Goal: Task Accomplishment & Management: Complete application form

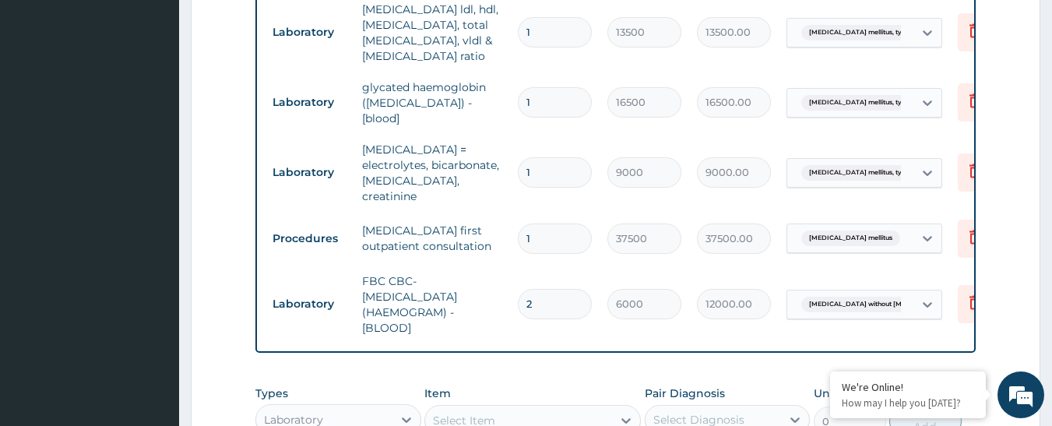
scroll to position [737, 0]
type input "0.00"
type input "1"
type input "6000.00"
type input "1"
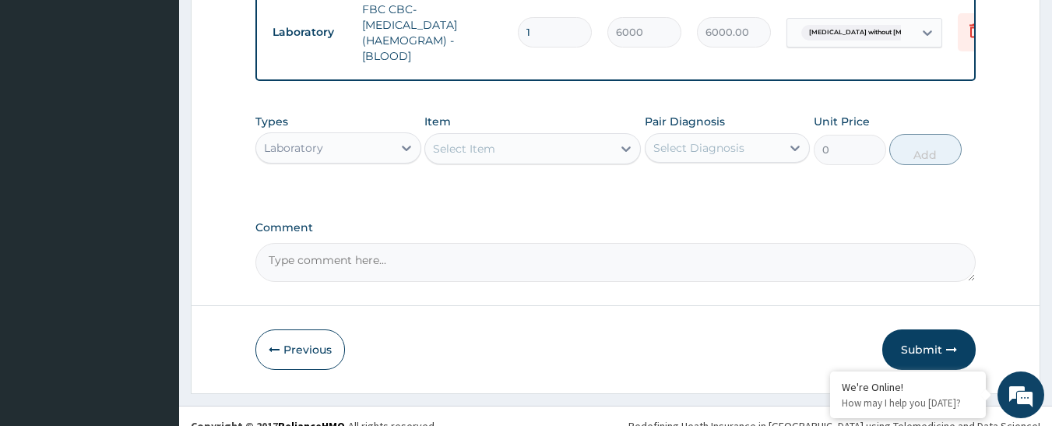
scroll to position [1014, 0]
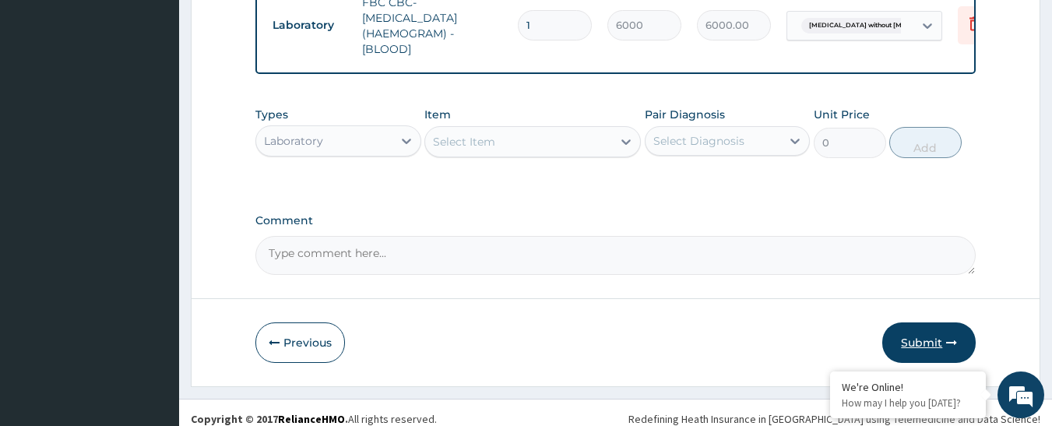
click at [928, 323] on button "Submit" at bounding box center [929, 342] width 93 height 41
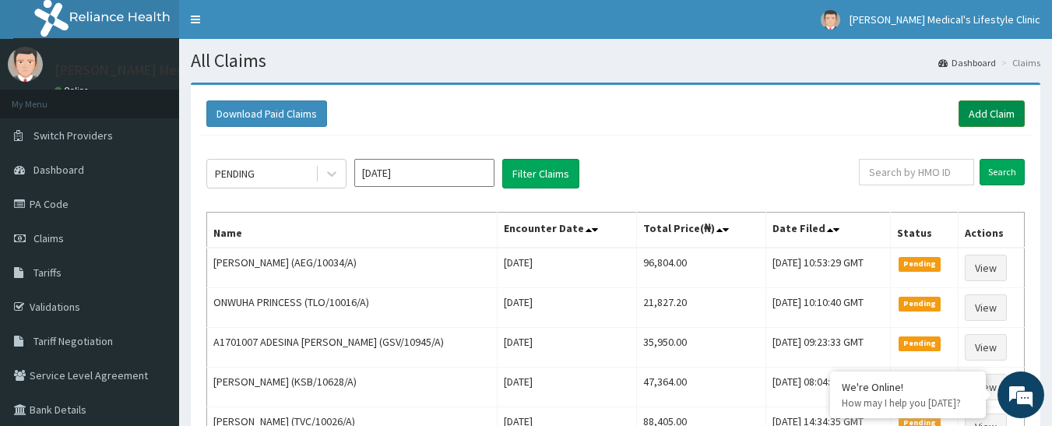
click at [995, 118] on link "Add Claim" at bounding box center [992, 113] width 66 height 26
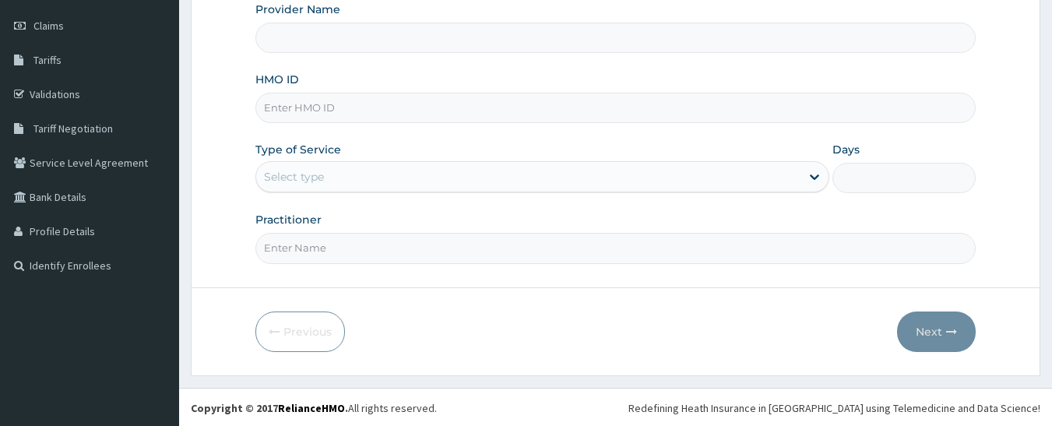
scroll to position [214, 0]
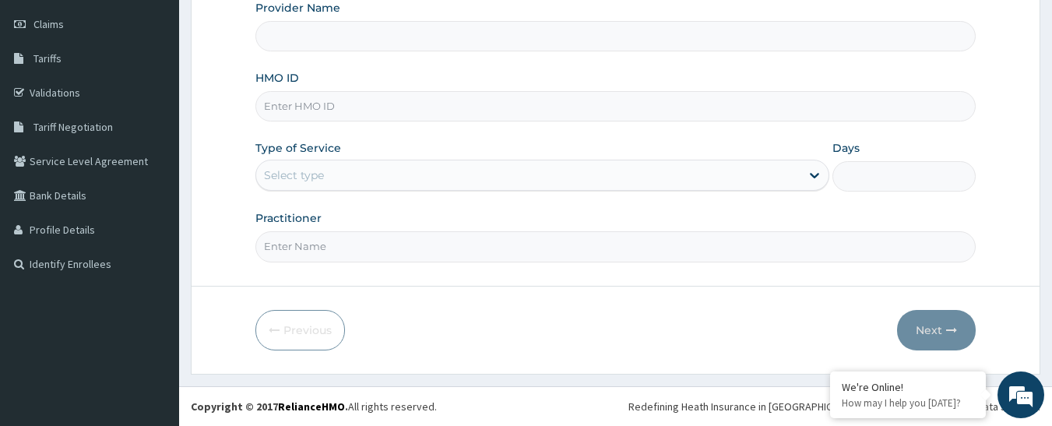
click at [395, 117] on input "HMO ID" at bounding box center [615, 106] width 721 height 30
type input "Grover Medical's Lifestyle clinic"
paste input "GSV/10080/A"
type input "GSV/10080/A"
click at [361, 173] on div "Select type" at bounding box center [528, 175] width 544 height 25
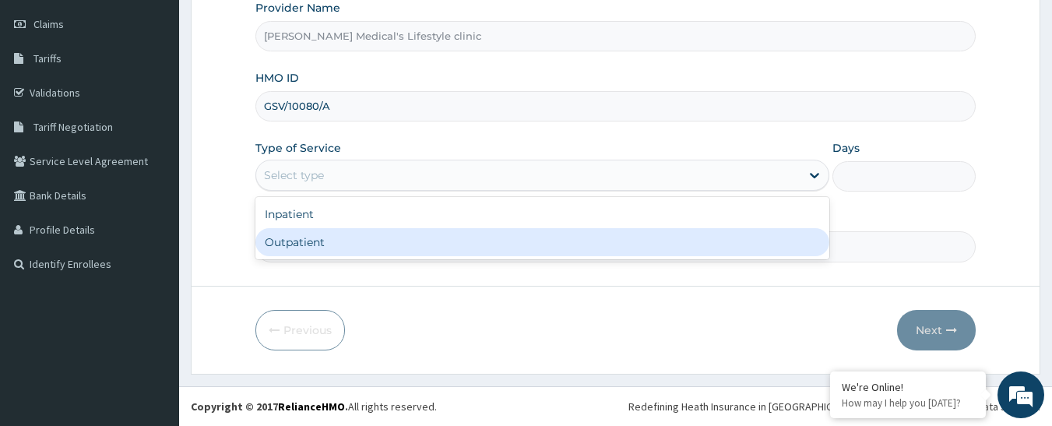
click at [347, 242] on div "Outpatient" at bounding box center [542, 242] width 574 height 28
type input "1"
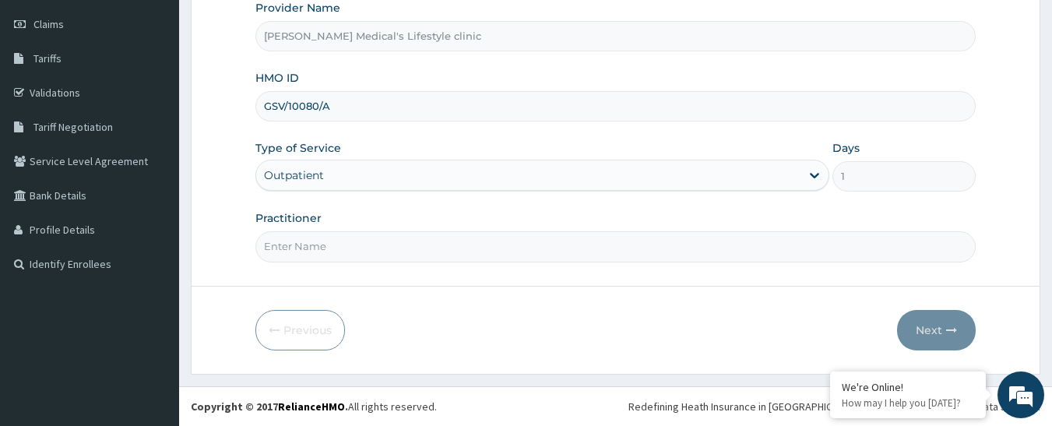
click at [346, 265] on form "Step 1 of 2 Claim details Provider Name Grover Medical's Lifestyle clinic HMO I…" at bounding box center [616, 121] width 850 height 506
click at [346, 258] on input "Practitioner" at bounding box center [615, 246] width 721 height 30
type input "dr wura"
click at [924, 331] on button "Next" at bounding box center [936, 330] width 79 height 41
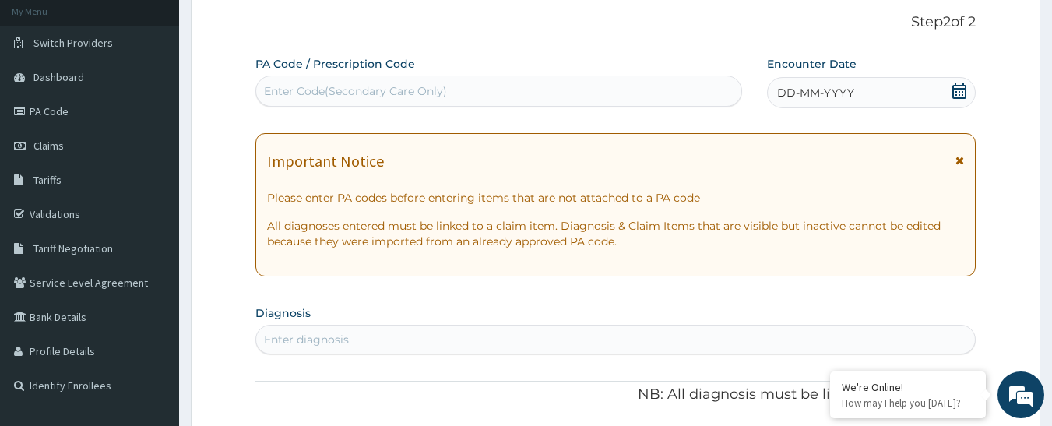
scroll to position [0, 0]
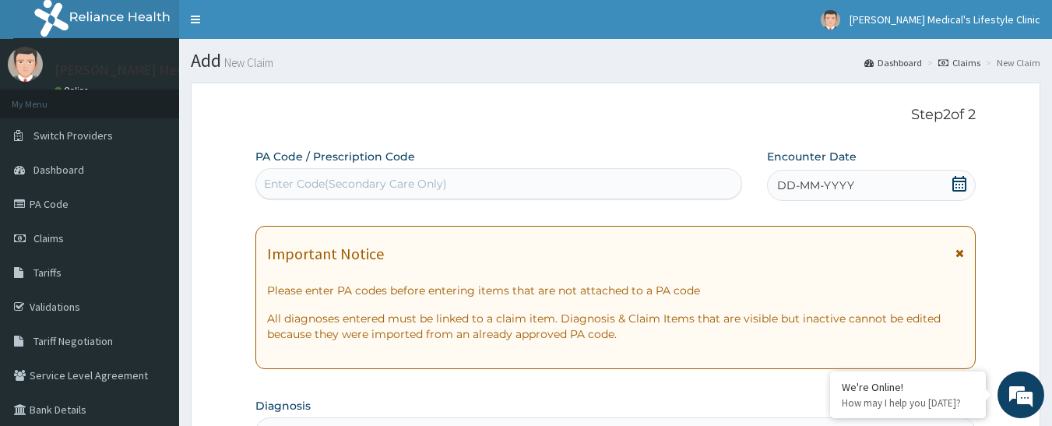
click at [418, 189] on div "Enter Code(Secondary Care Only)" at bounding box center [355, 184] width 183 height 16
paste input "PA/37B0C0"
type input "PA/37B0C0"
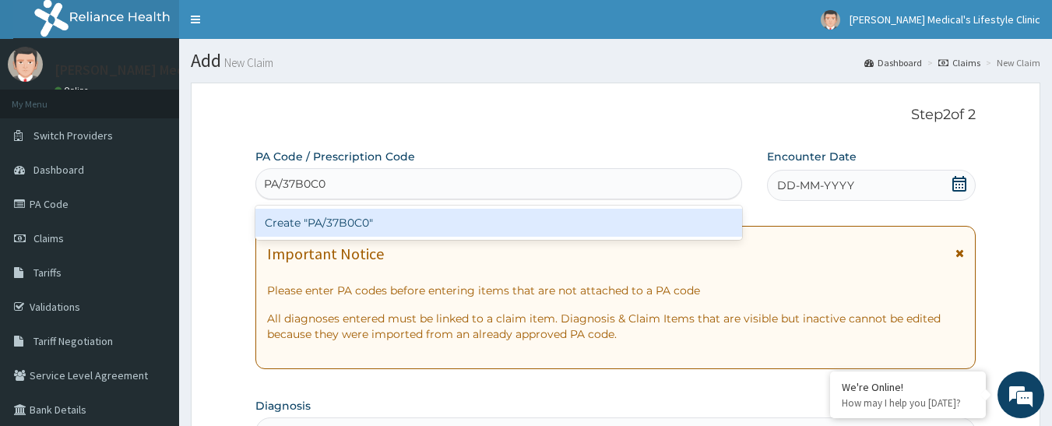
click at [361, 229] on div "Create "PA/37B0C0"" at bounding box center [499, 223] width 488 height 28
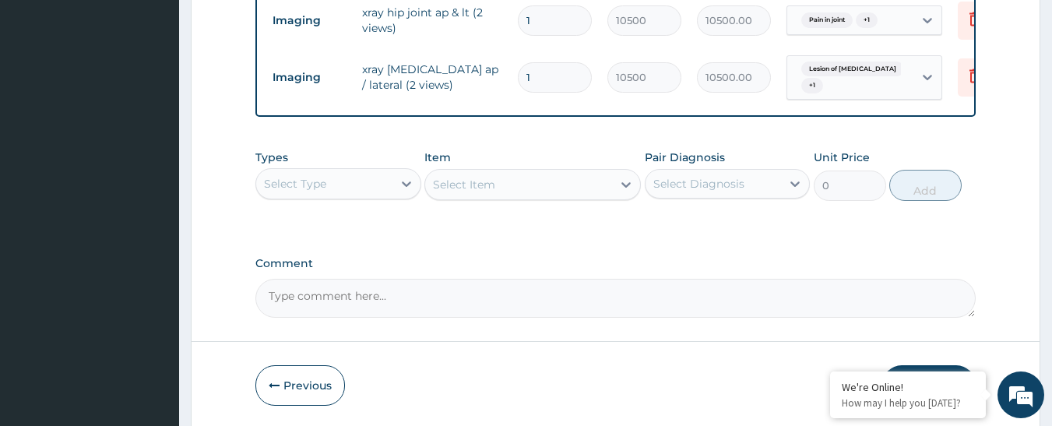
scroll to position [757, 0]
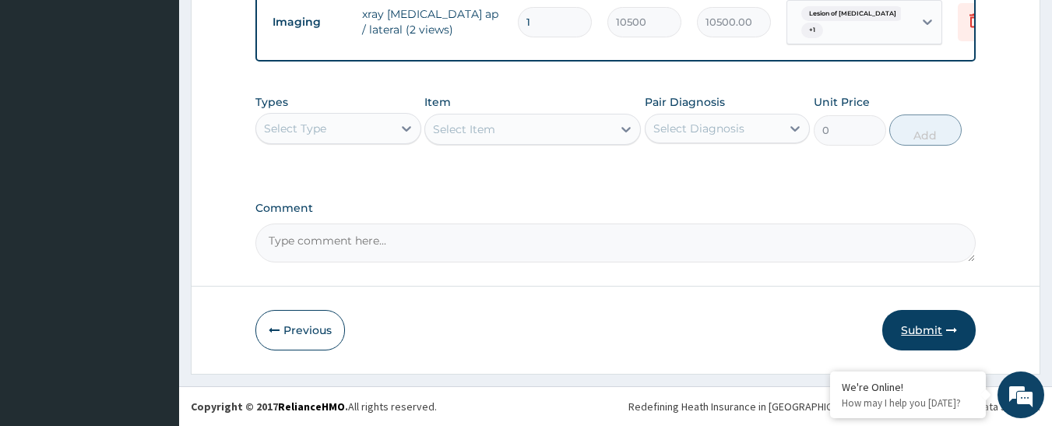
click at [928, 332] on button "Submit" at bounding box center [929, 330] width 93 height 41
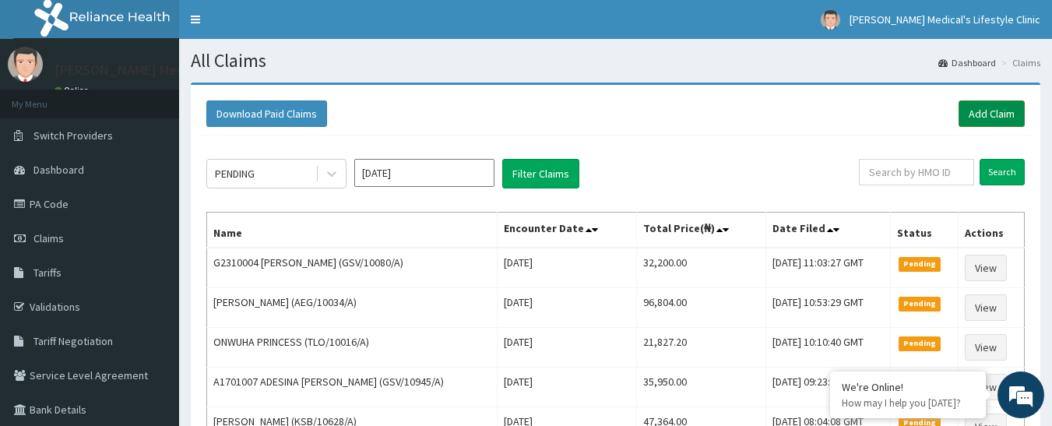
click at [1009, 117] on link "Add Claim" at bounding box center [992, 113] width 66 height 26
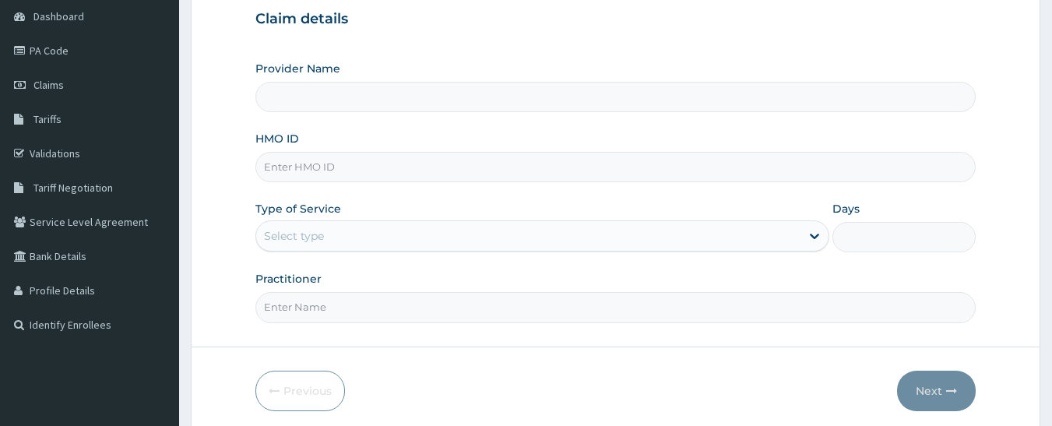
scroll to position [214, 0]
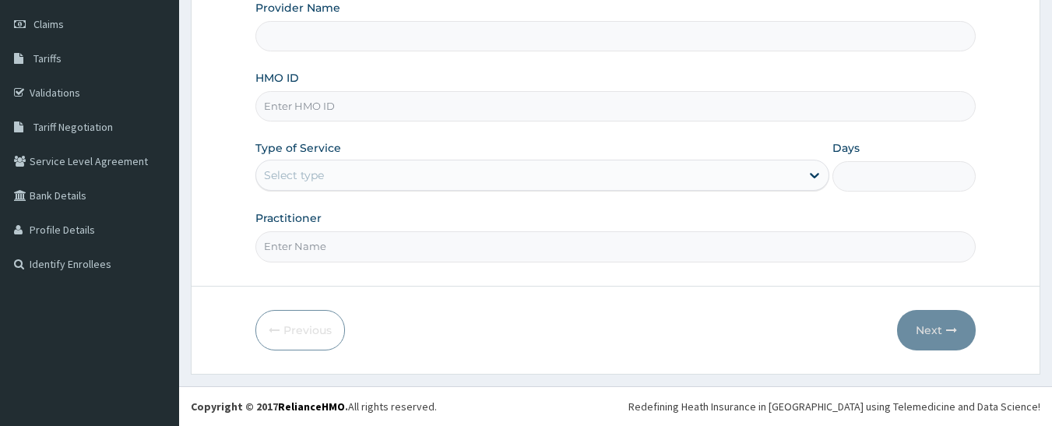
click at [351, 115] on input "HMO ID" at bounding box center [615, 106] width 721 height 30
paste input "GSV/10080/A"
type input "GSV/10080/A"
type input "[PERSON_NAME] Medical's Lifestyle clinic"
type input "GSV/10080/A"
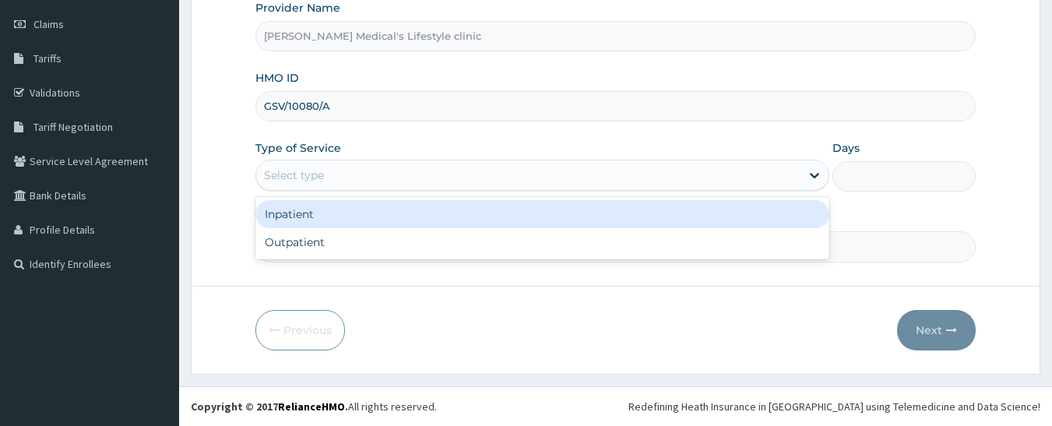
click at [326, 167] on div "Select type" at bounding box center [528, 175] width 544 height 25
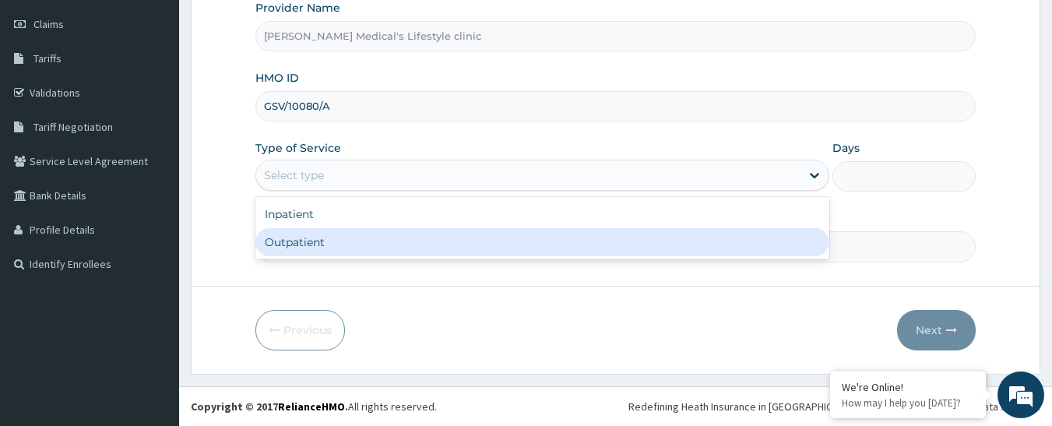
click at [312, 259] on div "Inpatient Outpatient" at bounding box center [542, 228] width 574 height 62
click at [308, 246] on div "Outpatient" at bounding box center [542, 242] width 574 height 28
type input "1"
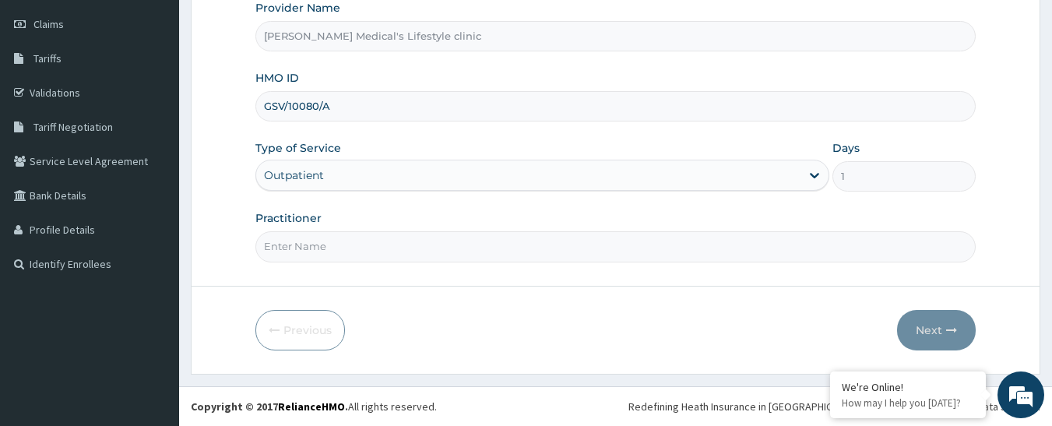
click at [308, 246] on input "Practitioner" at bounding box center [615, 246] width 721 height 30
type input "dr idowu"
click at [925, 326] on button "Next" at bounding box center [936, 330] width 79 height 41
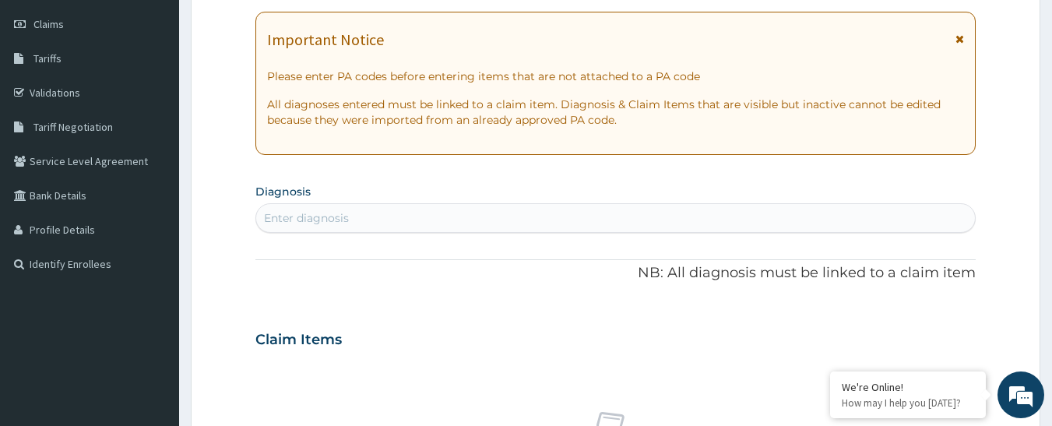
click at [428, 227] on div "Enter diagnosis" at bounding box center [616, 218] width 720 height 25
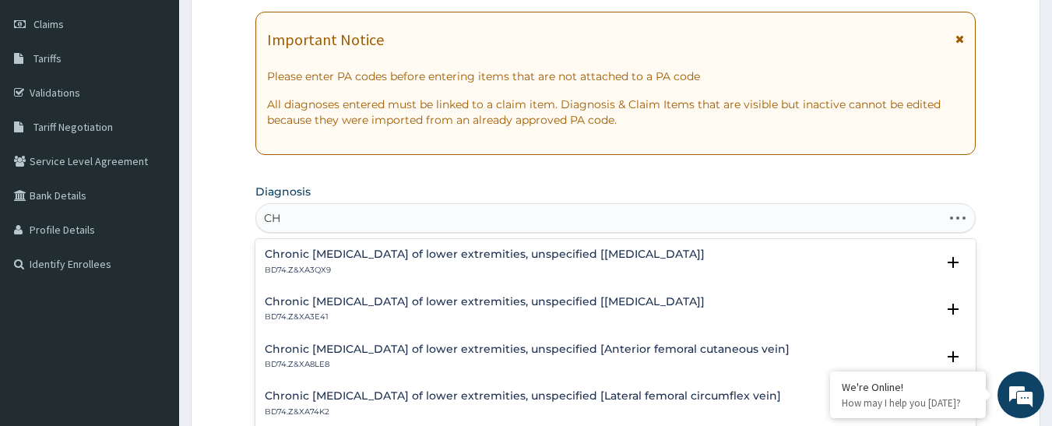
type input "C"
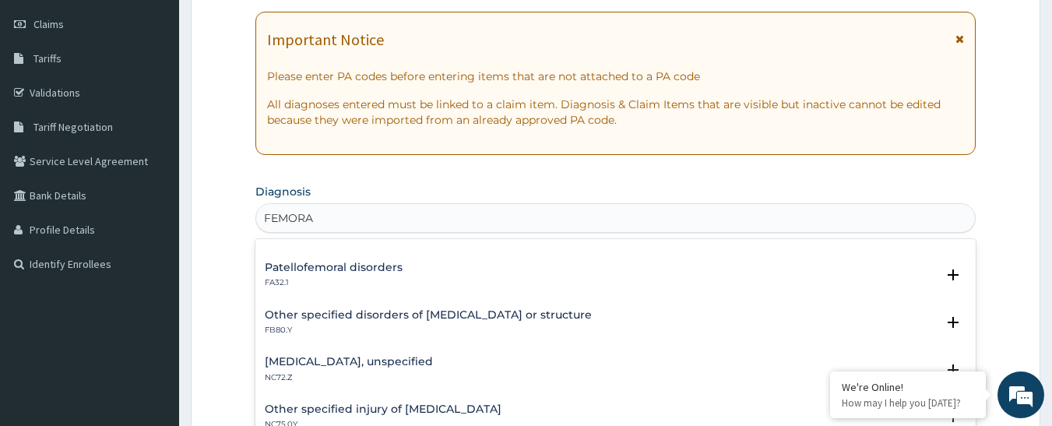
scroll to position [467, 0]
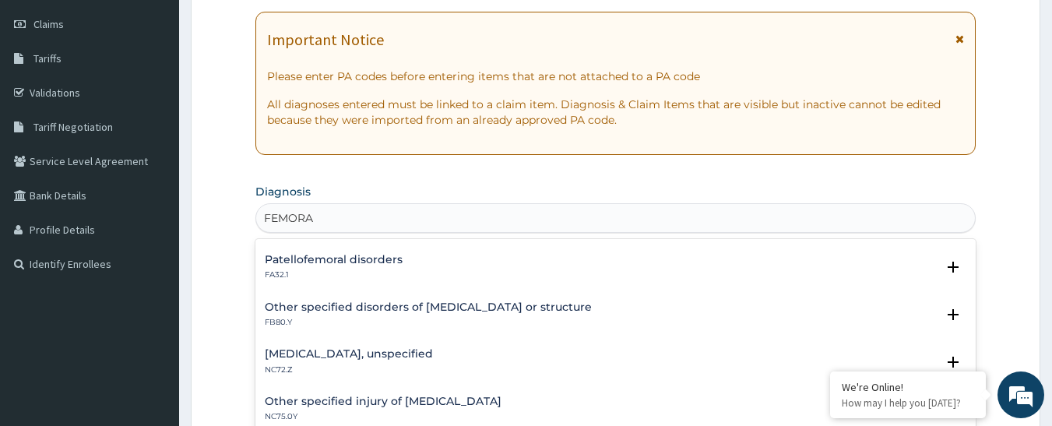
type input "FEMORA"
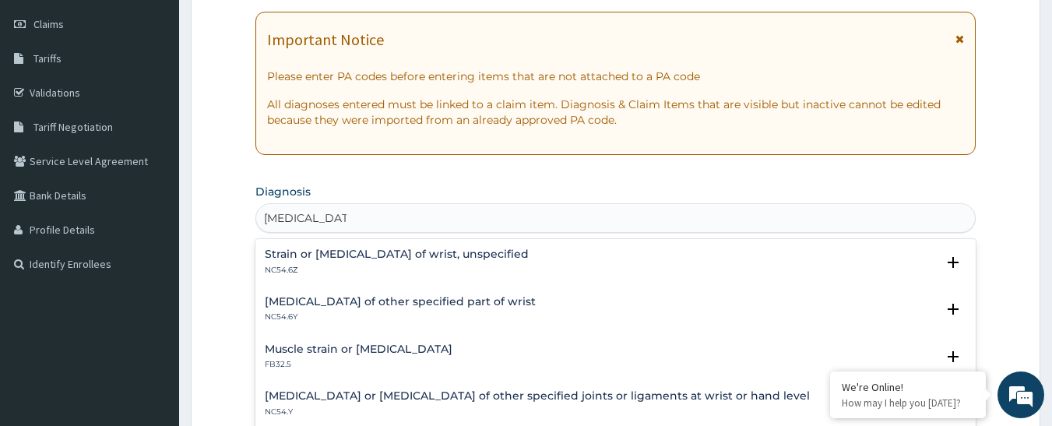
click at [322, 265] on p "NC54.6Z" at bounding box center [397, 270] width 264 height 11
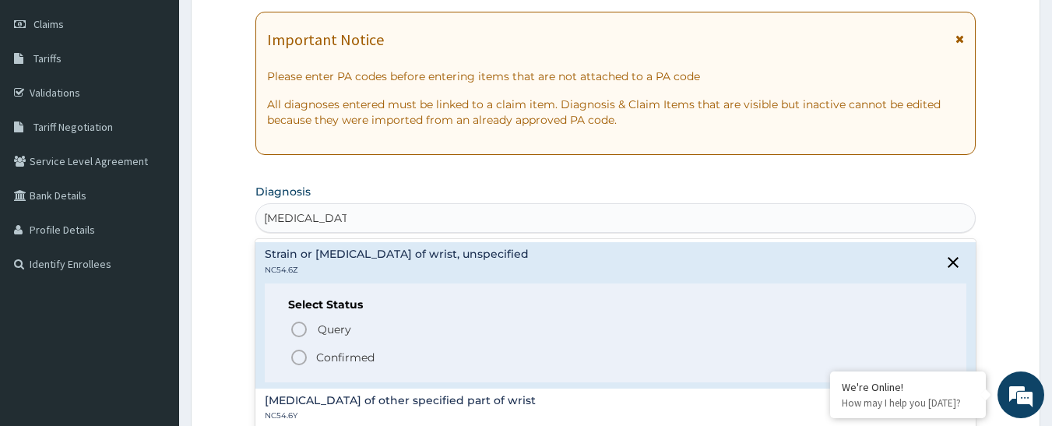
click at [288, 337] on div "Query Query covers suspected (?), Keep in view (kiv), Ruled out (r/o) Confirmed" at bounding box center [616, 343] width 656 height 48
type input "WRIST SPRAIN"
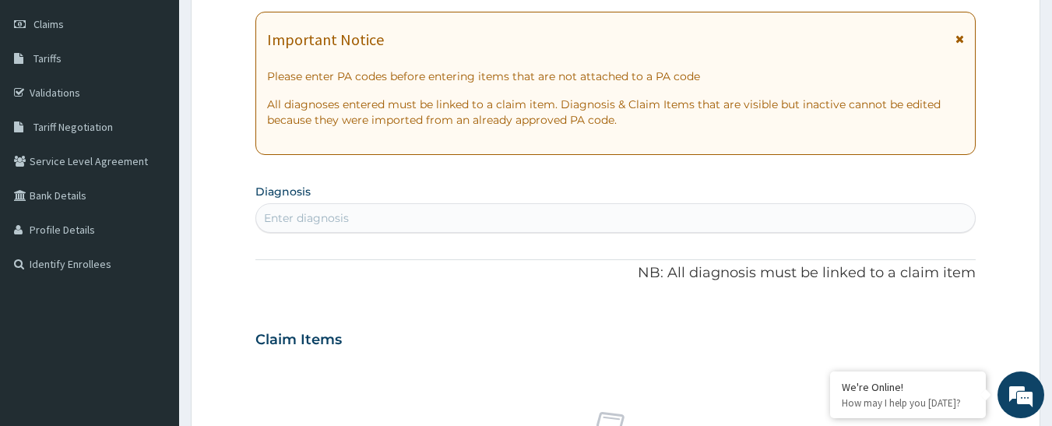
drag, startPoint x: 278, startPoint y: 356, endPoint x: 629, endPoint y: 353, distance: 350.5
click at [629, 353] on div "Claim Items" at bounding box center [615, 336] width 721 height 41
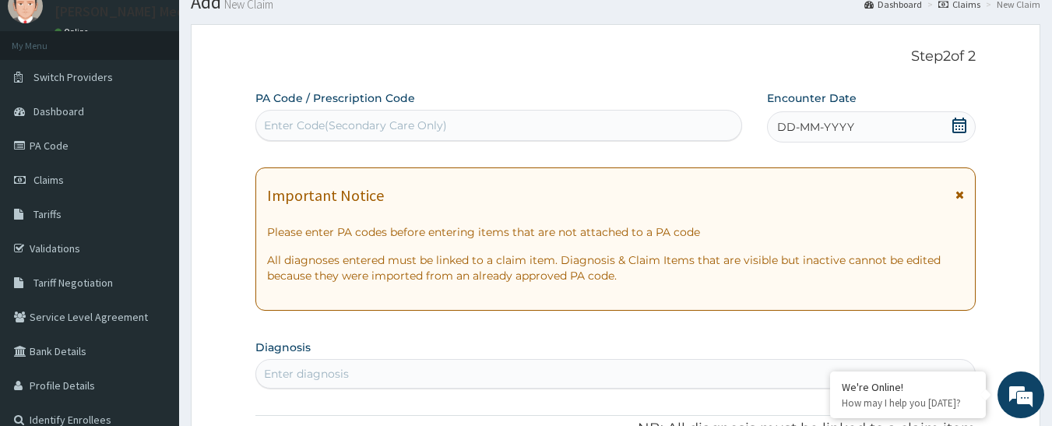
scroll to position [136, 0]
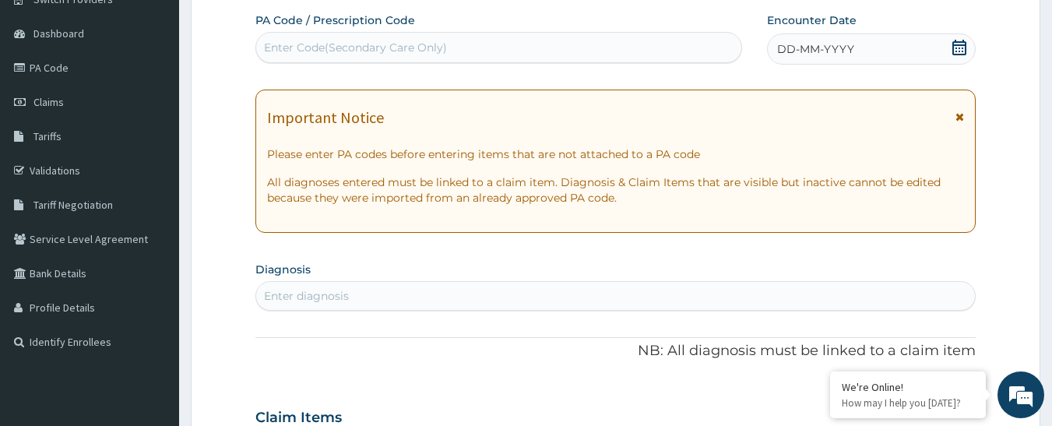
click at [359, 294] on div "Enter diagnosis" at bounding box center [616, 296] width 720 height 25
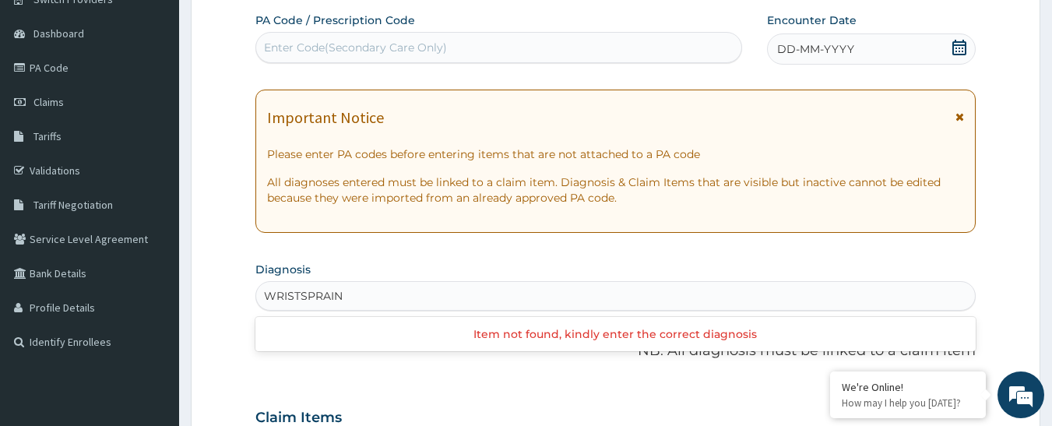
click at [298, 296] on input "WRISTSPRAIN" at bounding box center [303, 296] width 79 height 16
type input "WRIST SPRAIN"
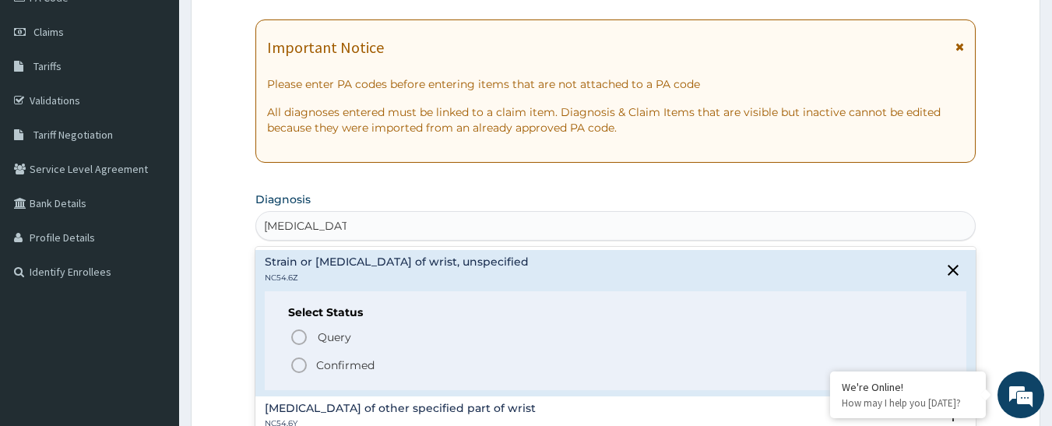
scroll to position [214, 0]
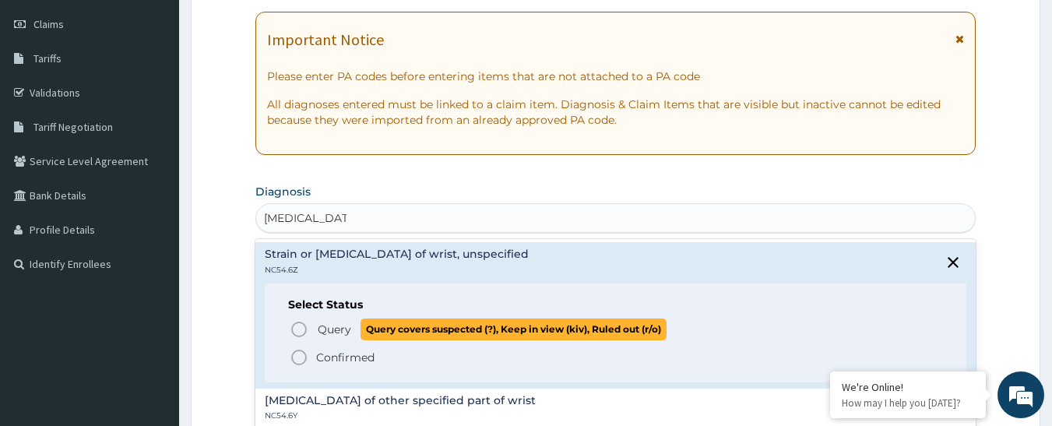
click at [302, 324] on circle "status option query" at bounding box center [299, 329] width 14 height 14
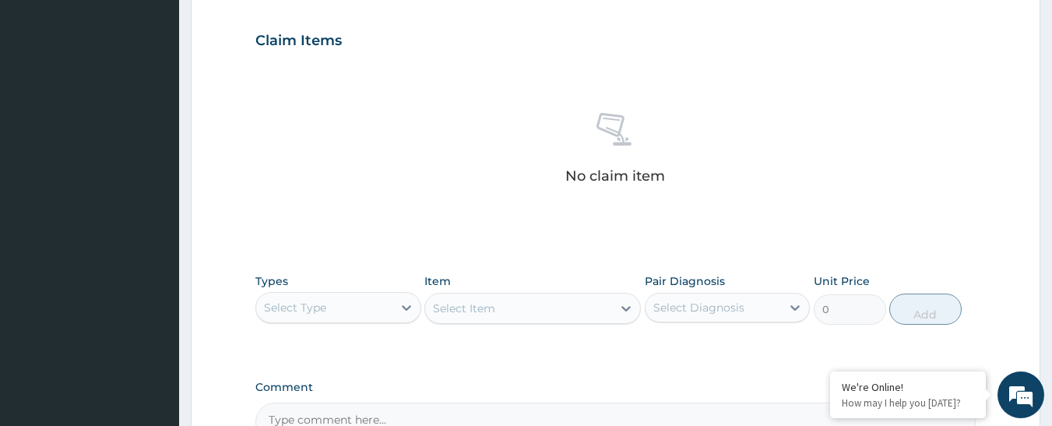
scroll to position [526, 0]
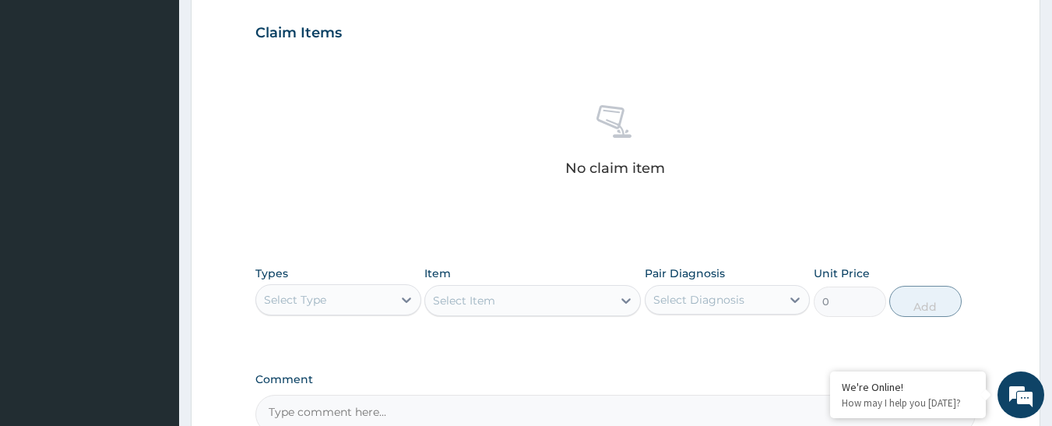
click at [348, 296] on div "Select Type" at bounding box center [324, 299] width 136 height 25
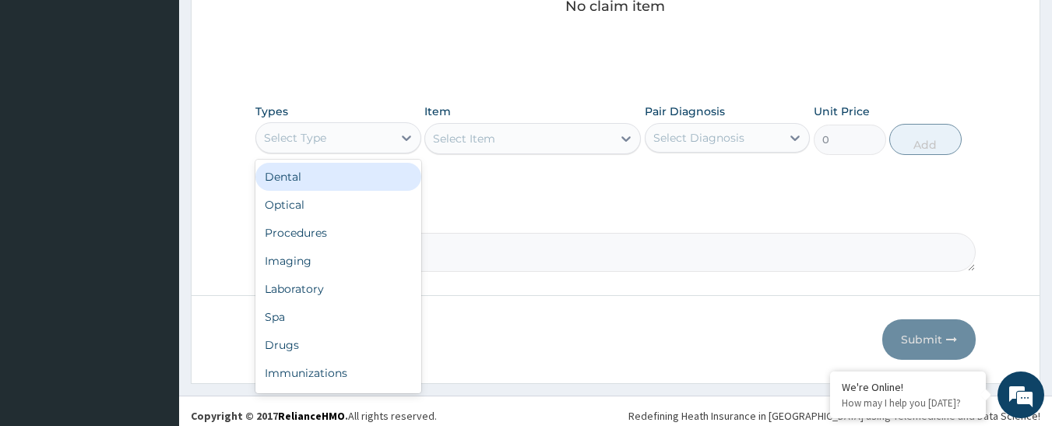
scroll to position [697, 0]
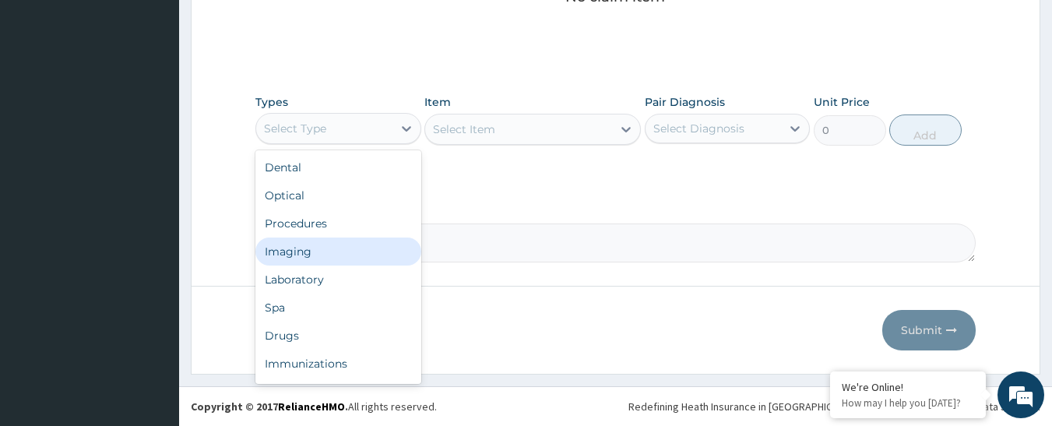
click at [343, 238] on div "Imaging" at bounding box center [338, 252] width 166 height 28
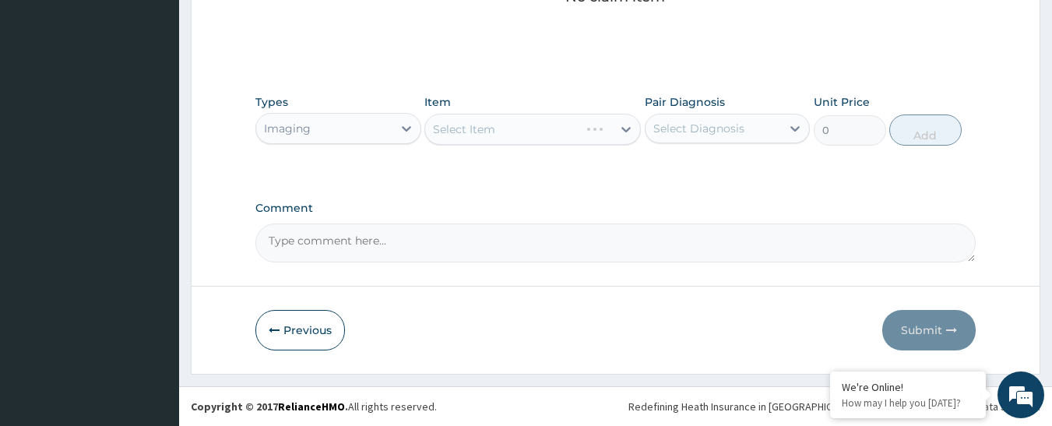
click at [332, 129] on div "Imaging" at bounding box center [324, 128] width 136 height 25
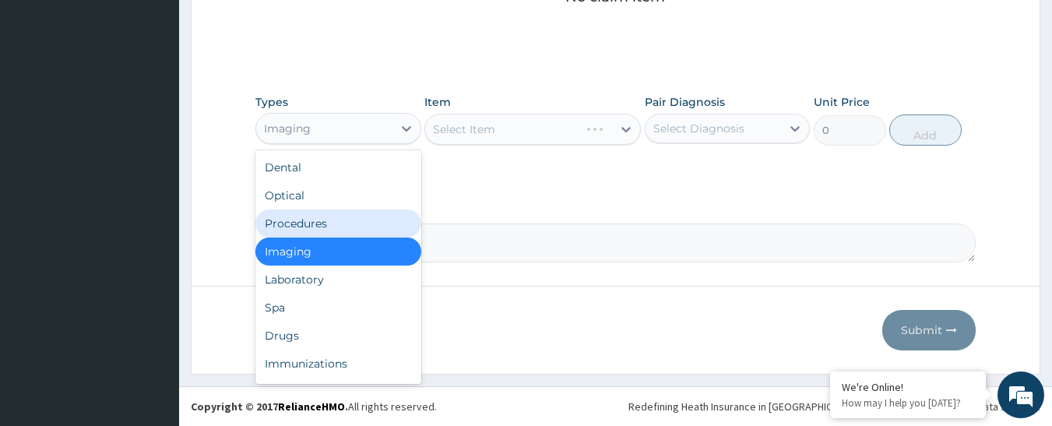
click at [326, 211] on div "Procedures" at bounding box center [338, 224] width 166 height 28
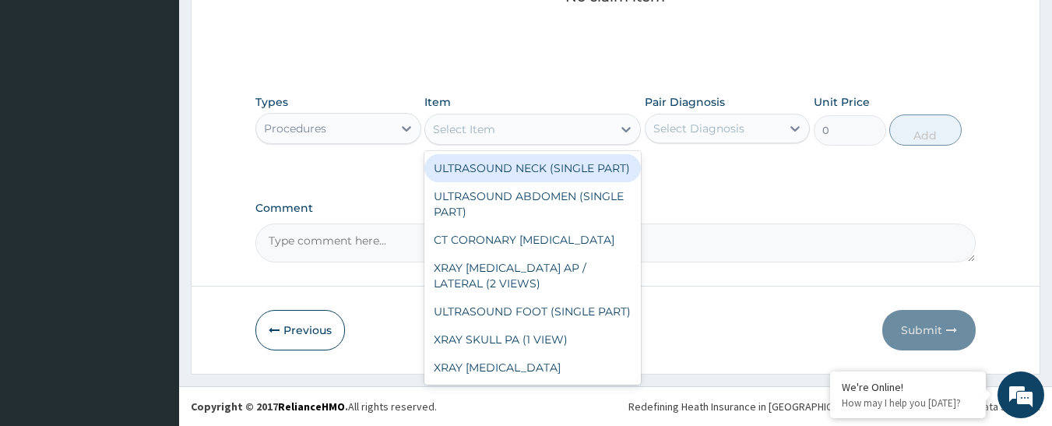
click at [565, 124] on div "Select Item" at bounding box center [518, 129] width 187 height 25
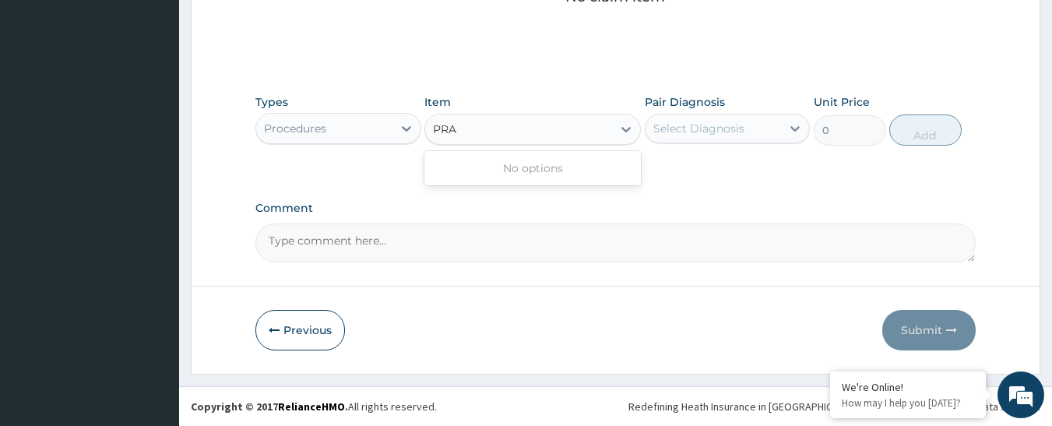
type input "PRAC"
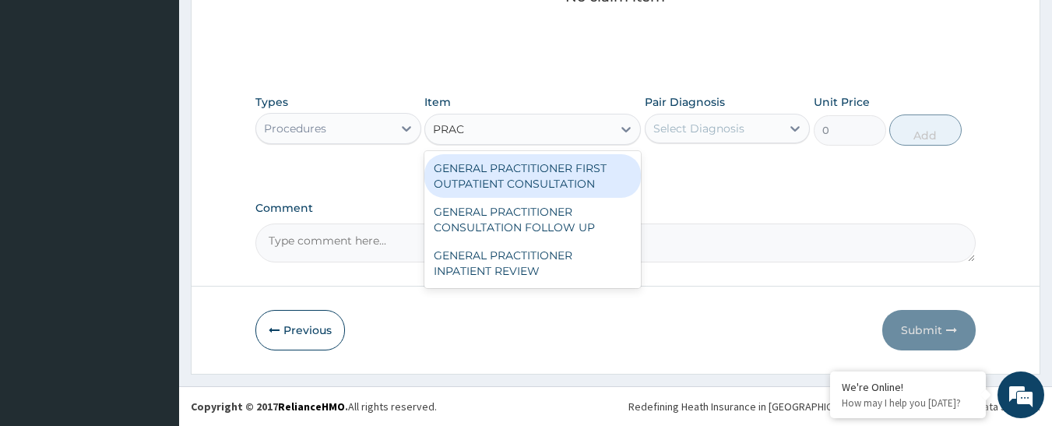
click at [562, 181] on div "GENERAL PRACTITIONER FIRST OUTPATIENT CONSULTATION" at bounding box center [533, 176] width 217 height 44
type input "4500"
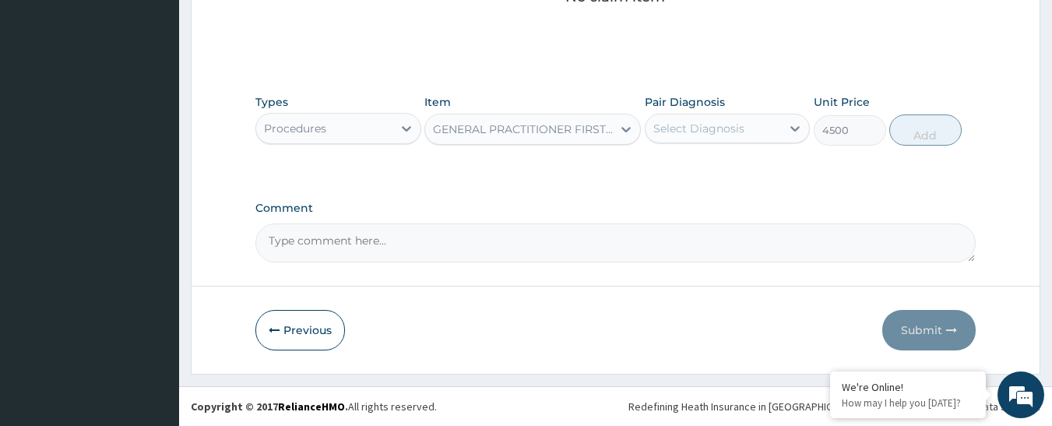
click at [693, 135] on div "Select Diagnosis" at bounding box center [699, 129] width 91 height 16
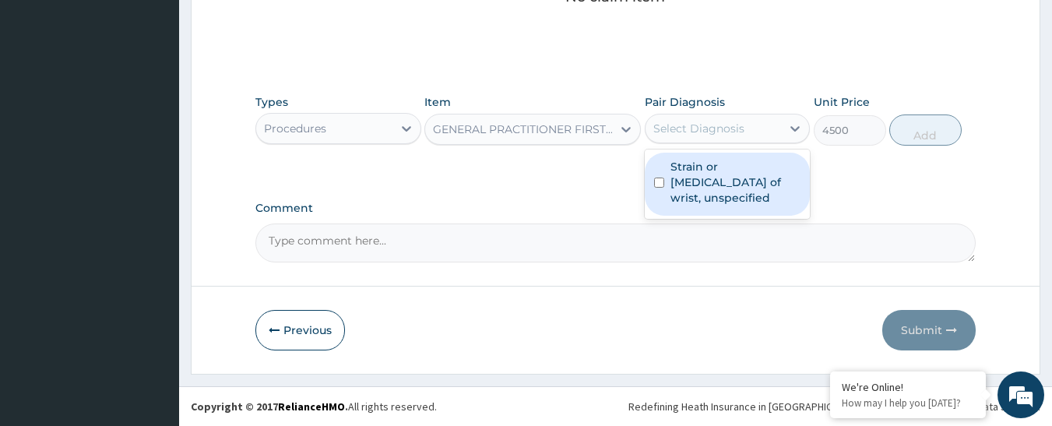
click at [700, 183] on label "Strain or sprain of wrist, unspecified" at bounding box center [736, 182] width 131 height 47
checkbox input "true"
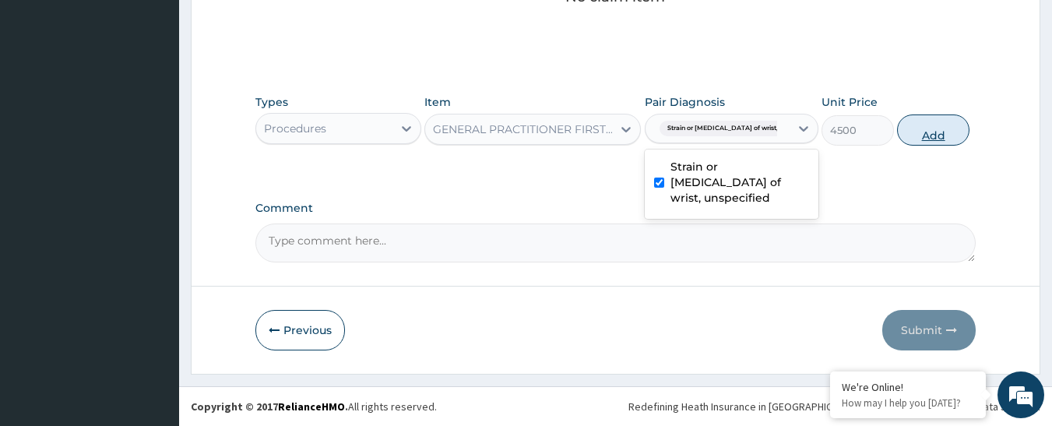
click at [917, 139] on button "Add" at bounding box center [933, 130] width 72 height 31
type input "0"
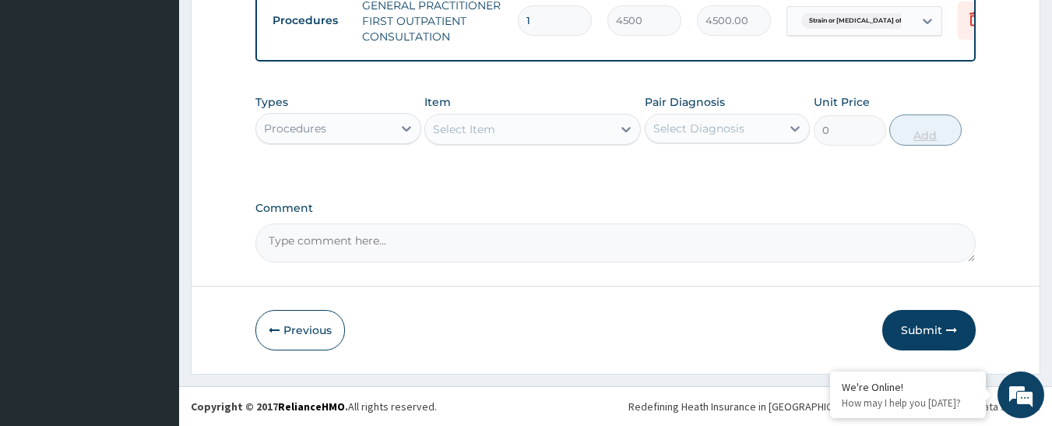
scroll to position [637, 0]
click at [326, 135] on div "Procedures" at bounding box center [295, 129] width 62 height 16
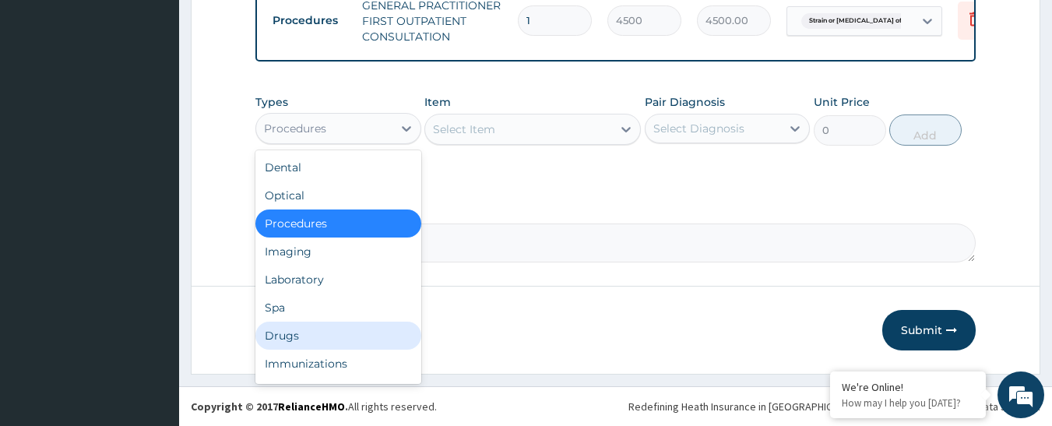
click at [356, 335] on div "Drugs" at bounding box center [338, 336] width 166 height 28
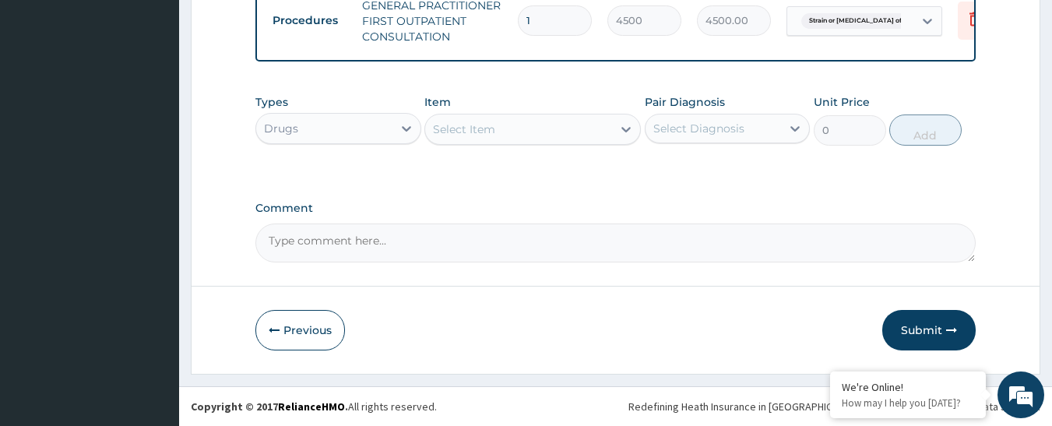
click at [558, 131] on div "Select Item" at bounding box center [518, 129] width 187 height 25
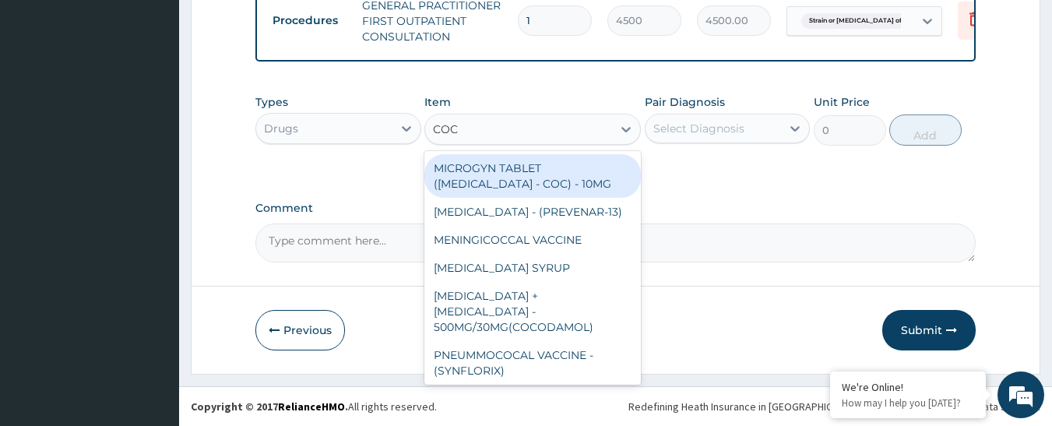
type input "COCO"
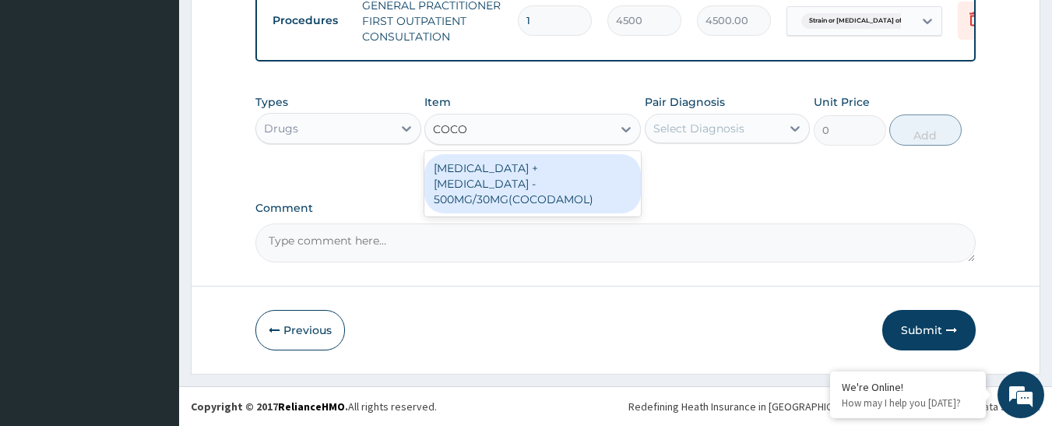
click at [552, 195] on div "[MEDICAL_DATA] + [MEDICAL_DATA] - 500MG/30MG(COCODAMOL)" at bounding box center [533, 183] width 217 height 59
type input "256"
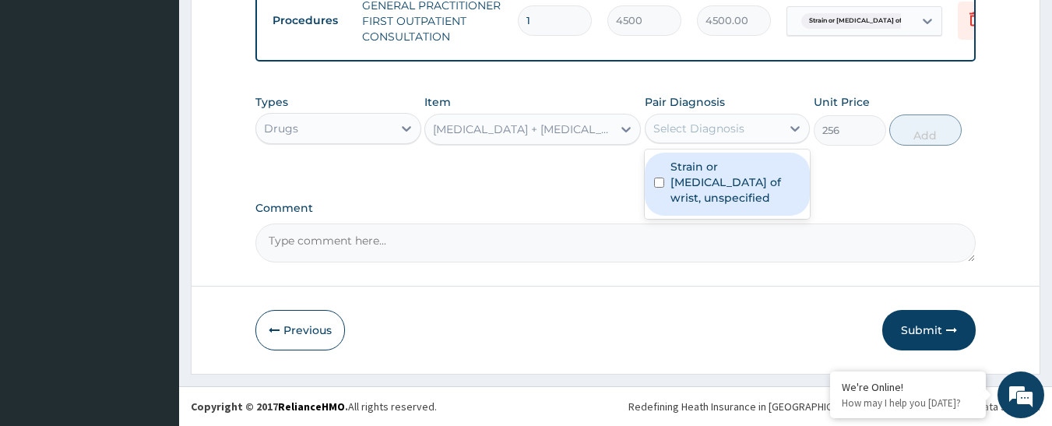
click at [664, 124] on div "Select Diagnosis" at bounding box center [714, 128] width 136 height 25
click at [685, 167] on label "Strain or sprain of wrist, unspecified" at bounding box center [736, 182] width 131 height 47
checkbox input "true"
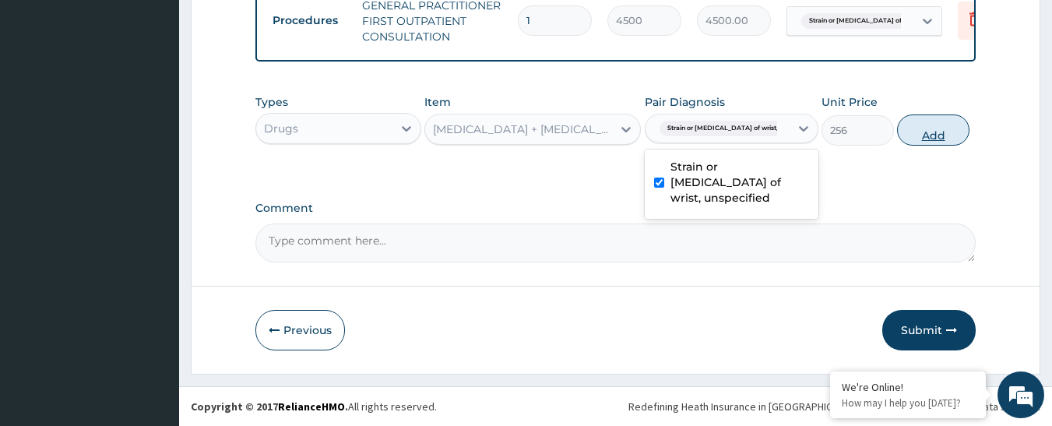
click at [903, 141] on button "Add" at bounding box center [933, 130] width 72 height 31
type input "0"
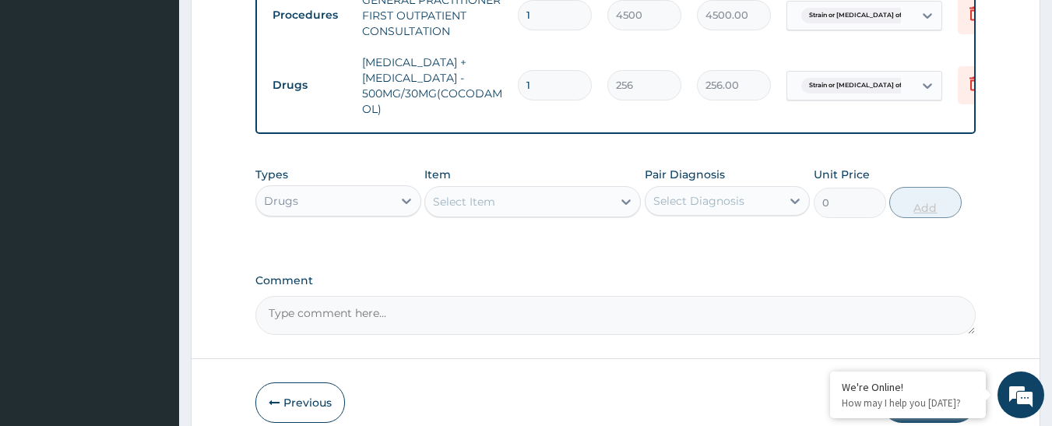
type input "10"
type input "2560.00"
type input "10"
click at [534, 210] on div "Select Item" at bounding box center [518, 201] width 187 height 25
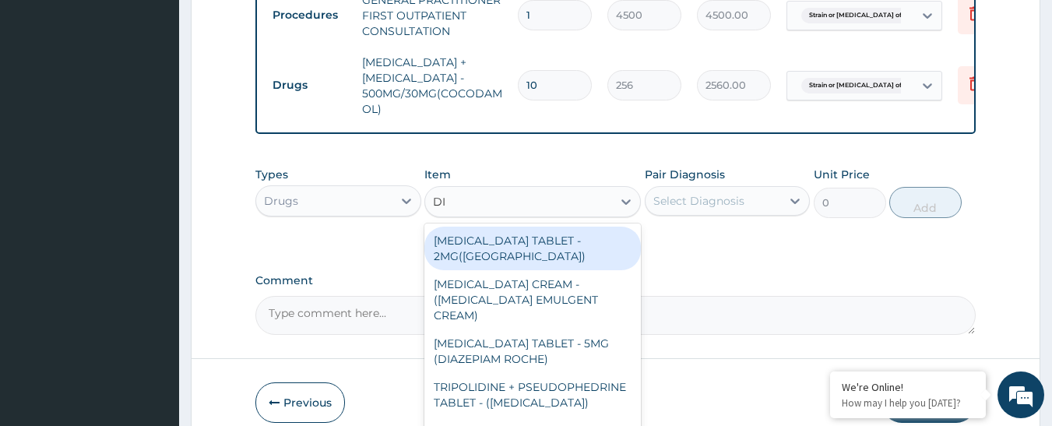
type input "DIC"
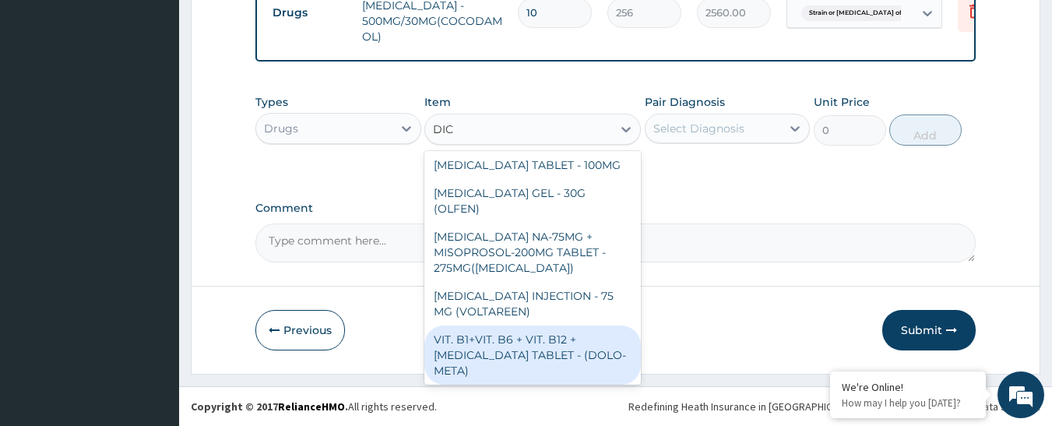
scroll to position [227, 0]
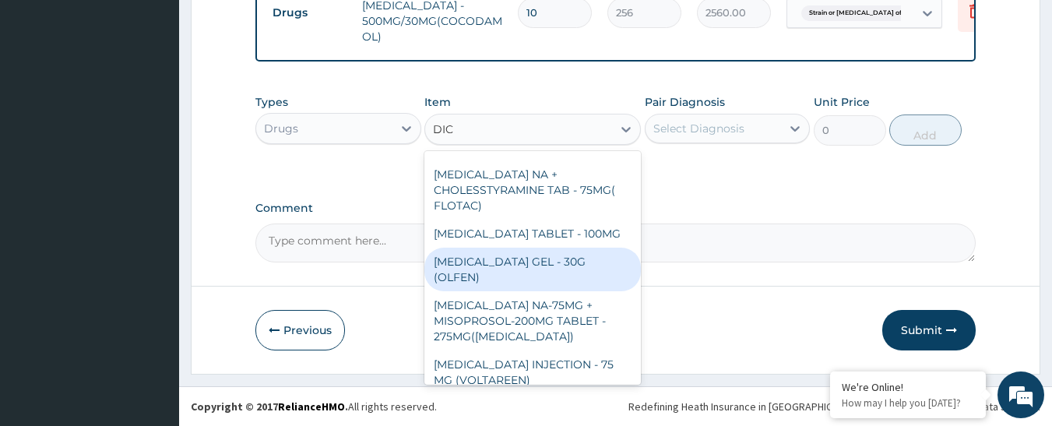
click at [508, 248] on div "DICLOFENAC GEL - 30G (OLFEN)" at bounding box center [533, 270] width 217 height 44
type input "1280"
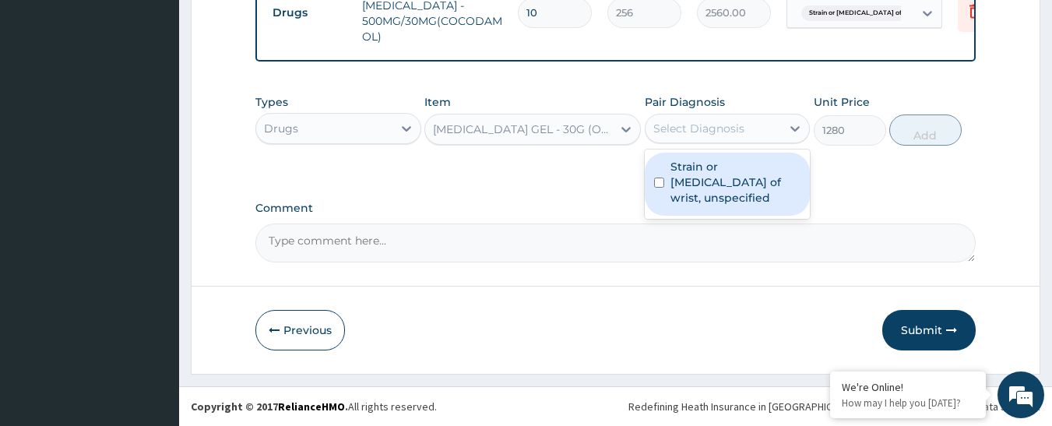
click at [705, 140] on div "Select Diagnosis" at bounding box center [714, 128] width 136 height 25
click at [703, 187] on label "Strain or sprain of wrist, unspecified" at bounding box center [736, 182] width 131 height 47
checkbox input "true"
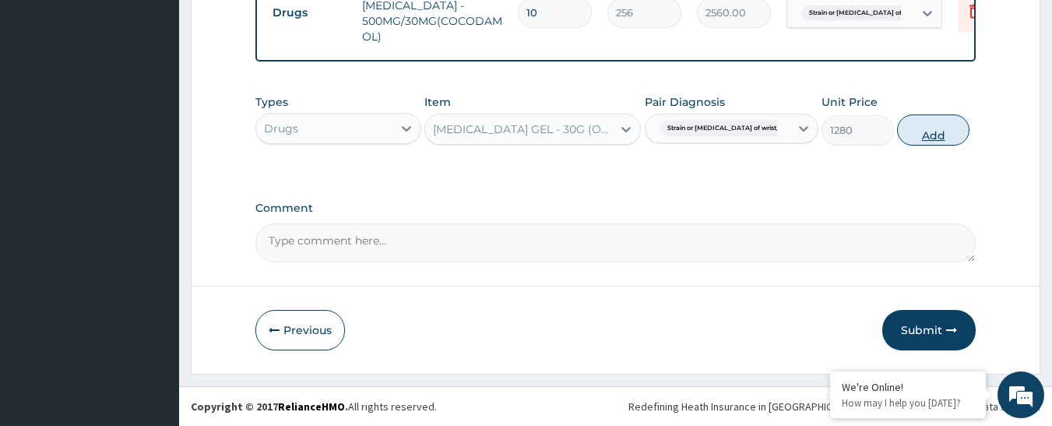
click at [926, 130] on button "Add" at bounding box center [933, 130] width 72 height 31
type input "0"
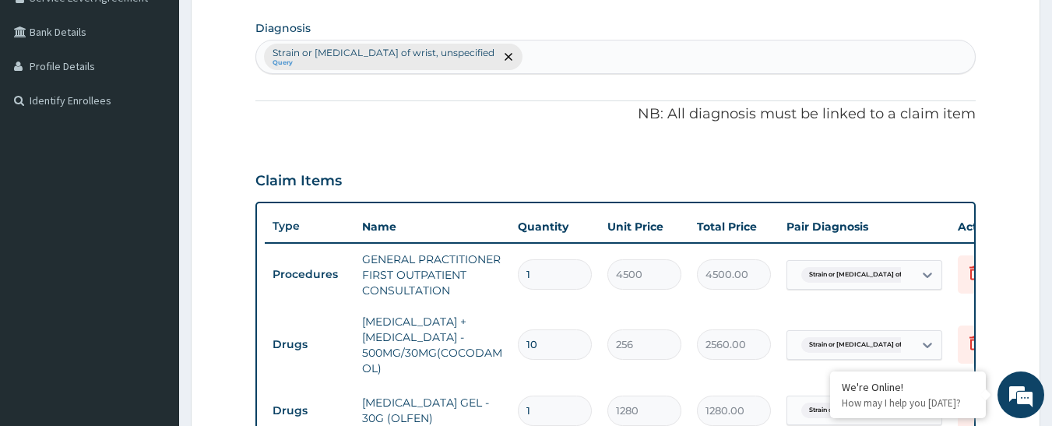
scroll to position [176, 0]
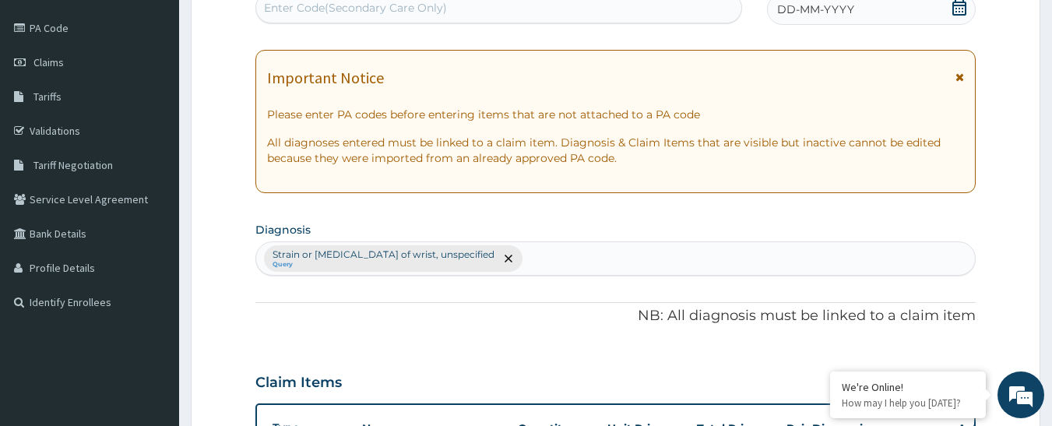
click at [787, 7] on span "DD-MM-YYYY" at bounding box center [815, 10] width 77 height 16
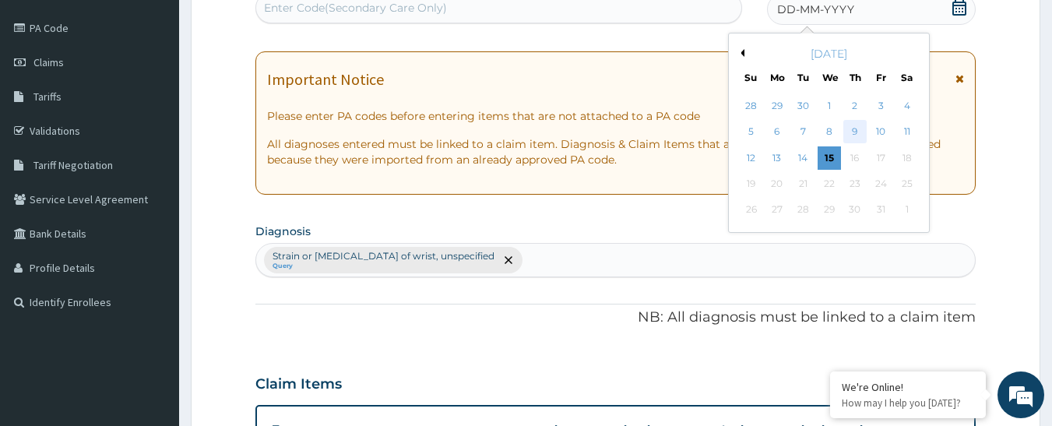
click at [860, 135] on div "9" at bounding box center [855, 132] width 23 height 23
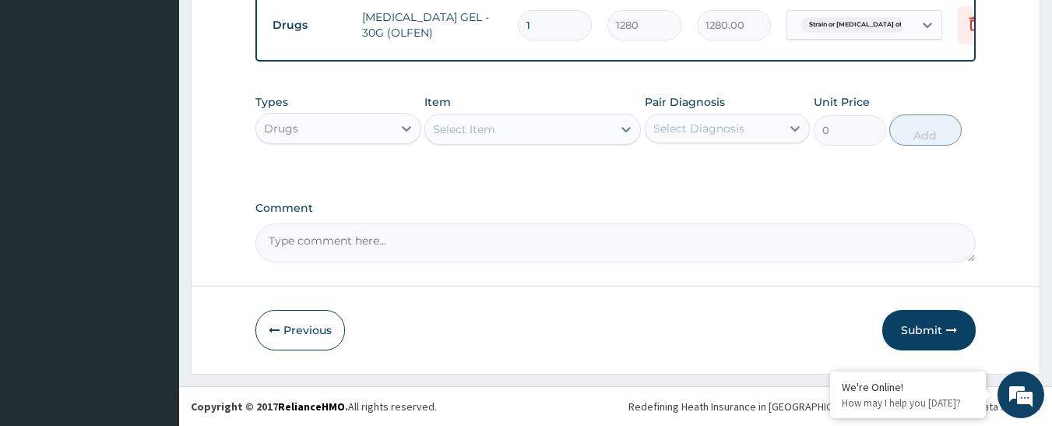
scroll to position [775, 0]
click at [913, 336] on button "Submit" at bounding box center [929, 330] width 93 height 41
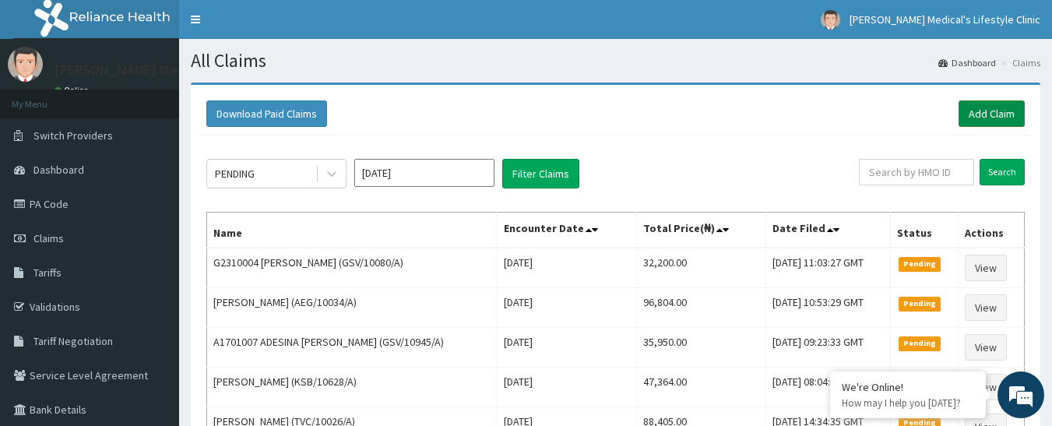
click at [970, 107] on link "Add Claim" at bounding box center [992, 113] width 66 height 26
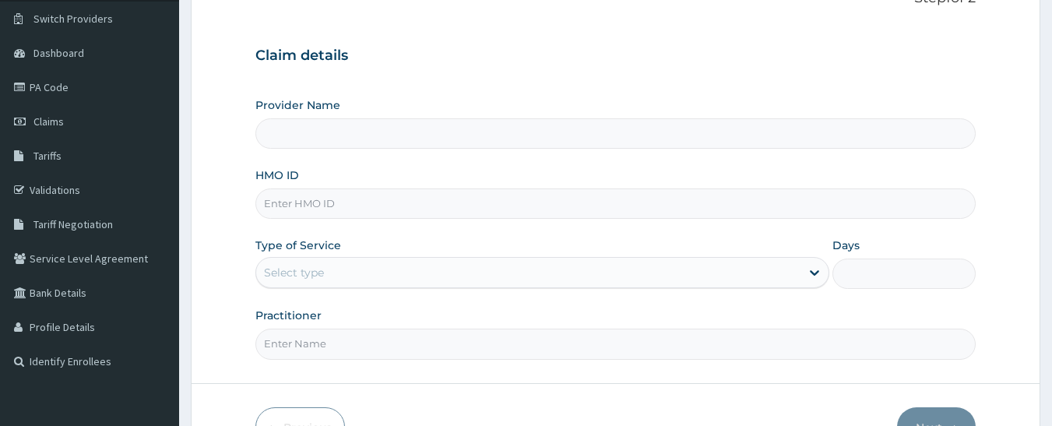
scroll to position [214, 0]
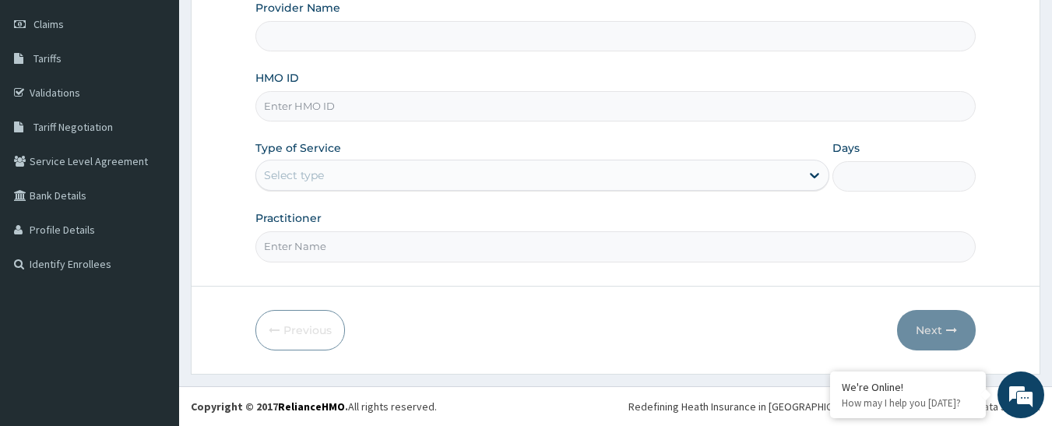
click at [355, 102] on input "HMO ID" at bounding box center [615, 106] width 721 height 30
paste input "GSV/10971/A"
type input "GSV/10971/A"
type input "Grover Medical's Lifestyle clinic"
type input "GSV/10971/A"
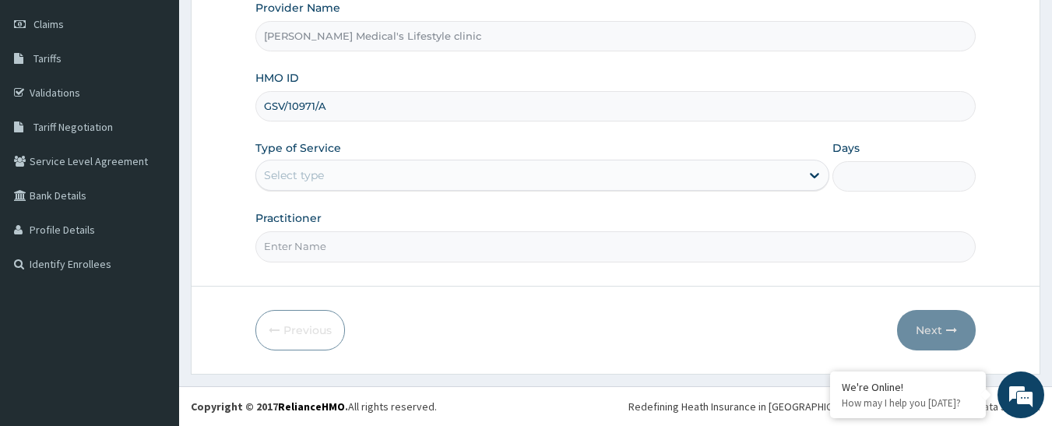
click at [323, 183] on div "Select type" at bounding box center [294, 175] width 60 height 16
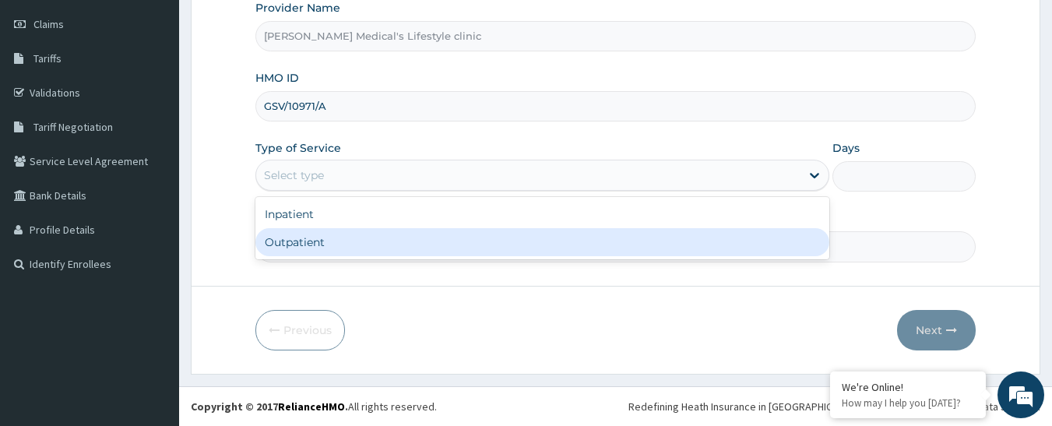
click at [314, 234] on div "Outpatient" at bounding box center [542, 242] width 574 height 28
type input "1"
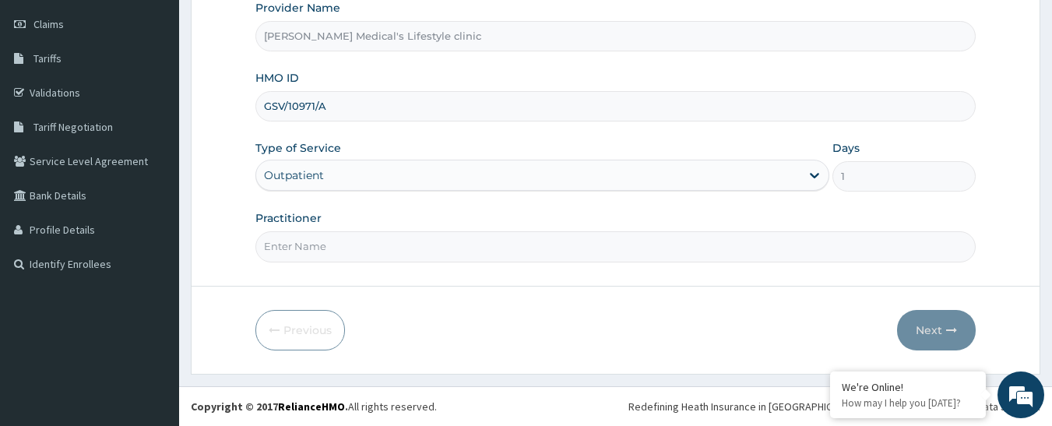
click at [309, 243] on input "Practitioner" at bounding box center [615, 246] width 721 height 30
type input "dr maxwell"
click at [939, 332] on button "Next" at bounding box center [936, 330] width 79 height 41
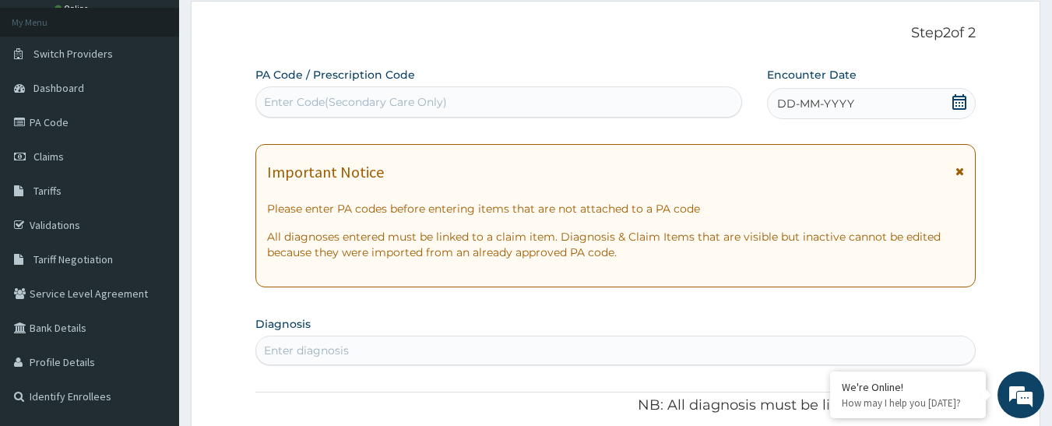
scroll to position [0, 0]
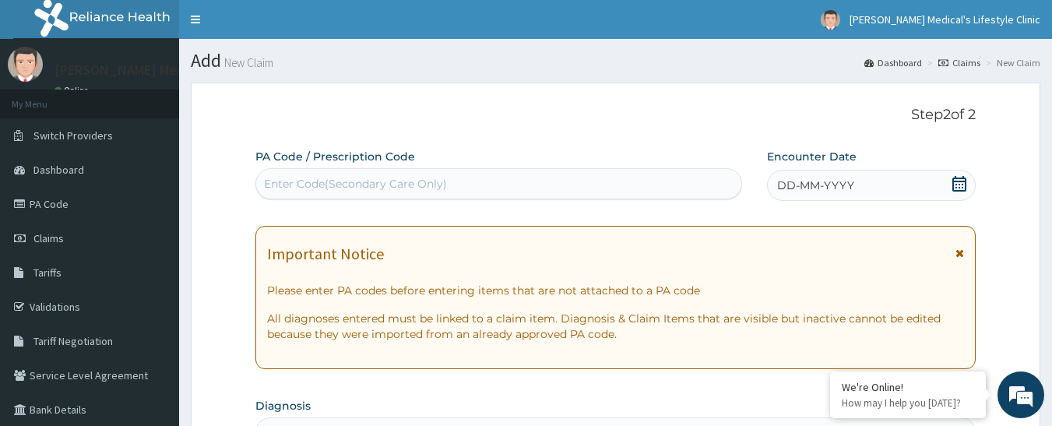
click at [364, 178] on div "Enter Code(Secondary Care Only)" at bounding box center [355, 184] width 183 height 16
paste input "PA/8A3887"
type input "PA/8A3887"
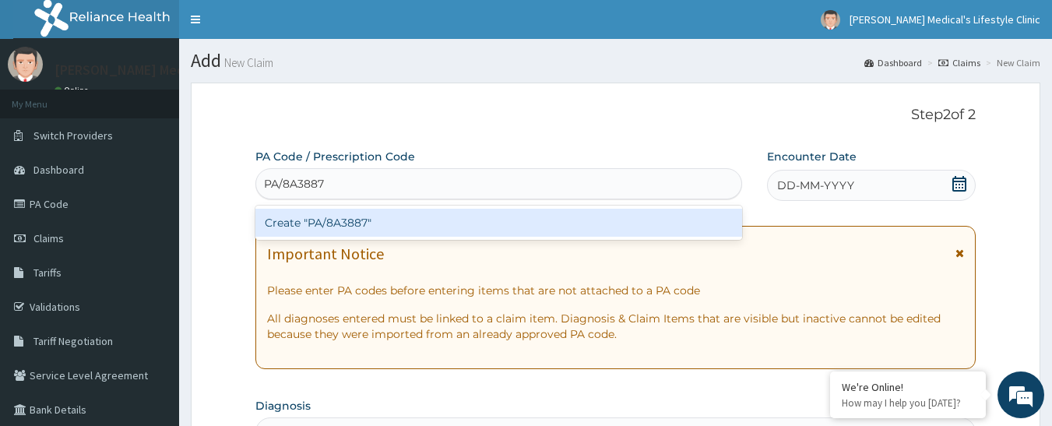
click at [386, 210] on div "Create "PA/8A3887"" at bounding box center [499, 223] width 488 height 28
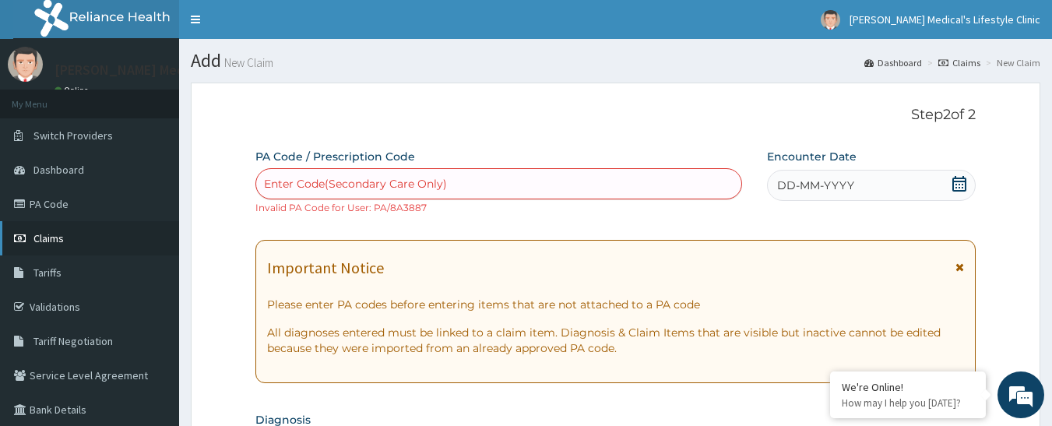
click at [72, 245] on link "Claims" at bounding box center [89, 238] width 179 height 34
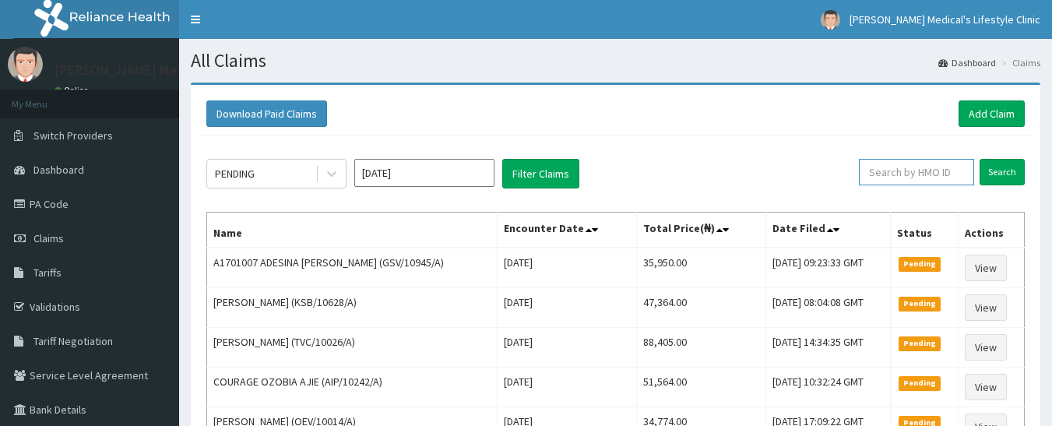
click at [925, 172] on input "text" at bounding box center [916, 172] width 115 height 26
paste input "PA/8A3887"
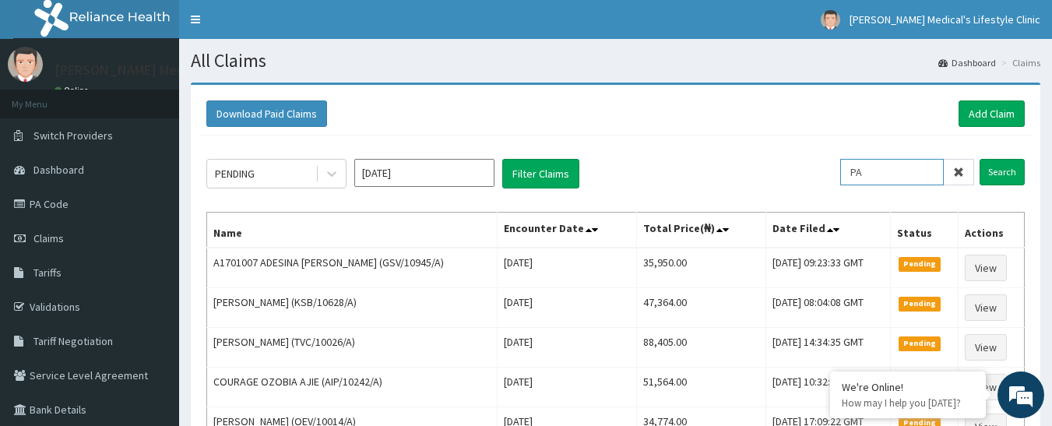
type input "P"
paste input "GSV/10945/A"
type input "GSV/10945/A"
click at [989, 178] on input "Search" at bounding box center [1002, 172] width 45 height 26
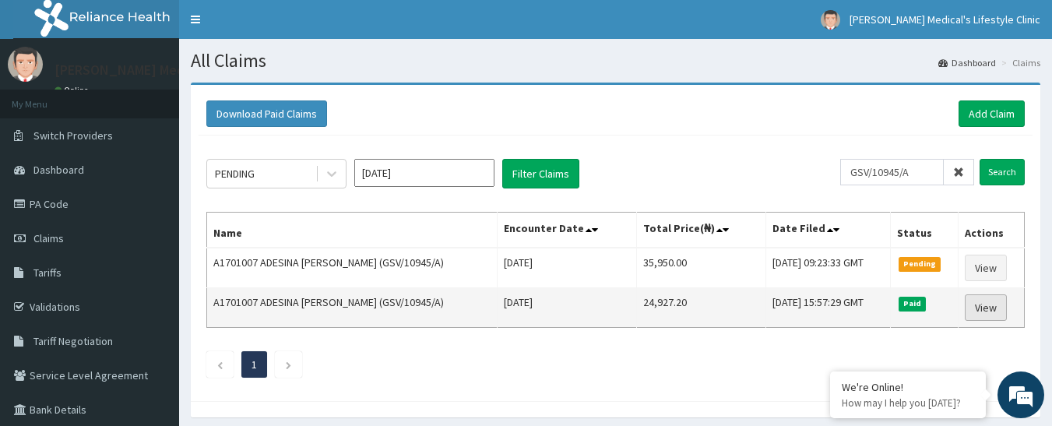
click at [990, 311] on link "View" at bounding box center [986, 307] width 42 height 26
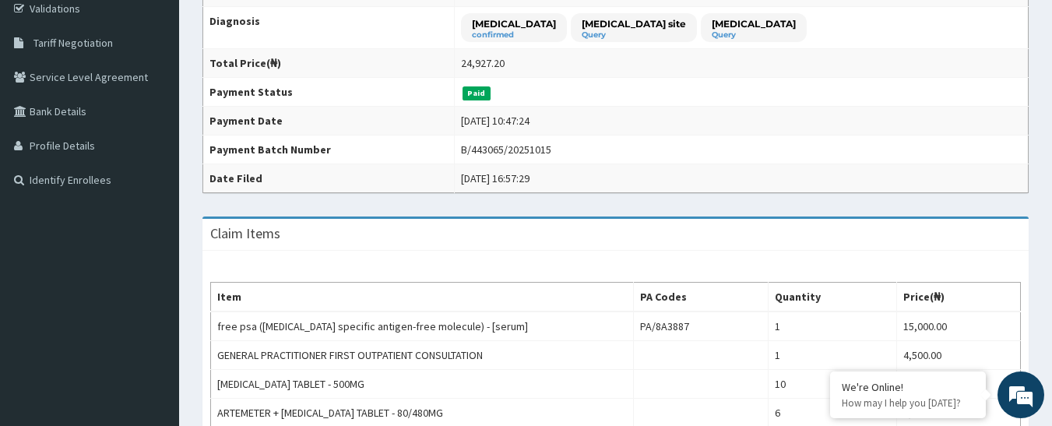
scroll to position [78, 0]
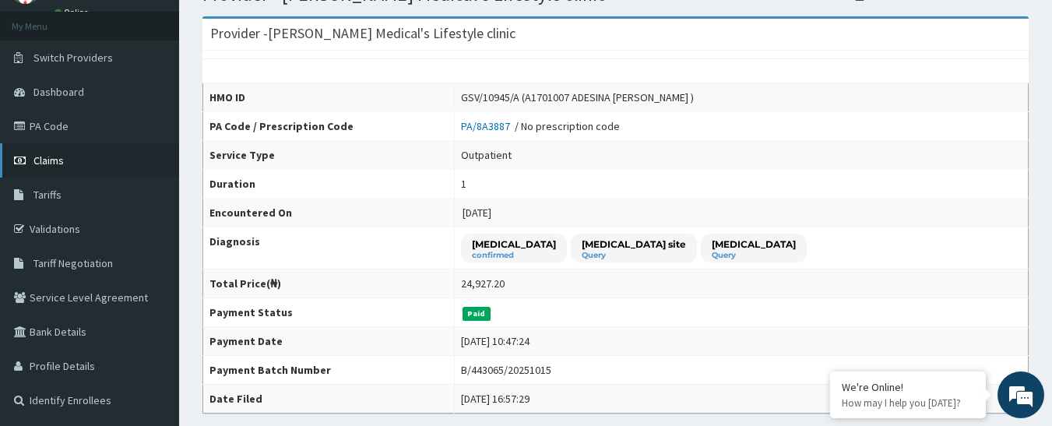
click at [62, 163] on span "Claims" at bounding box center [48, 160] width 30 height 14
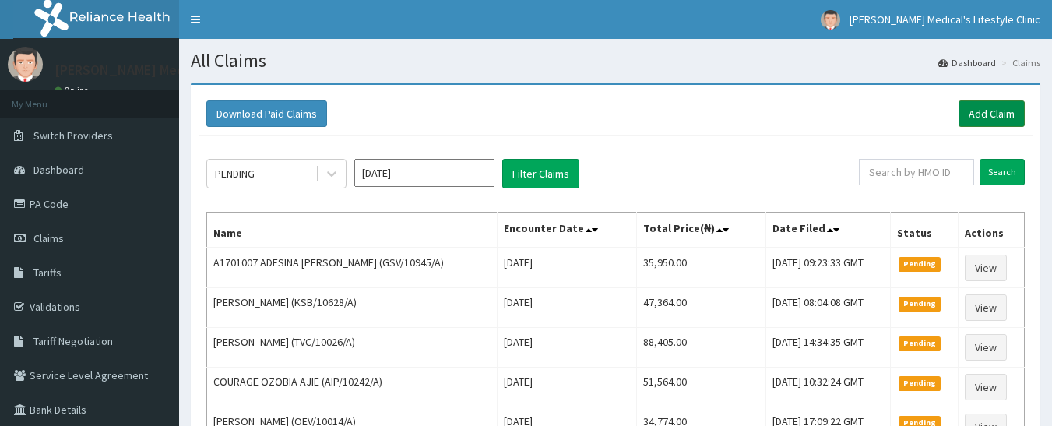
click at [979, 106] on link "Add Claim" at bounding box center [992, 113] width 66 height 26
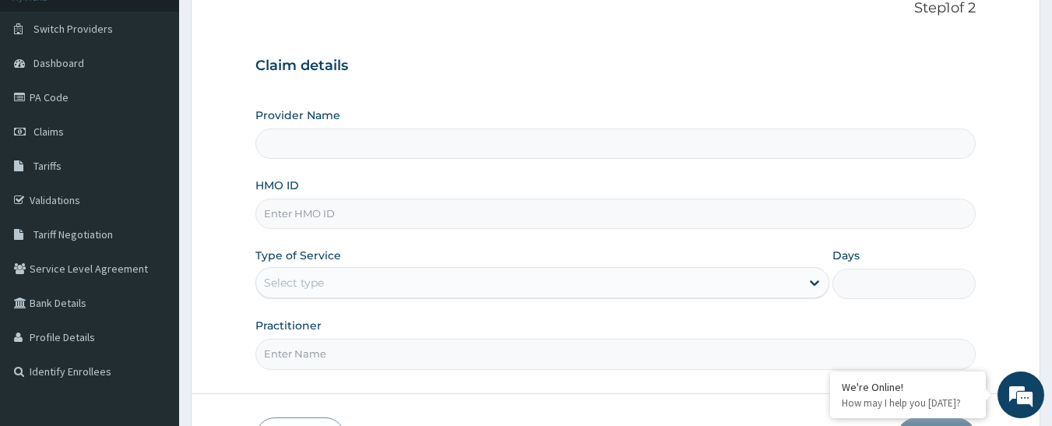
scroll to position [156, 0]
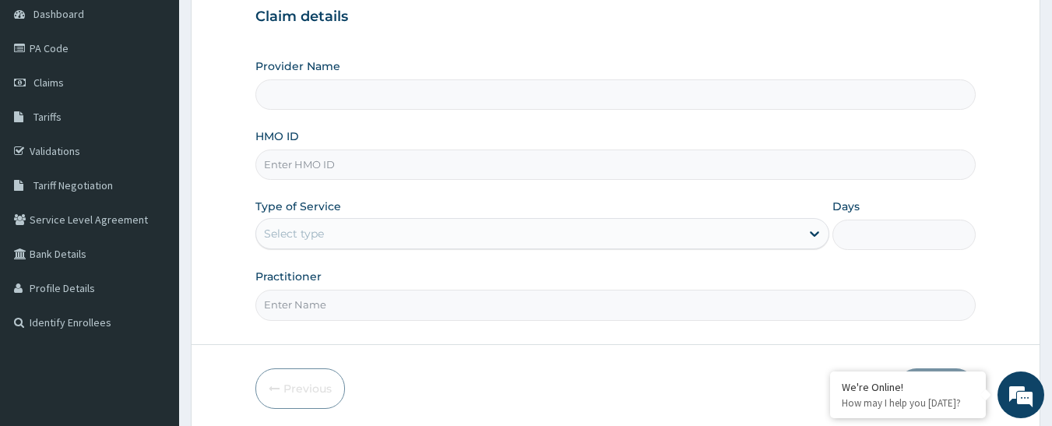
click at [375, 160] on input "HMO ID" at bounding box center [615, 165] width 721 height 30
type input "[PERSON_NAME] Medical's Lifestyle clinic"
paste input "SOA/10039/C"
type input "SOA/10039/C"
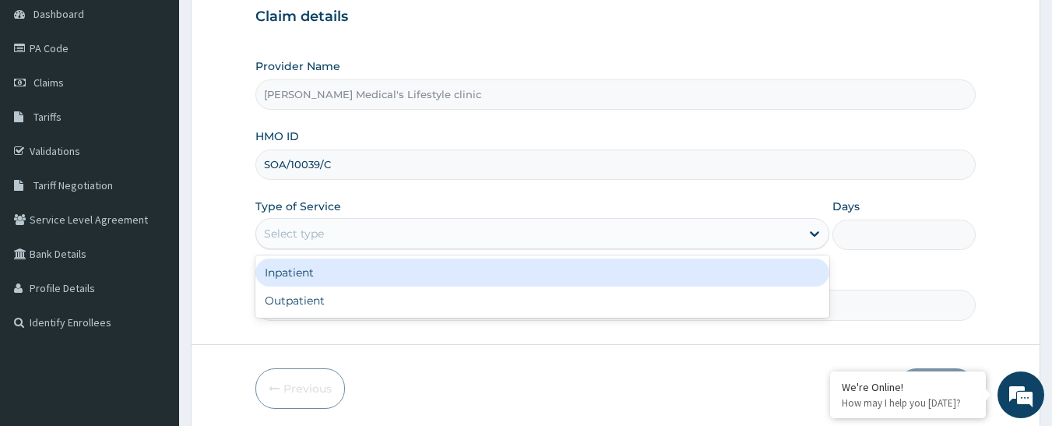
click at [308, 233] on div "Select type" at bounding box center [294, 234] width 60 height 16
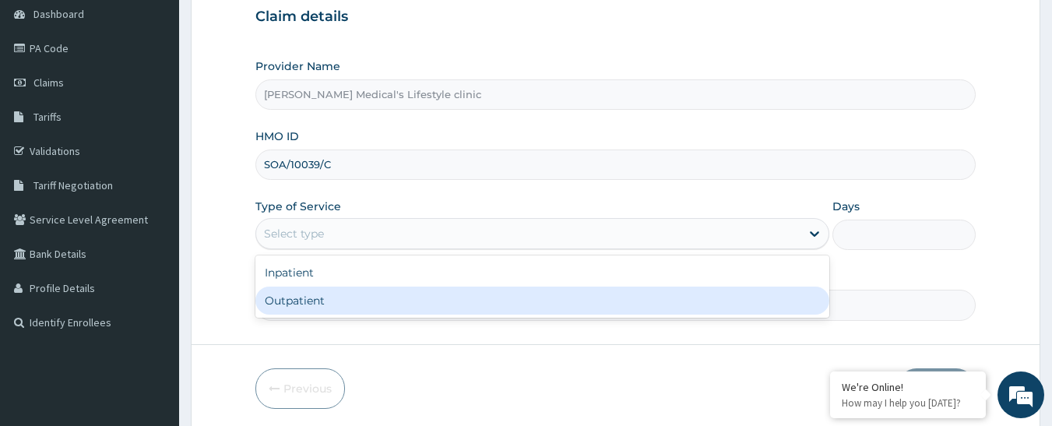
click at [302, 298] on div "Outpatient" at bounding box center [542, 301] width 574 height 28
type input "1"
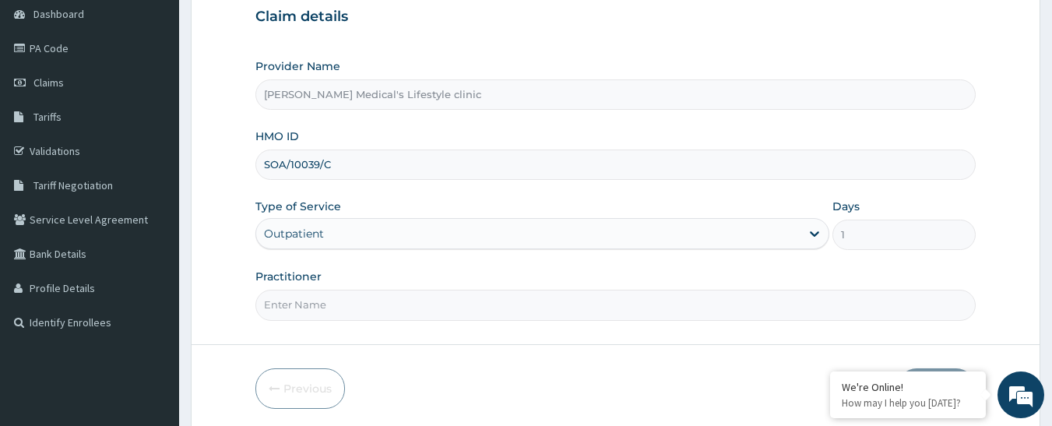
click at [313, 298] on input "Practitioner" at bounding box center [615, 305] width 721 height 30
type input "[PERSON_NAME]"
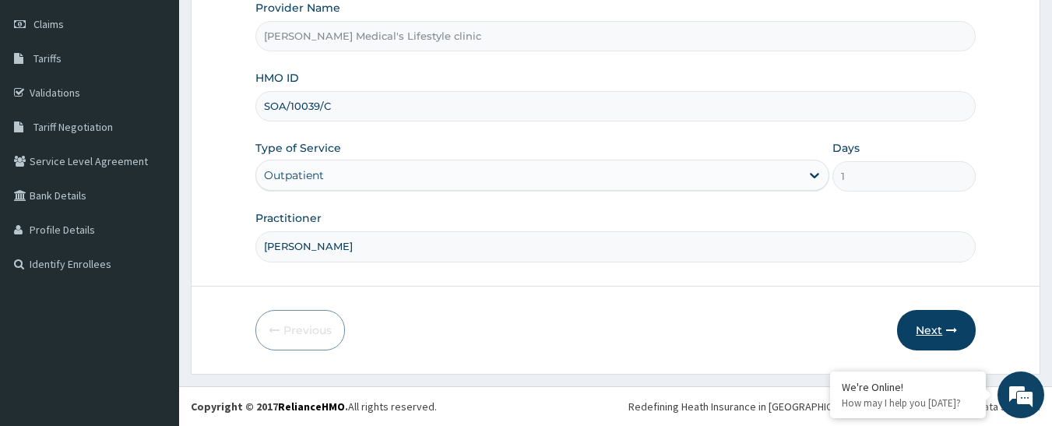
click at [918, 339] on button "Next" at bounding box center [936, 330] width 79 height 41
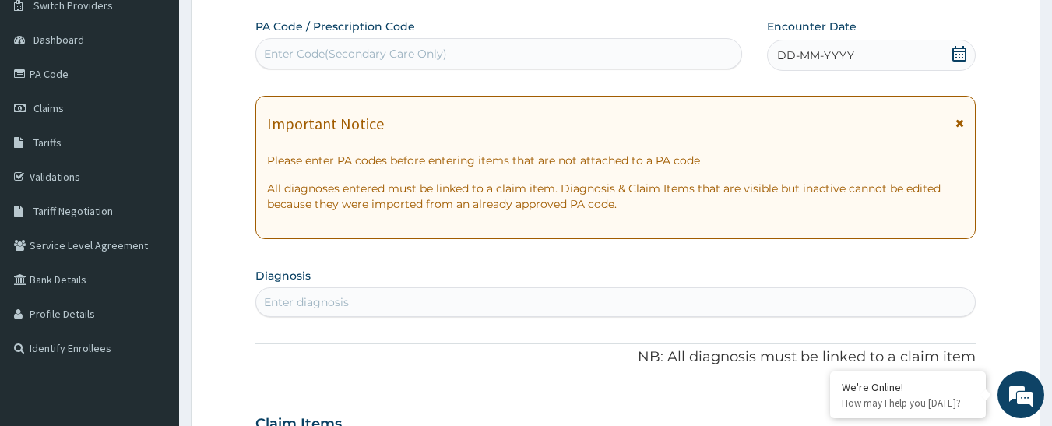
scroll to position [0, 0]
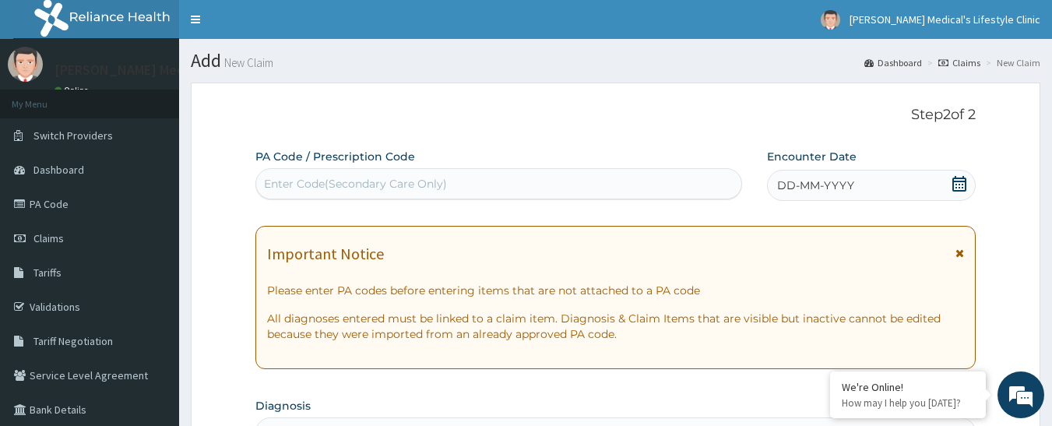
click at [475, 173] on div "Enter Code(Secondary Care Only)" at bounding box center [499, 183] width 486 height 25
paste input "PA/2E4FA3"
type input "PA/2E4FA3"
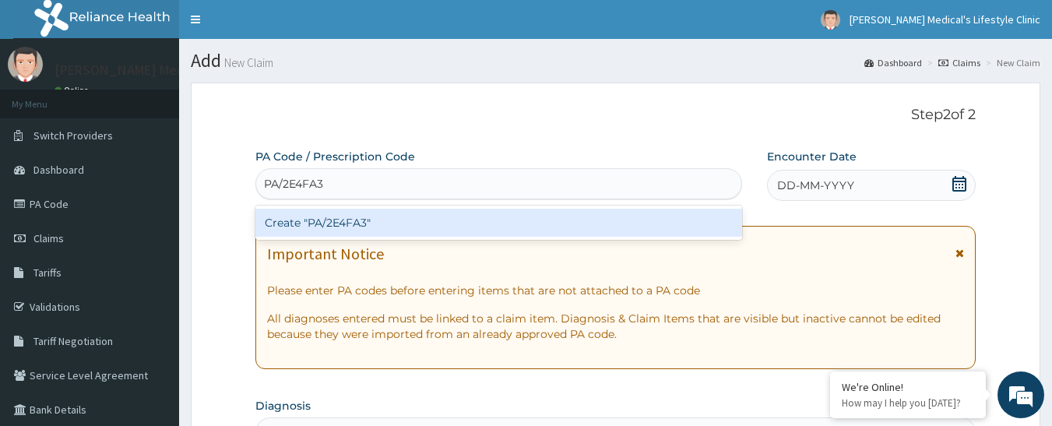
click at [393, 219] on div "Create "PA/2E4FA3"" at bounding box center [499, 223] width 488 height 28
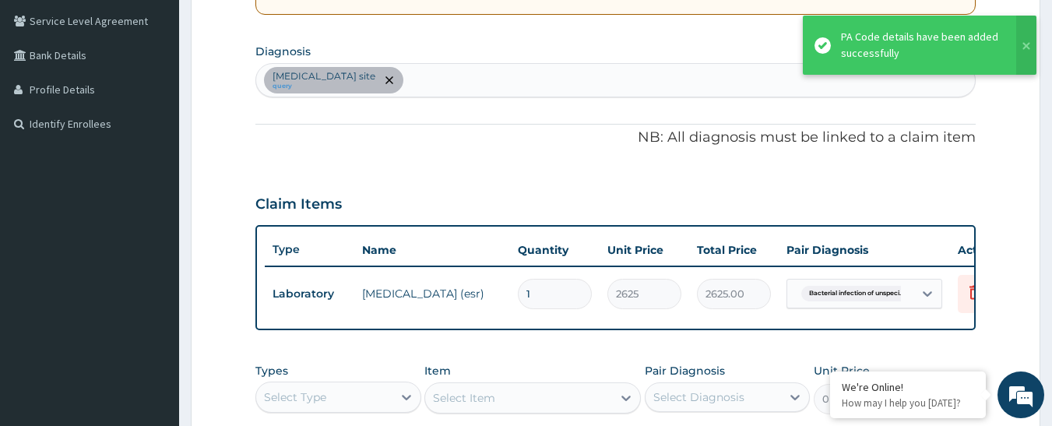
scroll to position [280, 0]
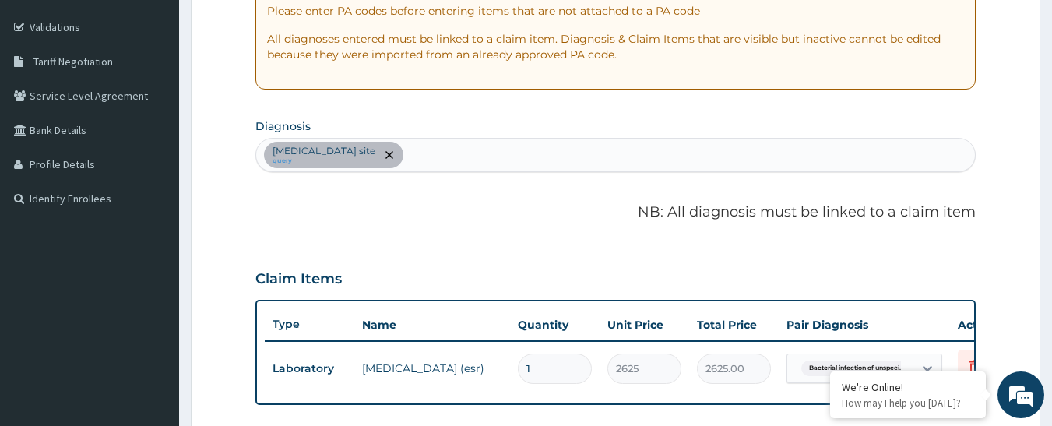
click at [506, 155] on div "[MEDICAL_DATA] site query" at bounding box center [616, 155] width 720 height 33
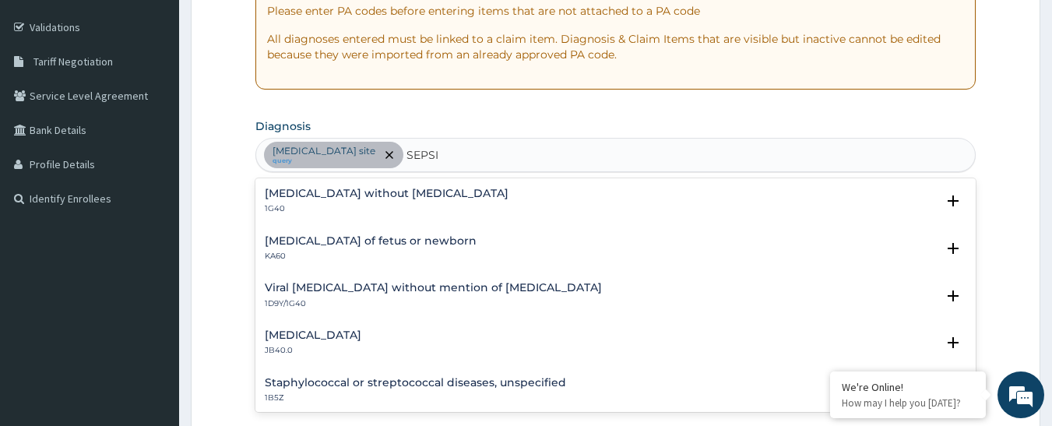
type input "[MEDICAL_DATA]"
click at [318, 193] on h4 "[MEDICAL_DATA] without [MEDICAL_DATA]" at bounding box center [387, 194] width 244 height 12
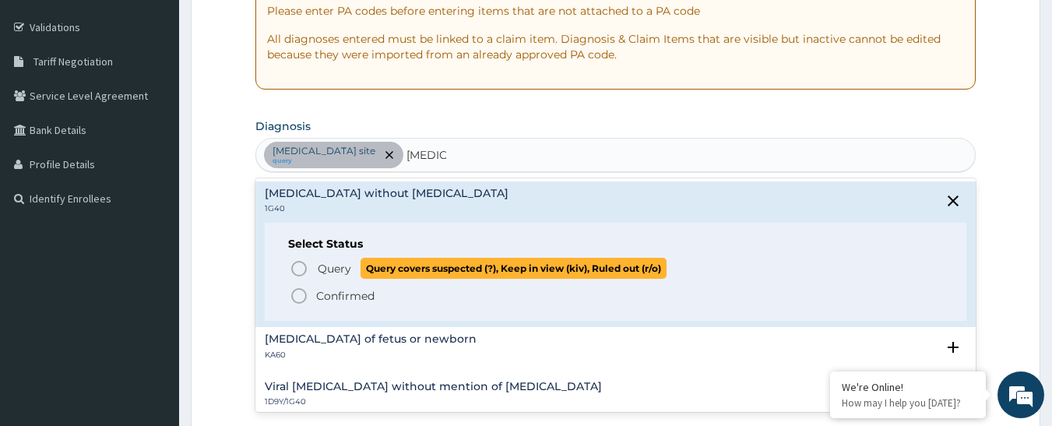
click at [305, 271] on icon "status option query" at bounding box center [299, 268] width 19 height 19
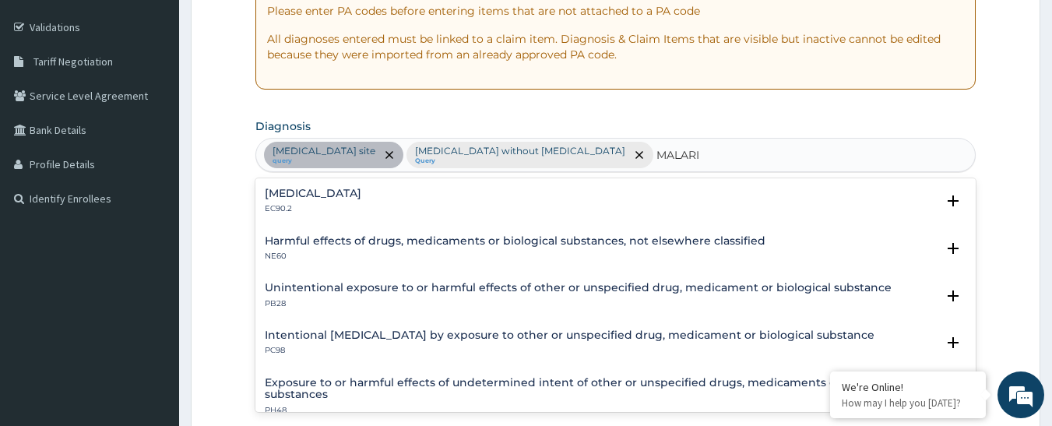
type input "[MEDICAL_DATA]"
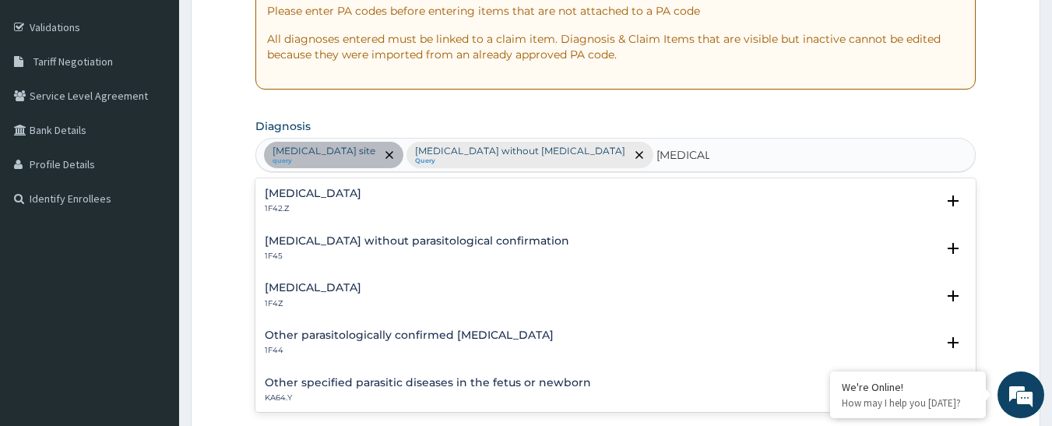
click at [298, 291] on h4 "Malaria, unspecified" at bounding box center [313, 288] width 97 height 12
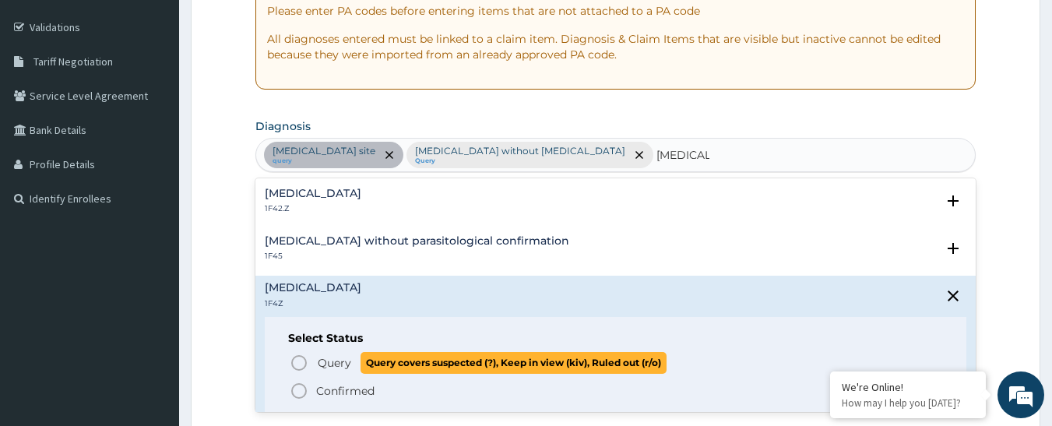
click at [300, 355] on icon "status option query" at bounding box center [299, 363] width 19 height 19
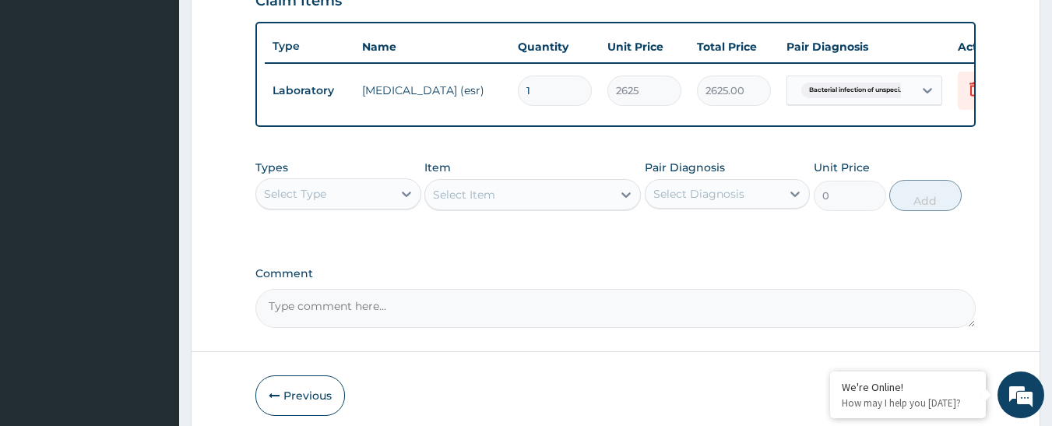
scroll to position [591, 0]
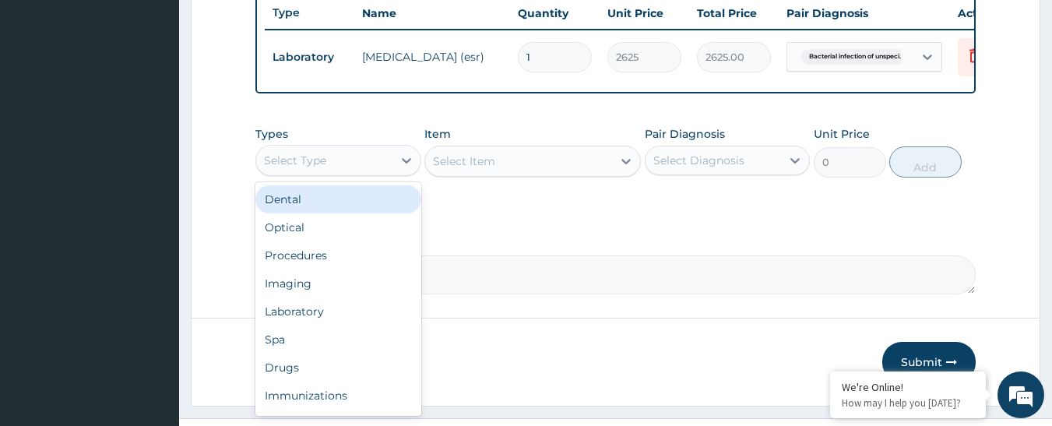
click at [351, 173] on div "Select Type" at bounding box center [324, 160] width 136 height 25
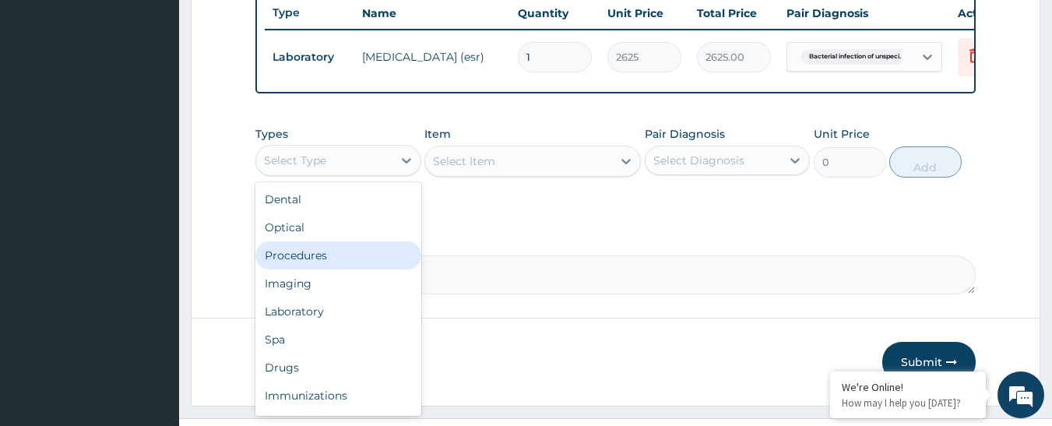
click at [322, 264] on div "Procedures" at bounding box center [338, 255] width 166 height 28
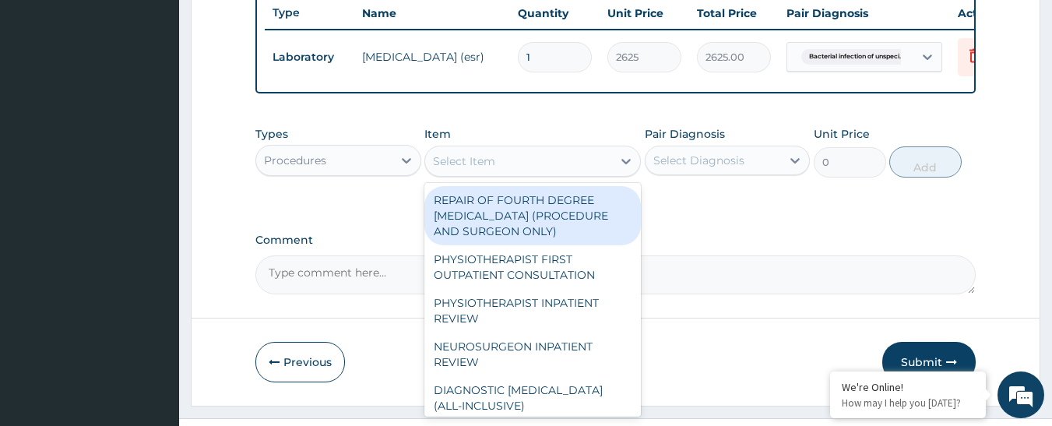
click at [576, 174] on div "Select Item" at bounding box center [518, 161] width 187 height 25
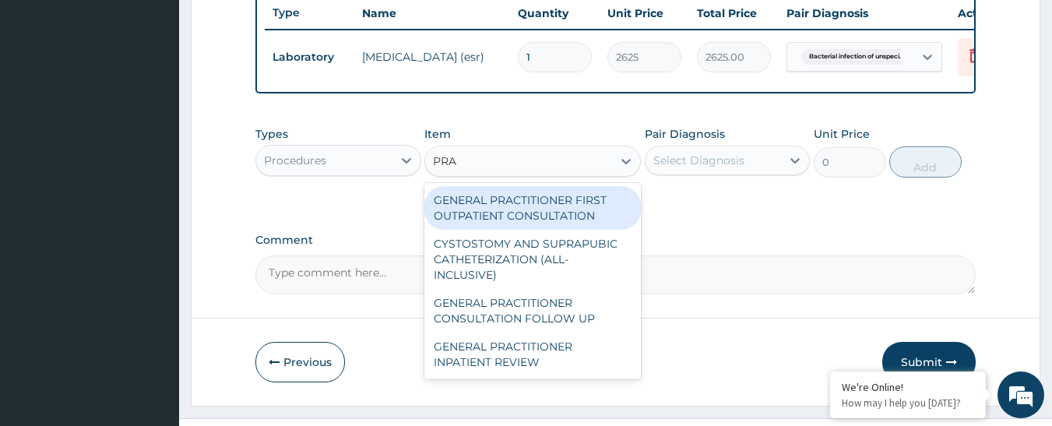
type input "PRAC"
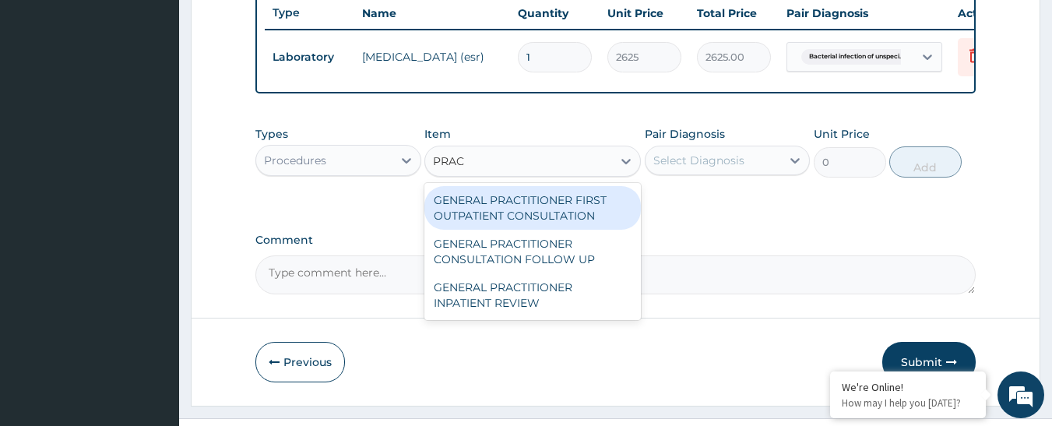
click at [478, 210] on div "GENERAL PRACTITIONER FIRST OUTPATIENT CONSULTATION" at bounding box center [533, 208] width 217 height 44
type input "4500"
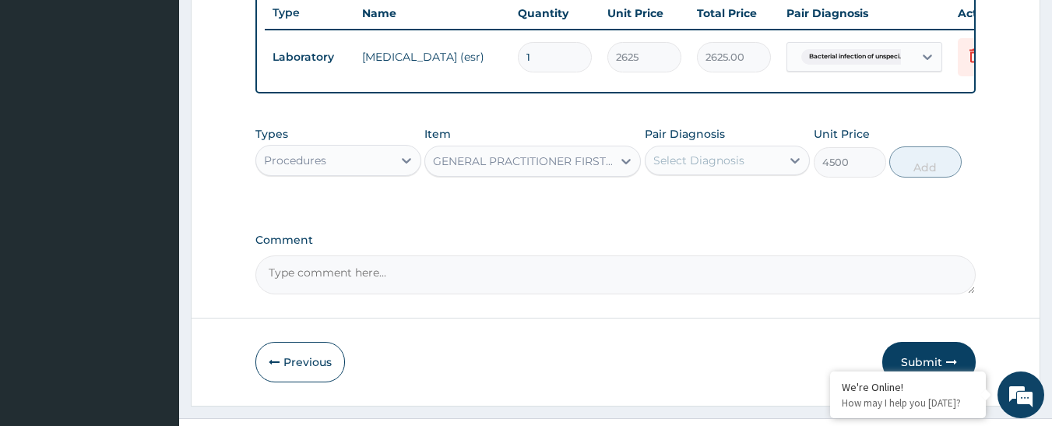
click at [689, 168] on div "Select Diagnosis" at bounding box center [699, 161] width 91 height 16
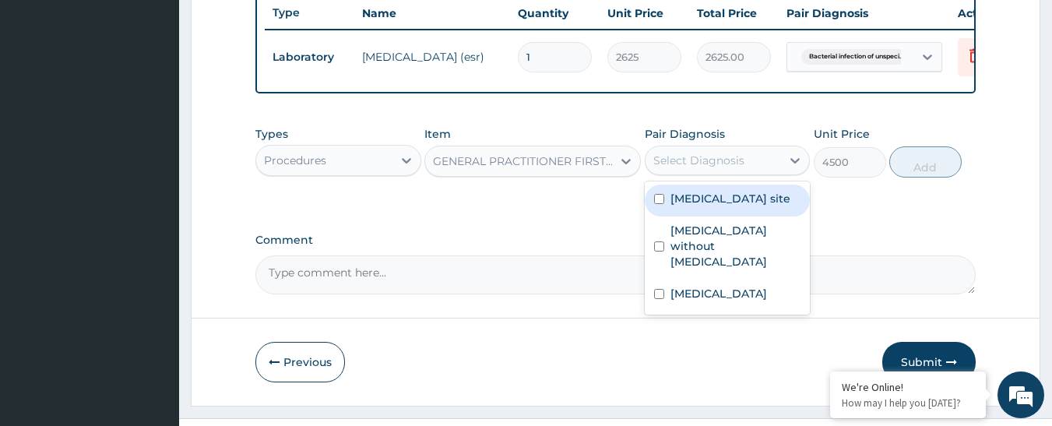
click at [684, 206] on label "Bacterial infection of unspecified site" at bounding box center [731, 199] width 120 height 16
checkbox input "true"
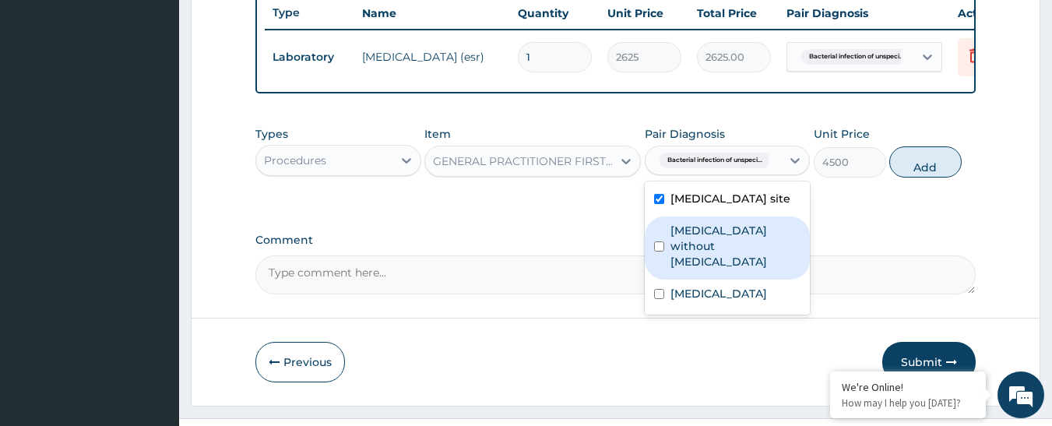
click at [682, 262] on label "Sepsis without septic shock" at bounding box center [736, 246] width 131 height 47
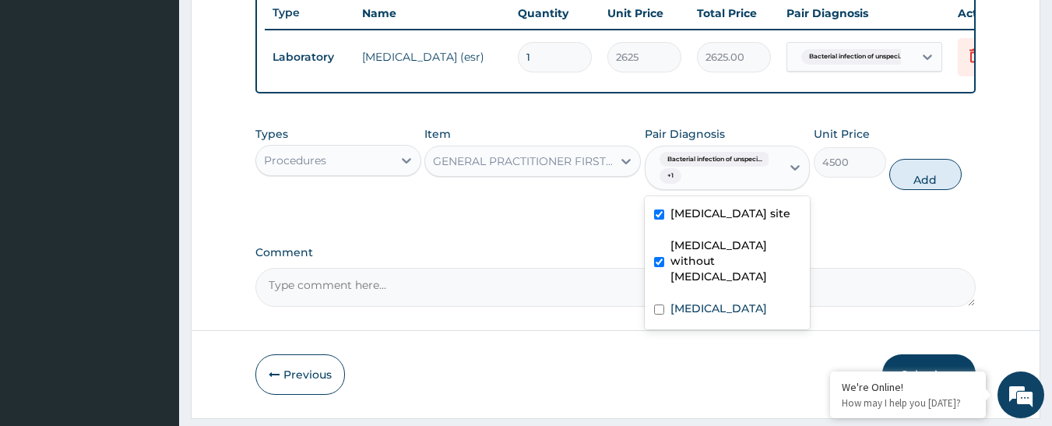
click at [686, 294] on div "Sepsis without septic shock" at bounding box center [728, 262] width 166 height 63
checkbox input "false"
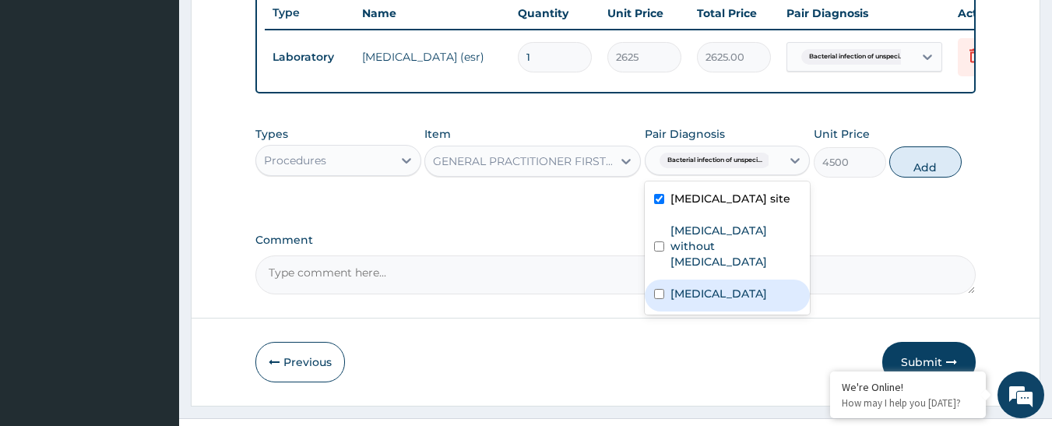
drag, startPoint x: 689, startPoint y: 305, endPoint x: 683, endPoint y: 283, distance: 23.4
click at [688, 301] on label "Malaria, unspecified" at bounding box center [719, 294] width 97 height 16
checkbox input "true"
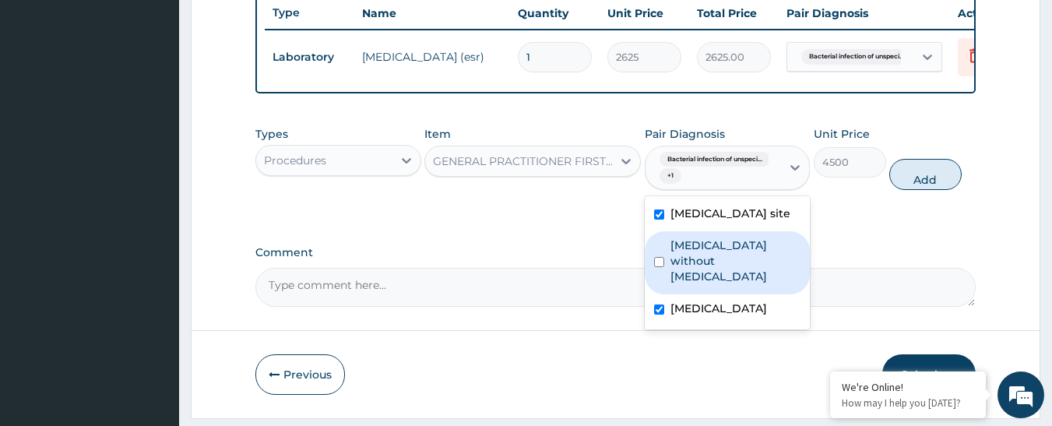
click at [682, 259] on div "Sepsis without septic shock" at bounding box center [728, 262] width 166 height 63
checkbox input "true"
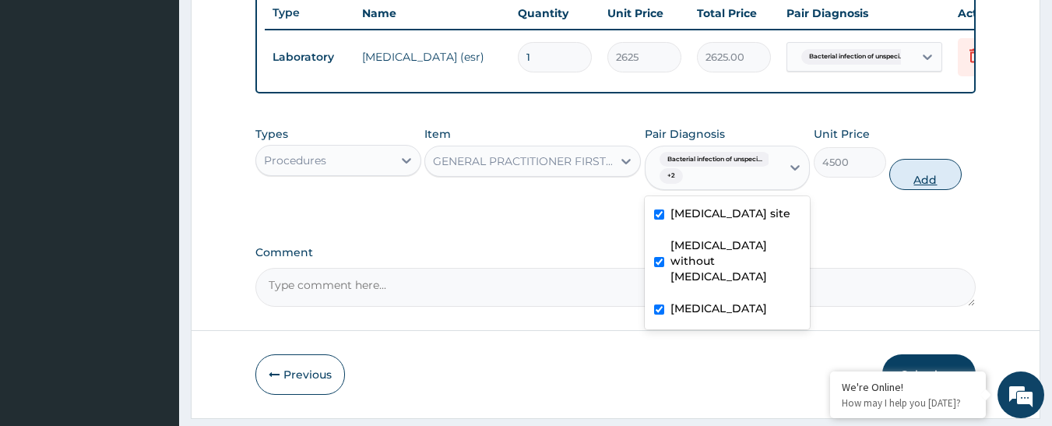
click at [929, 189] on button "Add" at bounding box center [926, 174] width 72 height 31
type input "0"
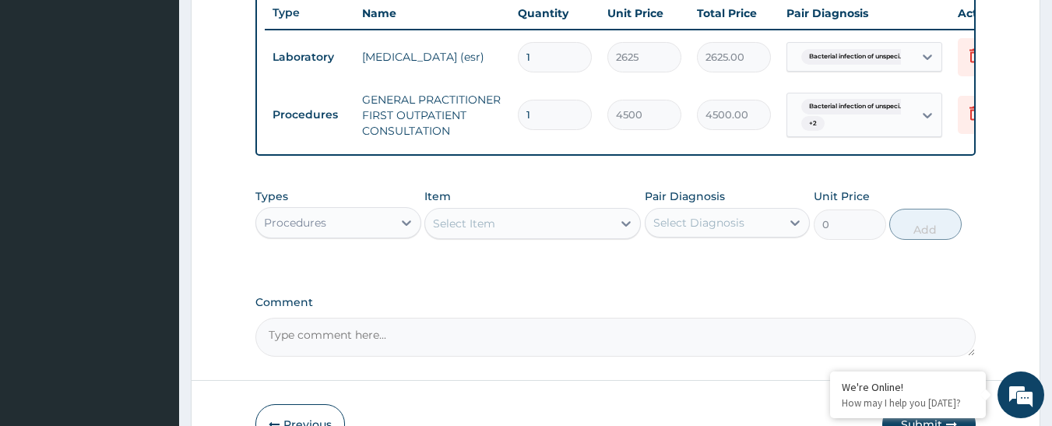
click at [551, 233] on div "Select Item" at bounding box center [518, 223] width 187 height 25
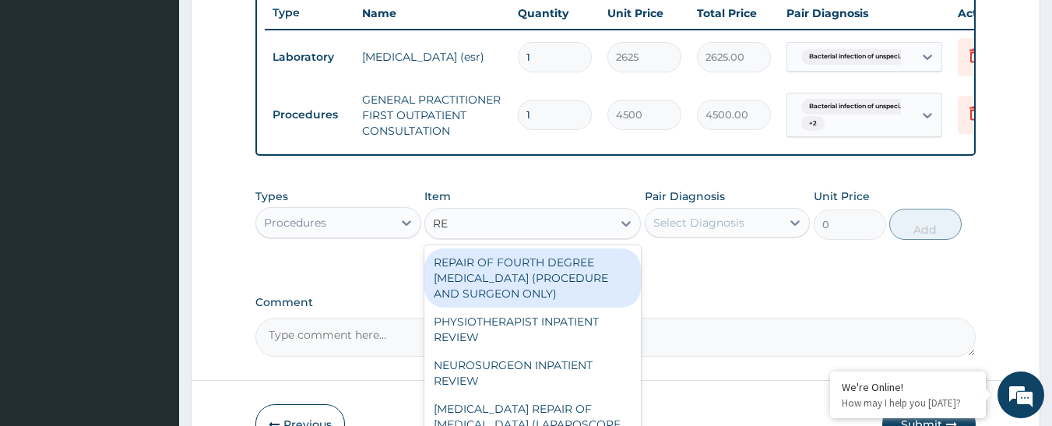
type input "REG"
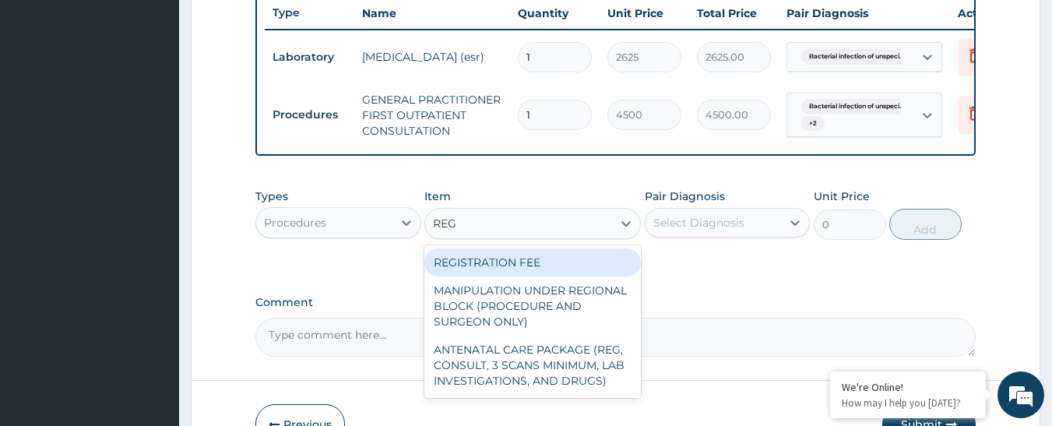
click at [554, 266] on div "REGISTRATION FEE" at bounding box center [533, 262] width 217 height 28
type input "3000"
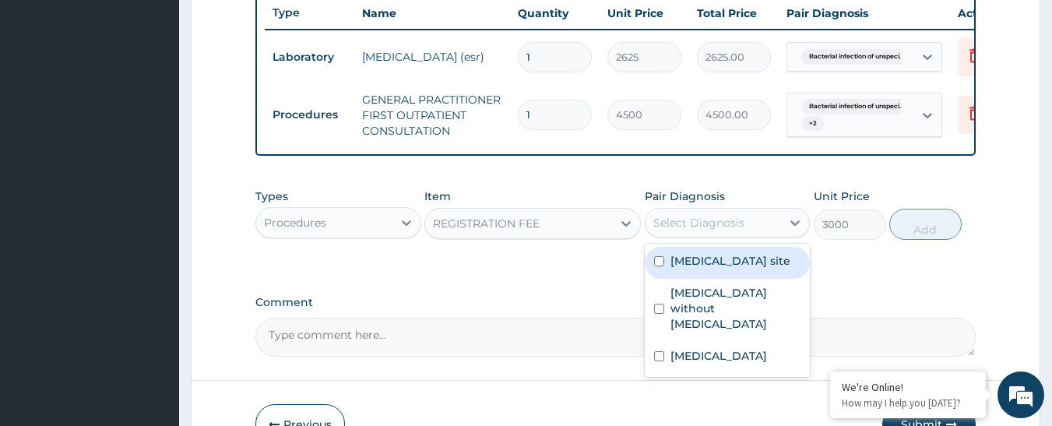
click at [750, 235] on div "Select Diagnosis" at bounding box center [714, 222] width 136 height 25
click at [730, 269] on label "[MEDICAL_DATA] site" at bounding box center [731, 261] width 120 height 16
checkbox input "true"
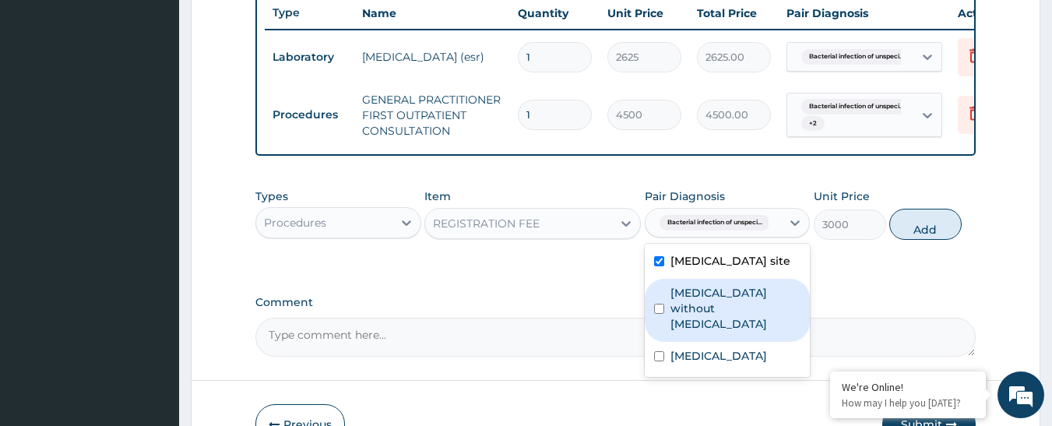
click at [722, 319] on label "Sepsis without septic shock" at bounding box center [736, 308] width 131 height 47
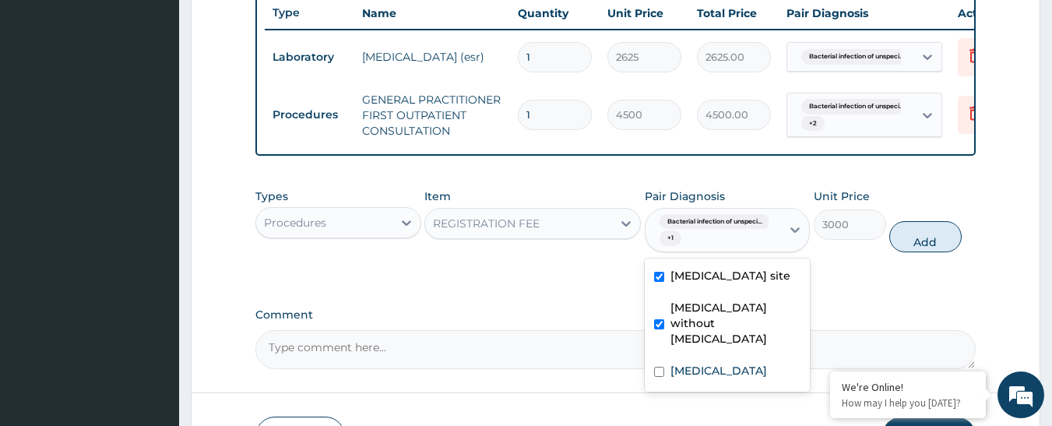
click at [717, 357] on div "Sepsis without septic shock" at bounding box center [728, 325] width 166 height 63
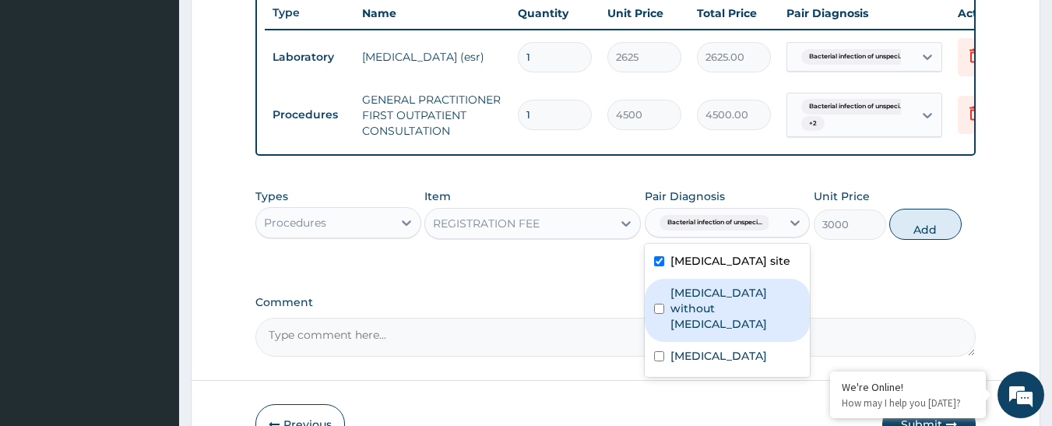
click at [739, 319] on label "Sepsis without septic shock" at bounding box center [736, 308] width 131 height 47
checkbox input "true"
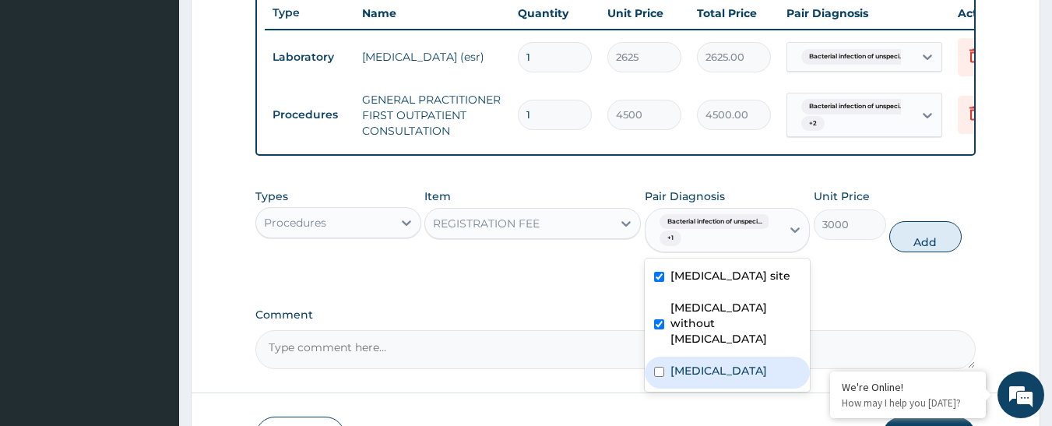
click at [709, 369] on div "[MEDICAL_DATA]" at bounding box center [728, 373] width 166 height 32
checkbox input "true"
click at [903, 252] on button "Add" at bounding box center [926, 236] width 72 height 31
type input "0"
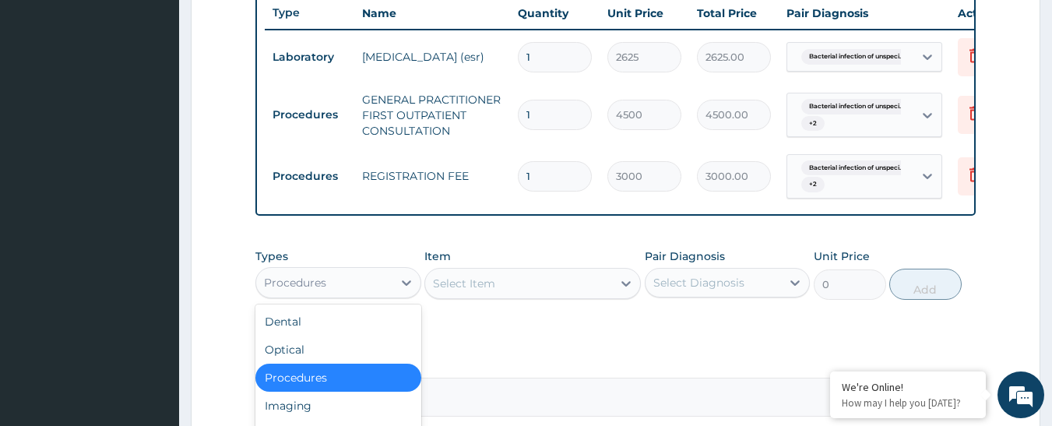
click at [378, 295] on div "Procedures" at bounding box center [324, 282] width 136 height 25
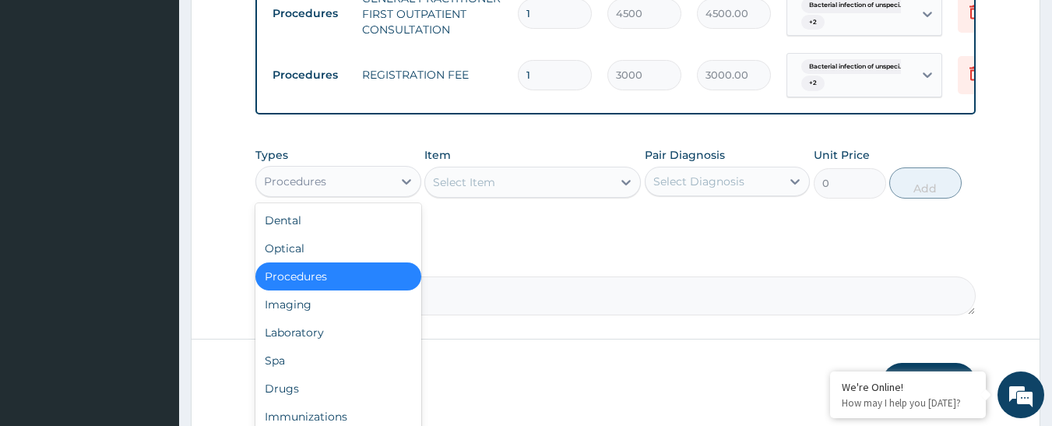
scroll to position [757, 0]
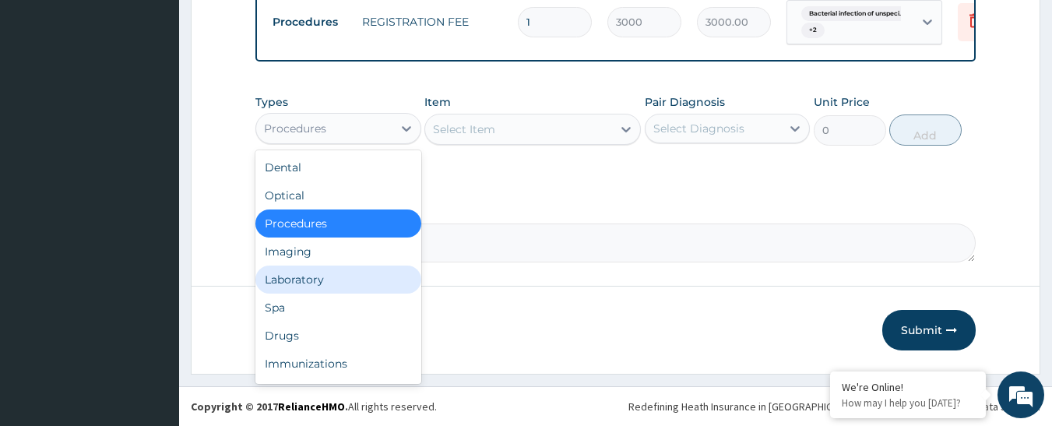
click at [340, 284] on div "Laboratory" at bounding box center [338, 280] width 166 height 28
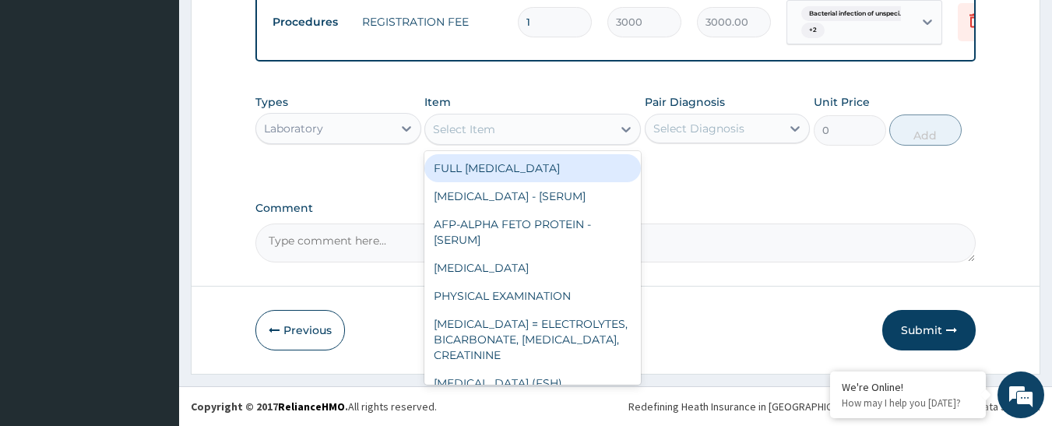
click at [516, 132] on div "Select Item" at bounding box center [518, 129] width 187 height 25
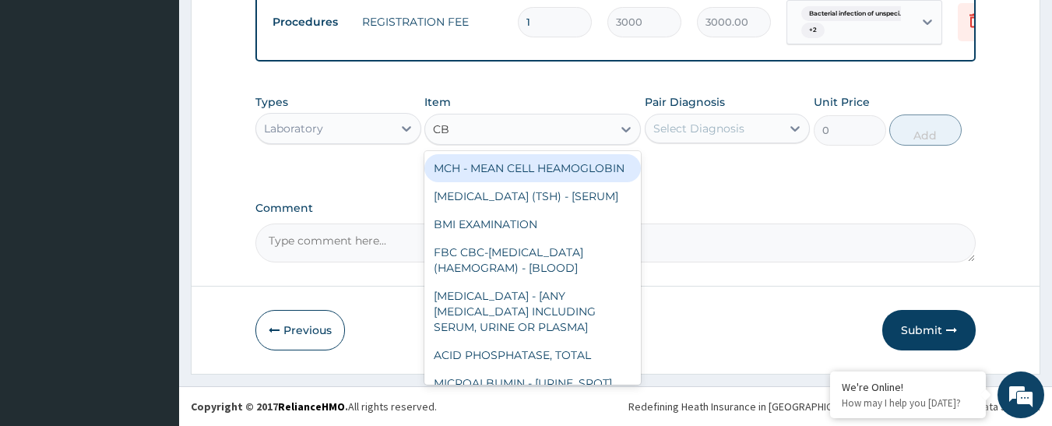
type input "CBC"
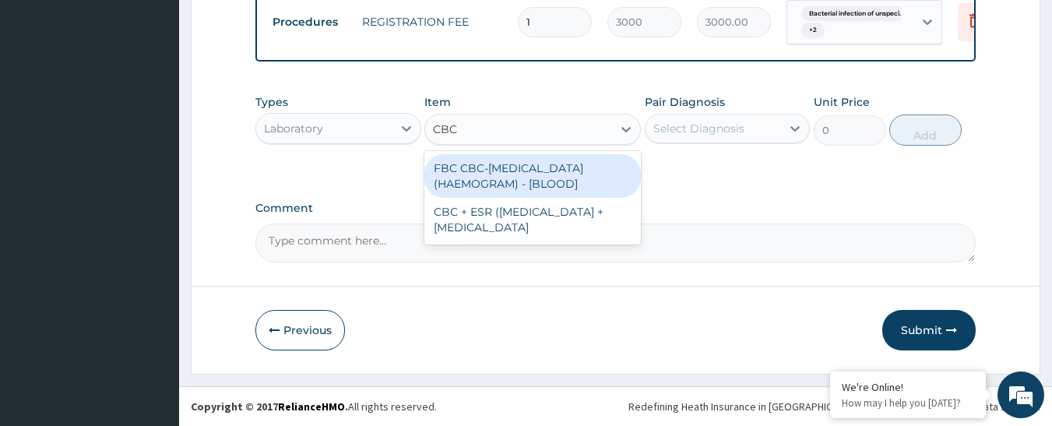
click at [517, 174] on div "FBC CBC-COMPLETE BLOOD COUNT (HAEMOGRAM) - [BLOOD]" at bounding box center [533, 176] width 217 height 44
type input "6000"
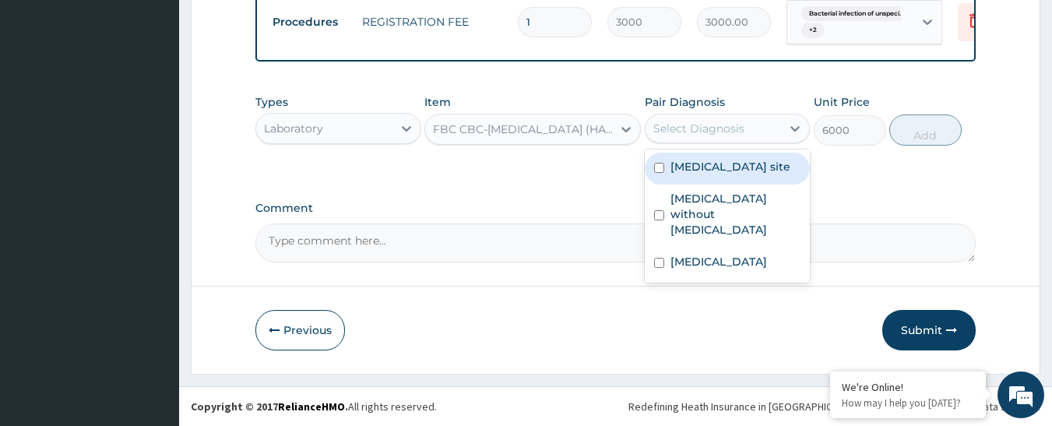
click at [686, 132] on div "Select Diagnosis" at bounding box center [699, 129] width 91 height 16
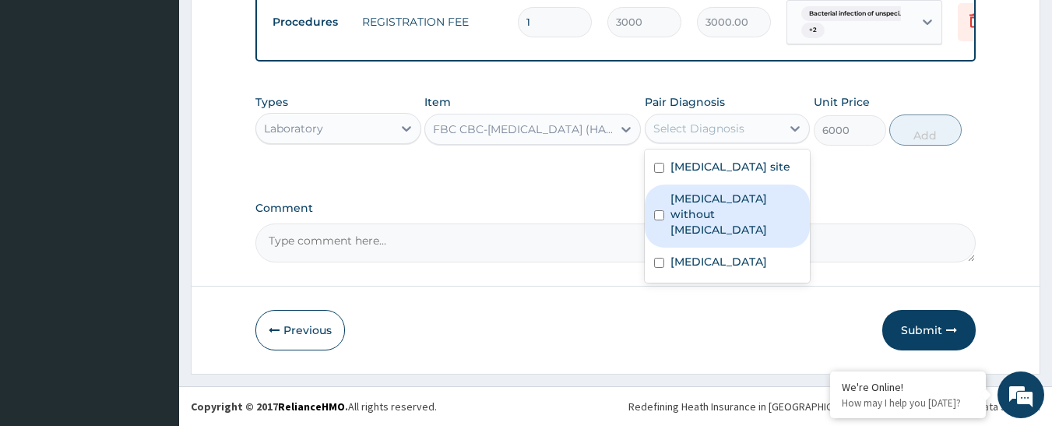
click at [676, 231] on label "Sepsis without septic shock" at bounding box center [736, 214] width 131 height 47
checkbox input "true"
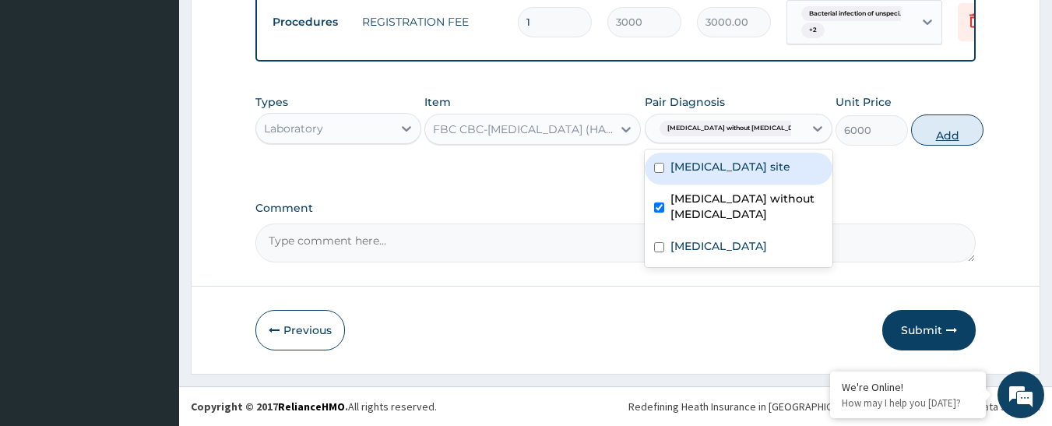
click at [925, 133] on button "Add" at bounding box center [947, 130] width 72 height 31
type input "0"
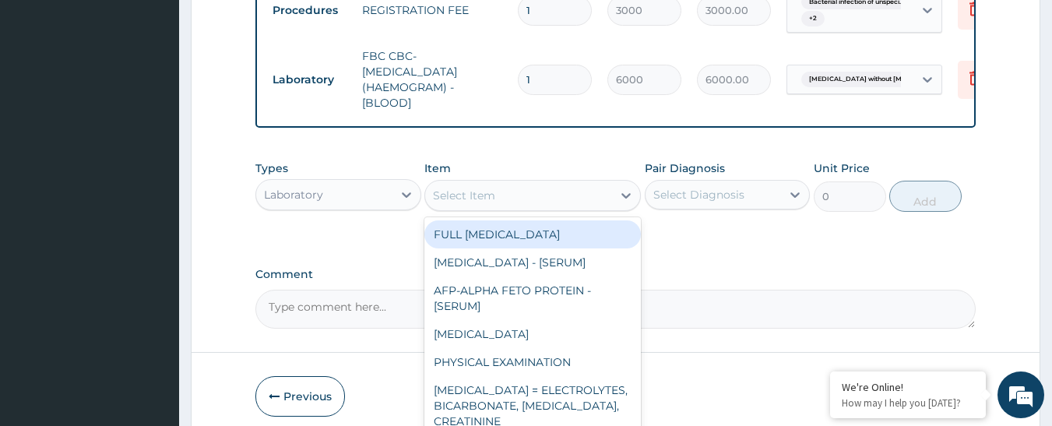
click at [551, 202] on div "Select Item" at bounding box center [518, 195] width 187 height 25
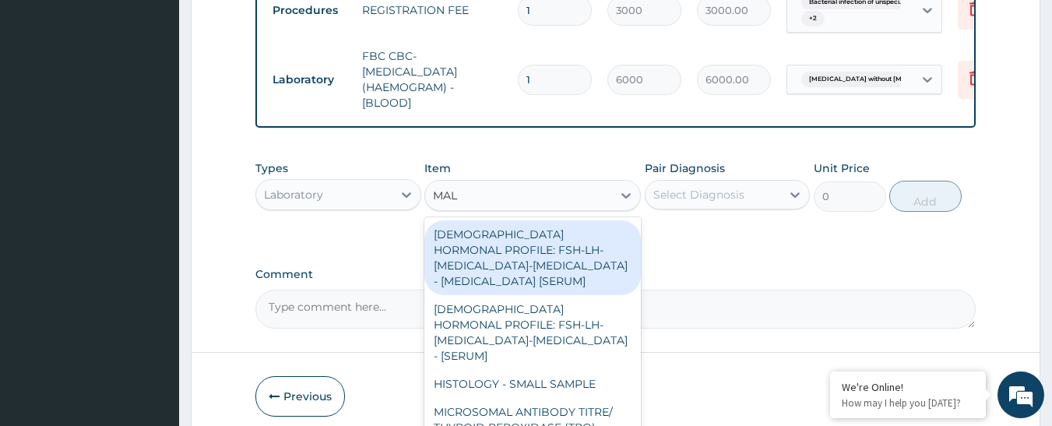
type input "MALA"
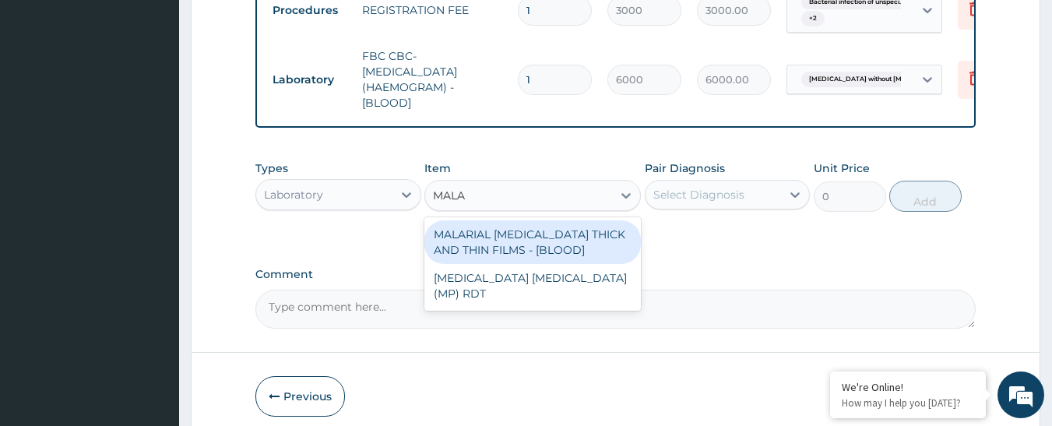
click at [548, 261] on div "MALARIAL PARASITE THICK AND THIN FILMS - [BLOOD]" at bounding box center [533, 242] width 217 height 44
type input "2625"
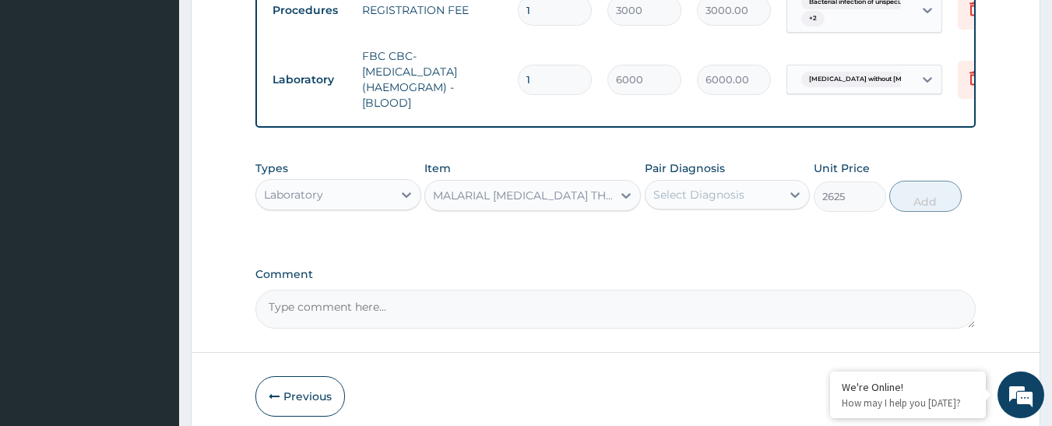
click at [710, 212] on div "Pair Diagnosis Select Diagnosis" at bounding box center [728, 185] width 166 height 51
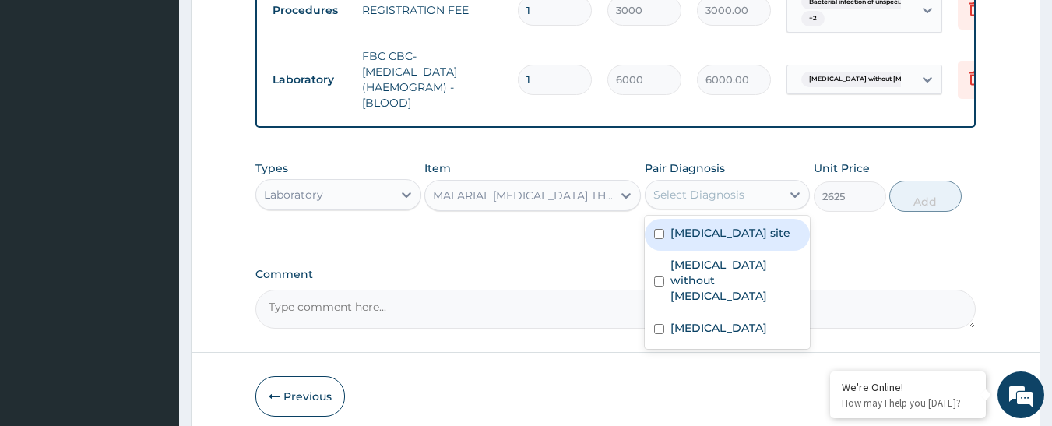
click at [710, 207] on div "Select Diagnosis" at bounding box center [714, 194] width 136 height 25
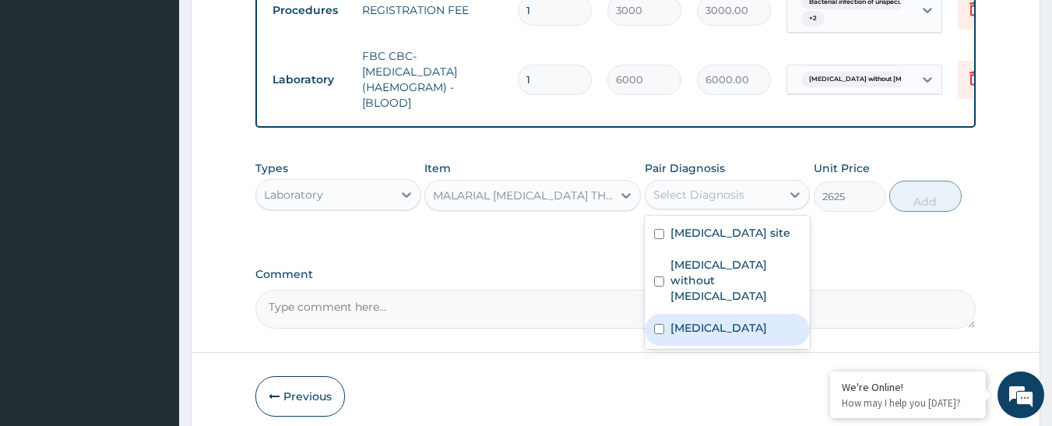
click at [689, 336] on label "[MEDICAL_DATA]" at bounding box center [719, 328] width 97 height 16
checkbox input "true"
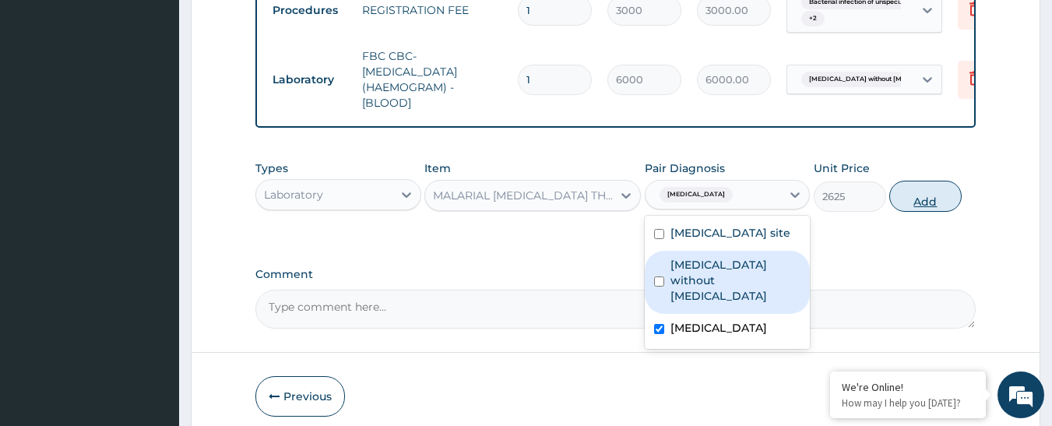
click at [905, 212] on button "Add" at bounding box center [926, 196] width 72 height 31
type input "0"
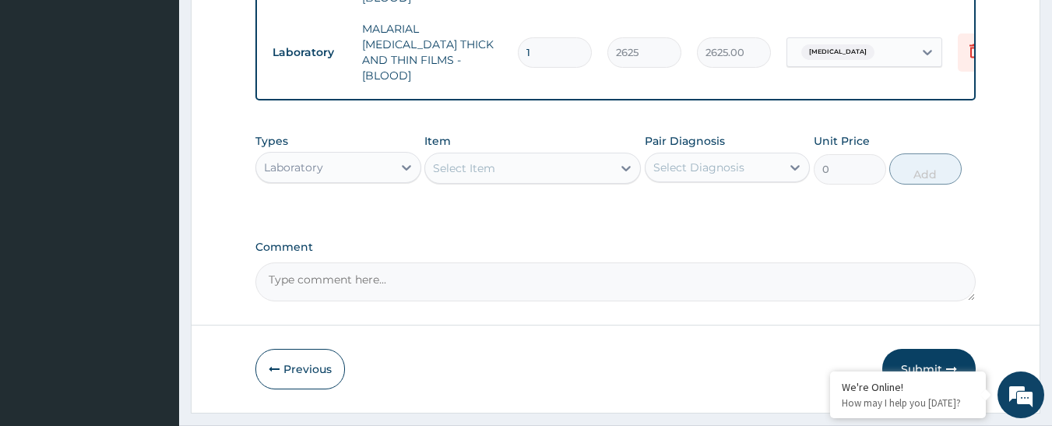
scroll to position [897, 0]
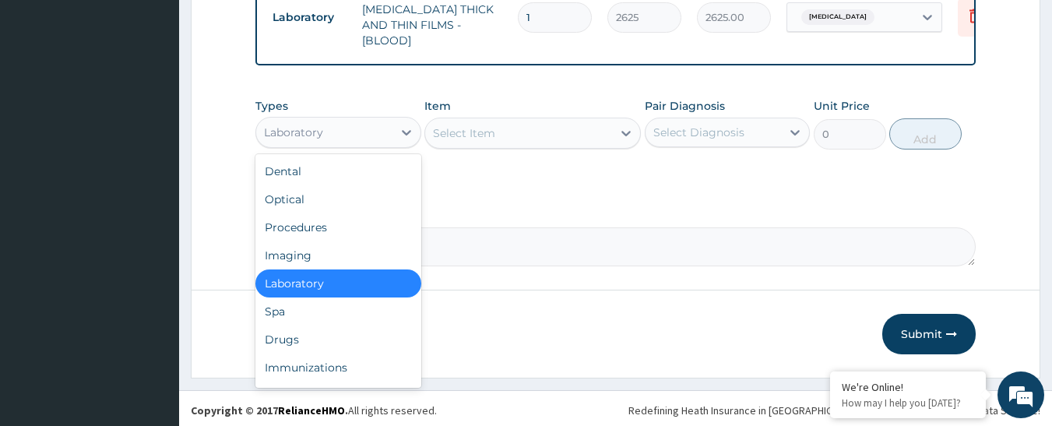
click at [309, 125] on div "Laboratory" at bounding box center [293, 133] width 59 height 16
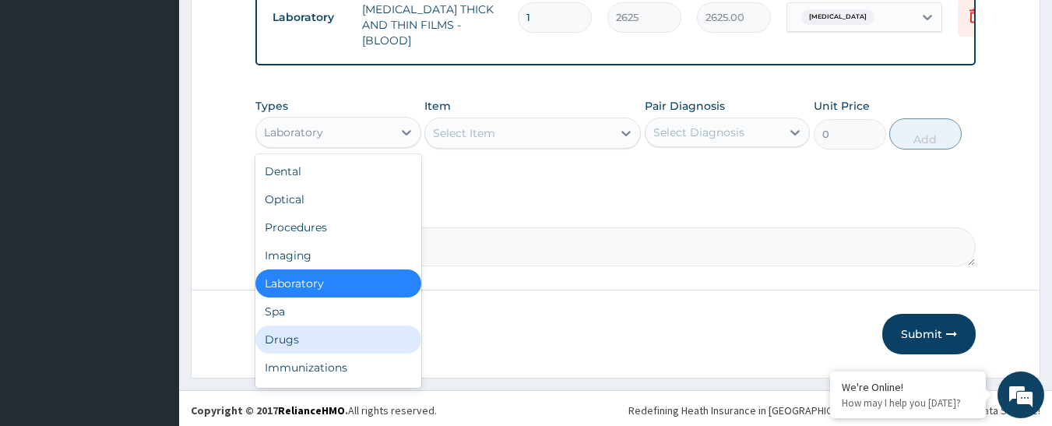
drag, startPoint x: 375, startPoint y: 336, endPoint x: 221, endPoint y: 185, distance: 216.5
click at [376, 336] on div "Drugs" at bounding box center [338, 340] width 166 height 28
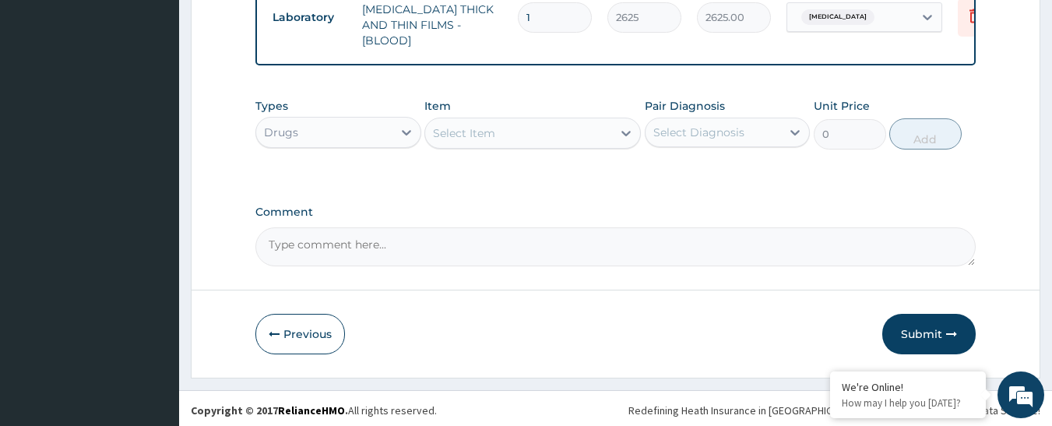
click at [476, 137] on div "Select Item" at bounding box center [464, 133] width 62 height 16
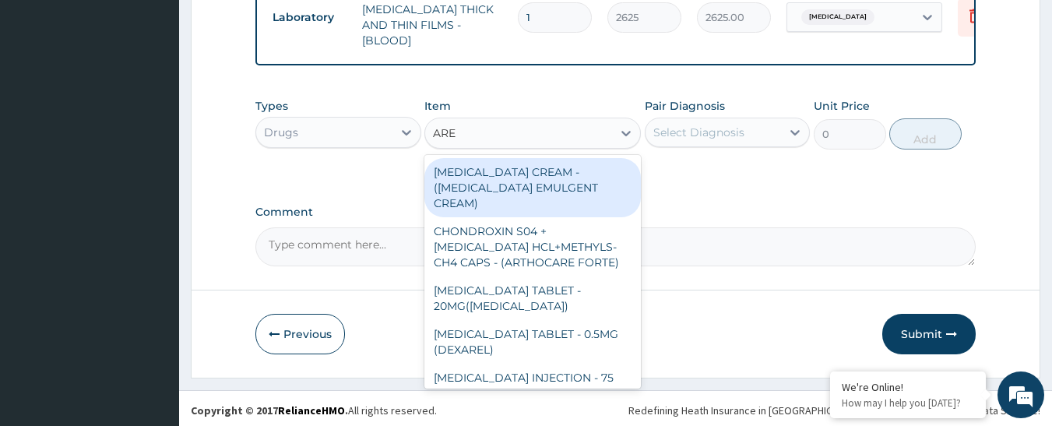
type input "AREE"
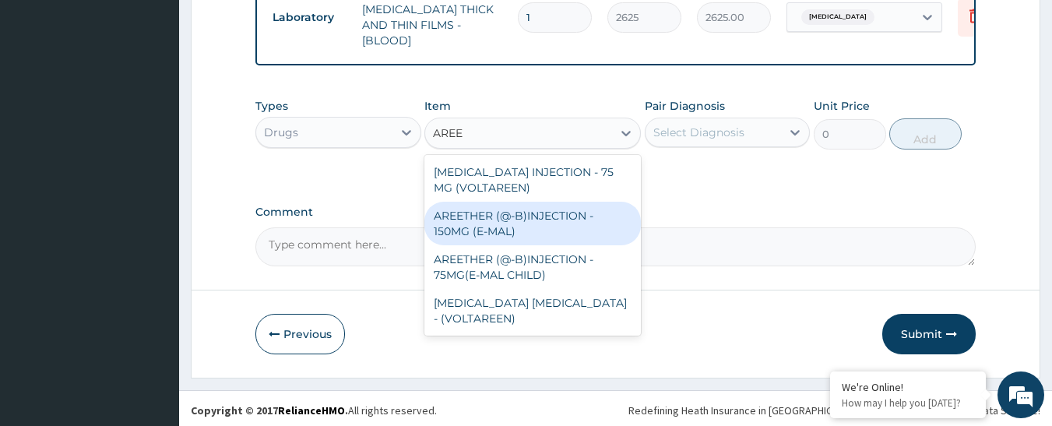
click at [495, 215] on div "AREETHER (@-B)INJECTION - 150MG (E-MAL)" at bounding box center [533, 224] width 217 height 44
type input "1920"
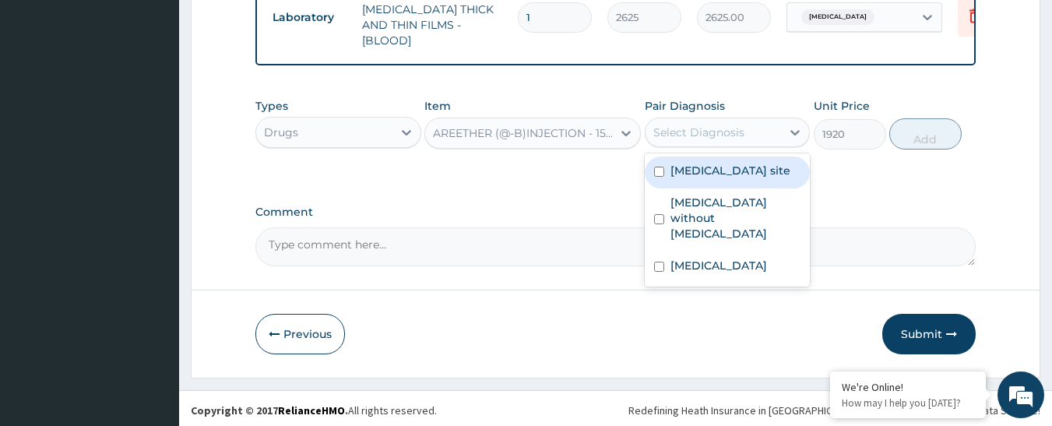
click at [714, 126] on div "Select Diagnosis" at bounding box center [699, 133] width 91 height 16
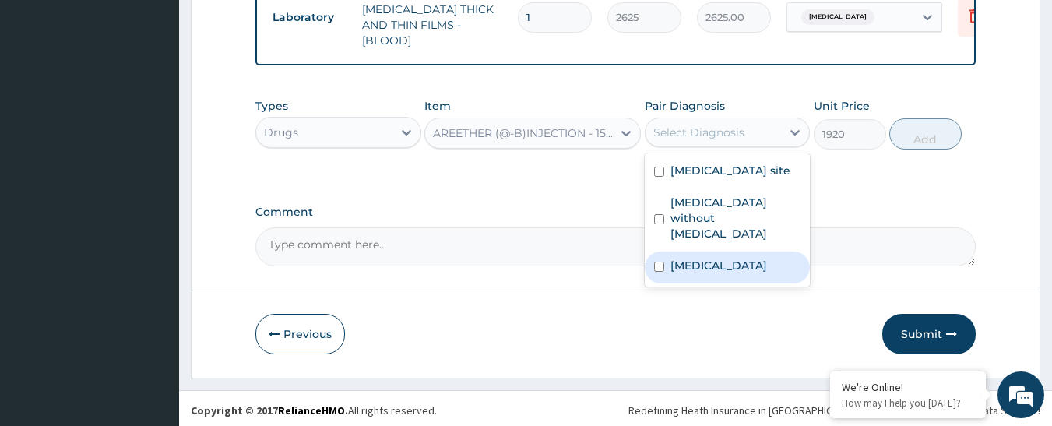
click at [715, 258] on label "Malaria, unspecified" at bounding box center [719, 266] width 97 height 16
checkbox input "true"
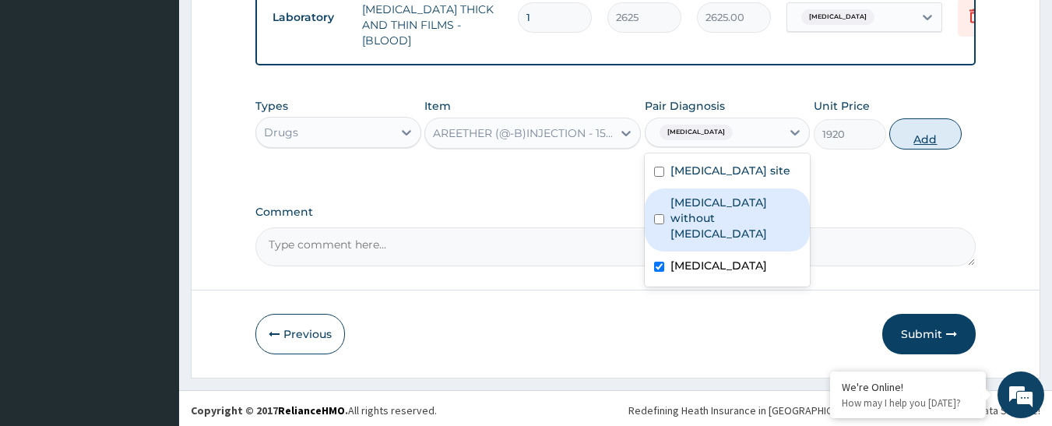
click at [911, 132] on button "Add" at bounding box center [926, 133] width 72 height 31
type input "0"
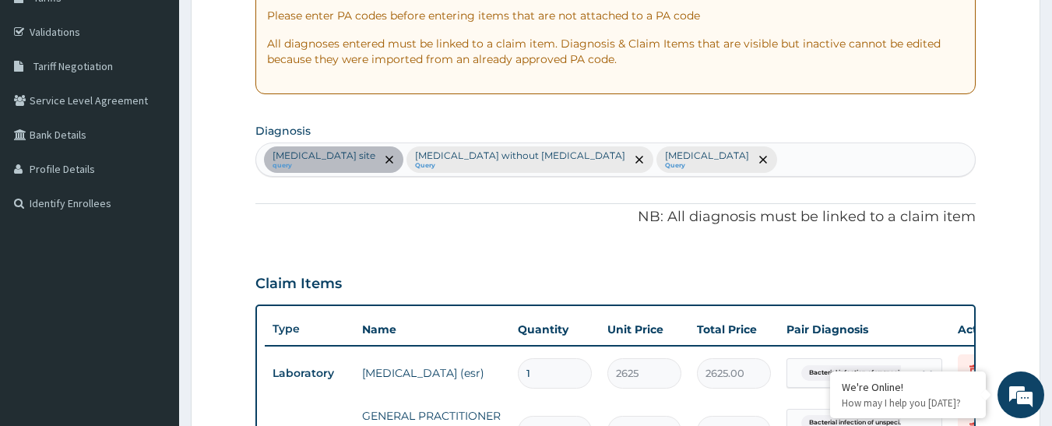
scroll to position [274, 0]
click at [816, 160] on div "Bacterial infection of unspecified site query Sepsis without septic shock Query…" at bounding box center [616, 160] width 720 height 33
type input "JOINT PAIN"
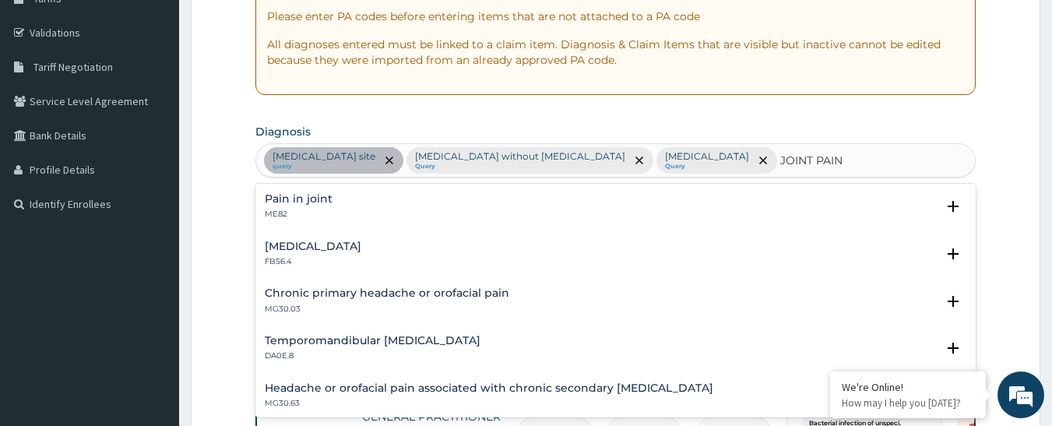
click at [297, 199] on h4 "Pain in joint" at bounding box center [299, 199] width 68 height 12
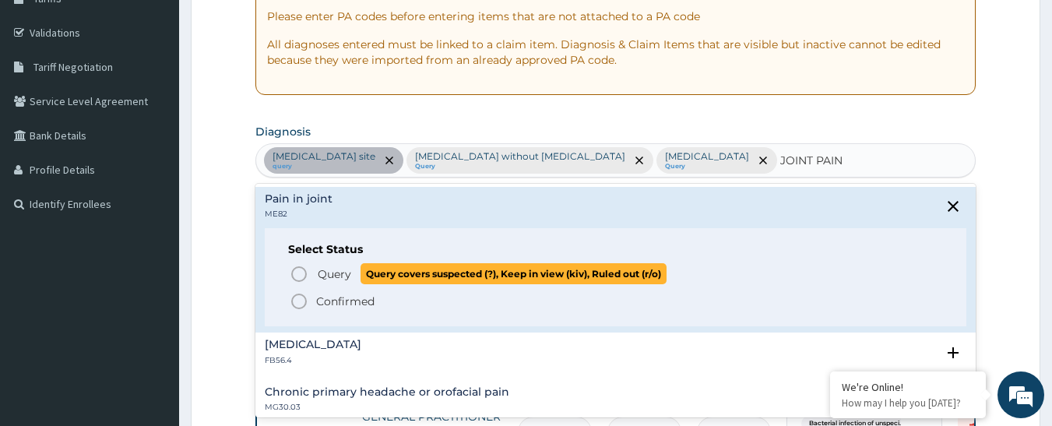
click at [295, 278] on icon "status option query" at bounding box center [299, 274] width 19 height 19
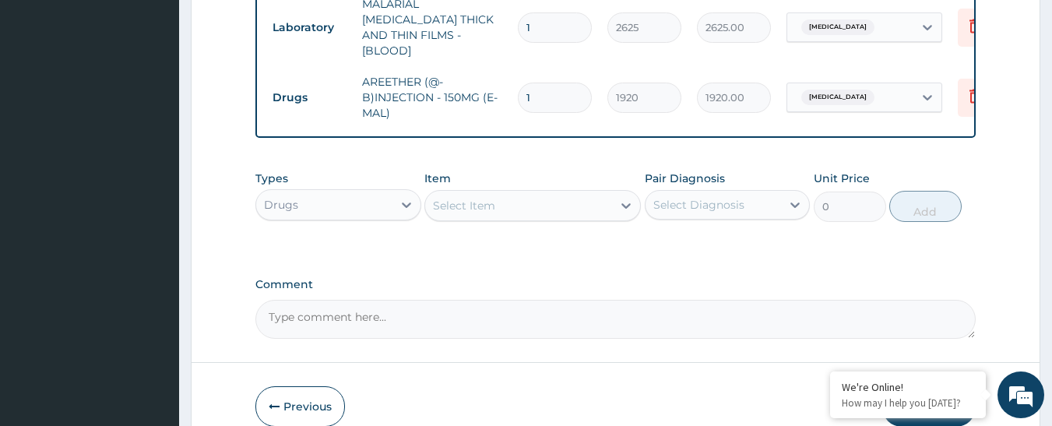
scroll to position [960, 0]
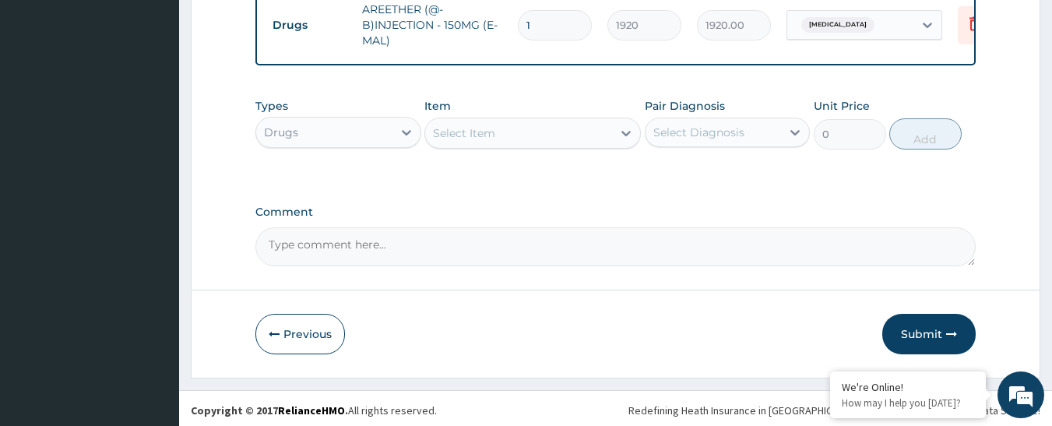
click at [523, 129] on div "Select Item" at bounding box center [518, 133] width 187 height 25
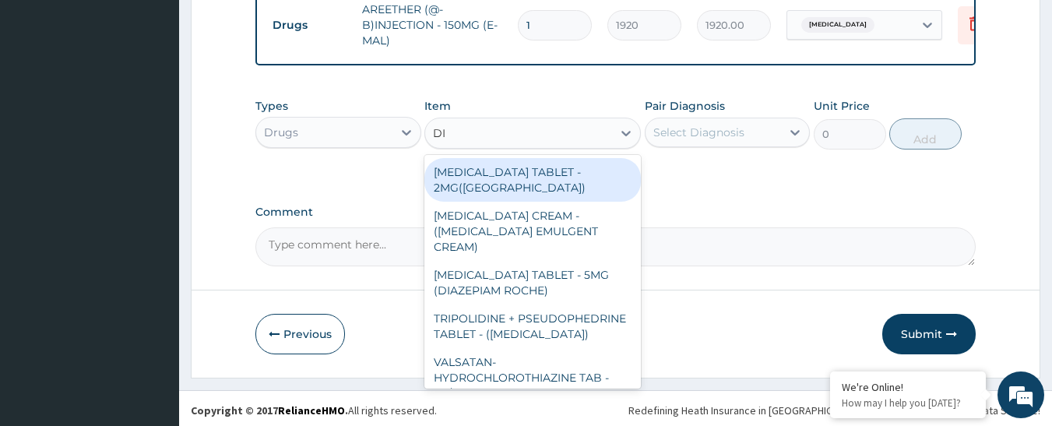
type input "DIC"
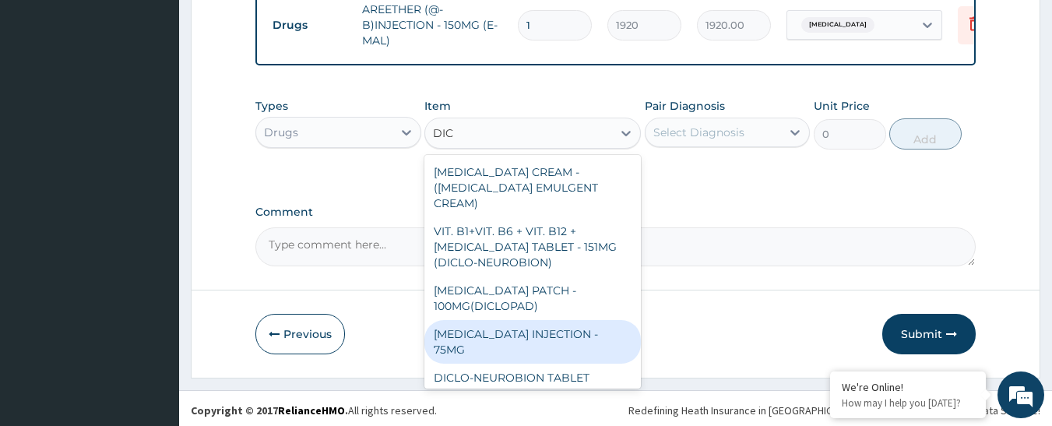
click at [583, 320] on div "DICLOFENAC INJECTION - 75MG" at bounding box center [533, 342] width 217 height 44
type input "480"
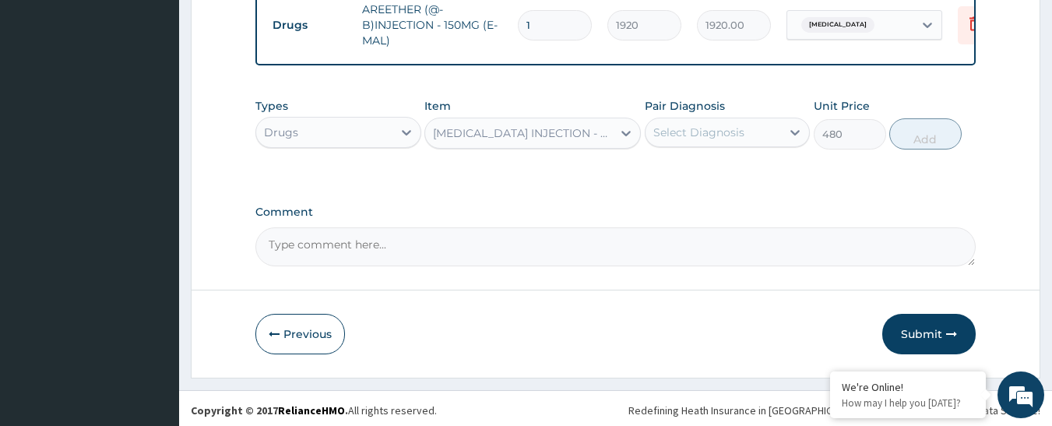
click at [669, 127] on div "Select Diagnosis" at bounding box center [699, 133] width 91 height 16
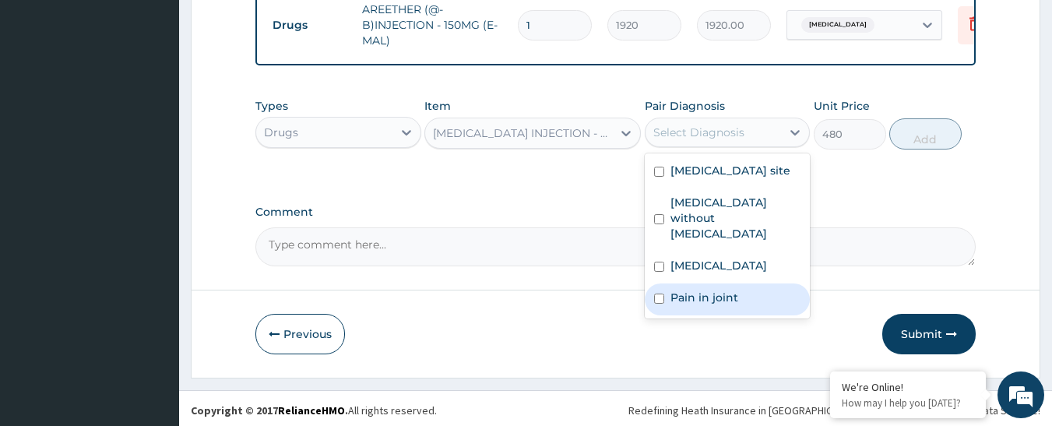
click at [693, 305] on div "Pain in joint" at bounding box center [728, 300] width 166 height 32
checkbox input "true"
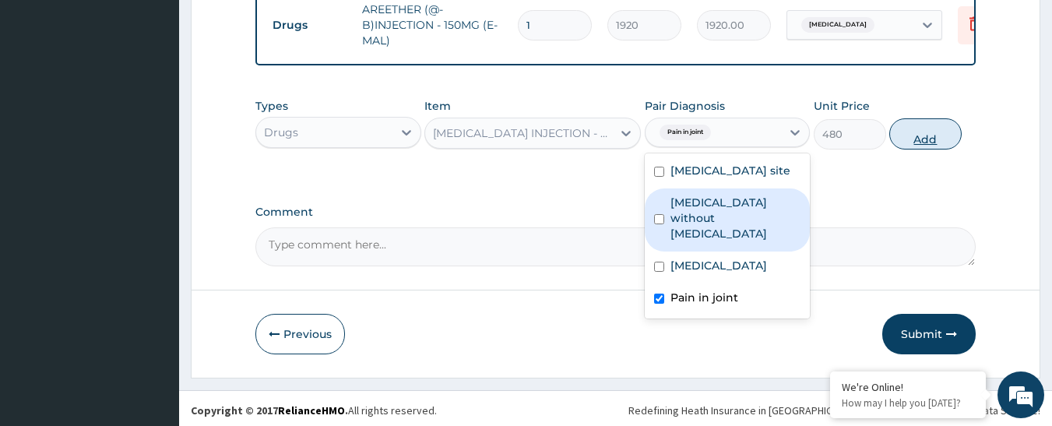
click at [922, 130] on button "Add" at bounding box center [926, 133] width 72 height 31
type input "0"
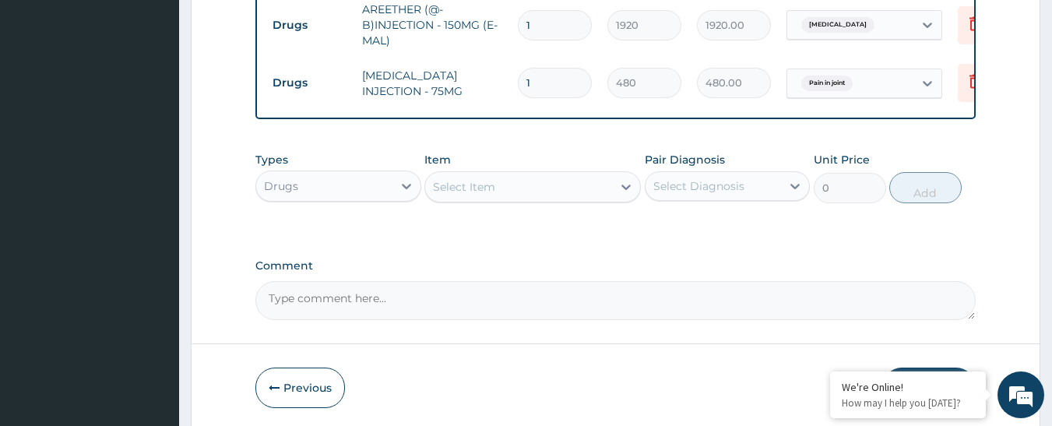
click at [577, 178] on div "Select Item" at bounding box center [518, 186] width 187 height 25
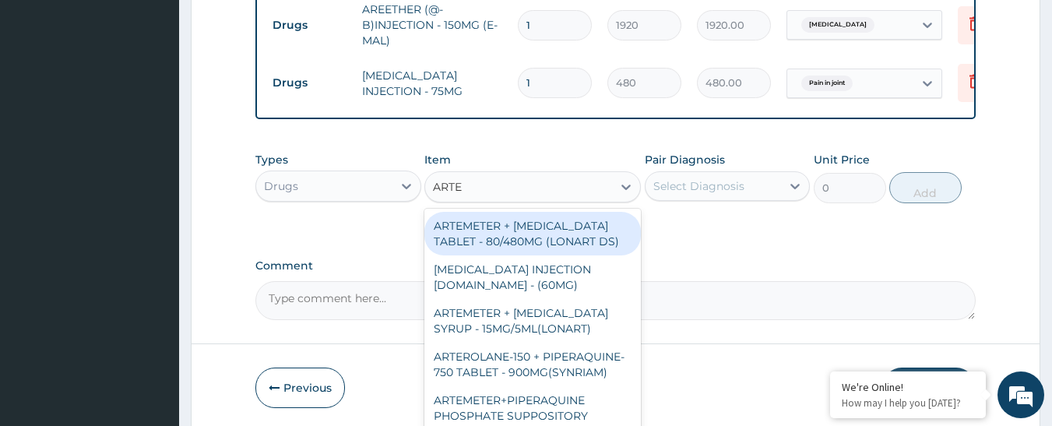
type input "ARTEM"
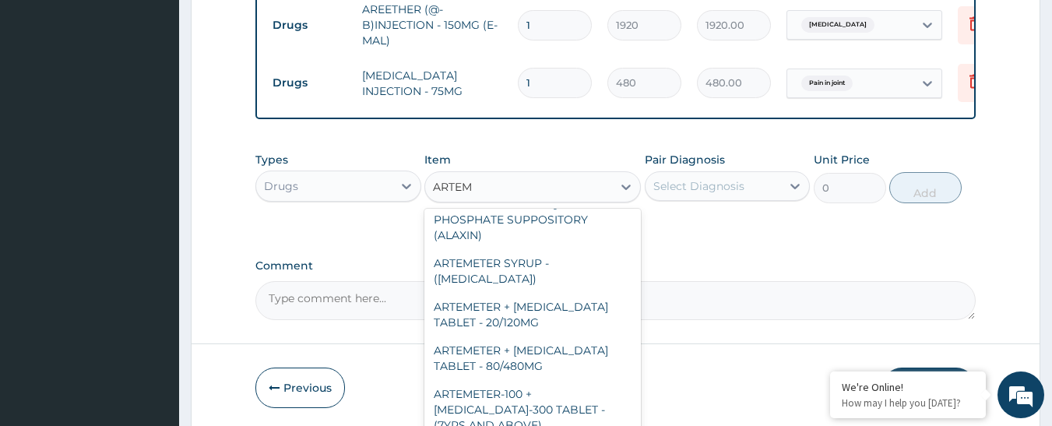
scroll to position [156, 0]
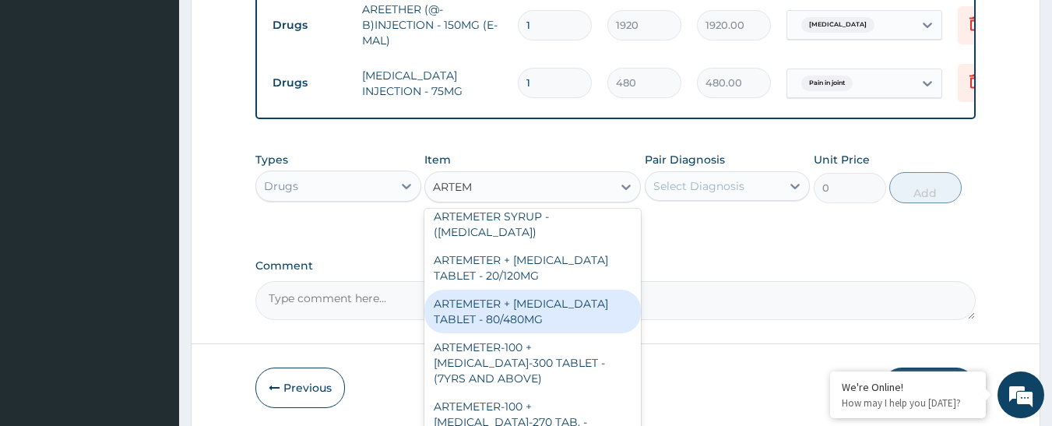
click at [555, 299] on div "ARTEMETER + LUMEFANTRINE TABLET - 80/480MG" at bounding box center [533, 312] width 217 height 44
type input "416"
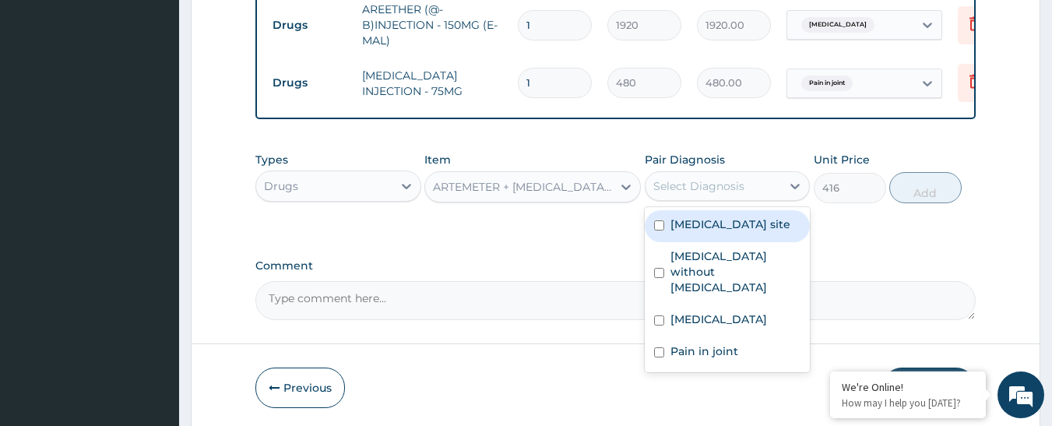
click at [711, 179] on div "Select Diagnosis" at bounding box center [699, 186] width 91 height 16
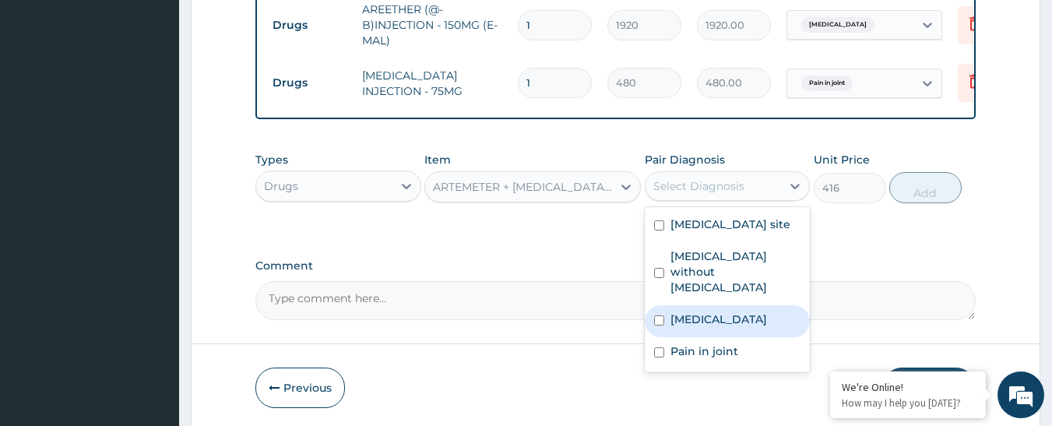
click at [706, 312] on label "Malaria, unspecified" at bounding box center [719, 320] width 97 height 16
checkbox input "true"
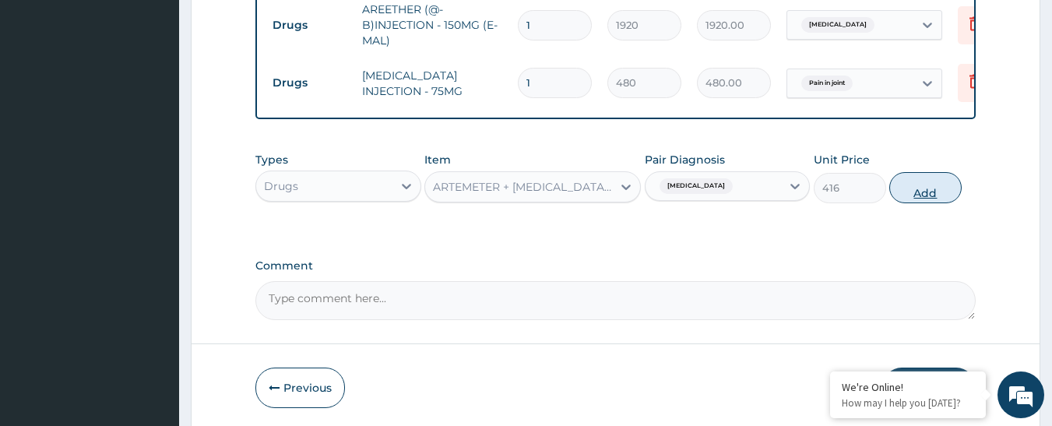
click at [917, 185] on button "Add" at bounding box center [926, 187] width 72 height 31
type input "0"
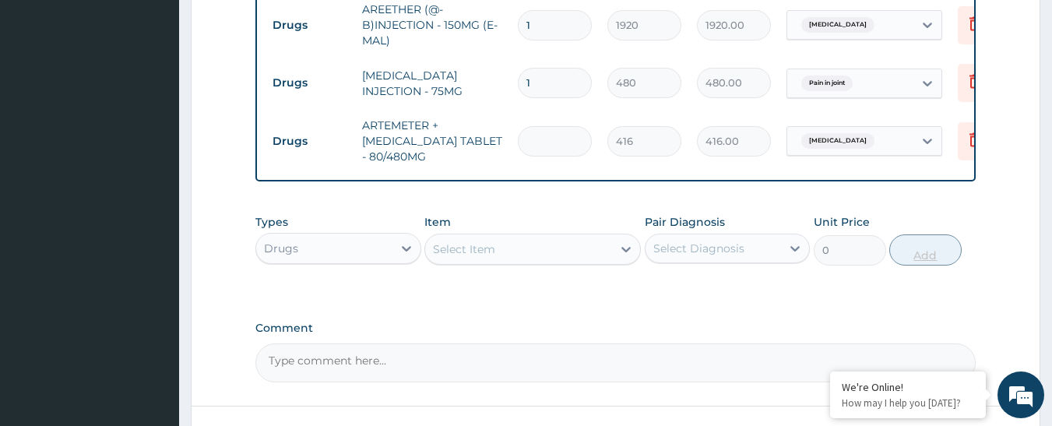
type input "0.00"
type input "6"
type input "2496.00"
type input "6"
click at [554, 237] on div "Select Item" at bounding box center [518, 249] width 187 height 25
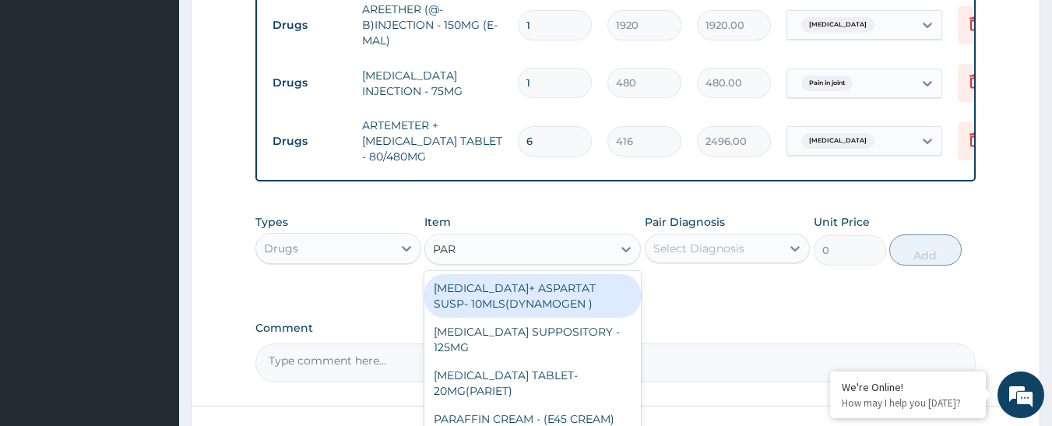
type input "PARA"
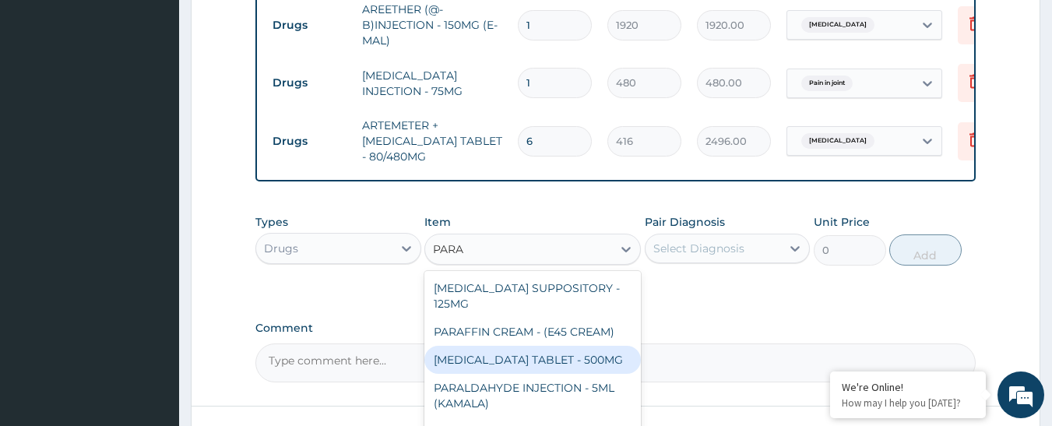
click at [577, 354] on div "PARACETAMOL TABLET - 500MG" at bounding box center [533, 360] width 217 height 28
type input "38.400000000000006"
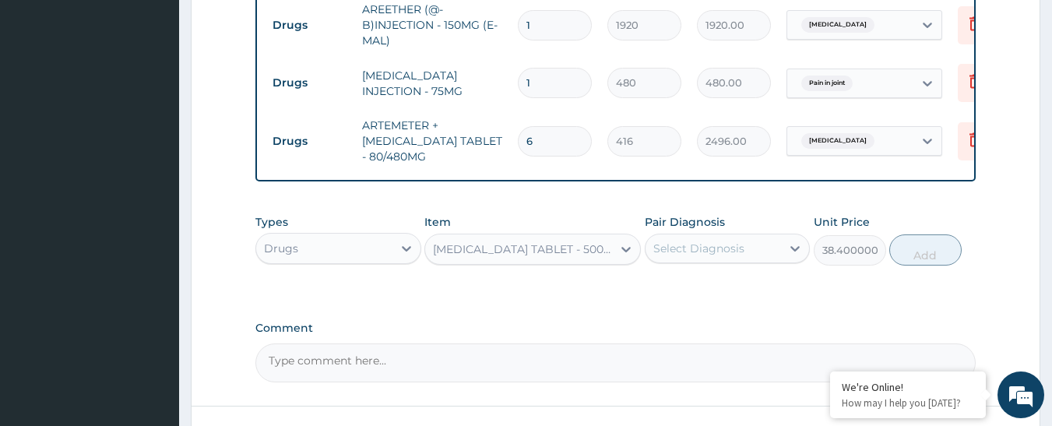
click at [728, 241] on div "Select Diagnosis" at bounding box center [699, 249] width 91 height 16
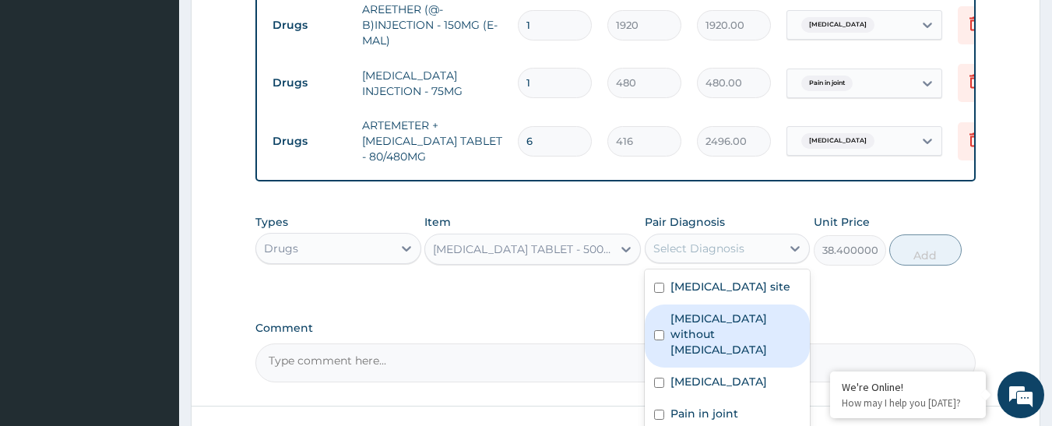
click at [693, 326] on label "Sepsis without septic shock" at bounding box center [736, 334] width 131 height 47
checkbox input "true"
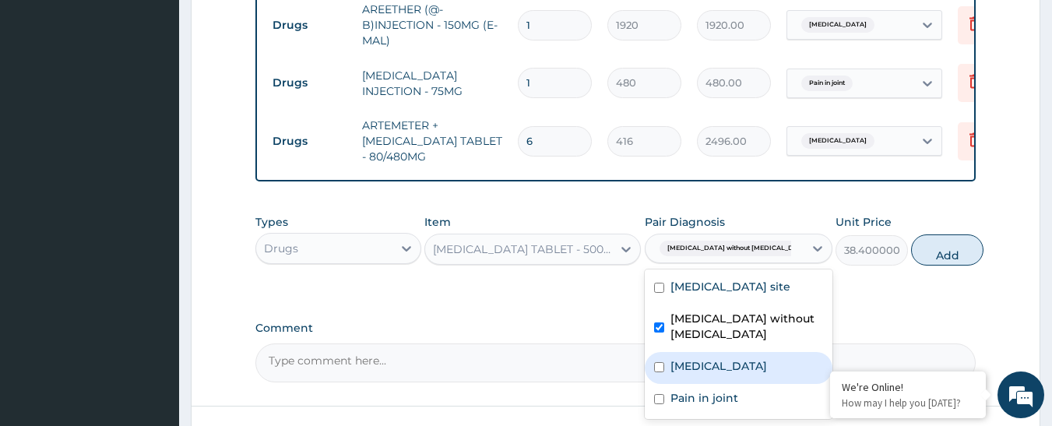
click at [700, 374] on label "Malaria, unspecified" at bounding box center [719, 366] width 97 height 16
checkbox input "true"
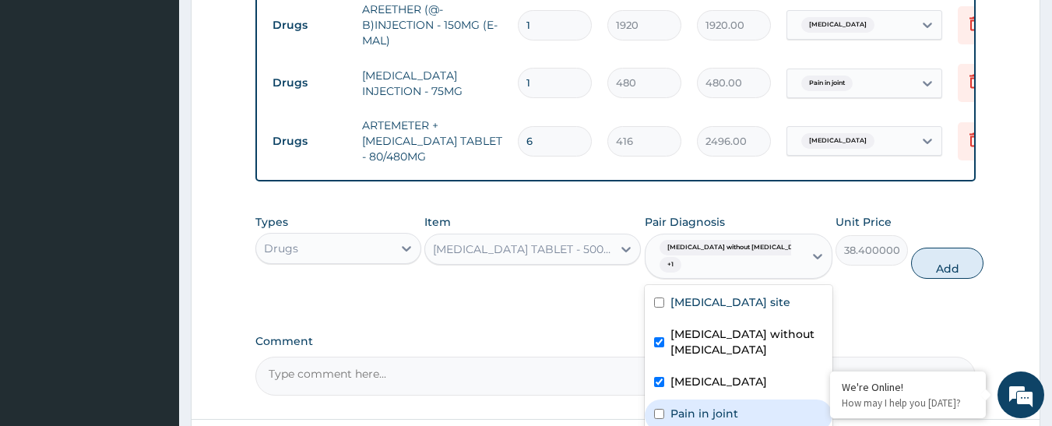
click at [752, 417] on div "Pain in joint" at bounding box center [739, 416] width 188 height 32
checkbox input "true"
click at [914, 260] on button "Add" at bounding box center [947, 263] width 72 height 31
type input "0"
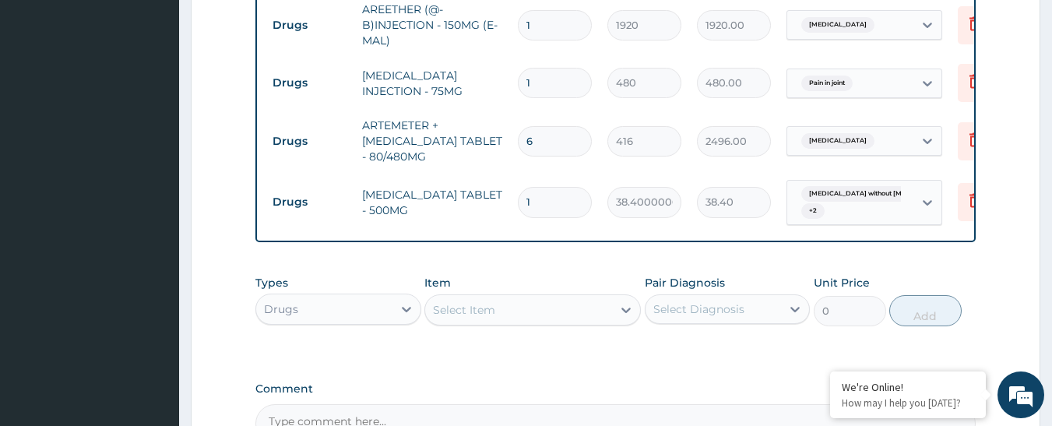
type input "18"
type input "691.20"
type input "18"
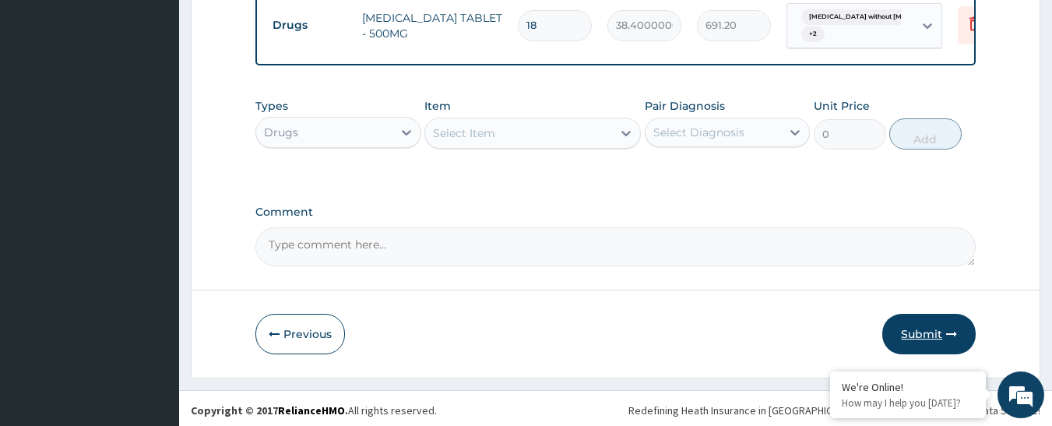
click at [937, 328] on button "Submit" at bounding box center [929, 334] width 93 height 41
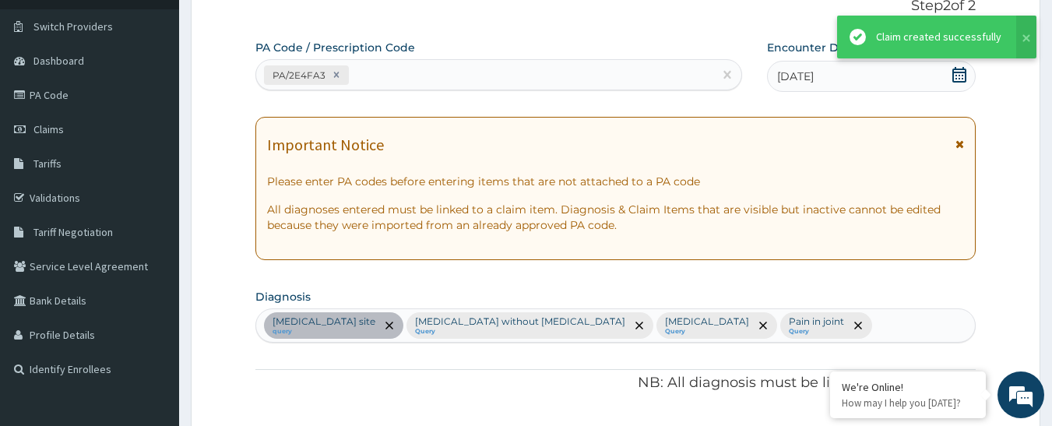
scroll to position [1136, 0]
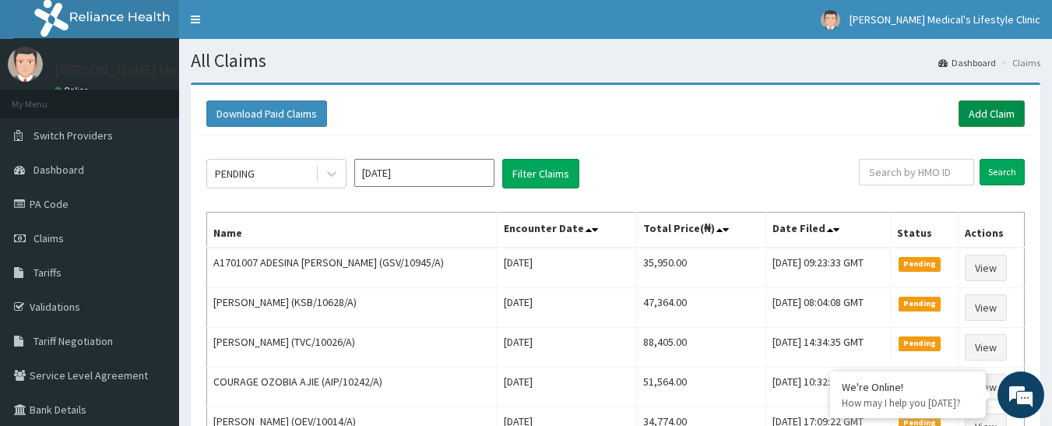
click at [992, 103] on link "Add Claim" at bounding box center [992, 113] width 66 height 26
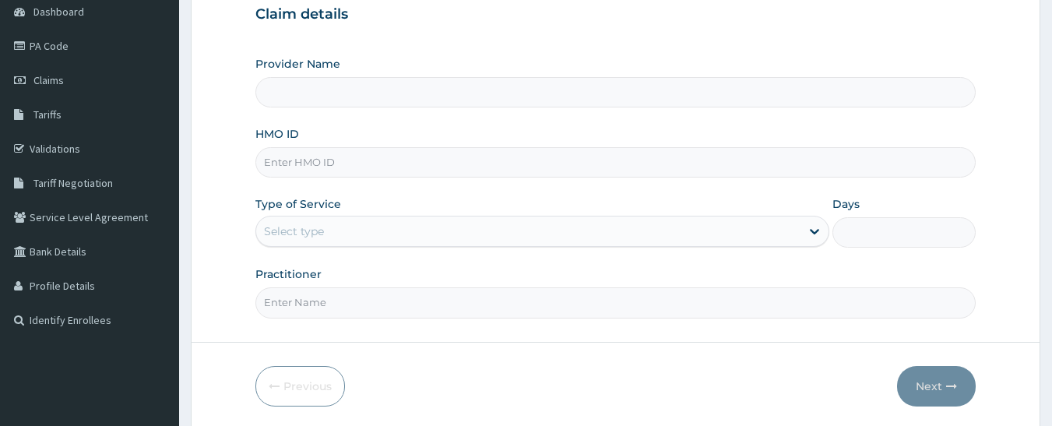
scroll to position [214, 0]
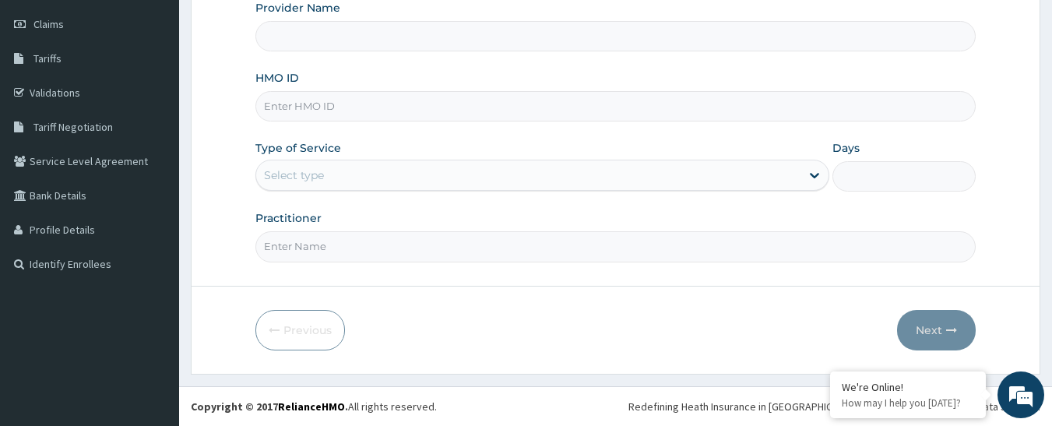
click at [358, 115] on input "HMO ID" at bounding box center [615, 106] width 721 height 30
type input "[PERSON_NAME] Medical's Lifestyle clinic"
paste input "GPN/10011/C"
type input "GPN/10011/C"
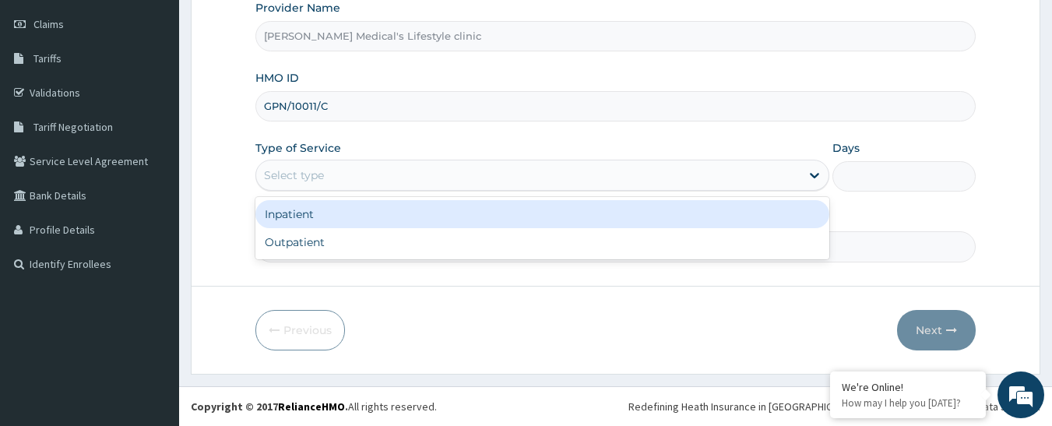
click at [338, 166] on div "Select type" at bounding box center [528, 175] width 544 height 25
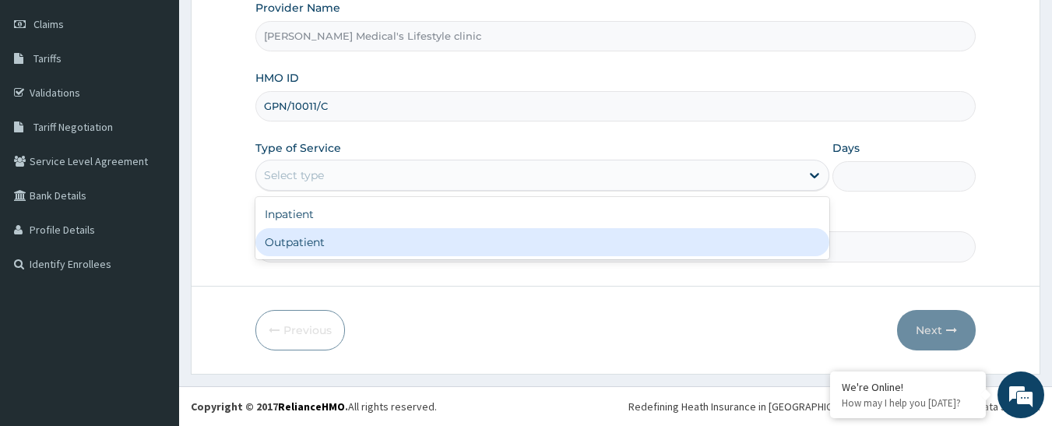
click at [327, 255] on div "Outpatient" at bounding box center [542, 242] width 574 height 28
type input "1"
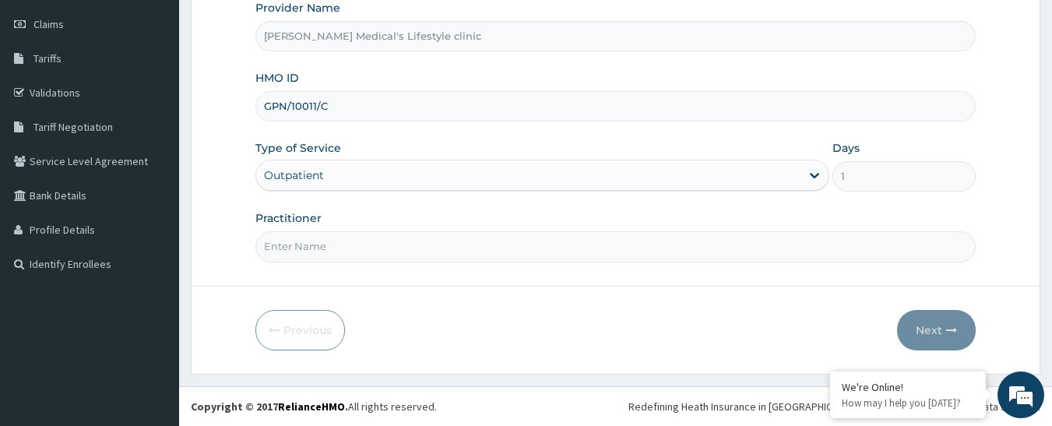
click at [326, 251] on input "Practitioner" at bounding box center [615, 246] width 721 height 30
type input "dr [PERSON_NAME]"
click at [941, 329] on button "Next" at bounding box center [936, 330] width 79 height 41
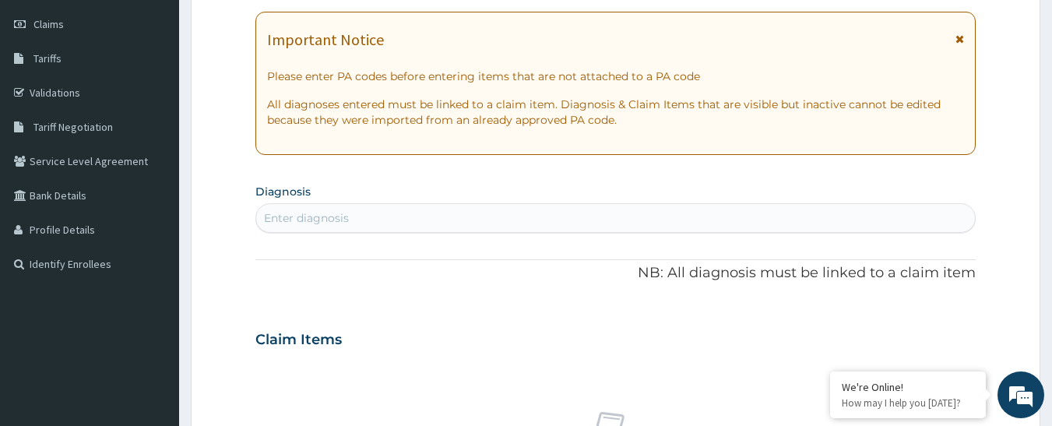
click at [453, 220] on div "Enter diagnosis" at bounding box center [616, 218] width 720 height 25
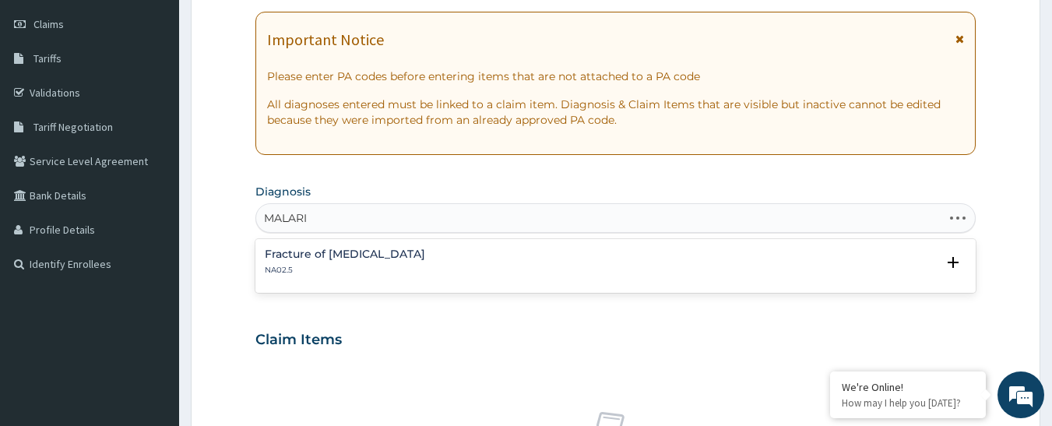
type input "MALARIA"
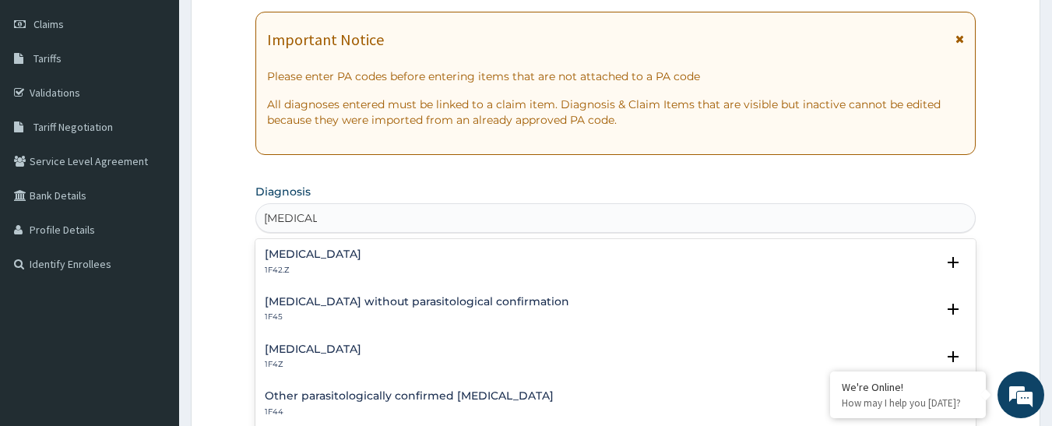
click at [357, 347] on h4 "Malaria, unspecified" at bounding box center [313, 350] width 97 height 12
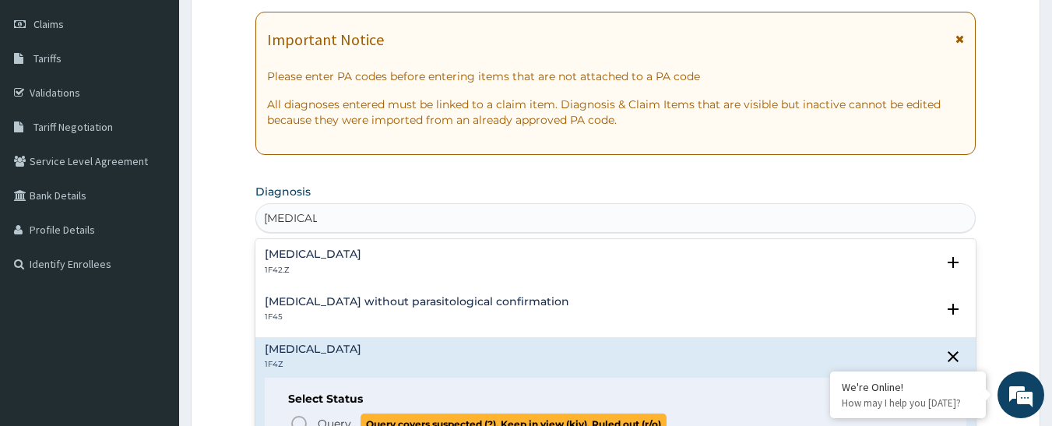
click at [298, 423] on icon "status option query" at bounding box center [299, 423] width 19 height 19
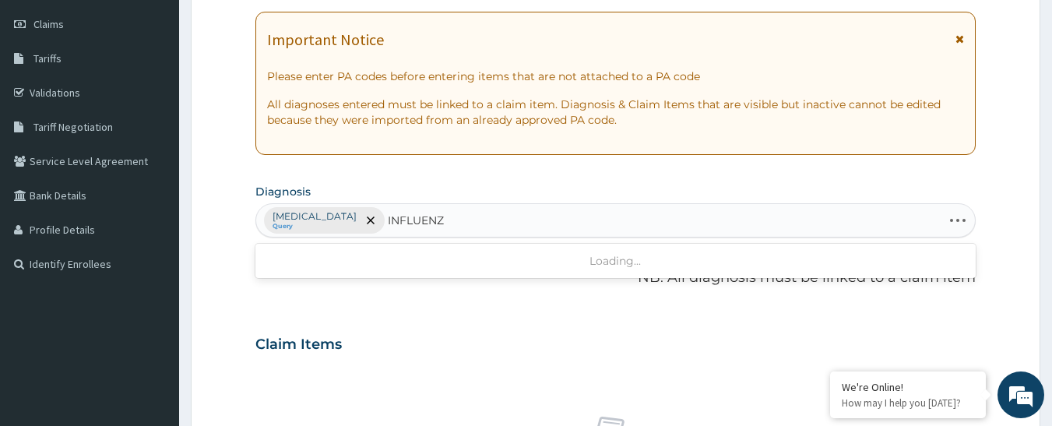
type input "INFLUENZA"
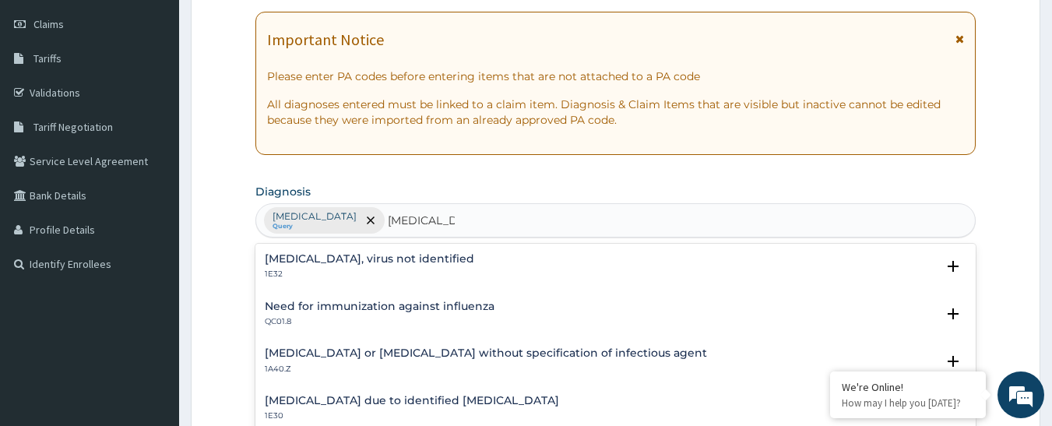
click at [372, 260] on h4 "Influenza, virus not identified" at bounding box center [370, 259] width 210 height 12
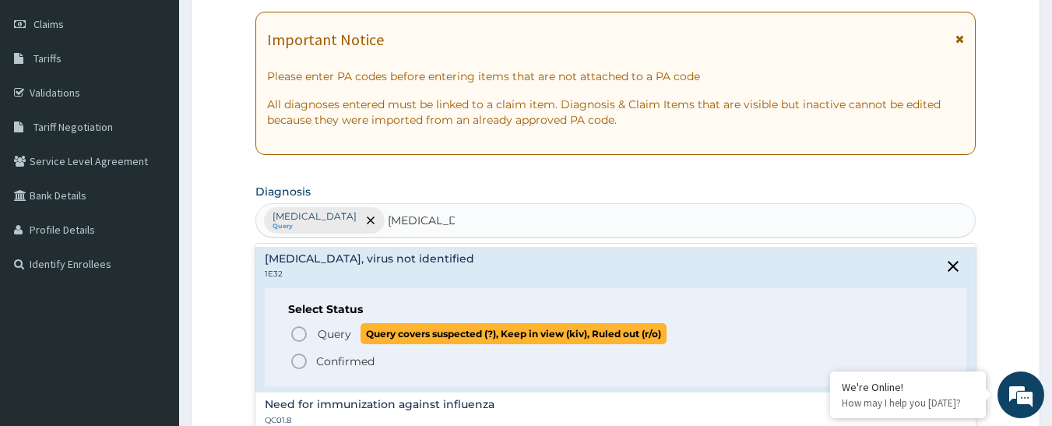
click at [319, 333] on span "Query" at bounding box center [334, 334] width 33 height 16
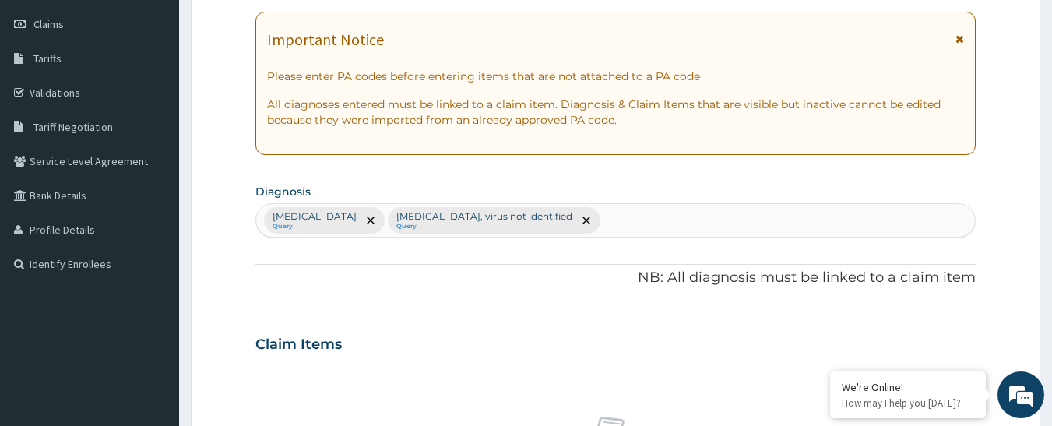
click at [617, 221] on div "Malaria, unspecified Query Influenza, virus not identified Query" at bounding box center [616, 220] width 720 height 33
type input "ACUTE UPPER"
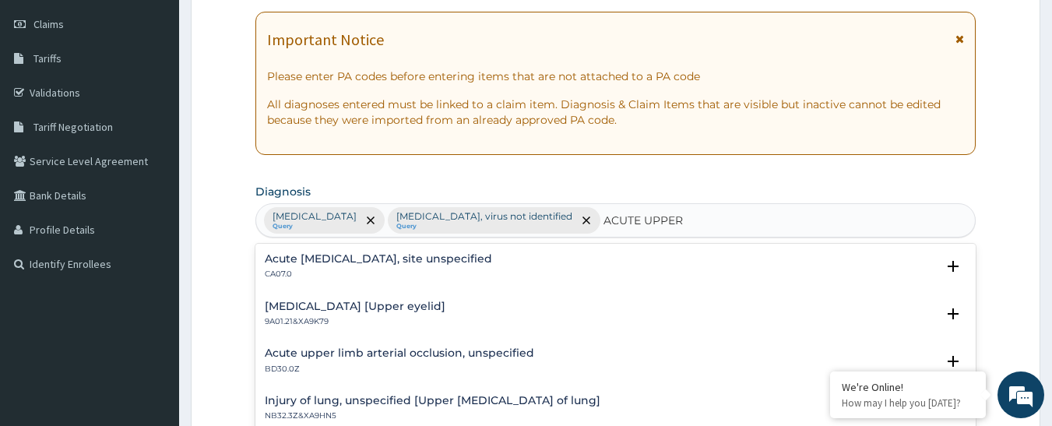
click at [342, 262] on h4 "Acute upper respiratory infection, site unspecified" at bounding box center [378, 259] width 227 height 12
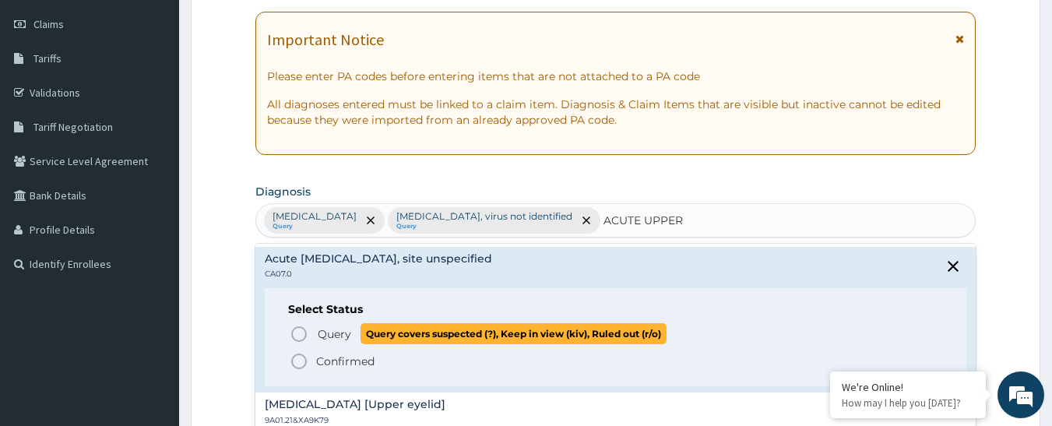
click at [308, 331] on icon "status option query" at bounding box center [299, 334] width 19 height 19
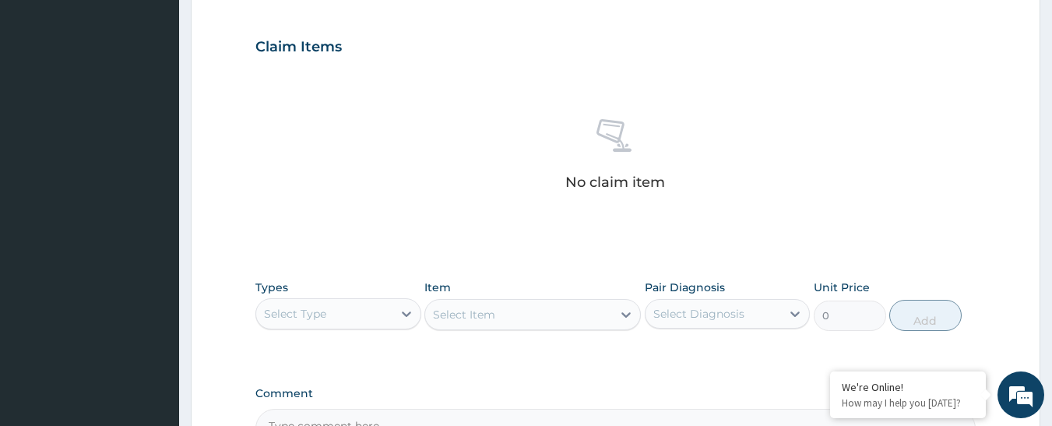
scroll to position [604, 0]
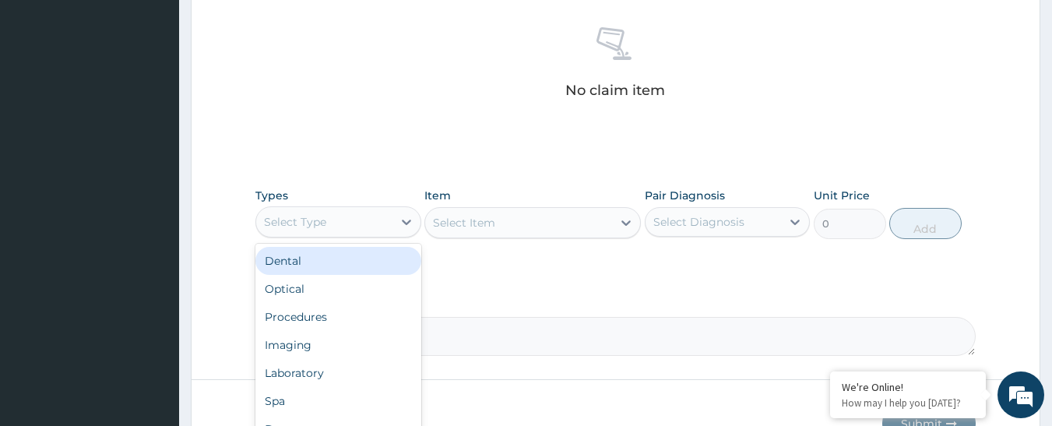
click at [369, 224] on div "Select Type" at bounding box center [324, 222] width 136 height 25
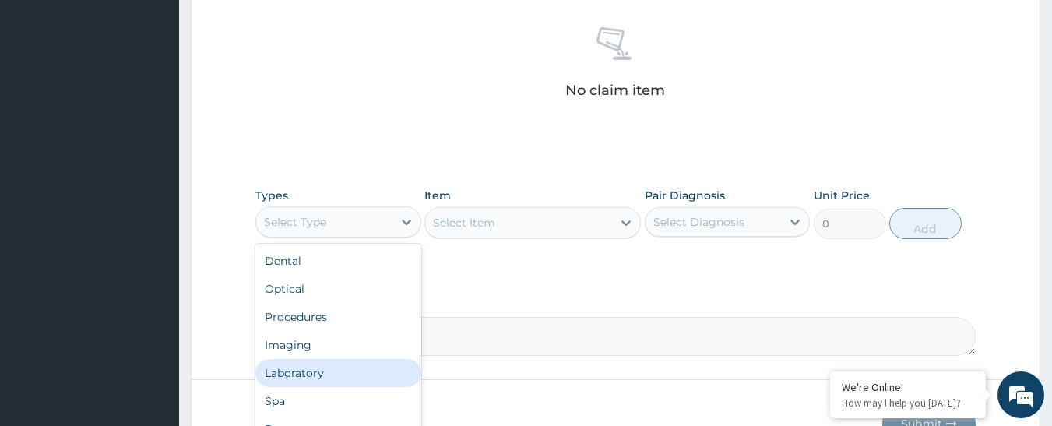
scroll to position [53, 0]
click at [368, 378] on div "Drugs" at bounding box center [338, 376] width 166 height 28
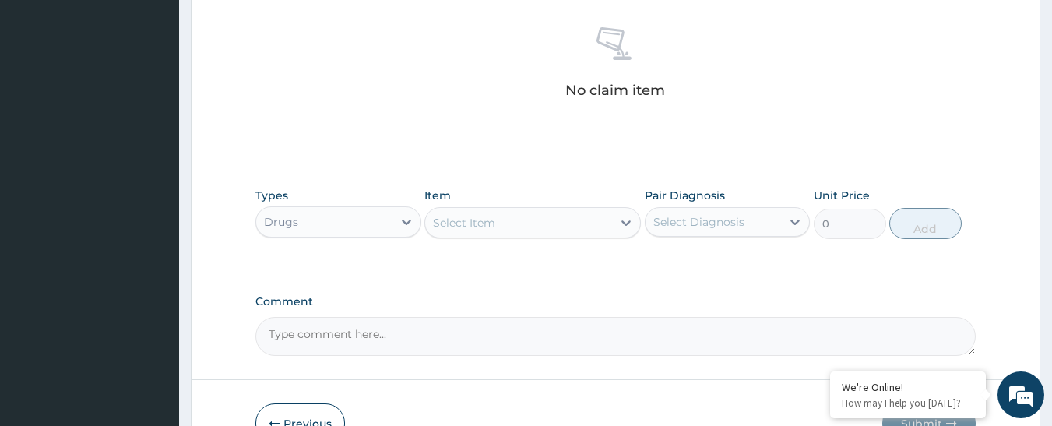
click at [547, 210] on div "Select Item" at bounding box center [518, 222] width 187 height 25
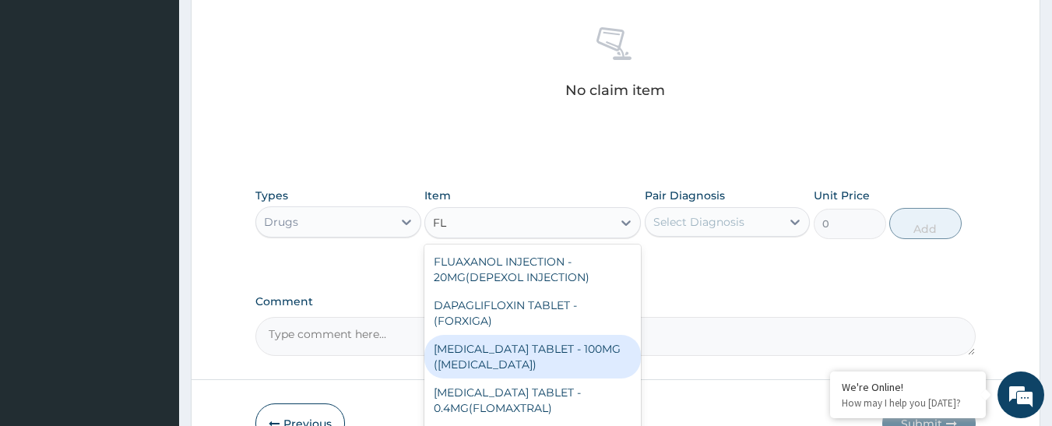
type input "F"
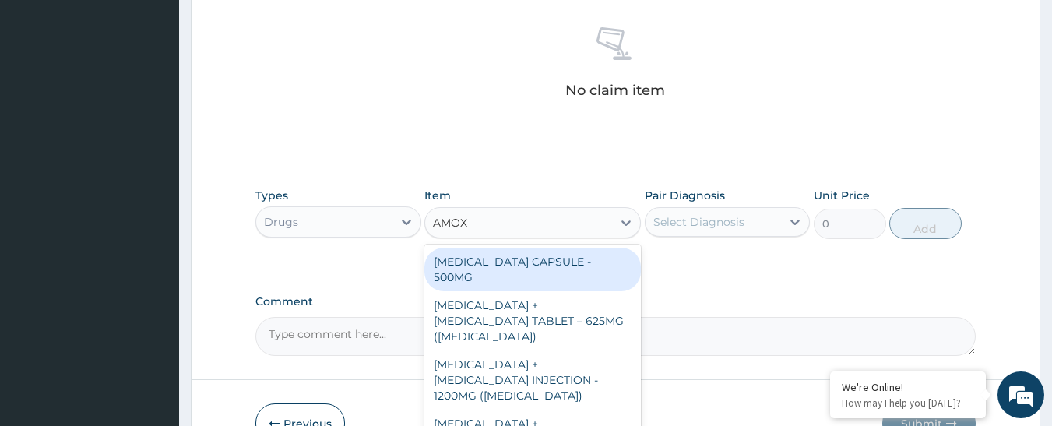
type input "AMOXI"
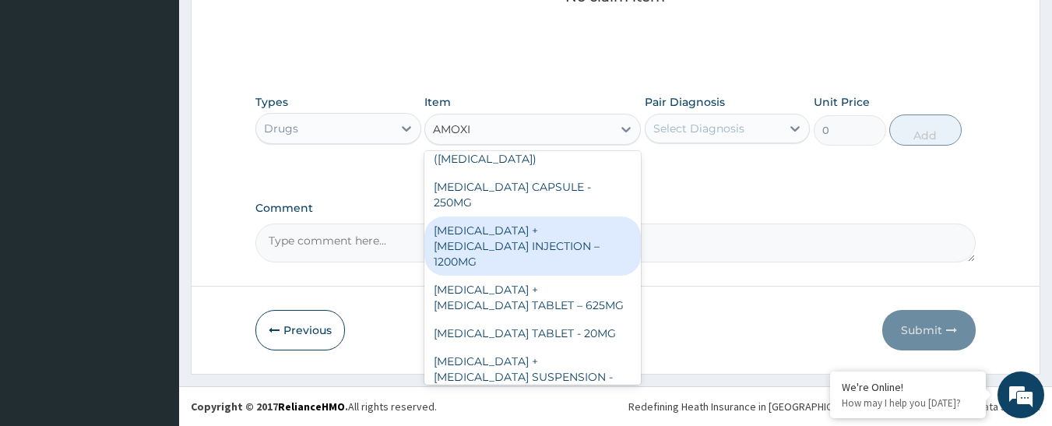
scroll to position [530, 0]
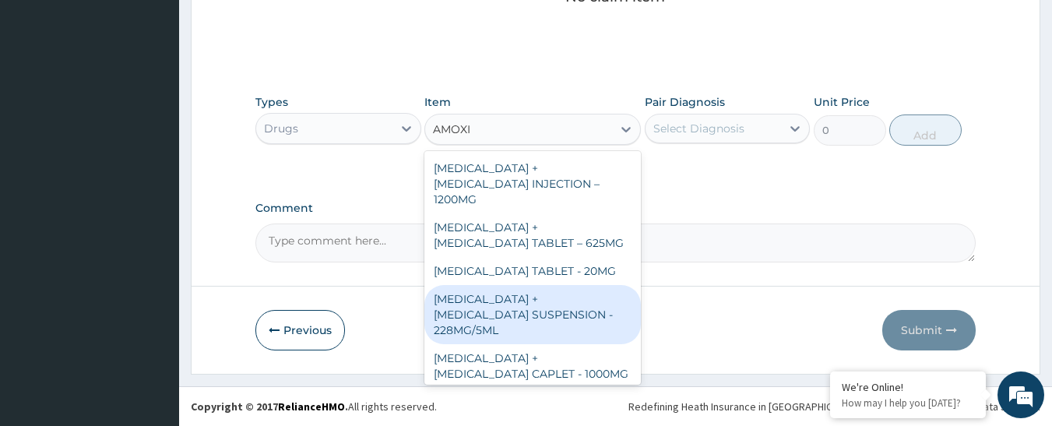
click at [531, 285] on div "[MEDICAL_DATA] + [MEDICAL_DATA] SUSPENSION - 228MG/5ML" at bounding box center [533, 314] width 217 height 59
type input "3200"
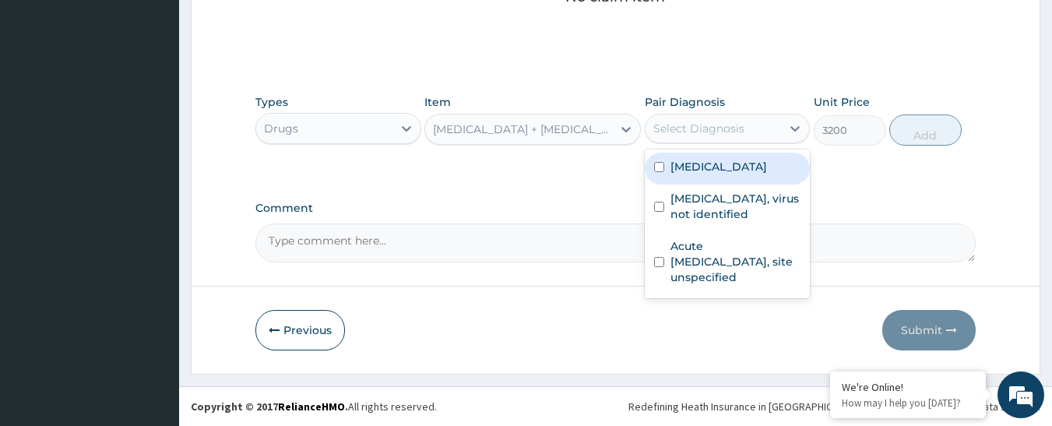
click at [692, 122] on div "Select Diagnosis" at bounding box center [699, 129] width 91 height 16
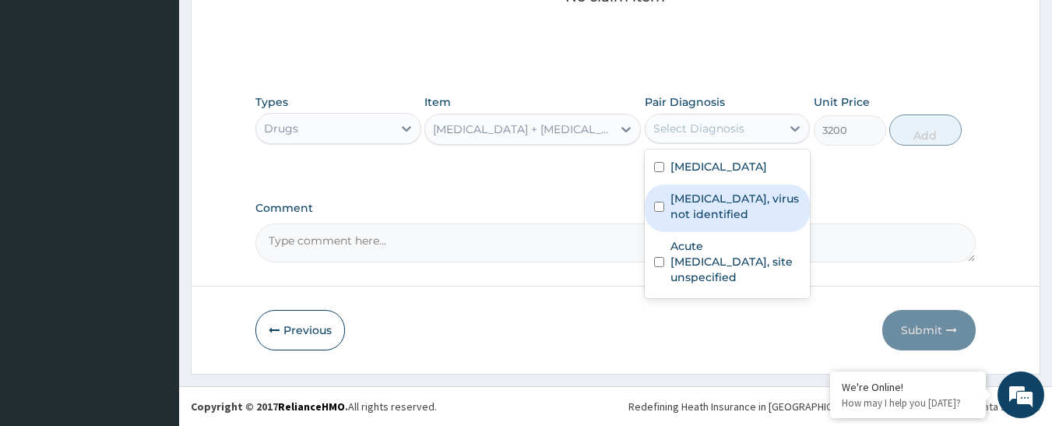
click at [696, 200] on label "Influenza, virus not identified" at bounding box center [736, 206] width 131 height 31
checkbox input "true"
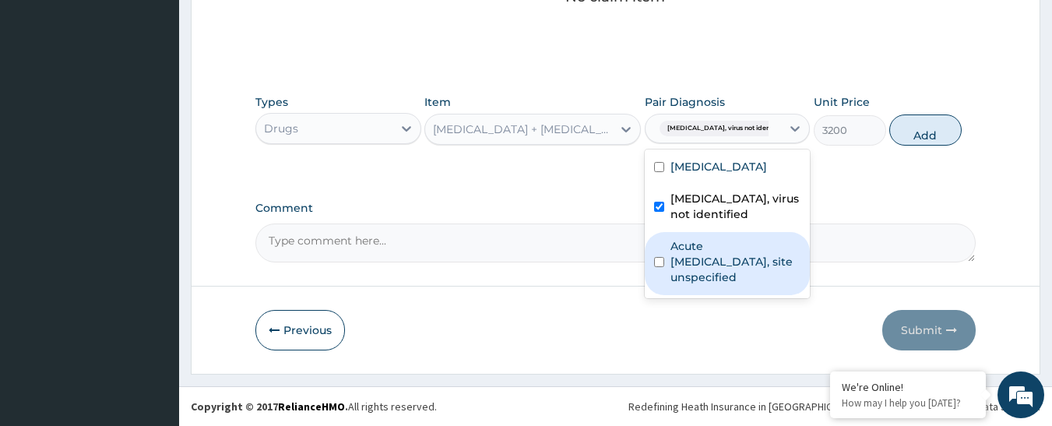
click at [696, 261] on label "Acute upper respiratory infection, site unspecified" at bounding box center [736, 261] width 131 height 47
checkbox input "true"
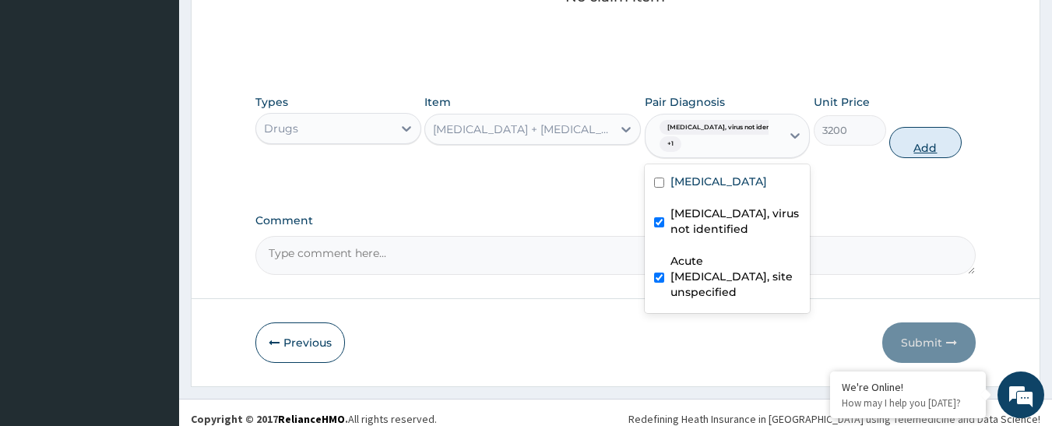
click at [929, 150] on button "Add" at bounding box center [926, 142] width 72 height 31
type input "0"
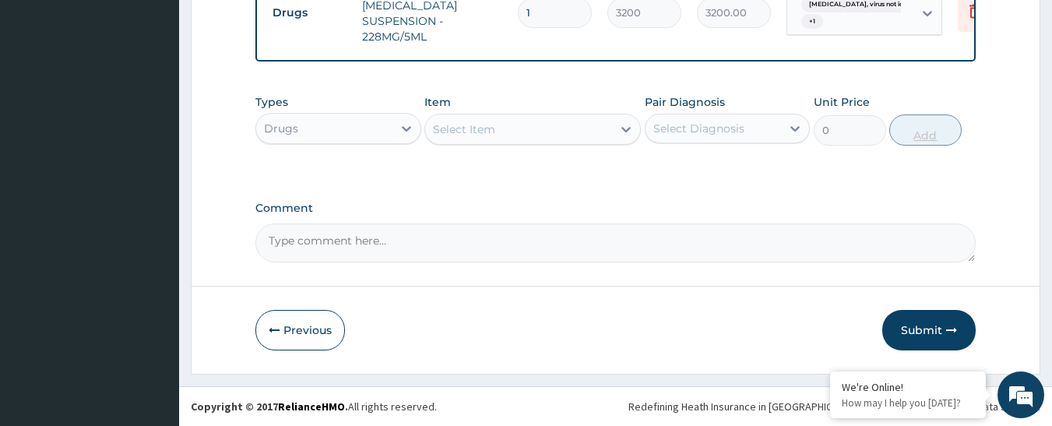
scroll to position [645, 0]
click at [546, 136] on div "Select Item" at bounding box center [518, 131] width 187 height 25
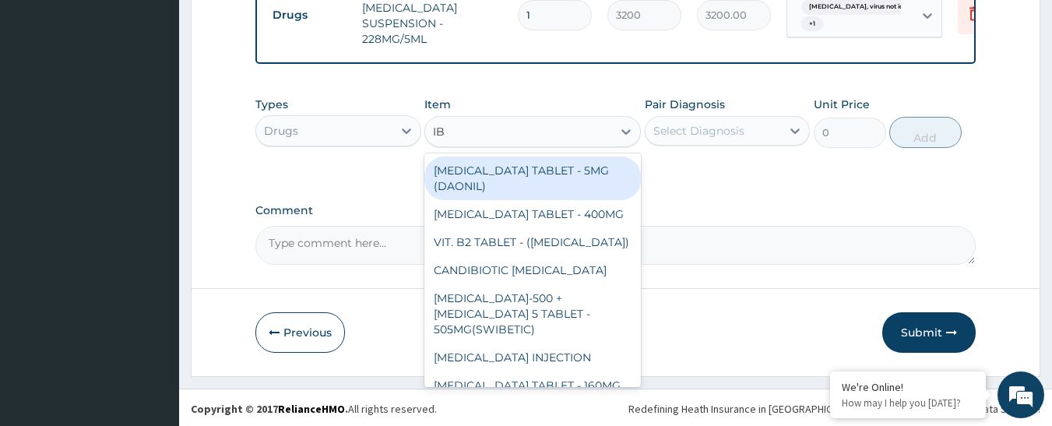
type input "IBU"
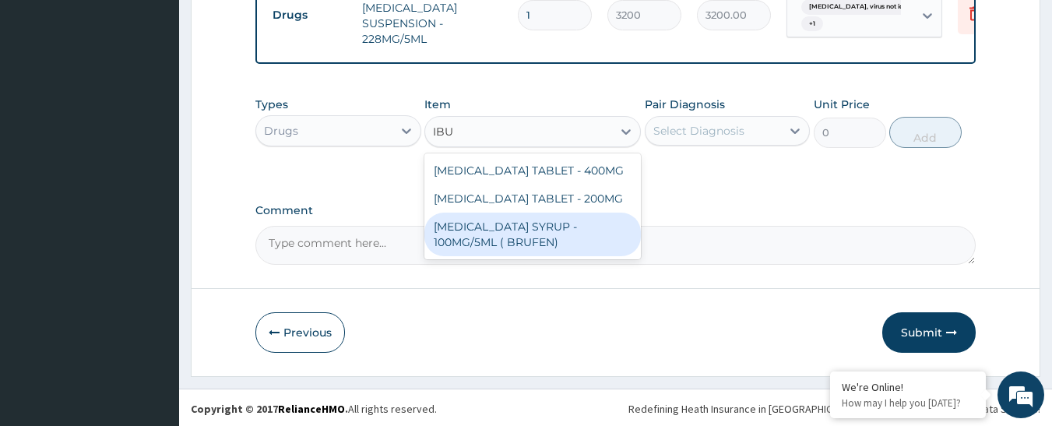
click at [531, 248] on div "[MEDICAL_DATA] SYRUP - 100MG/5ML ( BRUFEN)" at bounding box center [533, 235] width 217 height 44
type input "544"
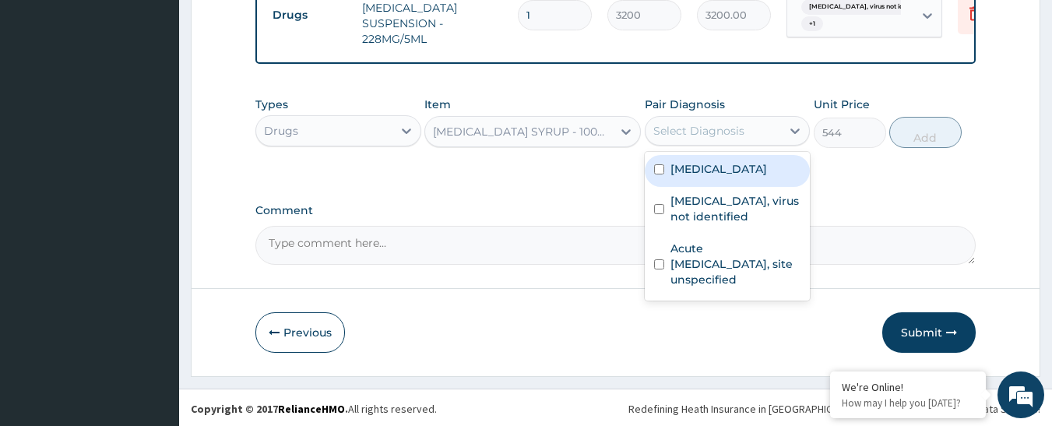
click at [664, 136] on div "Select Diagnosis" at bounding box center [699, 131] width 91 height 16
click at [703, 187] on div "Malaria, unspecified" at bounding box center [728, 171] width 166 height 32
checkbox input "true"
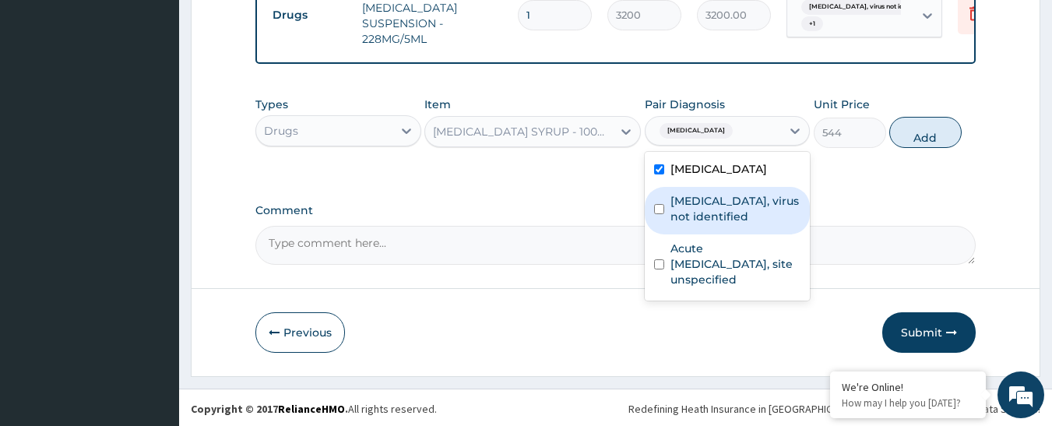
click at [697, 216] on label "Influenza, virus not identified" at bounding box center [736, 208] width 131 height 31
checkbox input "true"
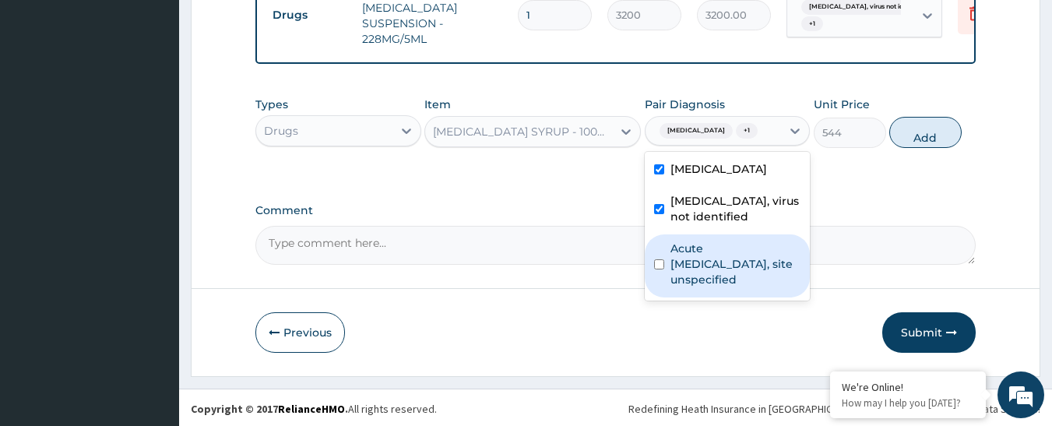
click at [700, 260] on label "Acute upper respiratory infection, site unspecified" at bounding box center [736, 264] width 131 height 47
checkbox input "true"
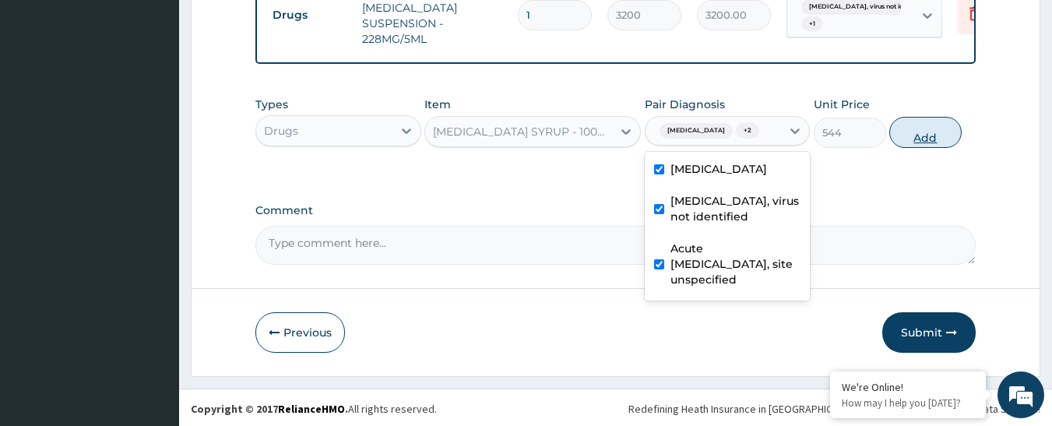
click at [924, 148] on button "Add" at bounding box center [926, 132] width 72 height 31
type input "0"
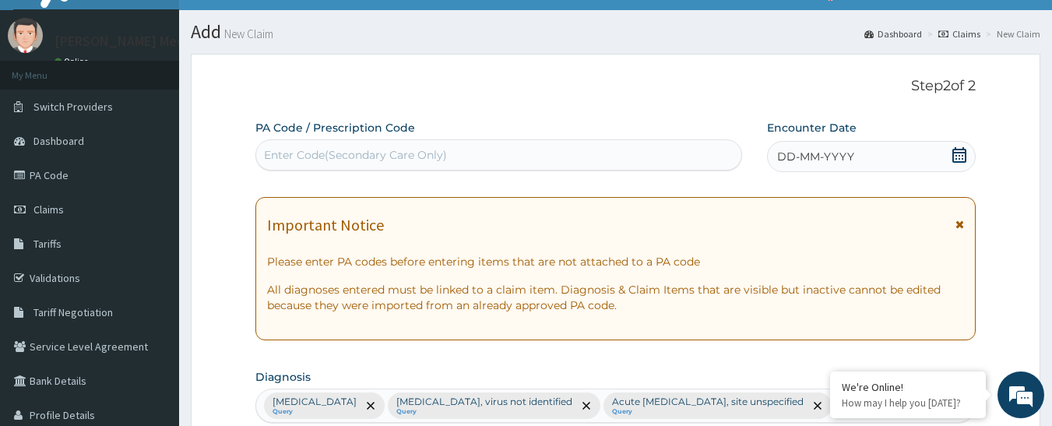
scroll to position [22, 0]
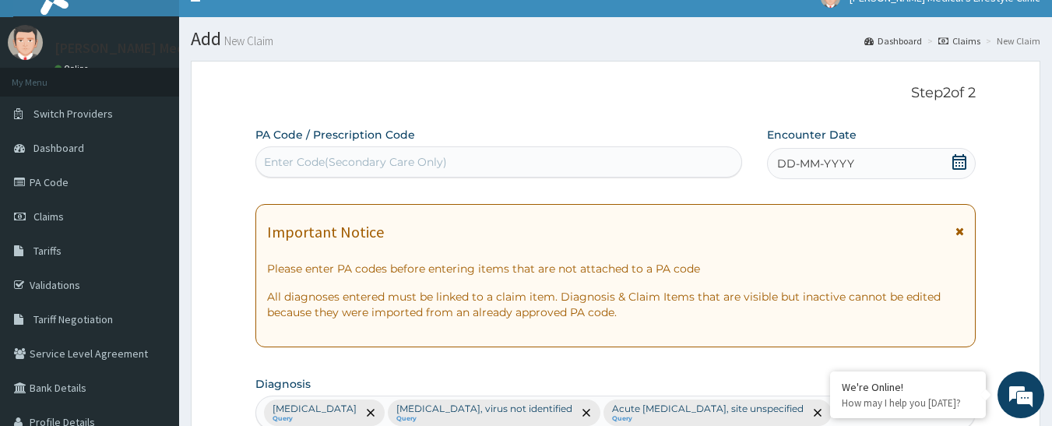
click at [857, 164] on div "DD-MM-YYYY" at bounding box center [871, 163] width 209 height 31
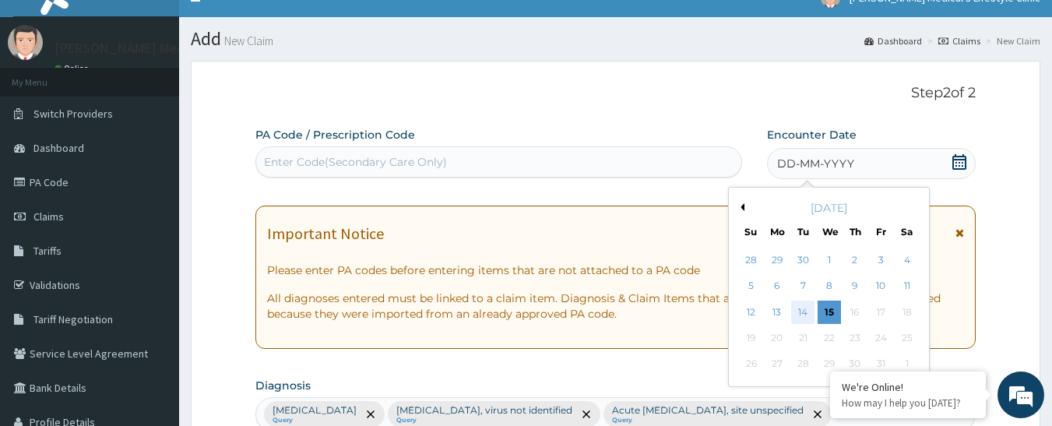
click at [805, 308] on div "14" at bounding box center [803, 312] width 23 height 23
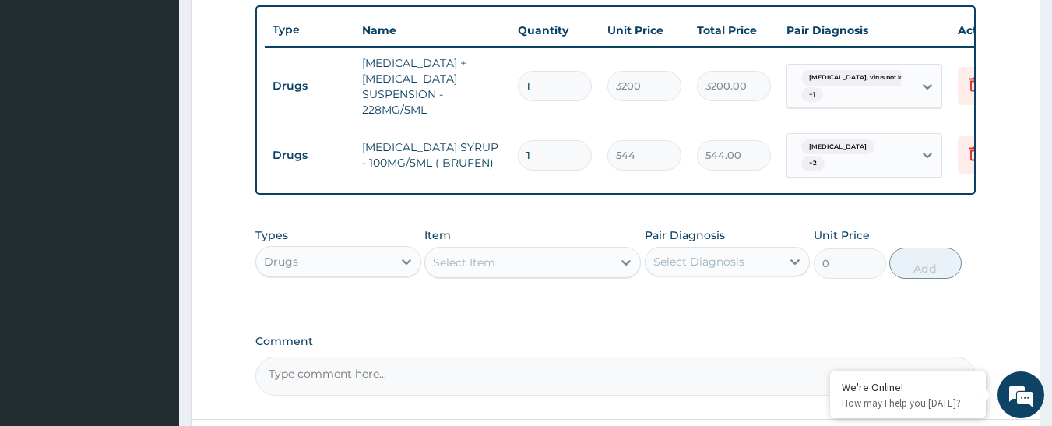
scroll to position [719, 0]
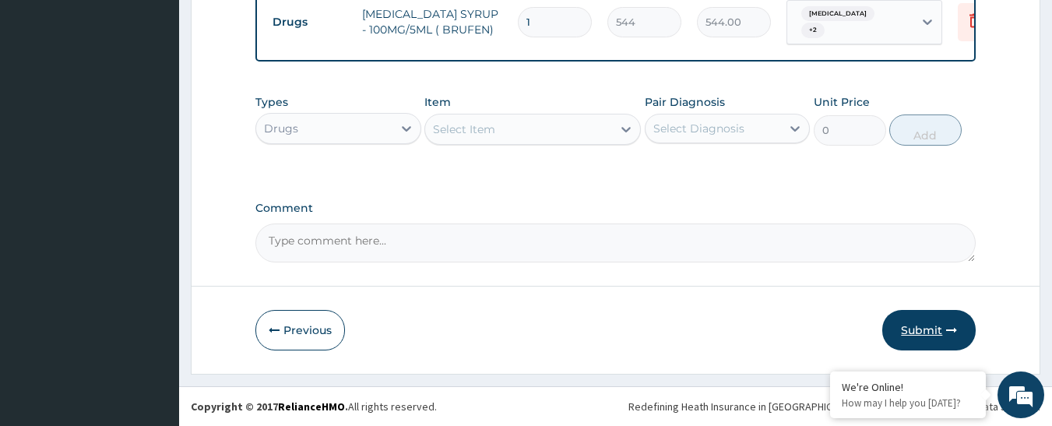
click at [904, 329] on button "Submit" at bounding box center [929, 330] width 93 height 41
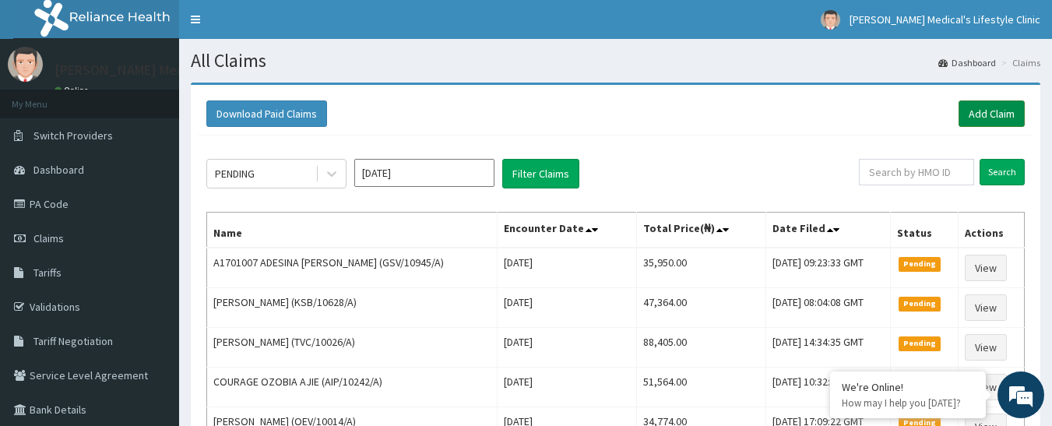
click at [967, 111] on link "Add Claim" at bounding box center [992, 113] width 66 height 26
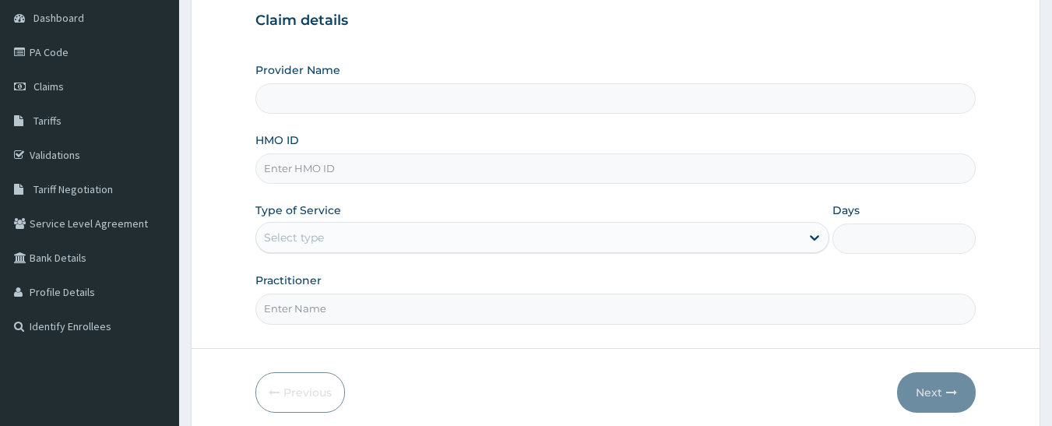
scroll to position [214, 0]
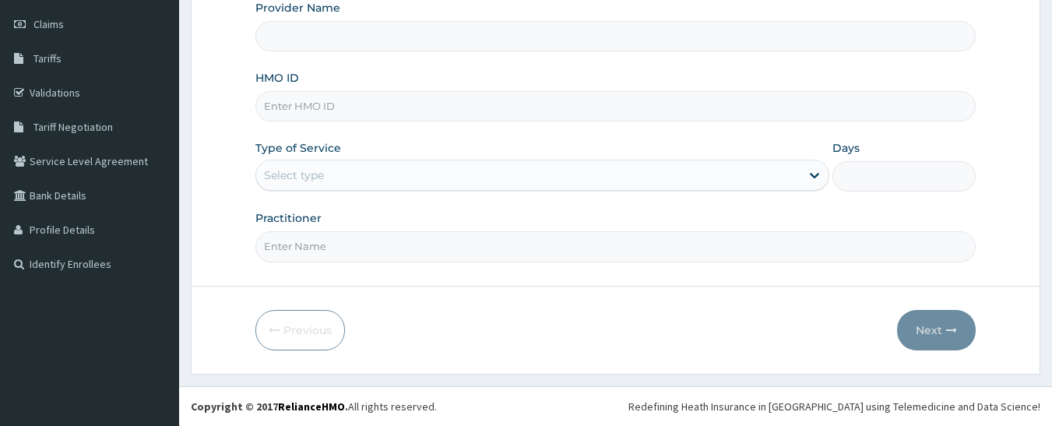
click at [396, 110] on input "HMO ID" at bounding box center [615, 106] width 721 height 30
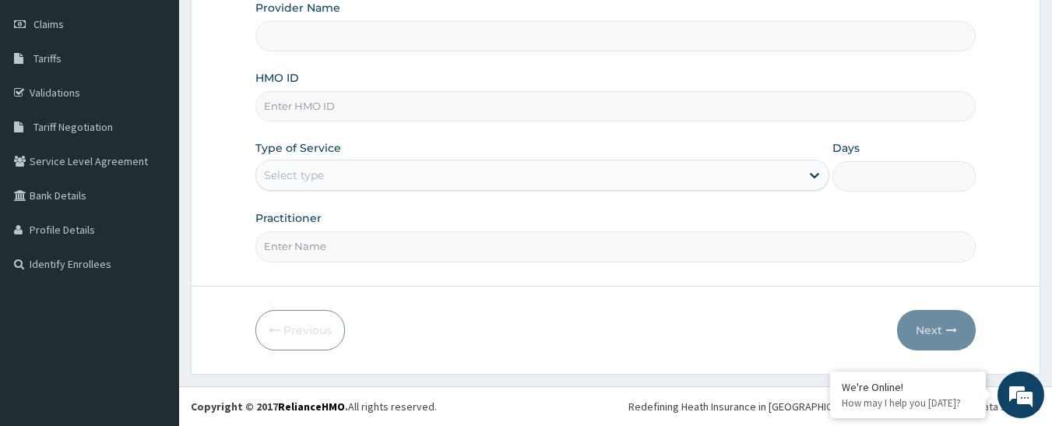
type input "Grover Medical's Lifestyle clinic"
paste input "ICN/10111/C"
type input "ICN/10111/C"
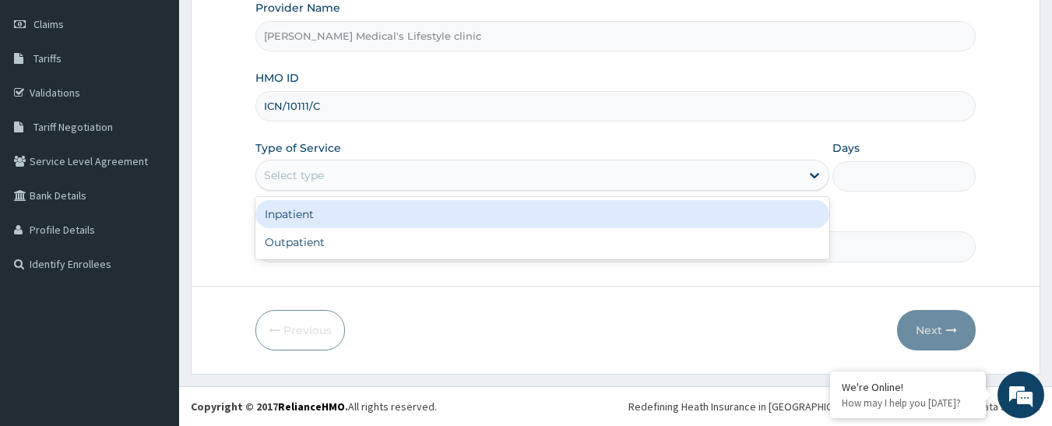
click at [420, 177] on div "Select type" at bounding box center [528, 175] width 544 height 25
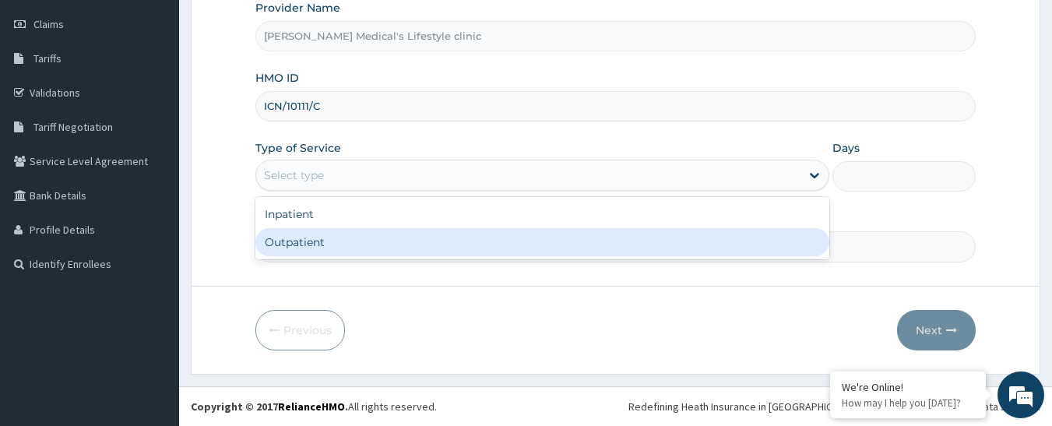
click at [408, 240] on div "Outpatient" at bounding box center [542, 242] width 574 height 28
type input "1"
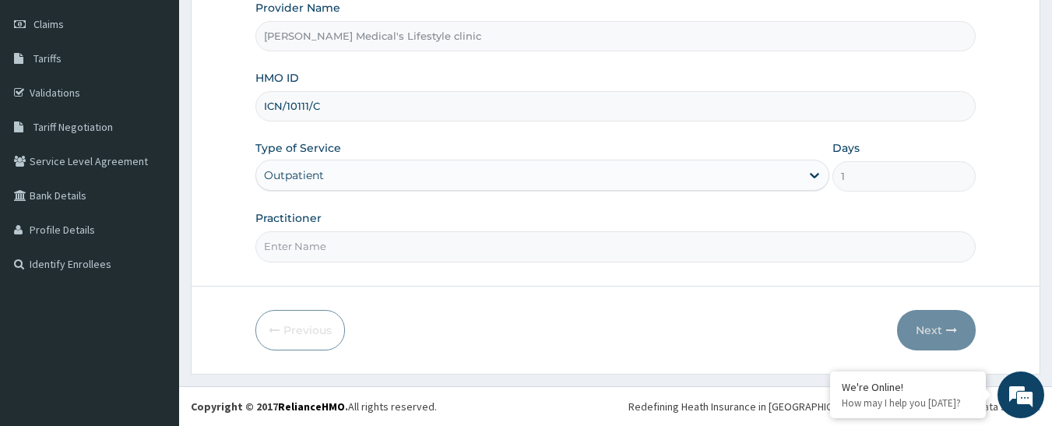
click at [408, 245] on input "Practitioner" at bounding box center [615, 246] width 721 height 30
type input "dr idowu"
click at [932, 342] on button "Next" at bounding box center [936, 330] width 79 height 41
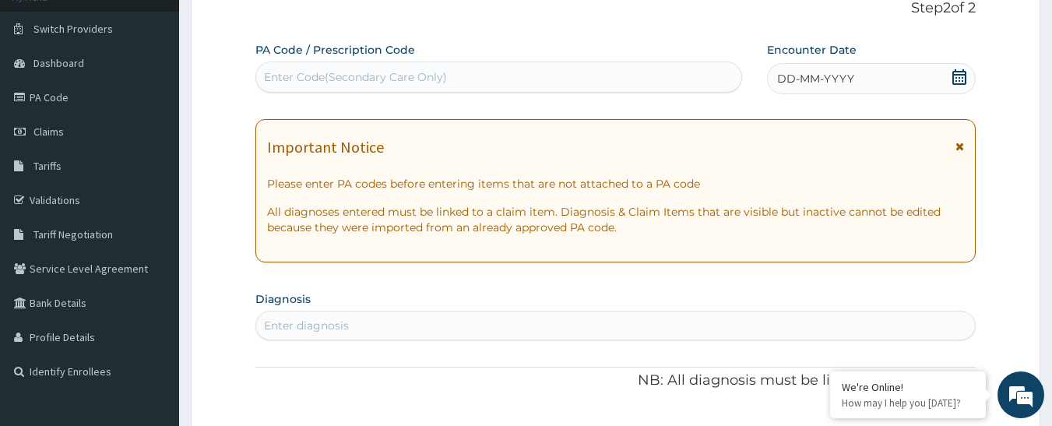
scroll to position [58, 0]
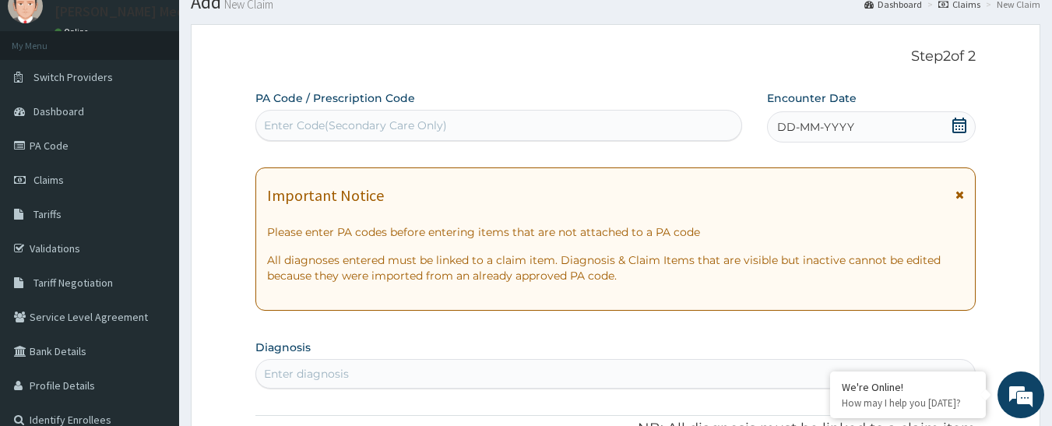
click at [374, 112] on div "Enter Code(Secondary Care Only)" at bounding box center [499, 125] width 488 height 31
paste input "PA/19578A"
type input "PA/19578A"
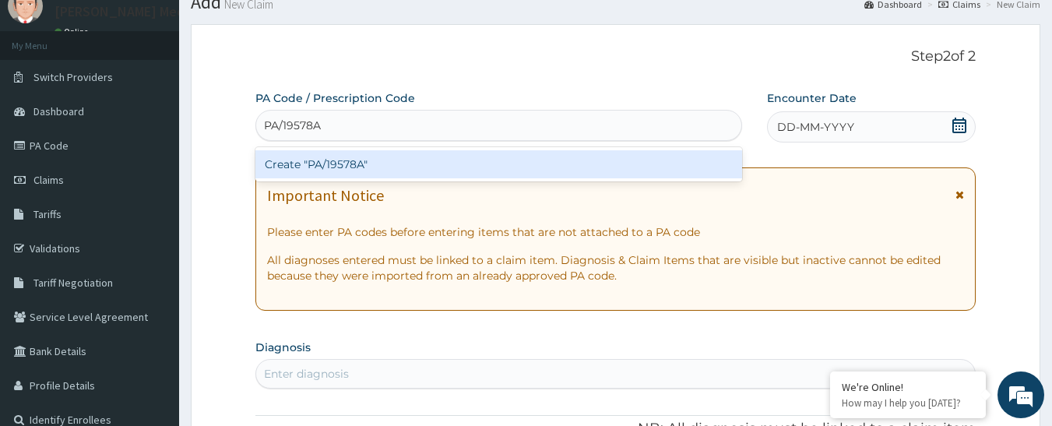
click at [362, 162] on div "Create "PA/19578A"" at bounding box center [499, 164] width 488 height 28
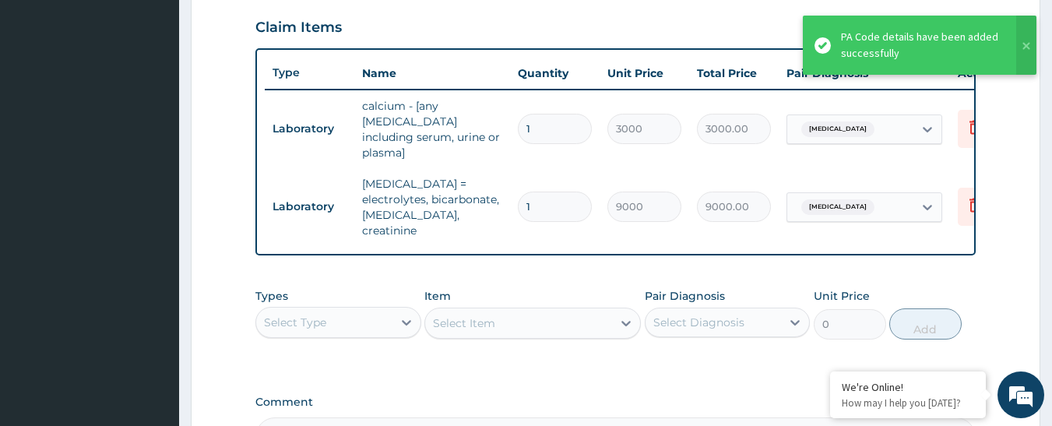
scroll to position [580, 0]
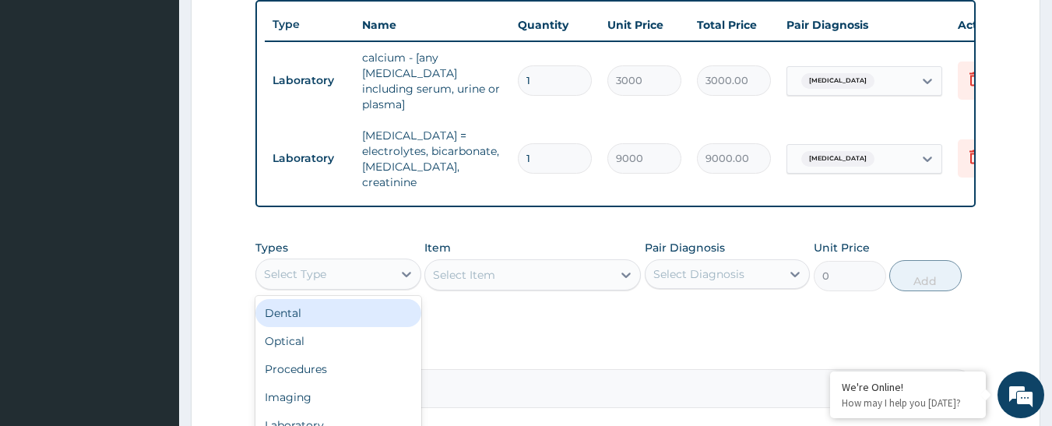
click at [329, 262] on div "Select Type" at bounding box center [324, 274] width 136 height 25
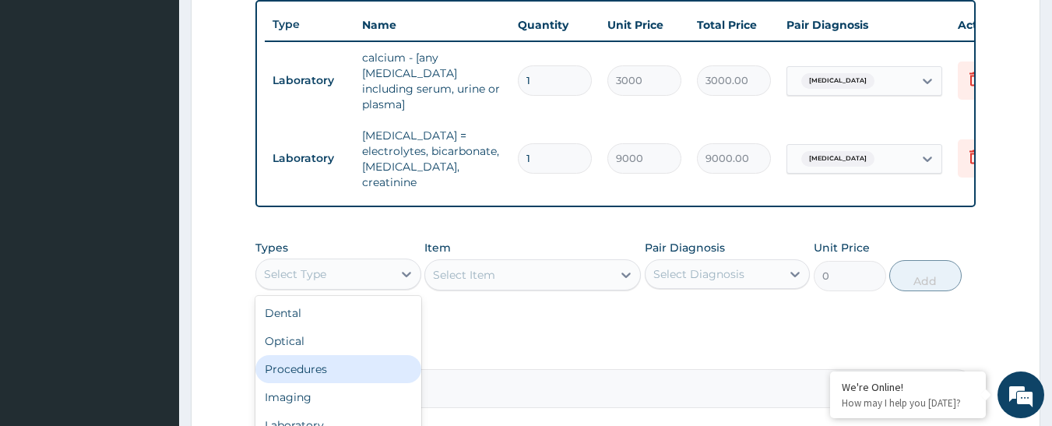
click at [335, 355] on div "Procedures" at bounding box center [338, 369] width 166 height 28
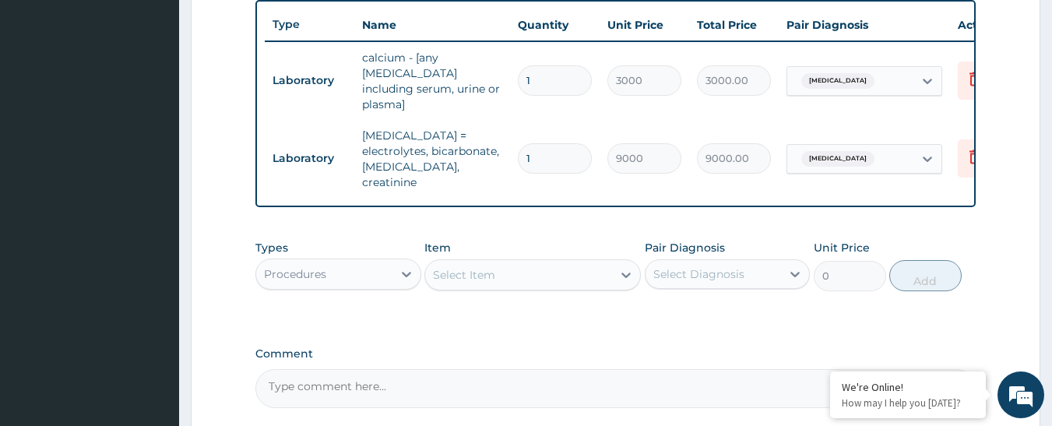
click at [587, 266] on div "Select Item" at bounding box center [518, 274] width 187 height 25
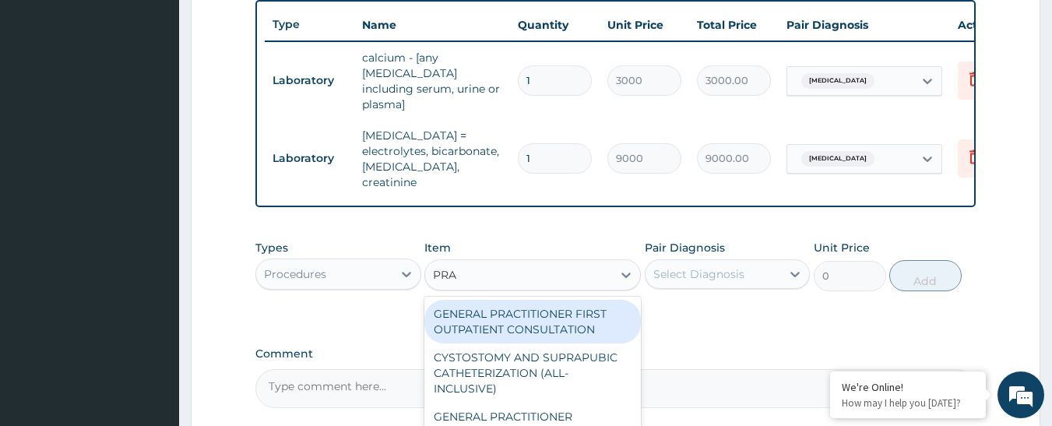
type input "PRAC"
click at [558, 305] on div "GENERAL PRACTITIONER FIRST OUTPATIENT CONSULTATION" at bounding box center [533, 322] width 217 height 44
type input "4500"
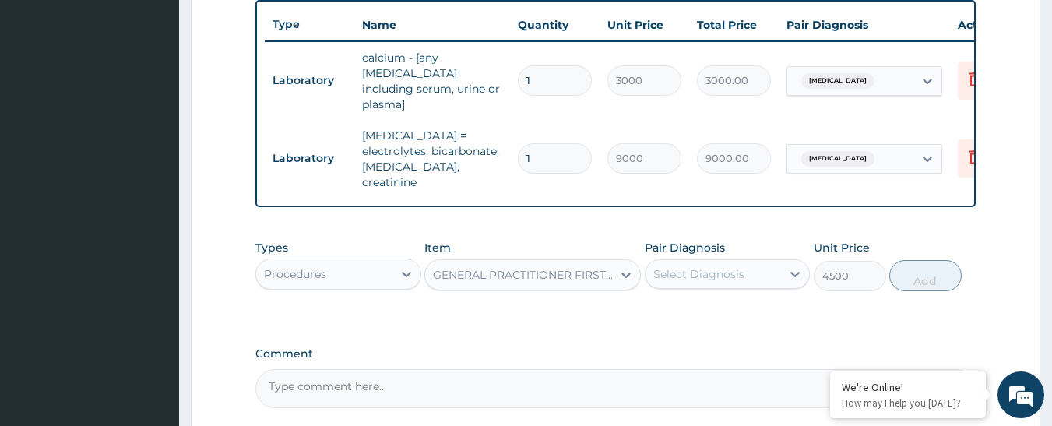
click at [675, 266] on div "Select Diagnosis" at bounding box center [699, 274] width 91 height 16
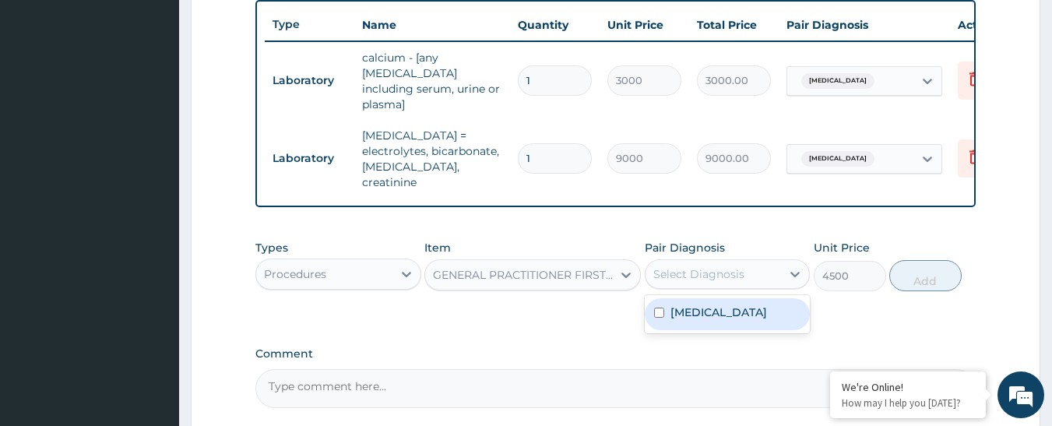
click at [681, 305] on label "Hypokalaemia" at bounding box center [719, 313] width 97 height 16
checkbox input "true"
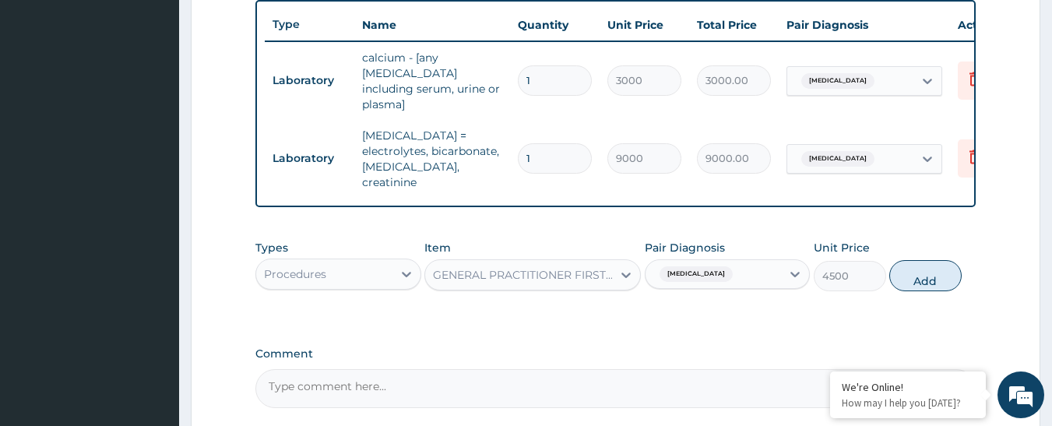
click at [962, 258] on div "Types Procedures Item GENERAL PRACTITIONER FIRST OUTPATIENT CONSULTATION Pair D…" at bounding box center [615, 265] width 721 height 67
click at [933, 264] on button "Add" at bounding box center [926, 275] width 72 height 31
type input "0"
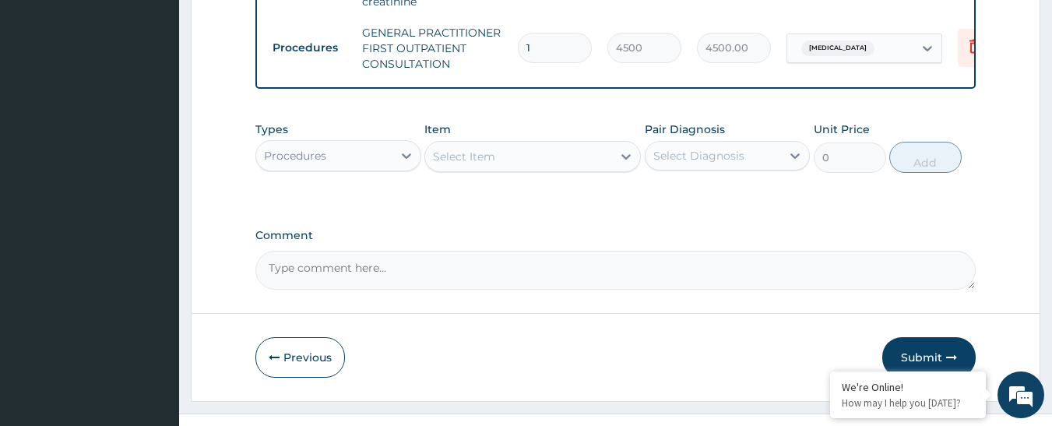
scroll to position [768, 0]
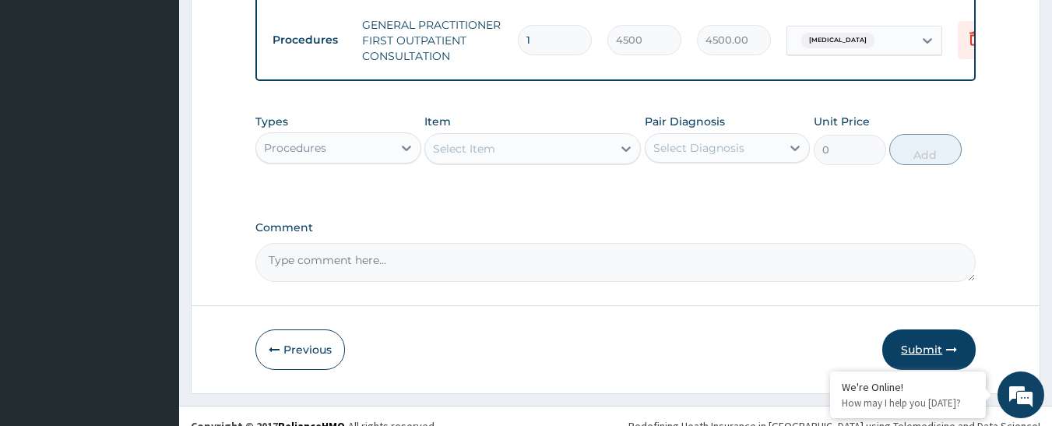
click at [906, 329] on button "Submit" at bounding box center [929, 349] width 93 height 41
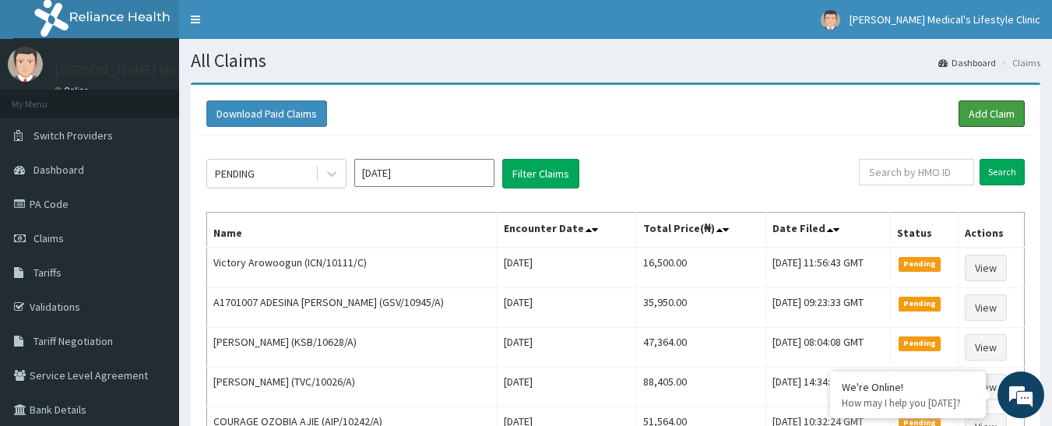
drag, startPoint x: 978, startPoint y: 110, endPoint x: 947, endPoint y: 99, distance: 32.3
click at [976, 110] on link "Add Claim" at bounding box center [992, 113] width 66 height 26
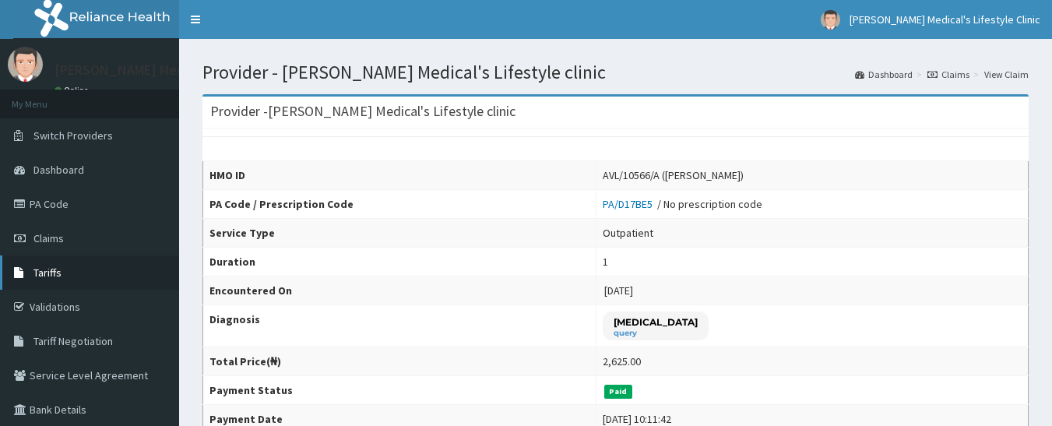
click at [40, 272] on span "Tariffs" at bounding box center [47, 273] width 28 height 14
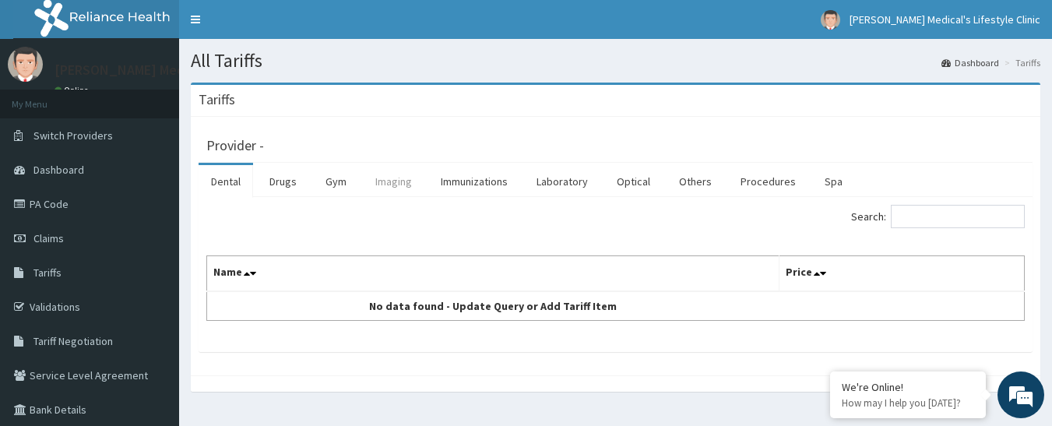
click at [399, 182] on link "Imaging" at bounding box center [394, 181] width 62 height 33
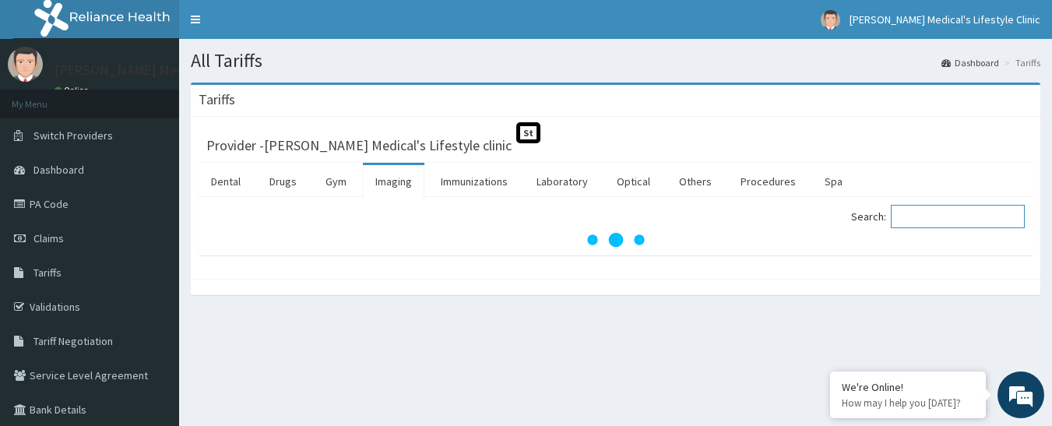
click at [932, 220] on input "Search:" at bounding box center [958, 216] width 134 height 23
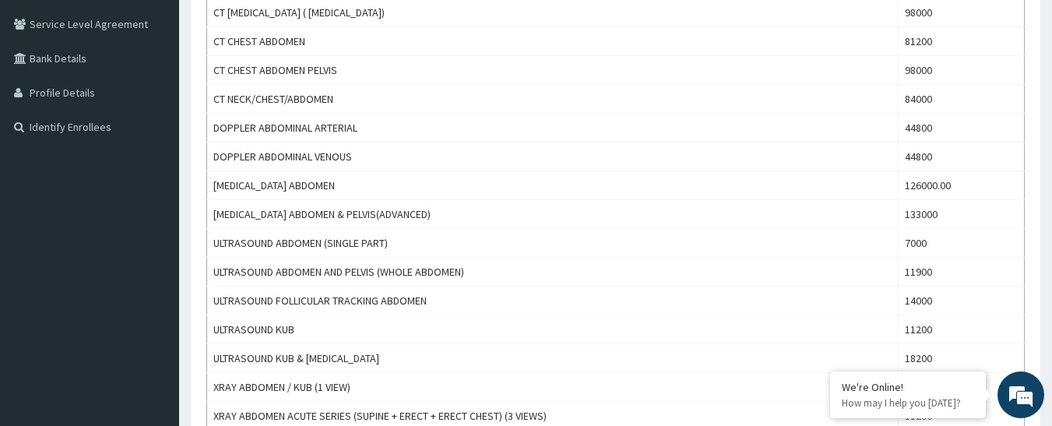
scroll to position [389, 0]
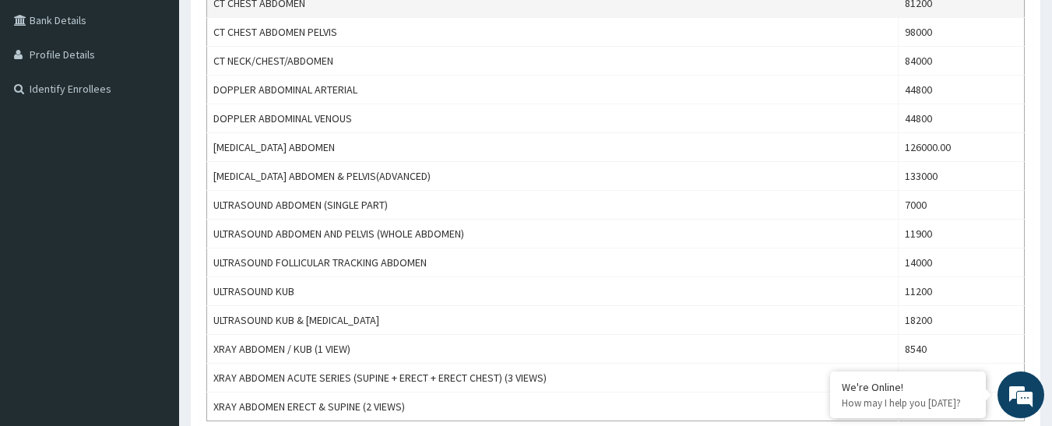
type input "ABDO"
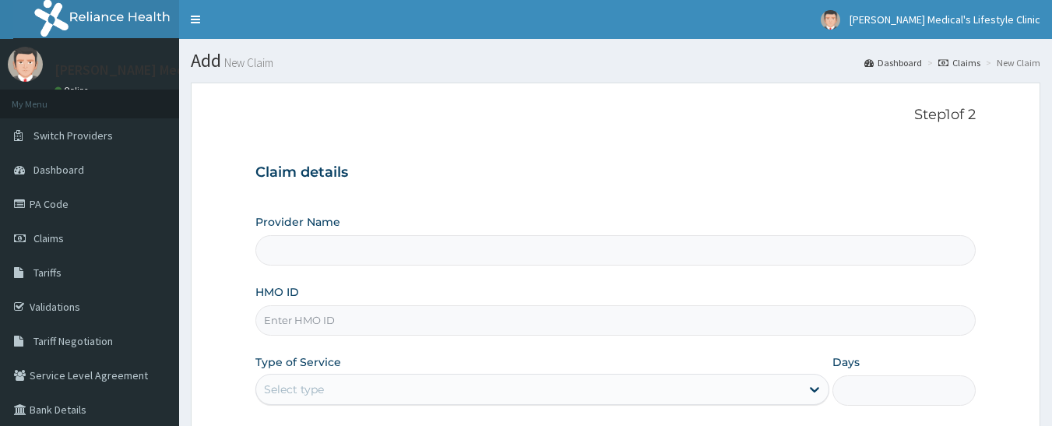
scroll to position [156, 0]
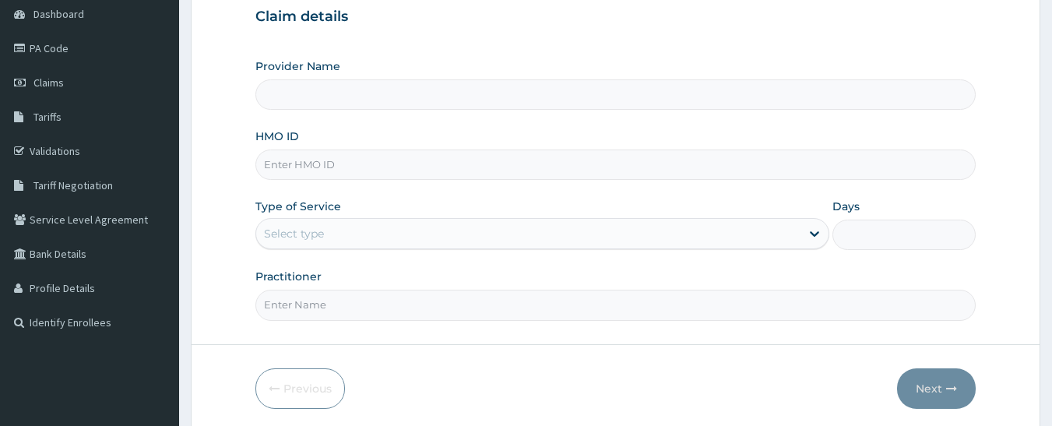
click at [288, 173] on input "HMO ID" at bounding box center [615, 165] width 721 height 30
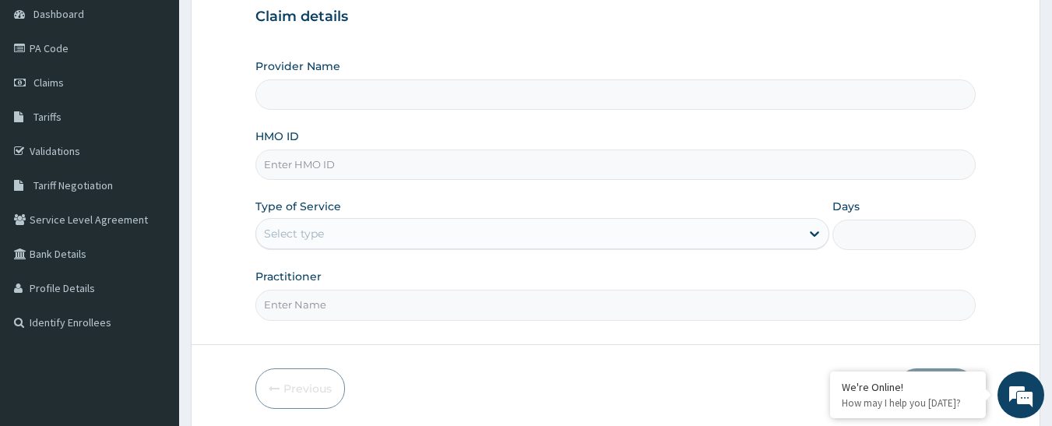
paste input "ALS/10026/A"
type input "ALS/10026/A"
type input "[PERSON_NAME] Medical's Lifestyle clinic"
type input "ALS/10026/A"
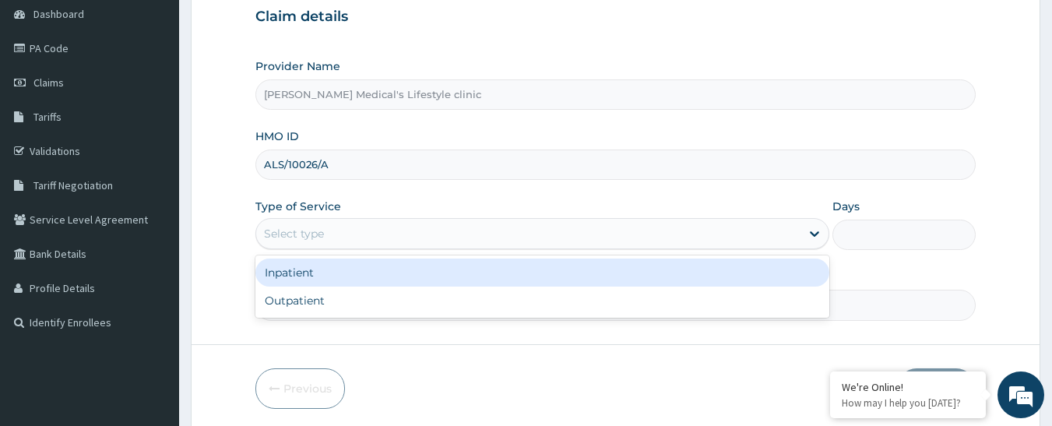
click at [304, 238] on div "Select type" at bounding box center [294, 234] width 60 height 16
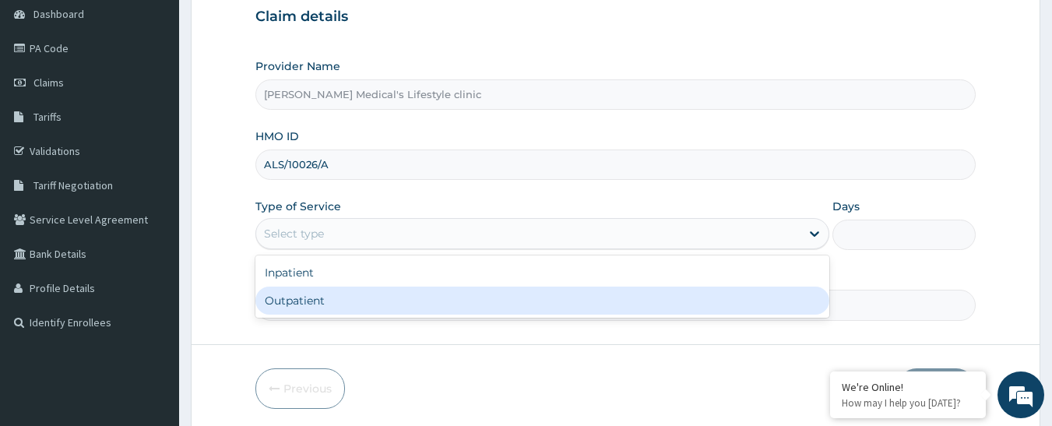
click at [301, 298] on div "Outpatient" at bounding box center [542, 301] width 574 height 28
type input "1"
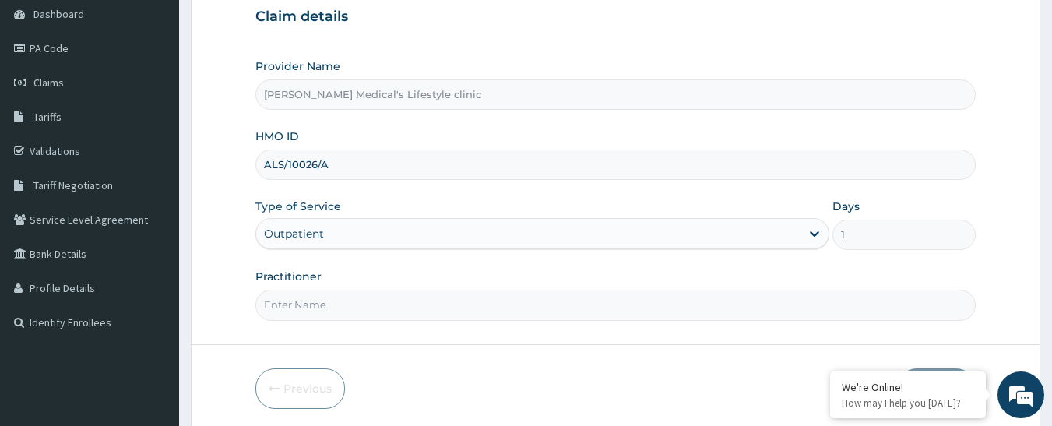
click at [302, 298] on input "Practitioner" at bounding box center [615, 305] width 721 height 30
type input "dr wura"
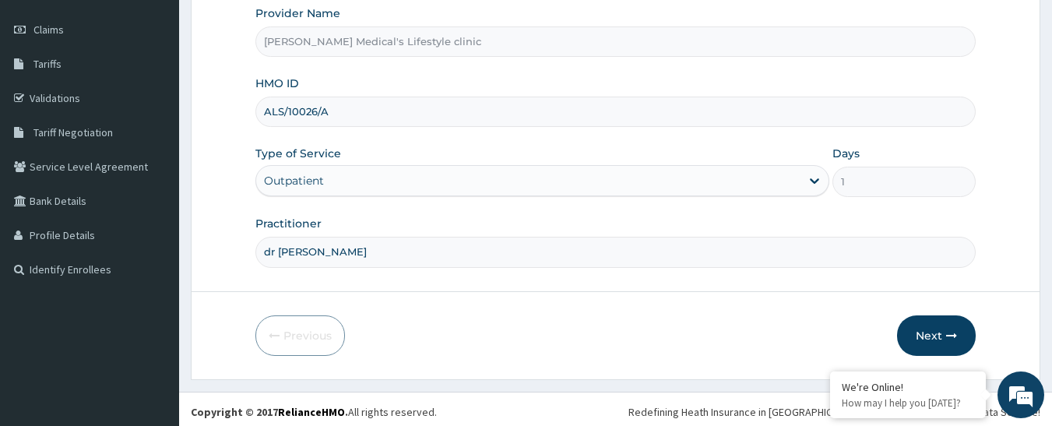
scroll to position [214, 0]
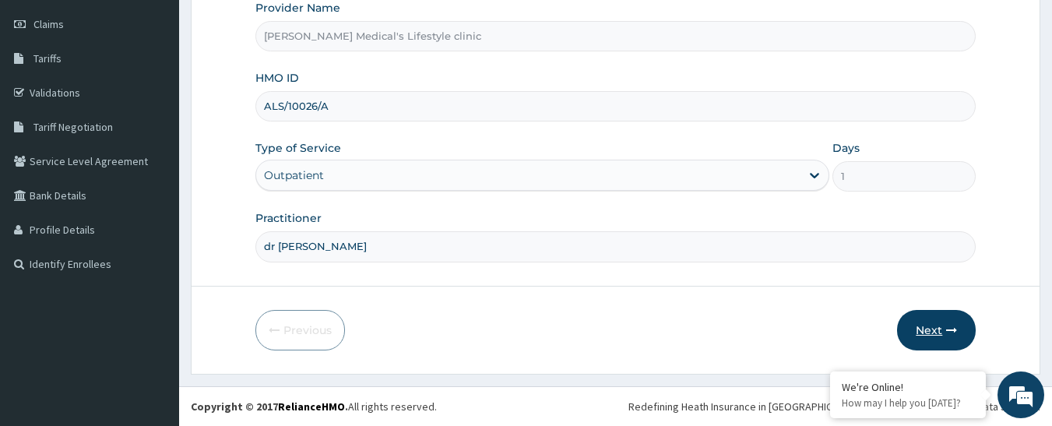
click at [932, 329] on button "Next" at bounding box center [936, 330] width 79 height 41
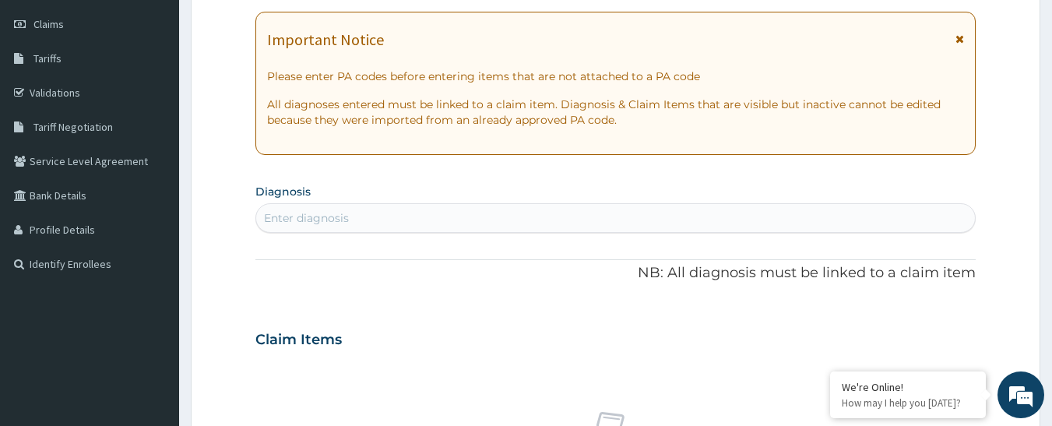
click at [363, 220] on div "Enter diagnosis" at bounding box center [616, 218] width 720 height 25
type input "ACUTE APPENDICITIS"
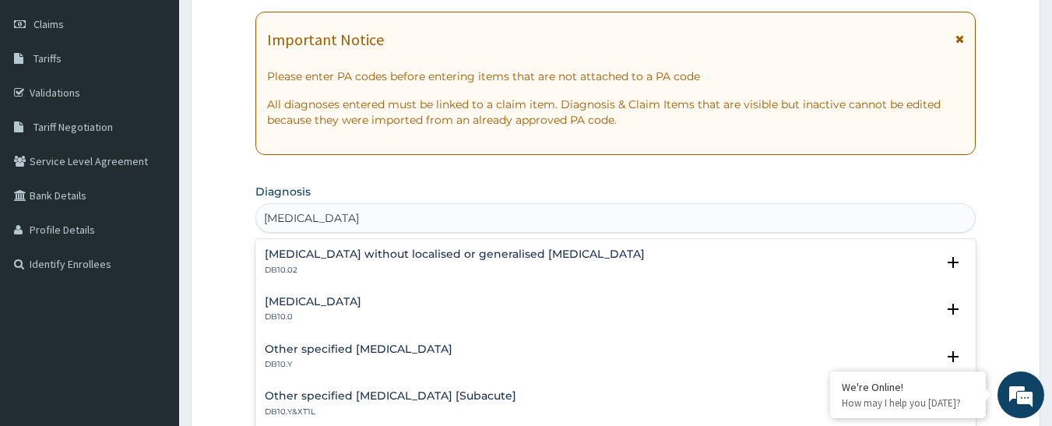
click at [295, 309] on div "Acute appendicitis DB10.0" at bounding box center [313, 309] width 97 height 27
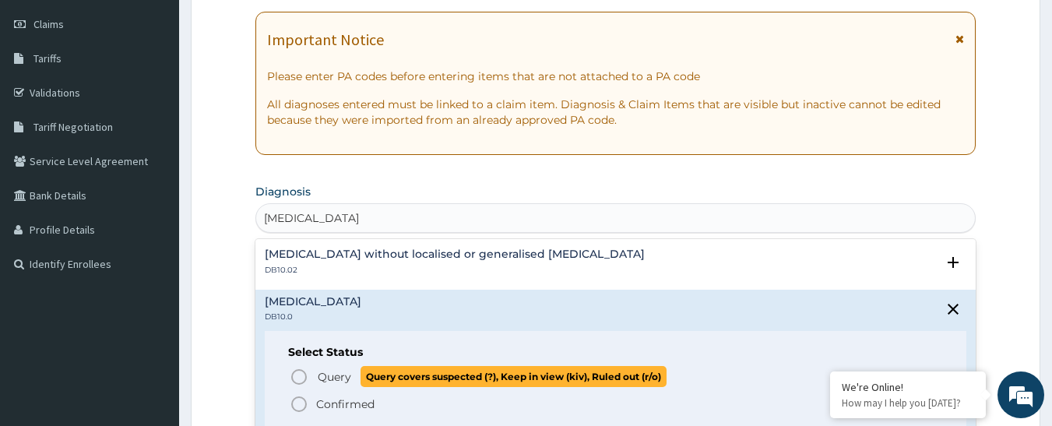
click at [291, 380] on icon "status option query" at bounding box center [299, 377] width 19 height 19
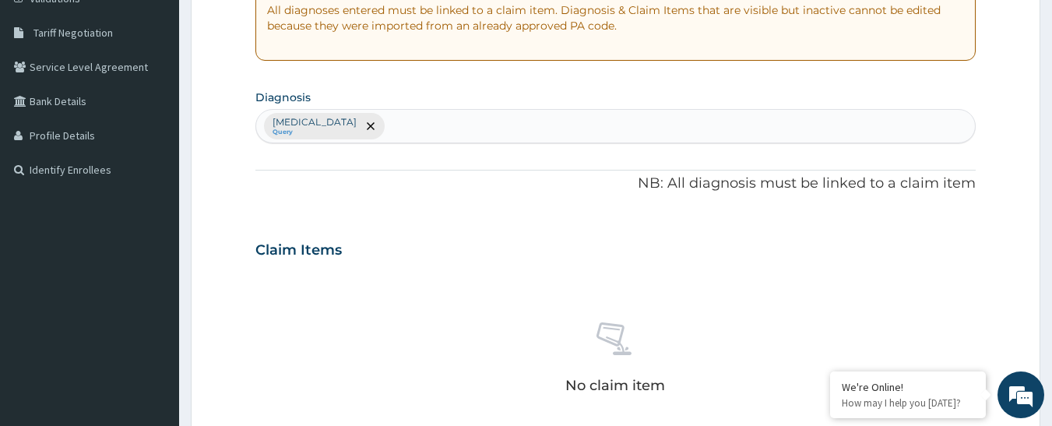
scroll to position [604, 0]
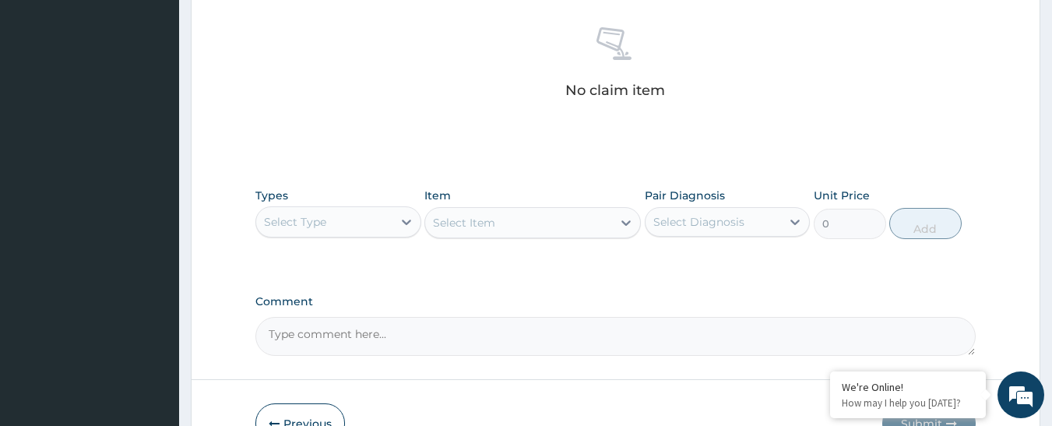
click at [381, 224] on div "Select Type" at bounding box center [324, 222] width 136 height 25
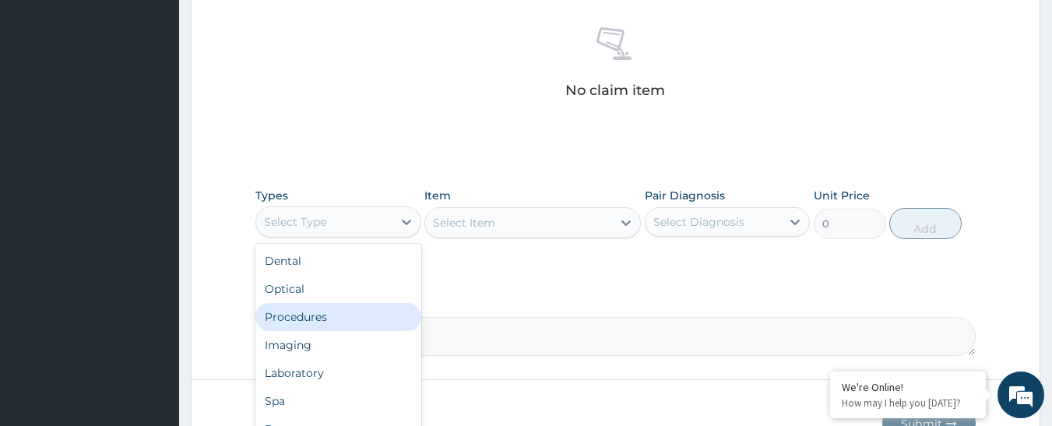
click at [345, 315] on div "Procedures" at bounding box center [338, 317] width 166 height 28
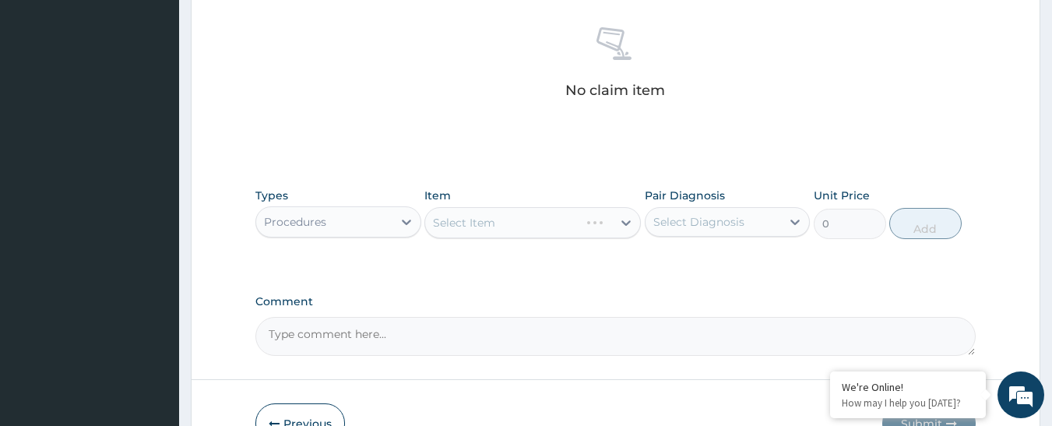
click at [361, 223] on div "Procedures" at bounding box center [324, 222] width 136 height 25
click at [516, 224] on div "Select Item" at bounding box center [533, 222] width 217 height 31
click at [601, 218] on div "Select Item" at bounding box center [518, 222] width 187 height 25
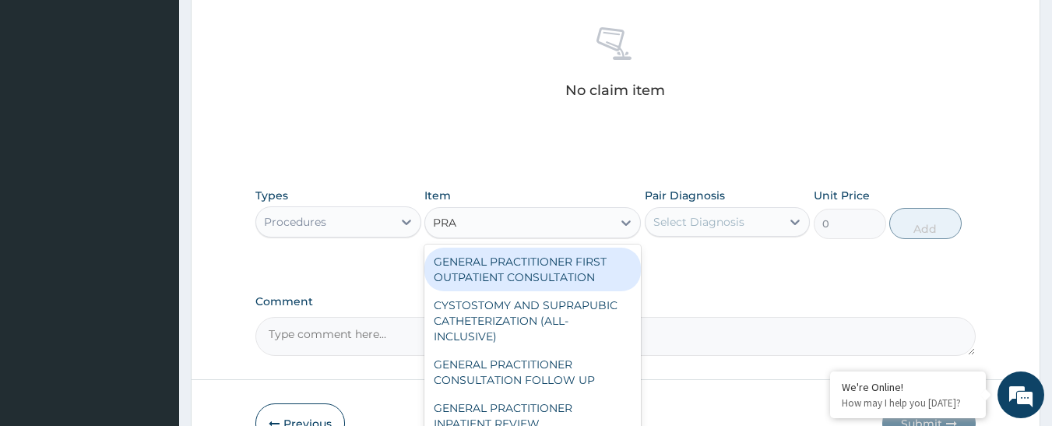
type input "PRAC"
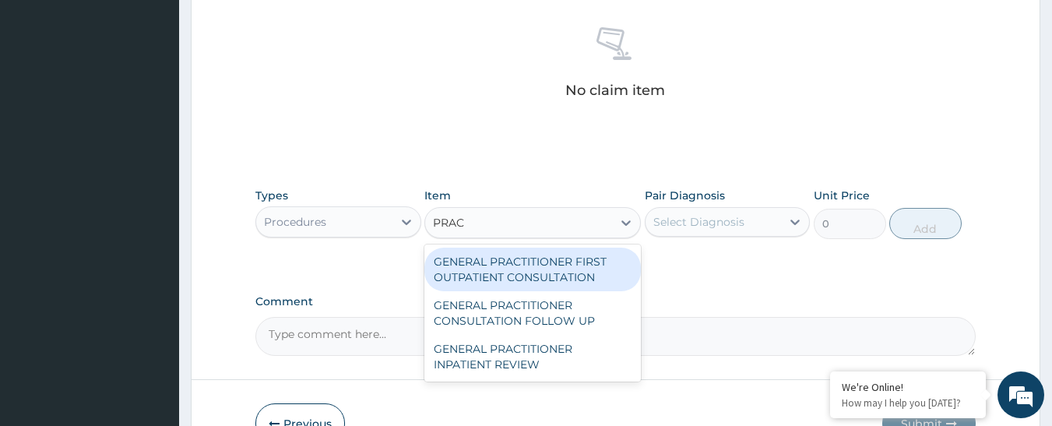
drag, startPoint x: 587, startPoint y: 266, endPoint x: 705, endPoint y: 202, distance: 134.9
click at [595, 262] on div "GENERAL PRACTITIONER FIRST OUTPATIENT CONSULTATION" at bounding box center [533, 270] width 217 height 44
type input "4500"
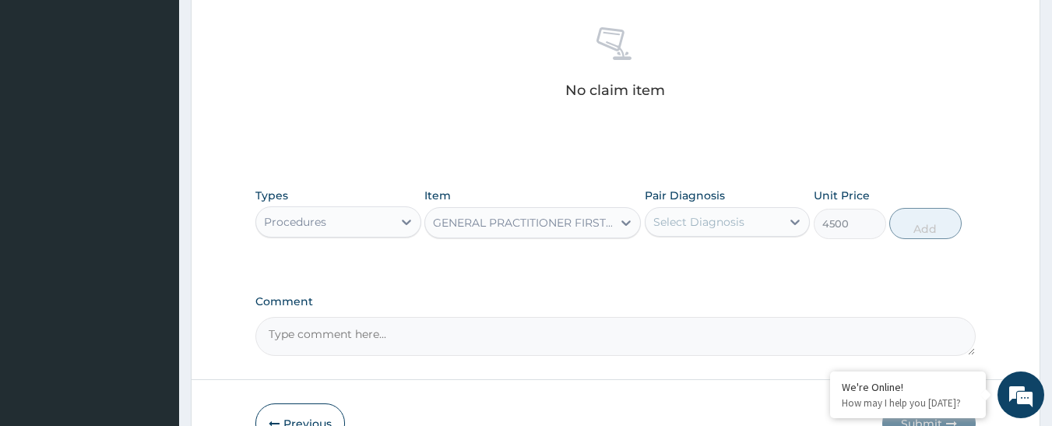
click at [708, 201] on label "Pair Diagnosis" at bounding box center [685, 196] width 80 height 16
click at [706, 214] on div "Select Diagnosis" at bounding box center [699, 222] width 91 height 16
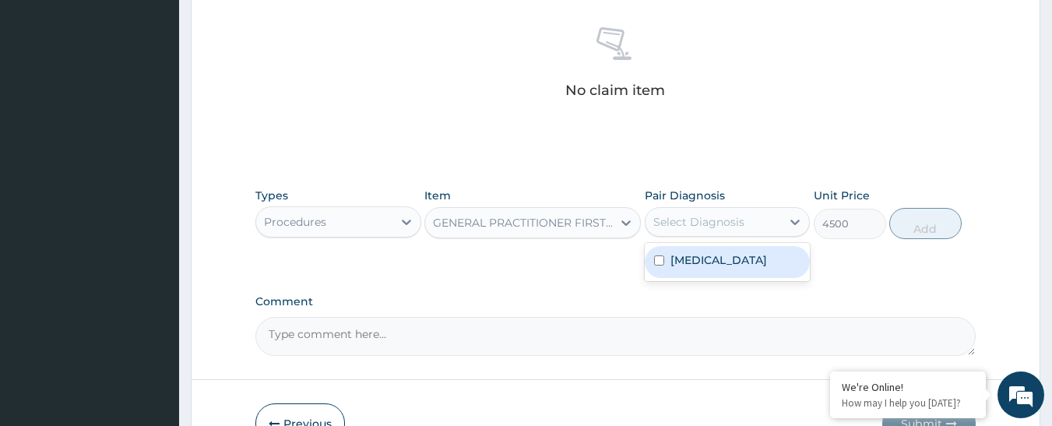
click at [716, 258] on label "Acute appendicitis" at bounding box center [719, 260] width 97 height 16
checkbox input "true"
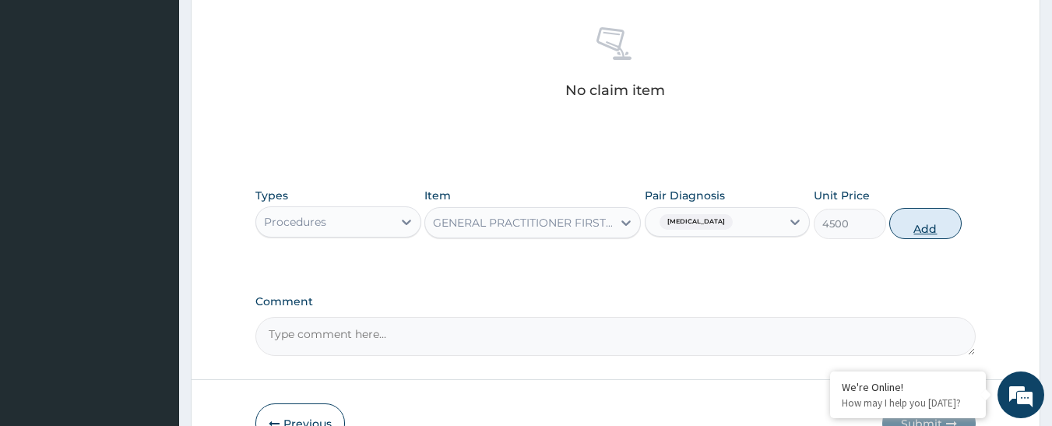
click at [939, 222] on button "Add" at bounding box center [926, 223] width 72 height 31
type input "0"
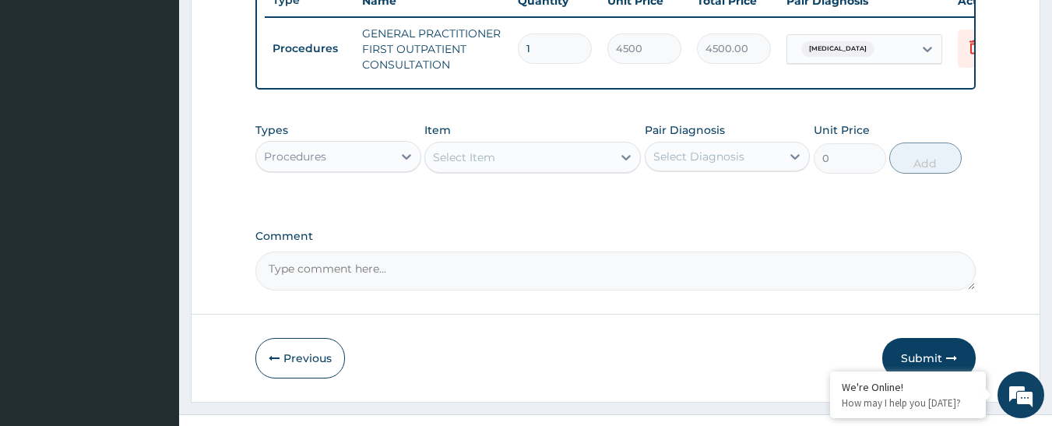
click at [339, 164] on div "Procedures" at bounding box center [324, 156] width 136 height 25
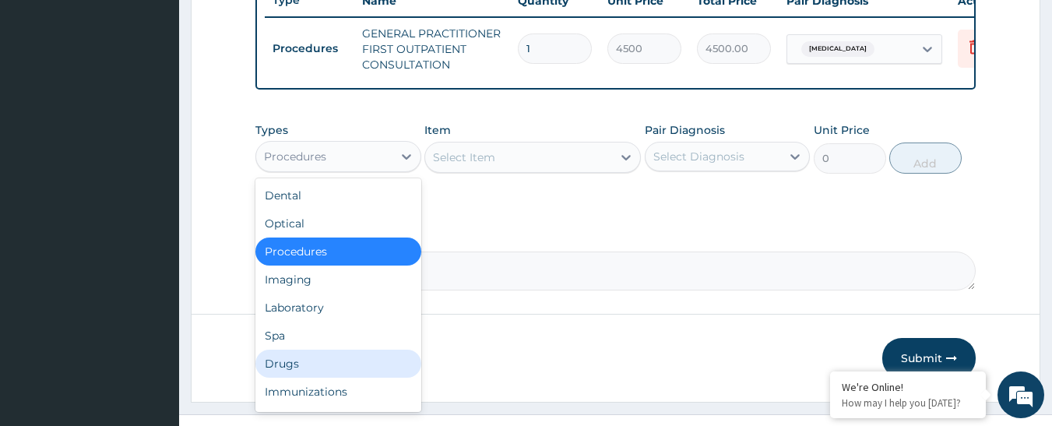
click at [333, 378] on div "Drugs" at bounding box center [338, 364] width 166 height 28
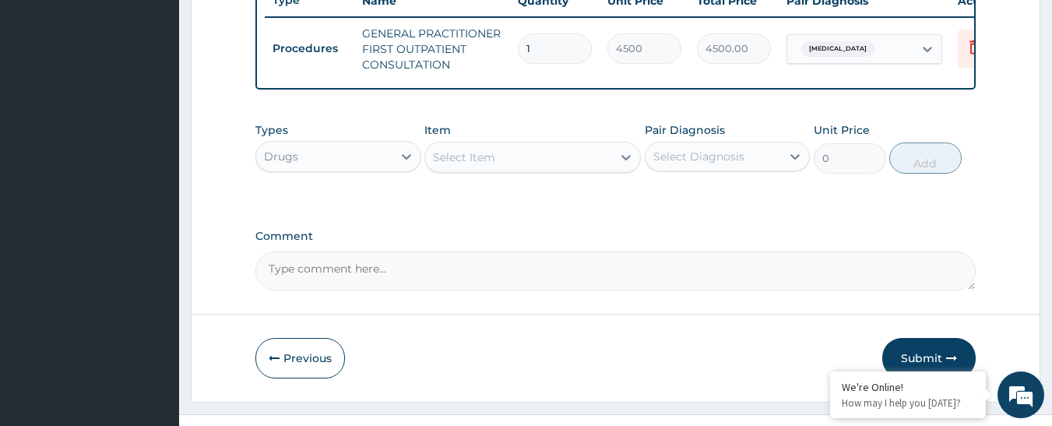
click at [526, 161] on div "Select Item" at bounding box center [518, 157] width 187 height 25
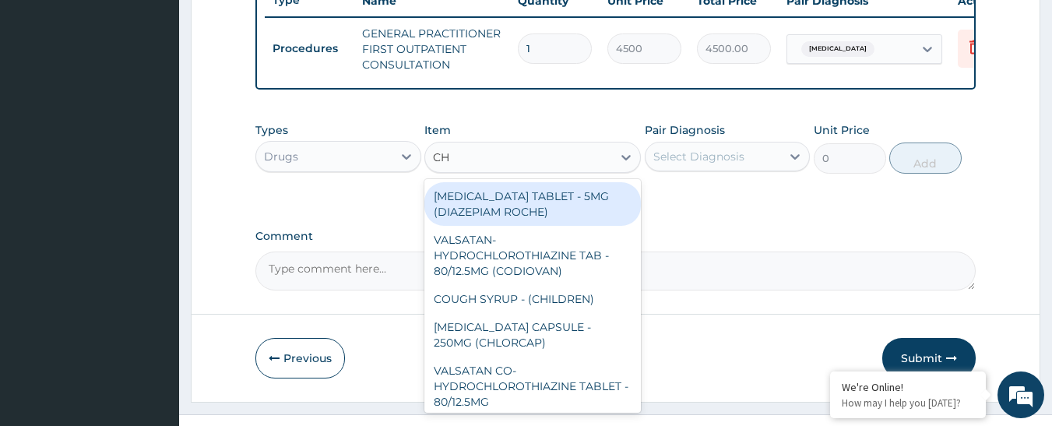
type input "CHY"
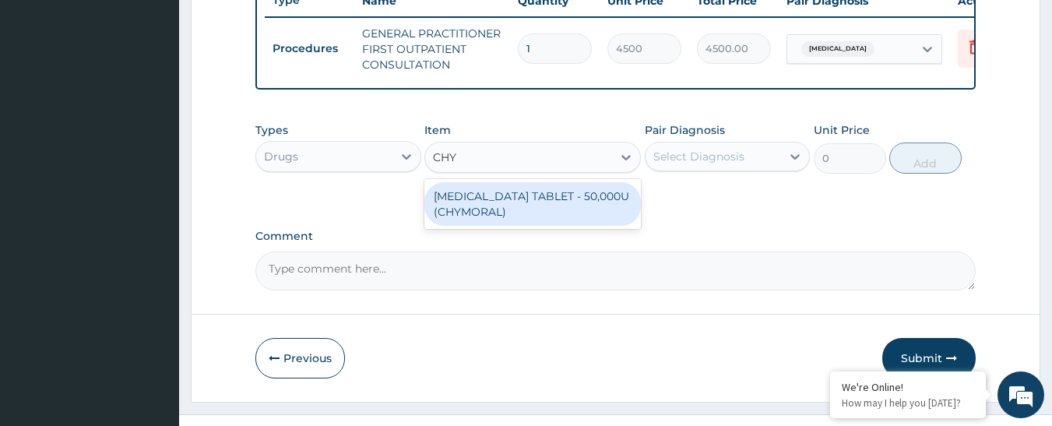
click at [523, 204] on div "CHYMOTRYPSIN TABLET - 50,000U (CHYMORAL)" at bounding box center [533, 204] width 217 height 44
type input "128"
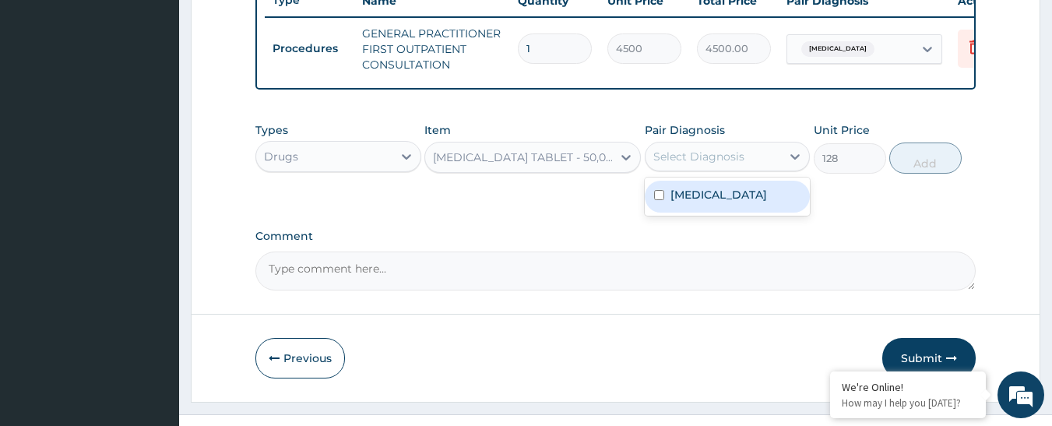
click at [735, 164] on div "Select Diagnosis" at bounding box center [699, 157] width 91 height 16
click at [728, 189] on div "Acute appendicitis" at bounding box center [728, 197] width 166 height 38
click at [724, 203] on label "Acute appendicitis" at bounding box center [719, 195] width 97 height 16
checkbox input "true"
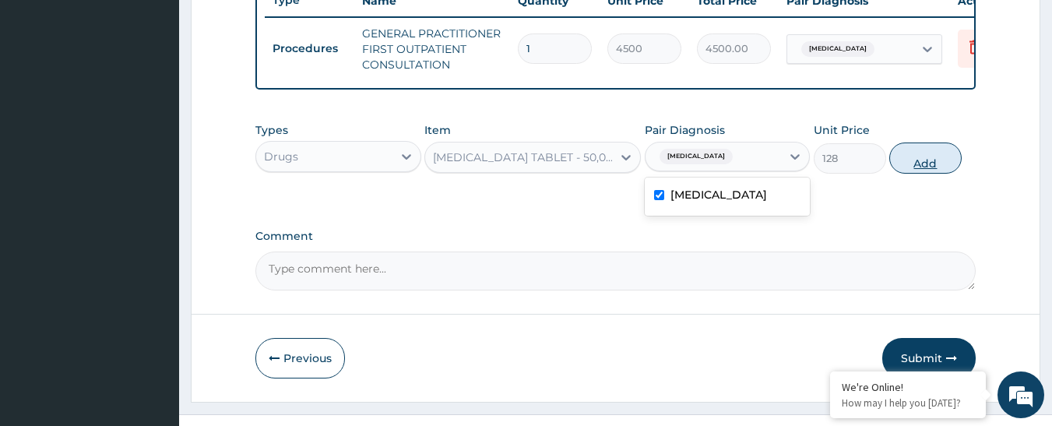
click at [947, 172] on button "Add" at bounding box center [926, 158] width 72 height 31
type input "0"
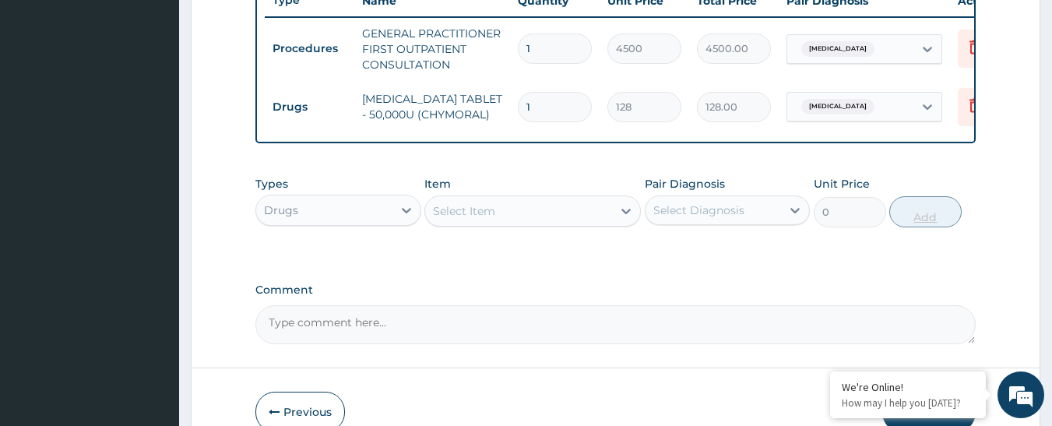
type input "15"
type input "1920.00"
type input "15"
click at [541, 224] on div "Select Item" at bounding box center [518, 211] width 187 height 25
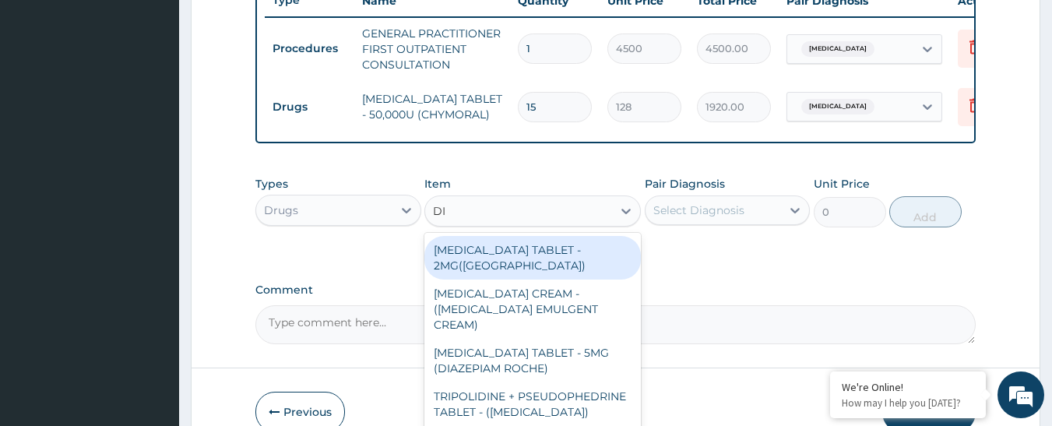
type input "DIC"
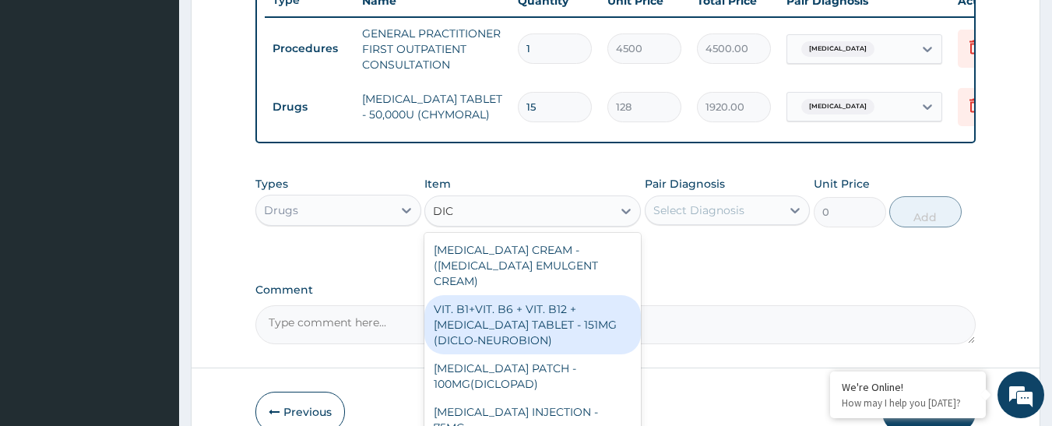
scroll to position [234, 0]
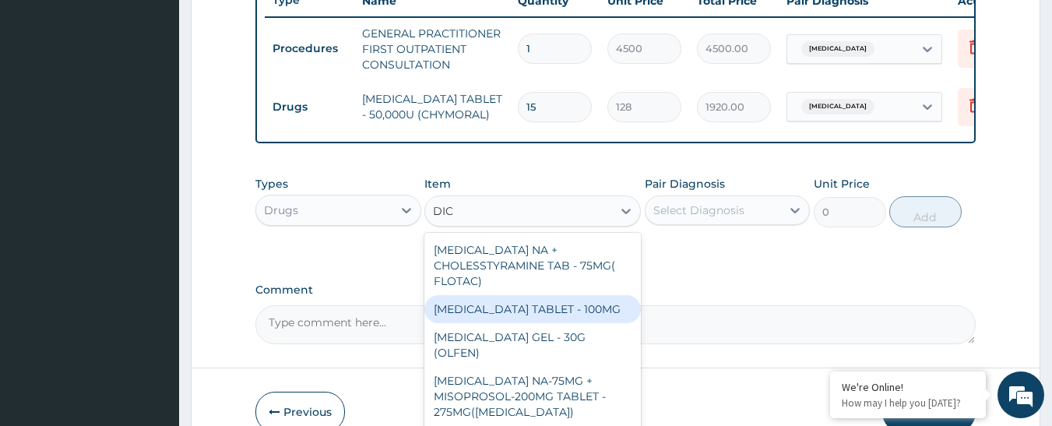
click at [562, 299] on div "DICLOFENAC TABLET - 100MG" at bounding box center [533, 309] width 217 height 28
type input "128"
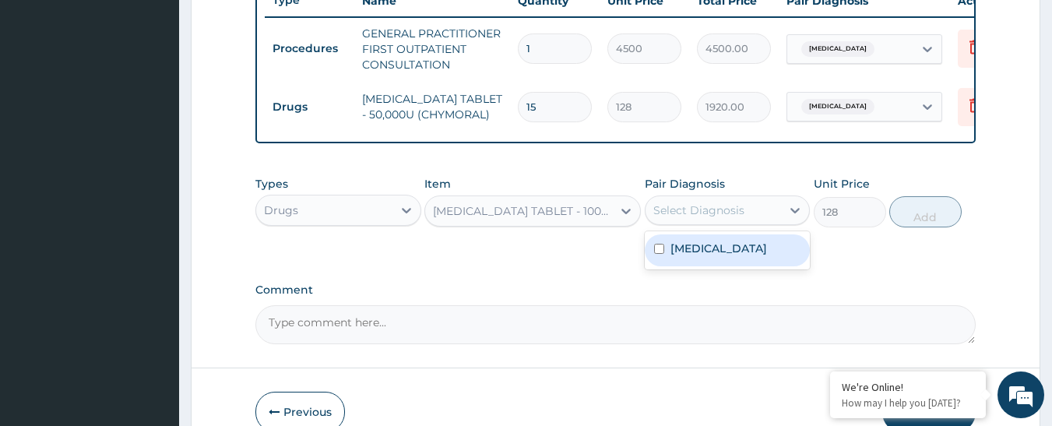
click at [700, 218] on div "Select Diagnosis" at bounding box center [699, 211] width 91 height 16
click at [703, 256] on label "Acute appendicitis" at bounding box center [719, 249] width 97 height 16
checkbox input "true"
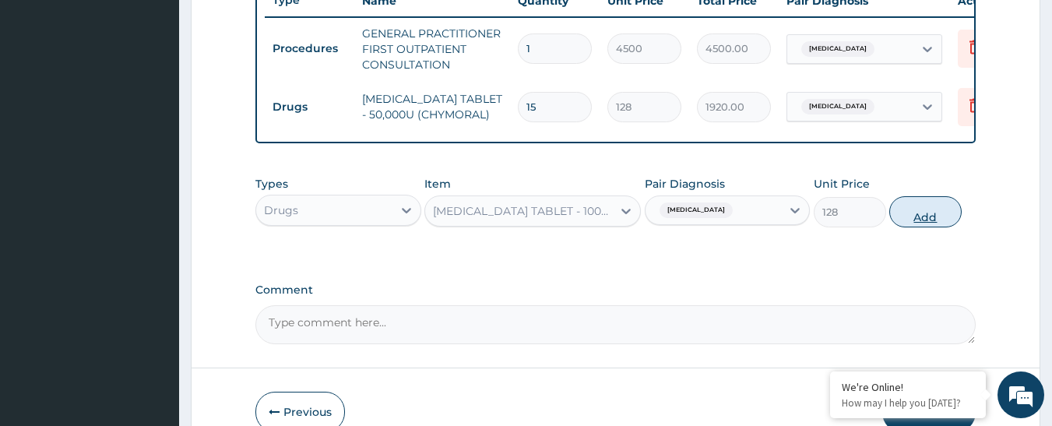
click at [909, 220] on button "Add" at bounding box center [926, 211] width 72 height 31
type input "0"
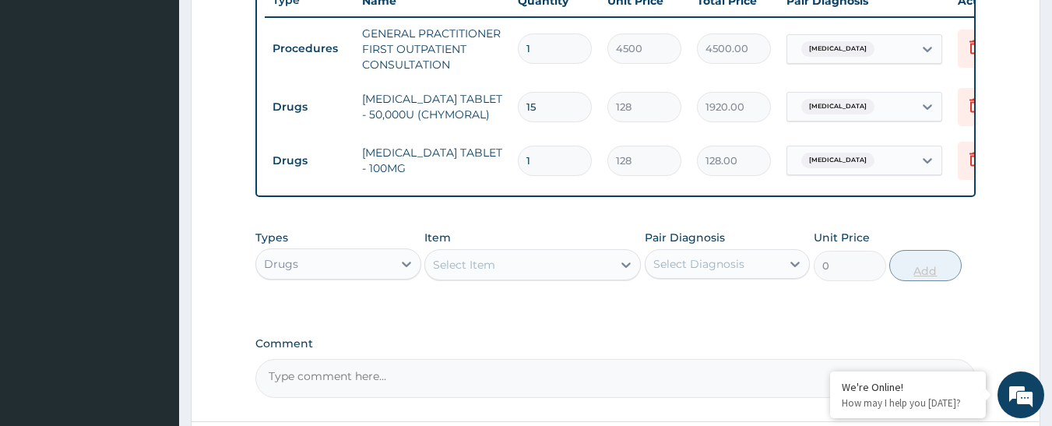
type input "10"
type input "1280.00"
type input "10"
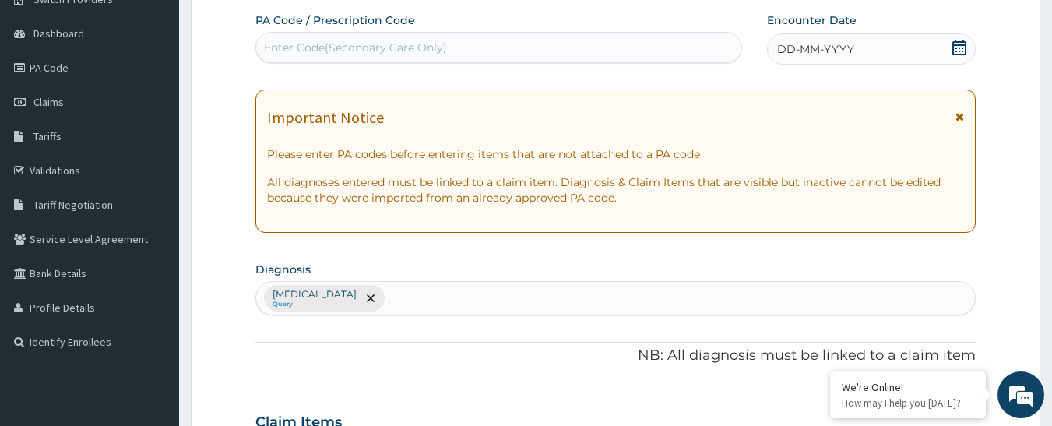
click at [834, 41] on span "DD-MM-YYYY" at bounding box center [815, 49] width 77 height 16
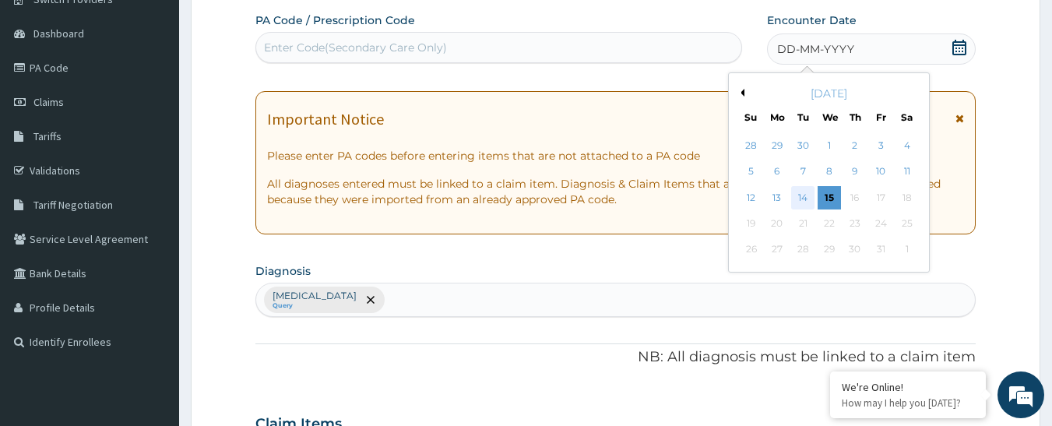
click at [800, 194] on div "14" at bounding box center [803, 197] width 23 height 23
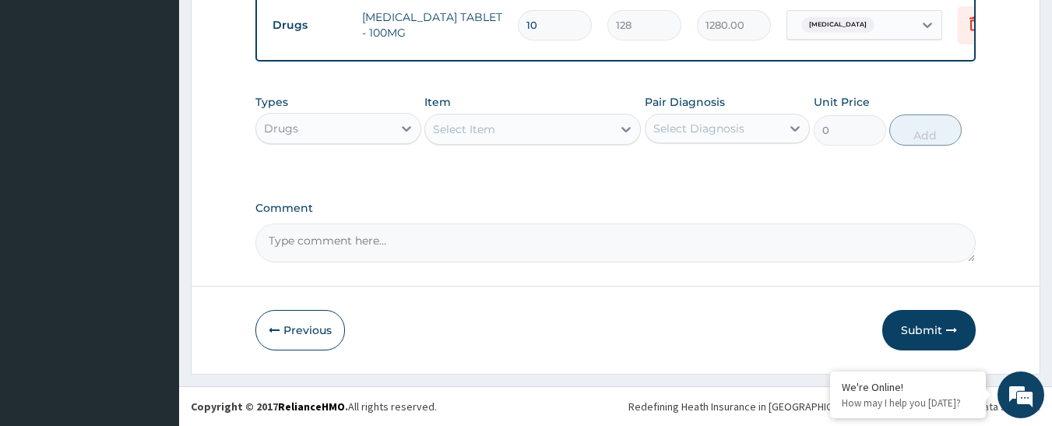
scroll to position [751, 0]
click at [929, 326] on button "Submit" at bounding box center [929, 330] width 93 height 41
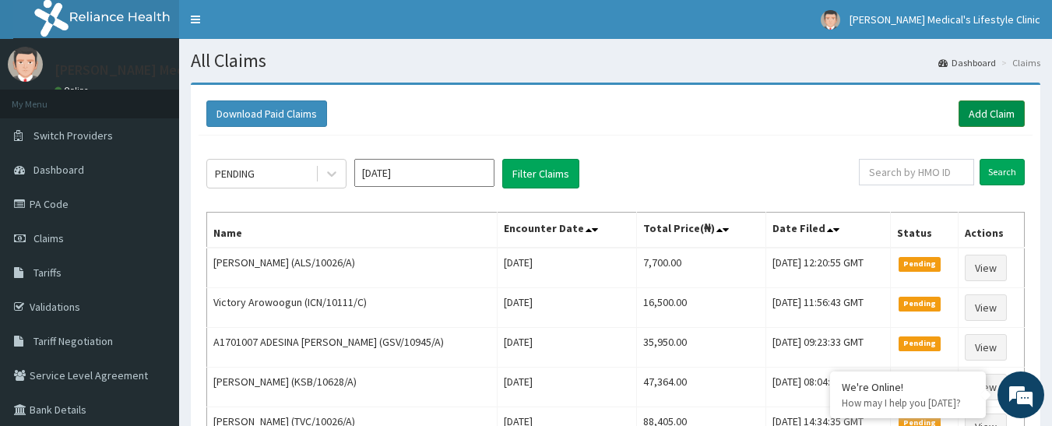
click at [970, 114] on link "Add Claim" at bounding box center [992, 113] width 66 height 26
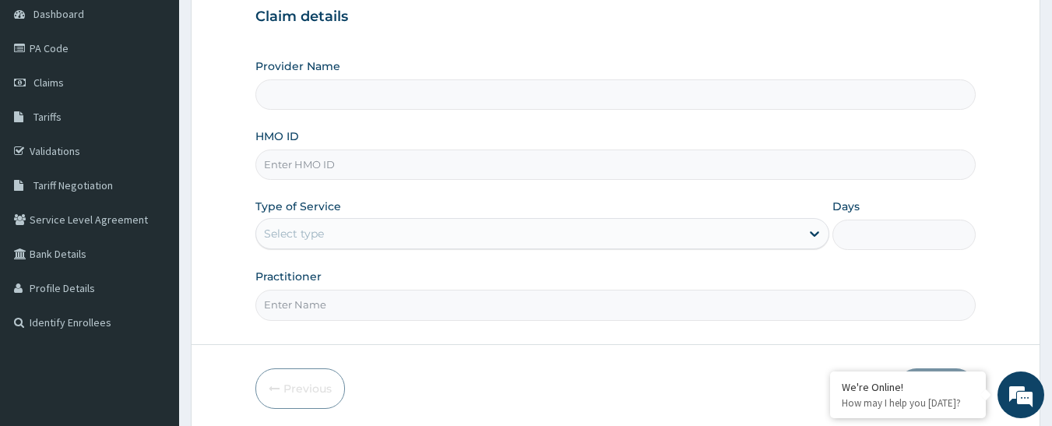
click at [326, 100] on input "Provider Name" at bounding box center [615, 94] width 721 height 30
type input "[PERSON_NAME] Medical's Lifestyle clinic"
click at [312, 174] on input "HMO ID" at bounding box center [615, 165] width 721 height 30
paste input "FWS/10007/A"
type input "FWS/10007/A"
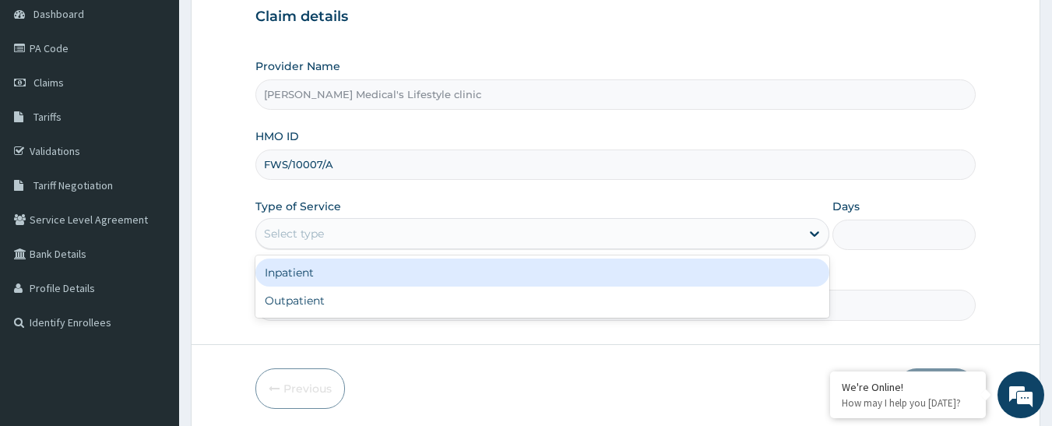
click at [333, 227] on div "Select type" at bounding box center [528, 233] width 544 height 25
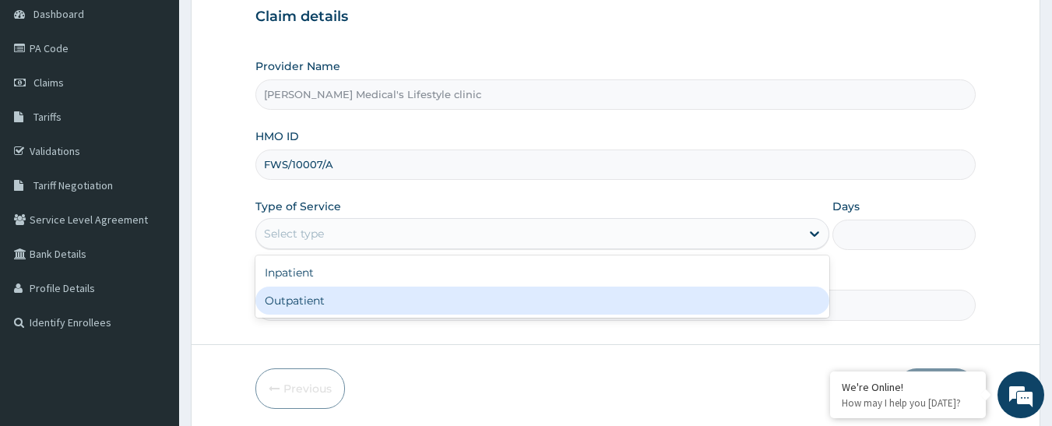
click at [315, 301] on div "Outpatient" at bounding box center [542, 301] width 574 height 28
type input "1"
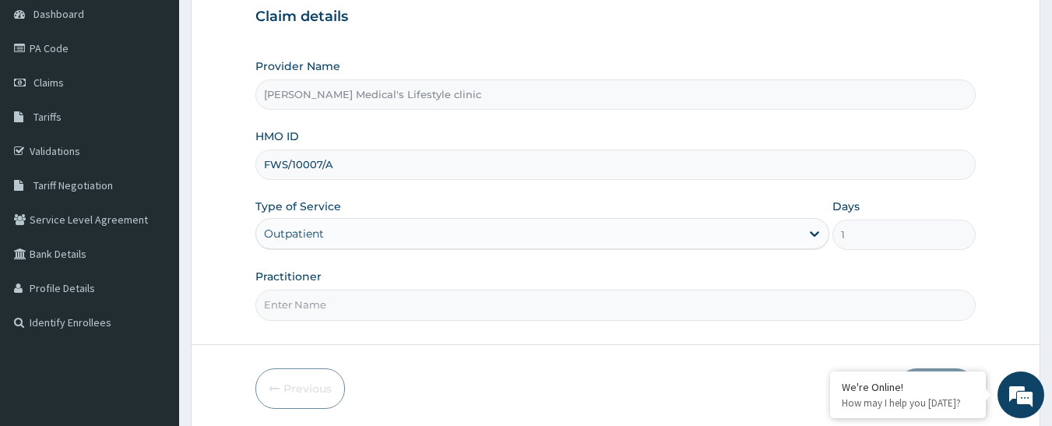
drag, startPoint x: 315, startPoint y: 301, endPoint x: 324, endPoint y: 284, distance: 18.5
click at [315, 301] on input "Practitioner" at bounding box center [615, 305] width 721 height 30
type input "[PERSON_NAME]"
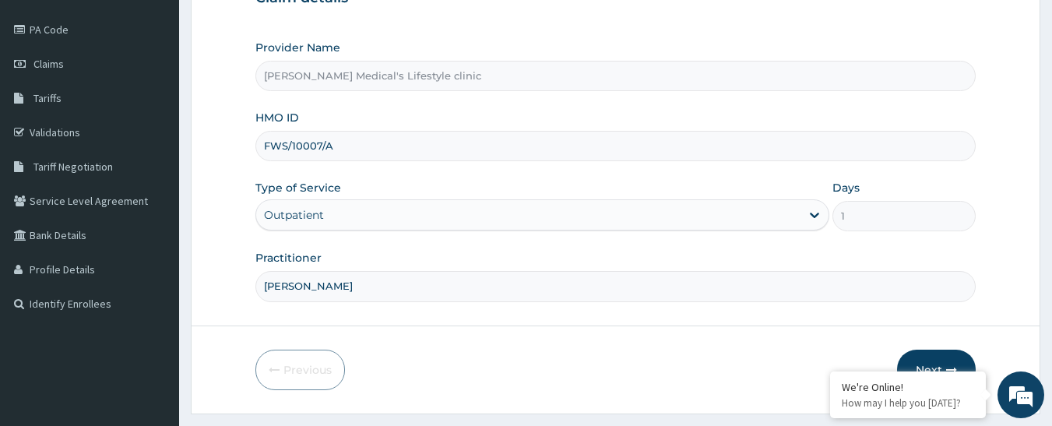
scroll to position [214, 0]
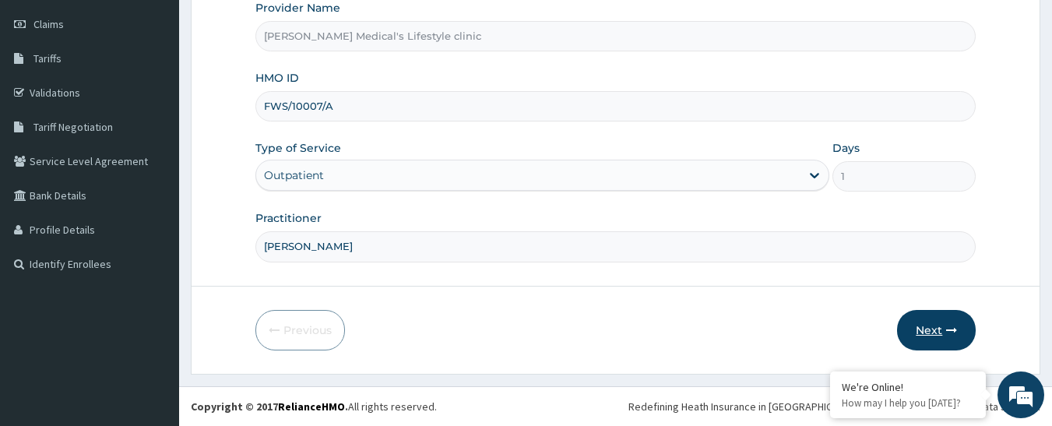
click at [943, 324] on button "Next" at bounding box center [936, 330] width 79 height 41
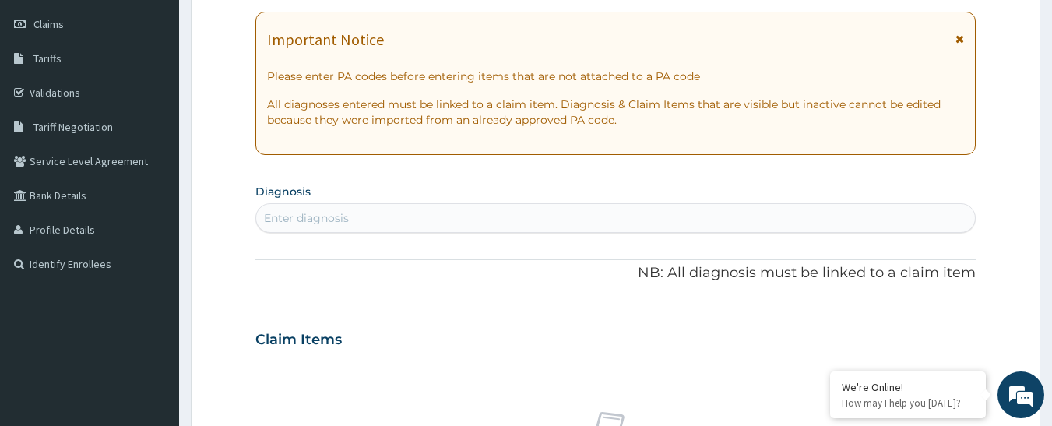
click at [384, 217] on div "Enter diagnosis" at bounding box center [616, 218] width 720 height 25
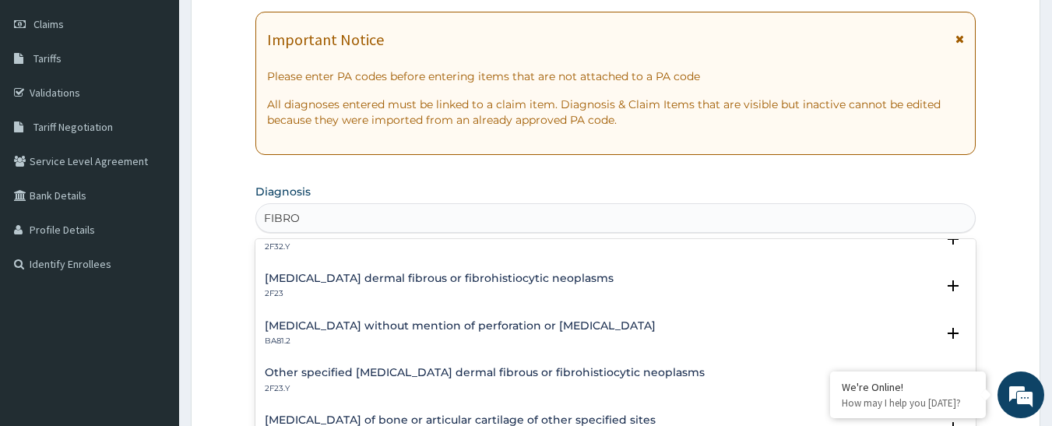
scroll to position [2136, 0]
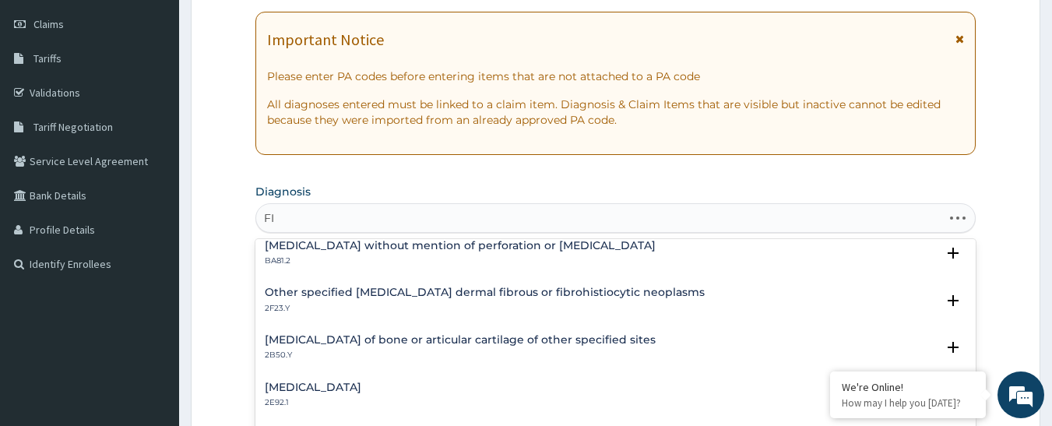
type input "F"
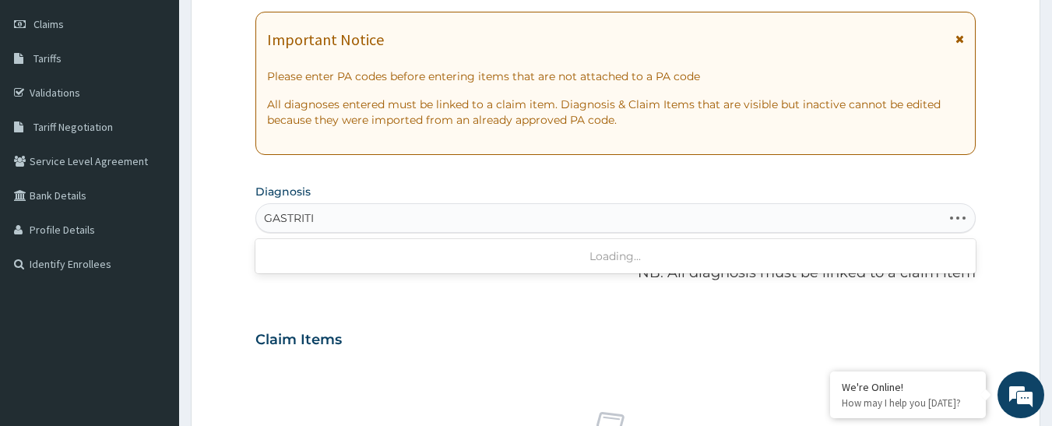
type input "[MEDICAL_DATA]"
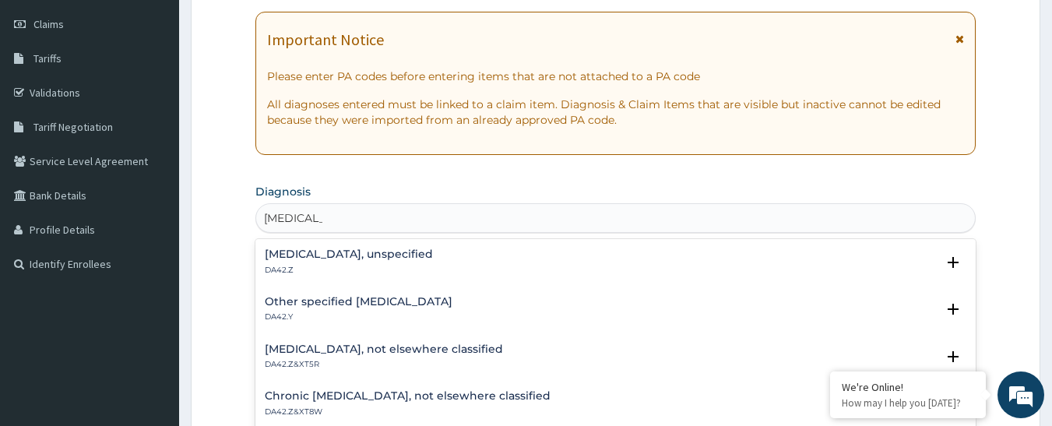
click at [358, 250] on h4 "[MEDICAL_DATA], unspecified" at bounding box center [349, 254] width 168 height 12
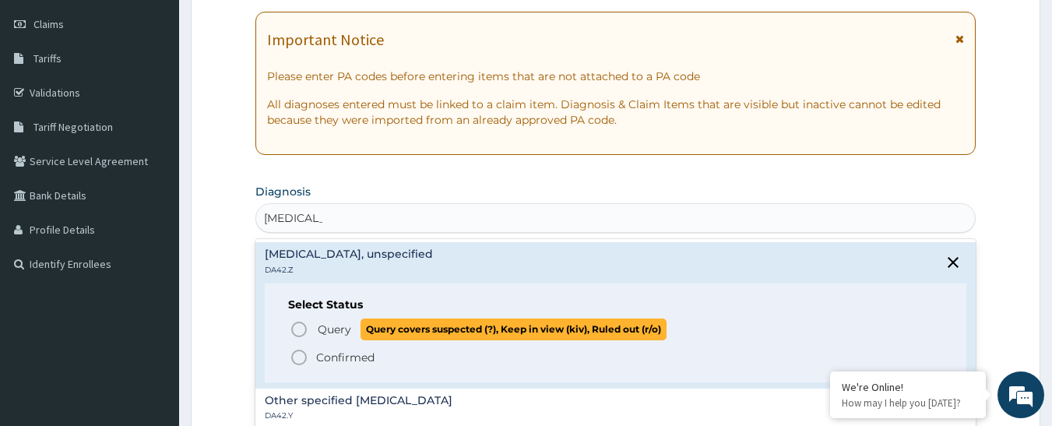
click at [300, 326] on icon "status option query" at bounding box center [299, 329] width 19 height 19
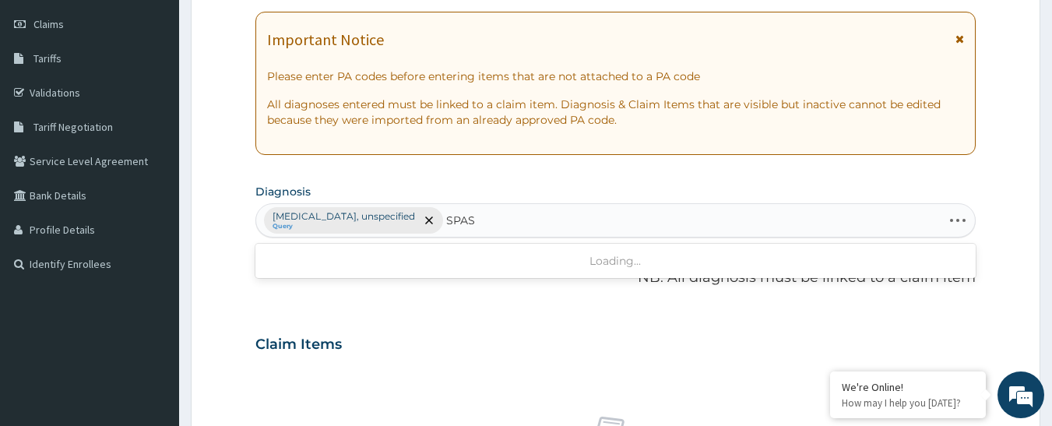
type input "[MEDICAL_DATA]"
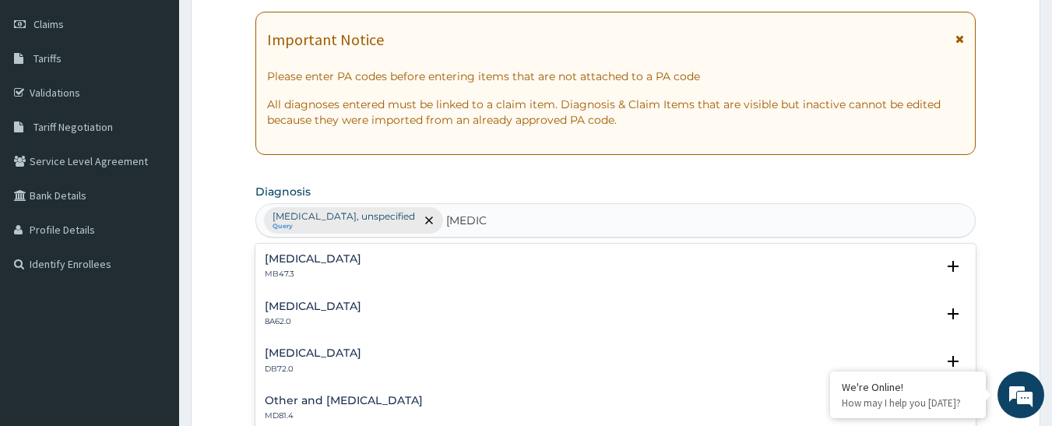
click at [344, 262] on h4 "[MEDICAL_DATA]" at bounding box center [313, 259] width 97 height 12
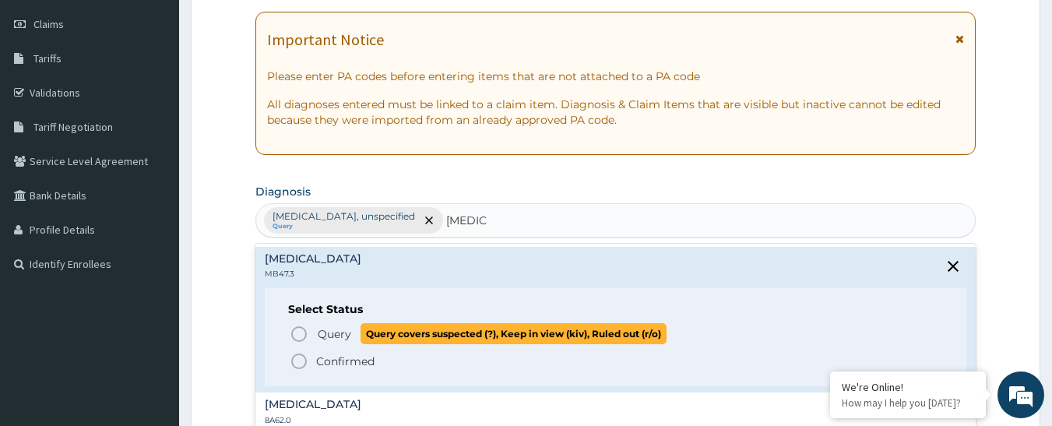
click at [299, 330] on icon "status option query" at bounding box center [299, 334] width 19 height 19
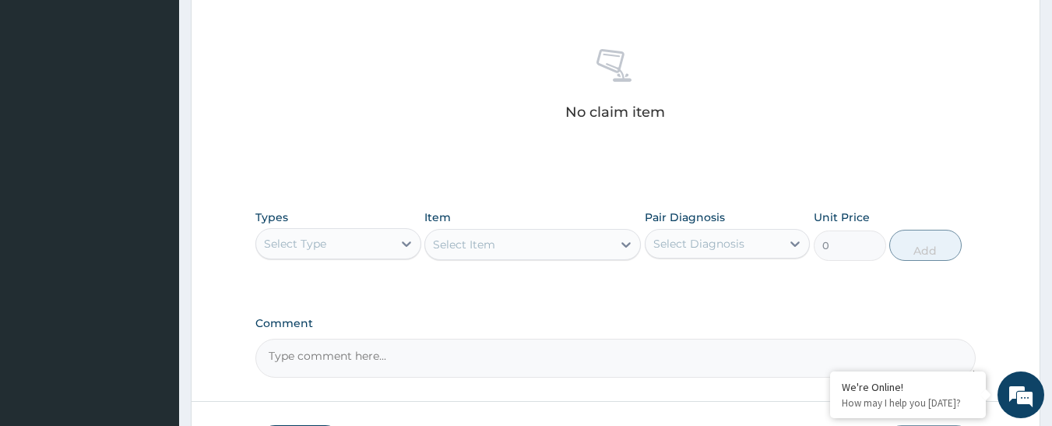
scroll to position [697, 0]
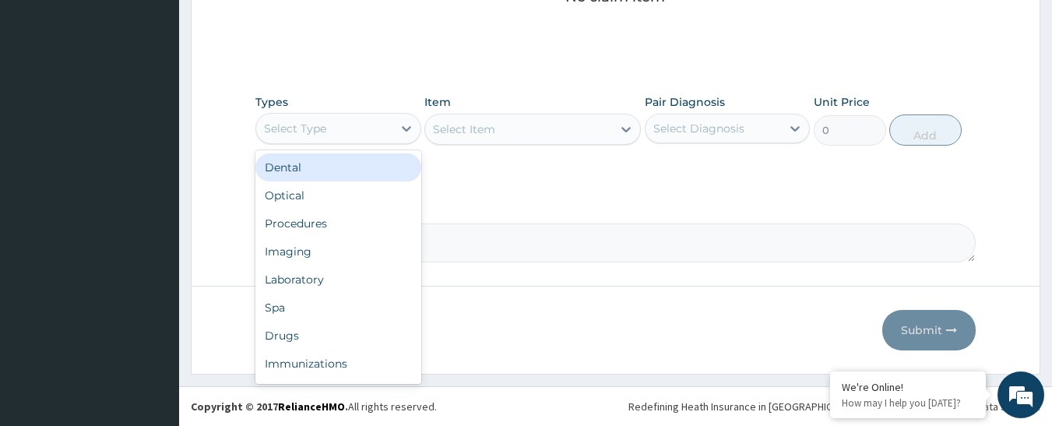
click at [365, 139] on div "Select Type" at bounding box center [324, 128] width 136 height 25
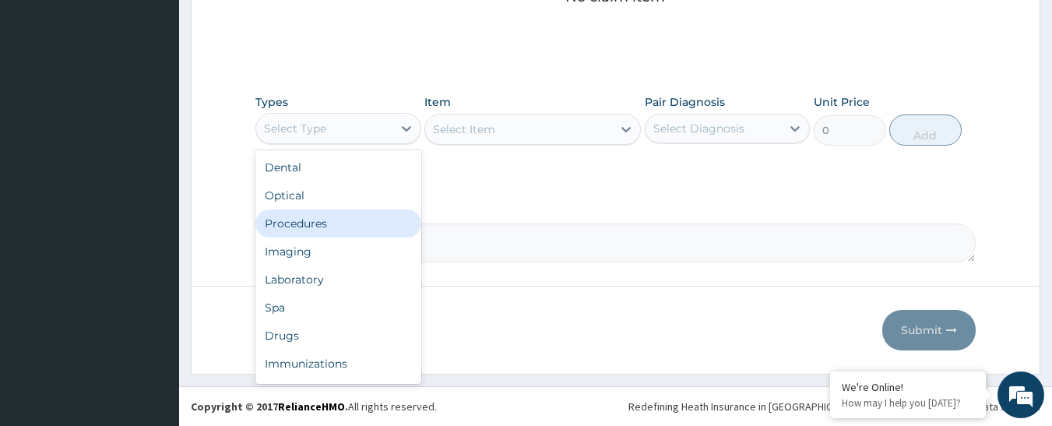
click at [338, 231] on div "Procedures" at bounding box center [338, 224] width 166 height 28
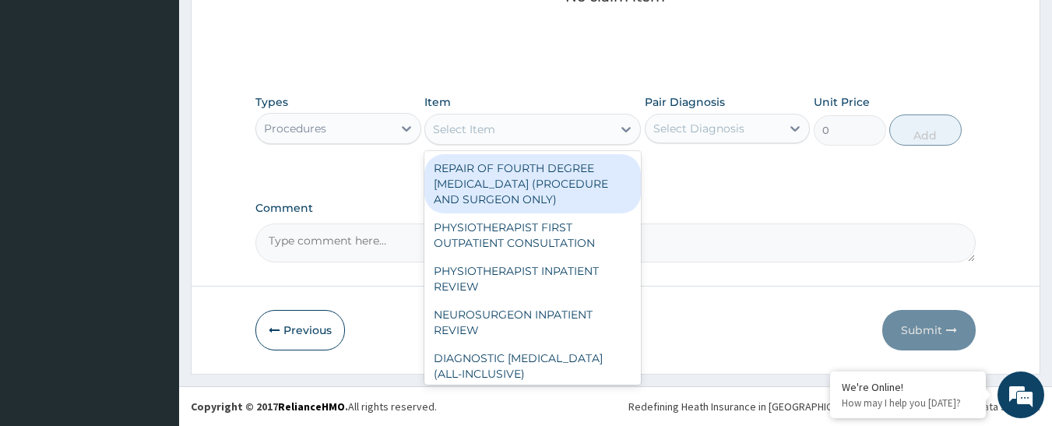
click at [524, 131] on div "Select Item" at bounding box center [518, 129] width 187 height 25
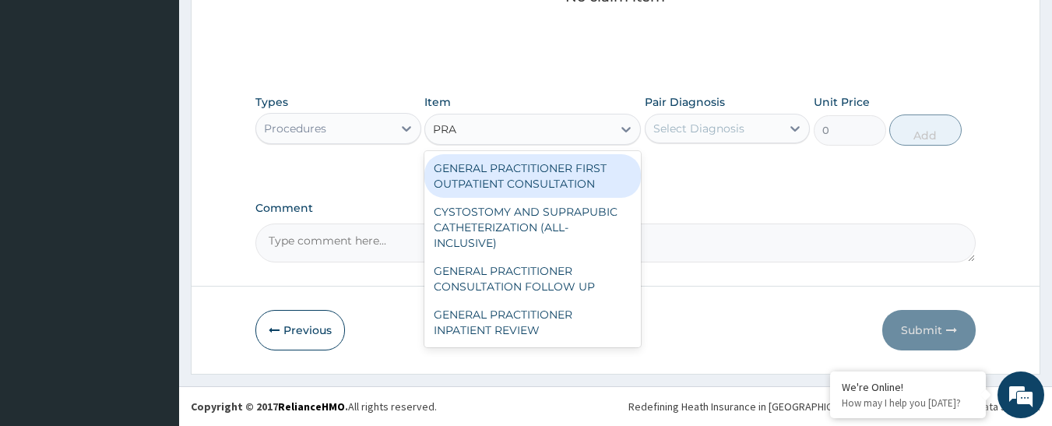
type input "PRAC"
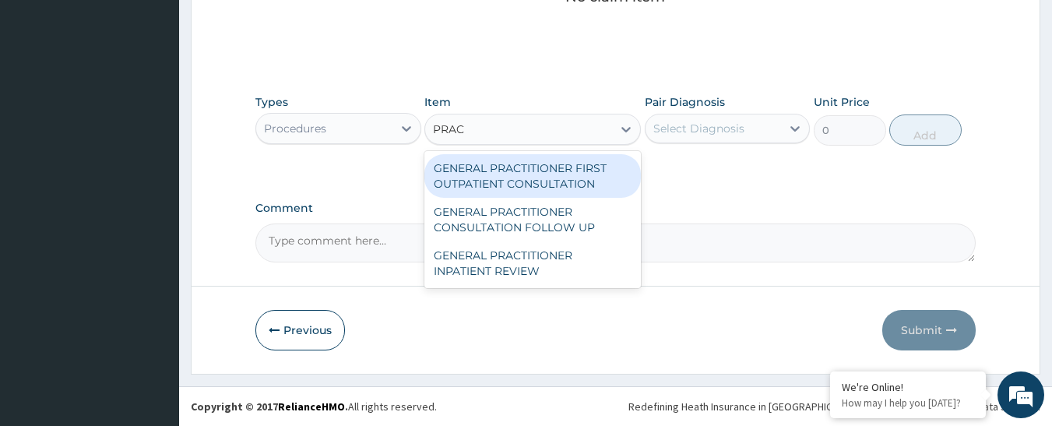
click at [560, 167] on div "GENERAL PRACTITIONER FIRST OUTPATIENT CONSULTATION" at bounding box center [533, 176] width 217 height 44
type input "4500"
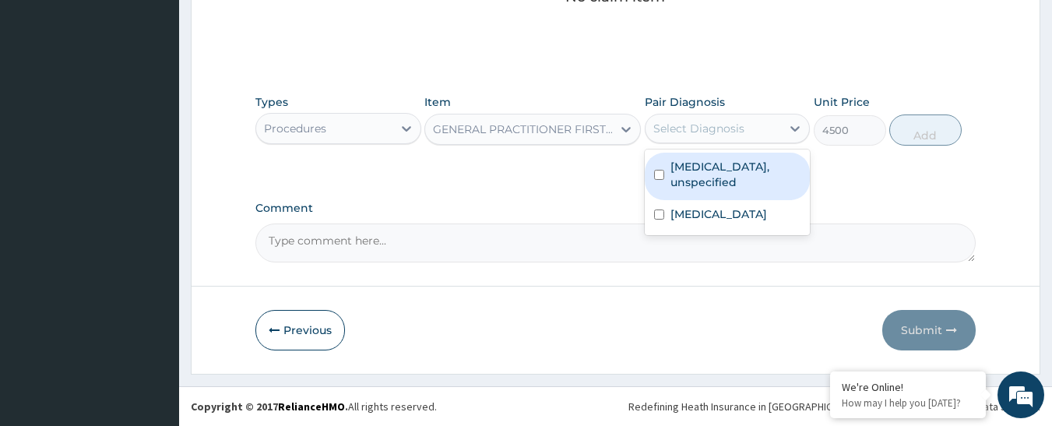
click at [682, 129] on div "Select Diagnosis" at bounding box center [699, 129] width 91 height 16
click at [697, 174] on label "Gastritis, unspecified" at bounding box center [736, 174] width 131 height 31
checkbox input "true"
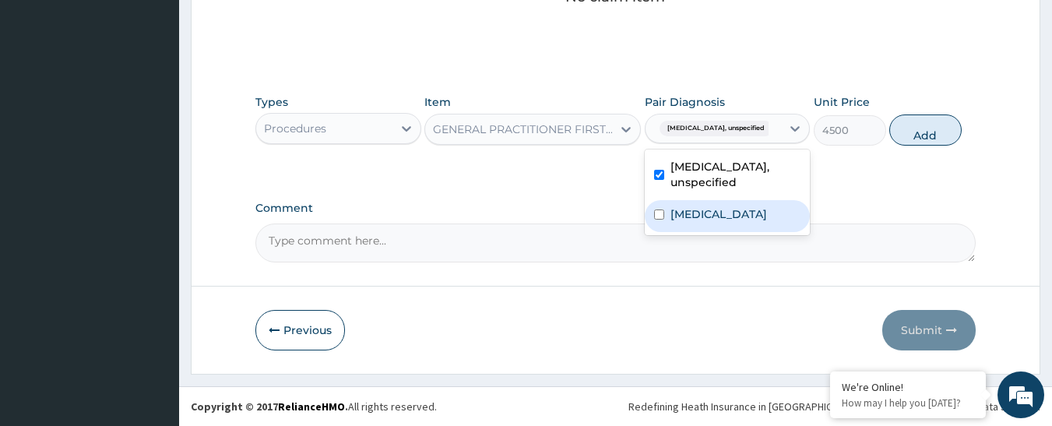
click at [703, 206] on label "Cramp or spasm" at bounding box center [719, 214] width 97 height 16
checkbox input "true"
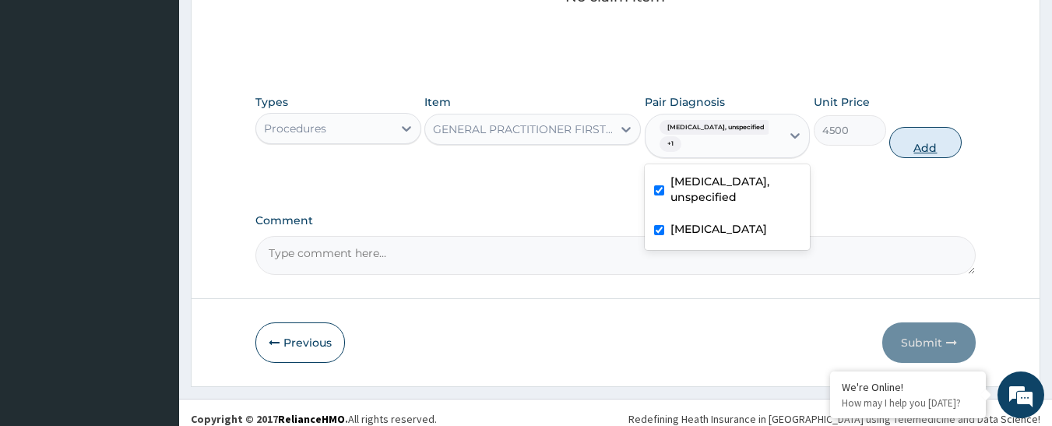
click at [917, 145] on button "Add" at bounding box center [926, 142] width 72 height 31
type input "0"
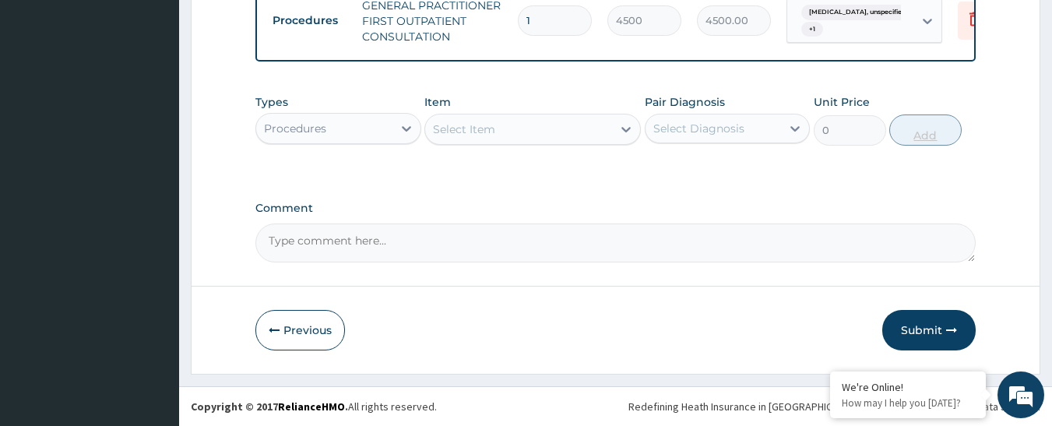
scroll to position [637, 0]
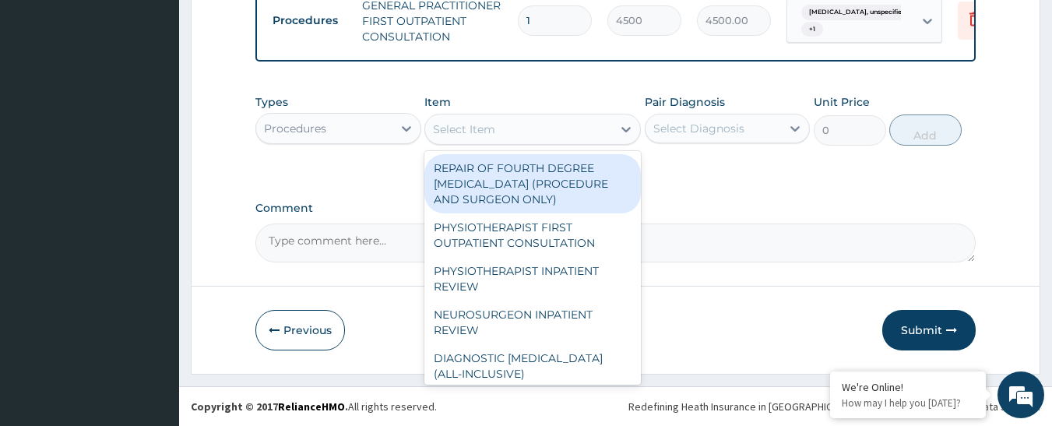
click at [503, 136] on div "Select Item" at bounding box center [518, 129] width 187 height 25
click at [307, 117] on div "Types Procedures" at bounding box center [338, 119] width 166 height 51
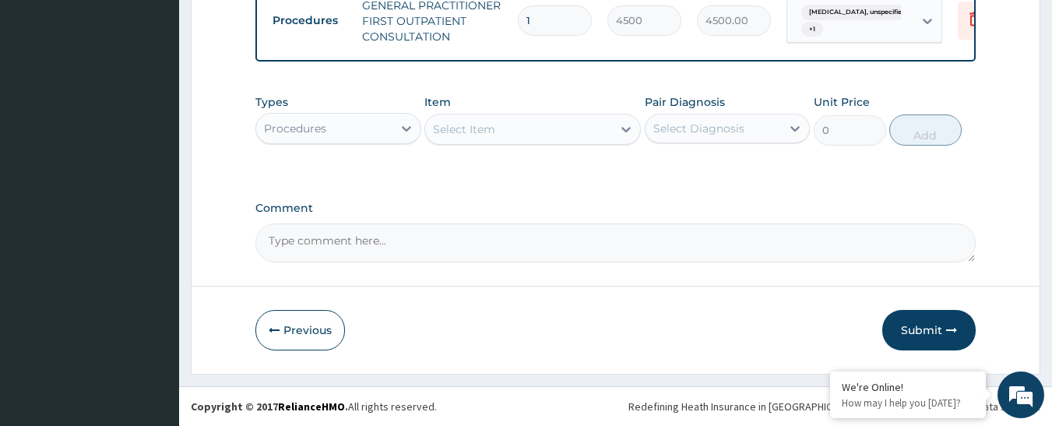
click at [308, 125] on div "Procedures" at bounding box center [324, 128] width 136 height 25
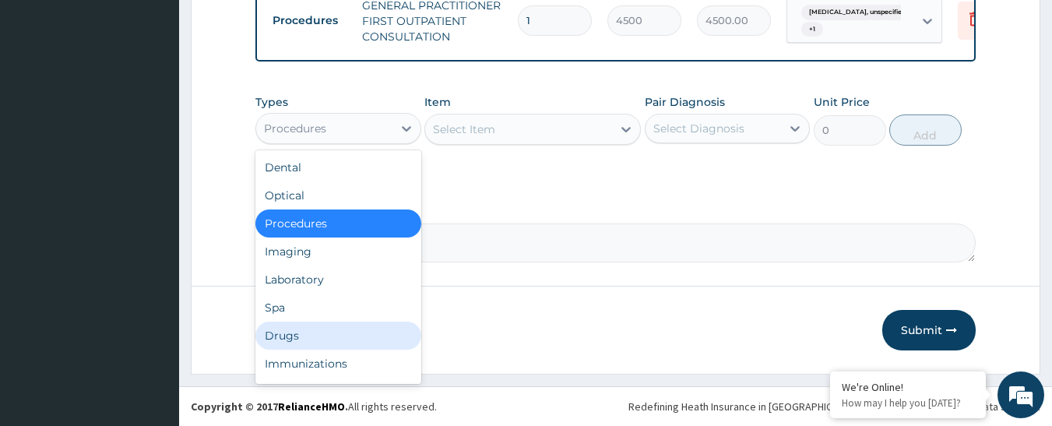
click at [358, 340] on div "Drugs" at bounding box center [338, 336] width 166 height 28
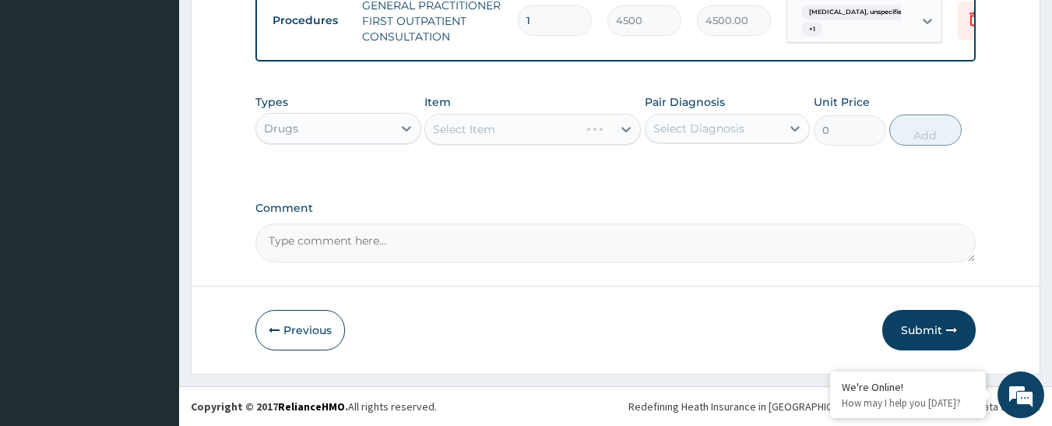
click at [530, 141] on div "Select Item" at bounding box center [533, 129] width 217 height 31
click at [530, 141] on div "Select Item" at bounding box center [518, 129] width 187 height 25
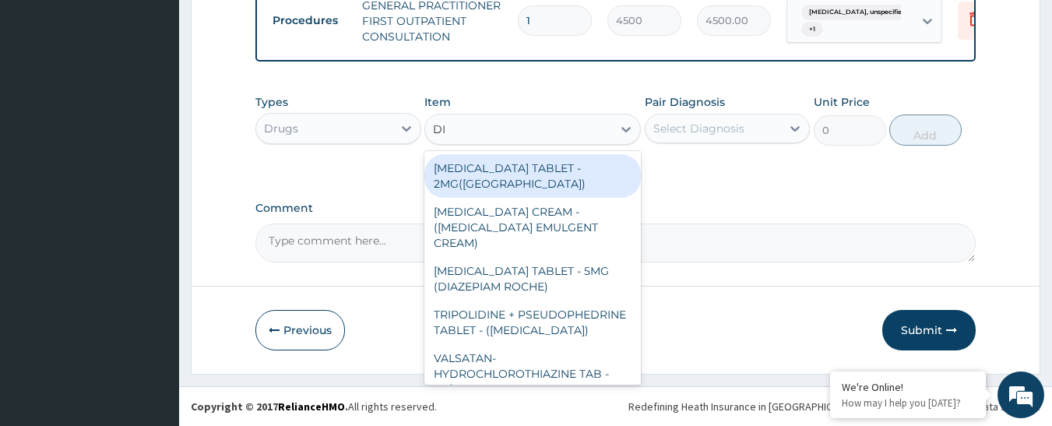
type input "DIC"
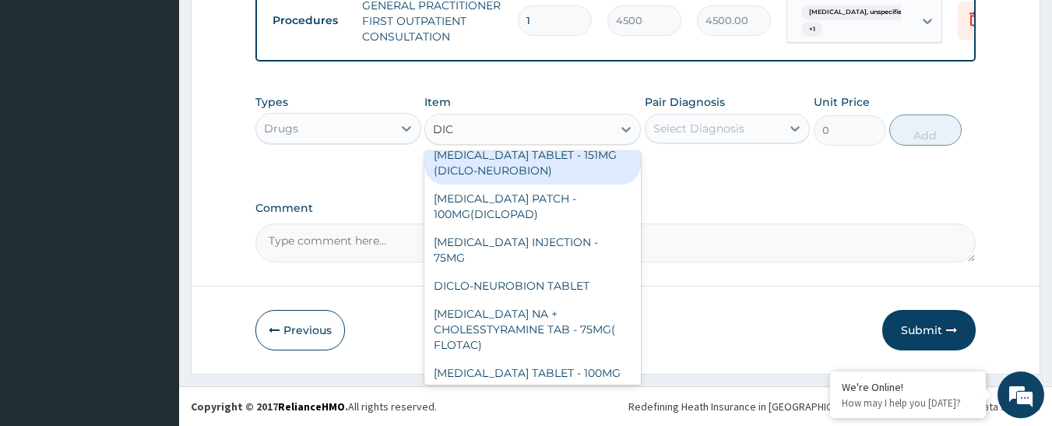
scroll to position [156, 0]
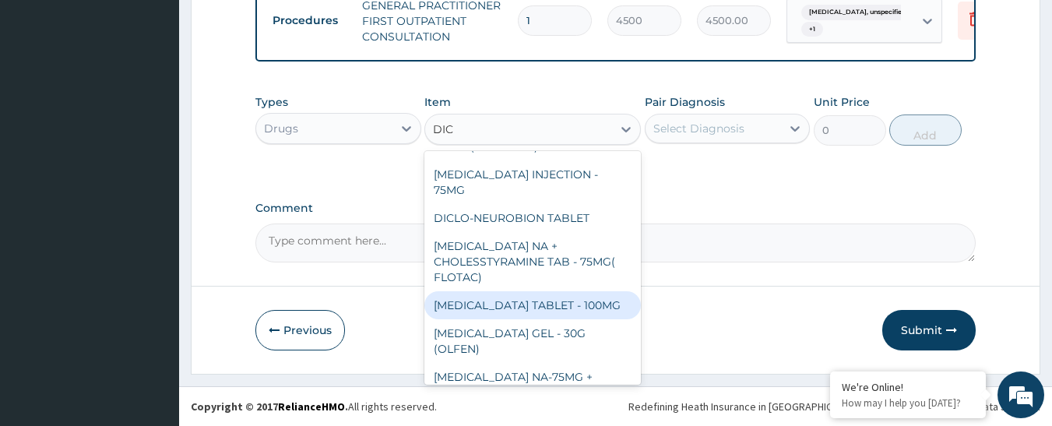
click at [537, 291] on div "[MEDICAL_DATA] TABLET - 100MG" at bounding box center [533, 305] width 217 height 28
type input "128"
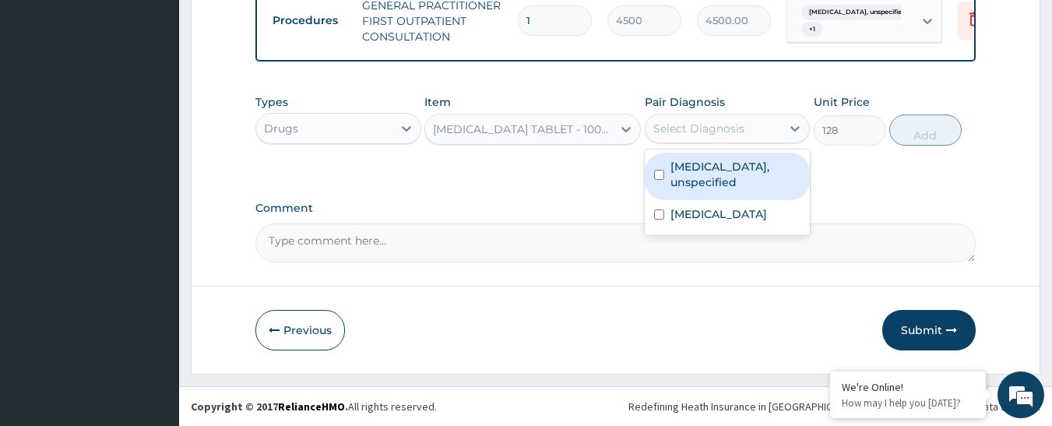
click at [682, 136] on div "Select Diagnosis" at bounding box center [699, 129] width 91 height 16
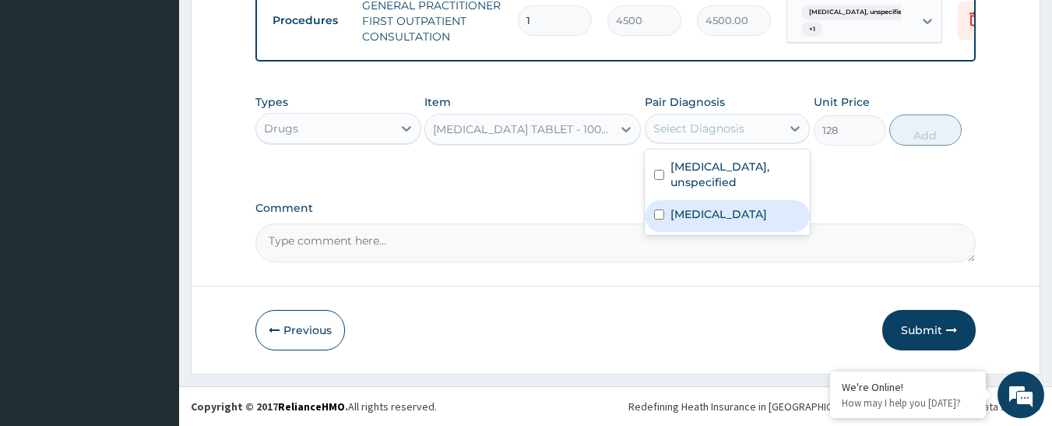
click at [687, 206] on label "Cramp or spasm" at bounding box center [719, 214] width 97 height 16
checkbox input "true"
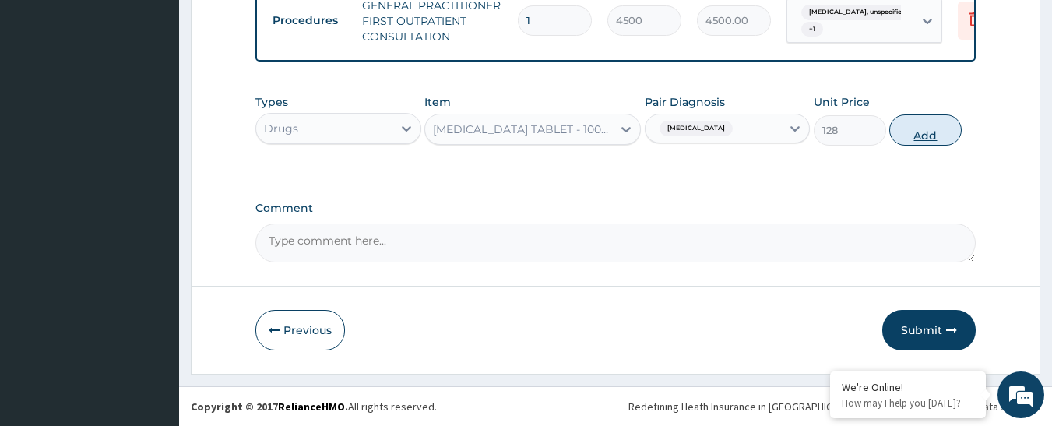
click at [937, 138] on button "Add" at bounding box center [926, 130] width 72 height 31
type input "0"
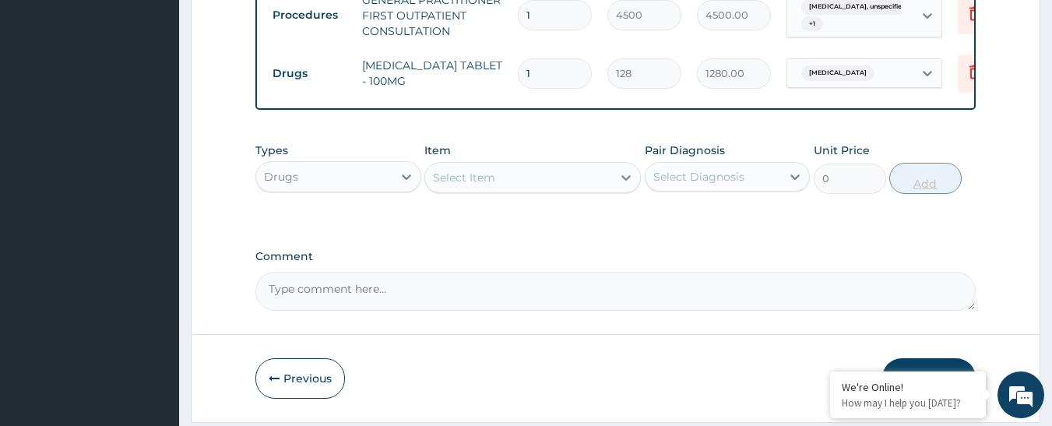
type input "10"
type input "1280.00"
type input "10"
click at [469, 180] on div "Select Item" at bounding box center [518, 177] width 187 height 25
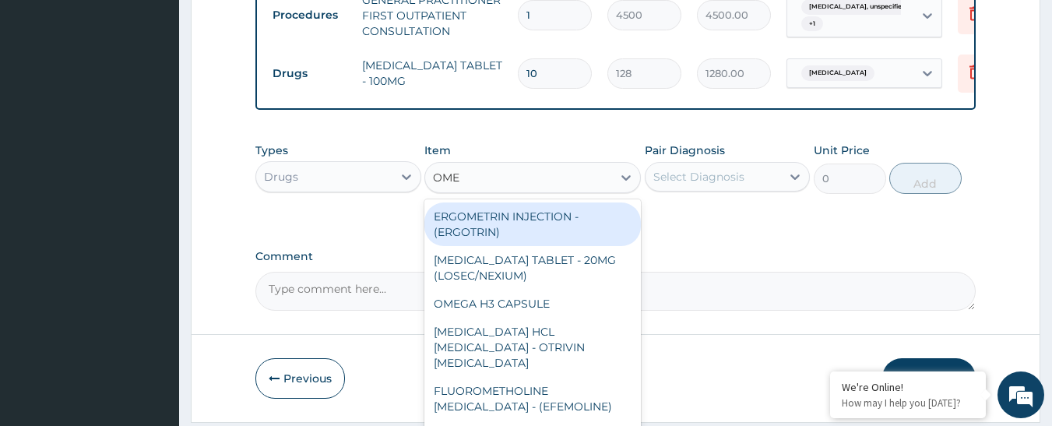
type input "OMEP"
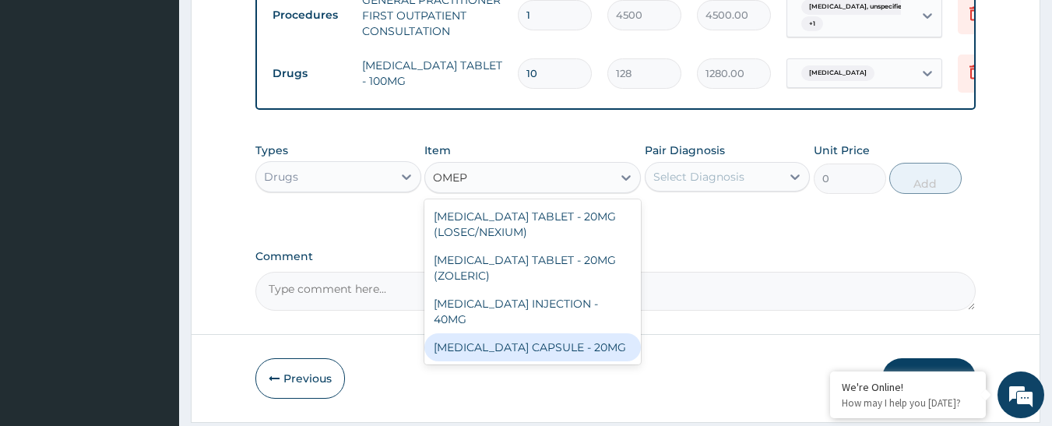
click at [516, 344] on div "[MEDICAL_DATA] CAPSULE - 20MG" at bounding box center [533, 347] width 217 height 28
type input "160"
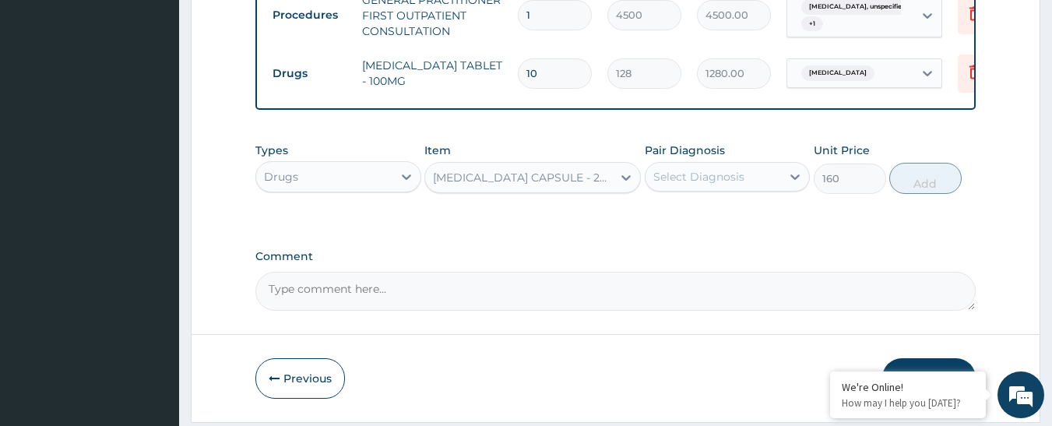
click at [754, 189] on div "Select Diagnosis" at bounding box center [714, 176] width 136 height 25
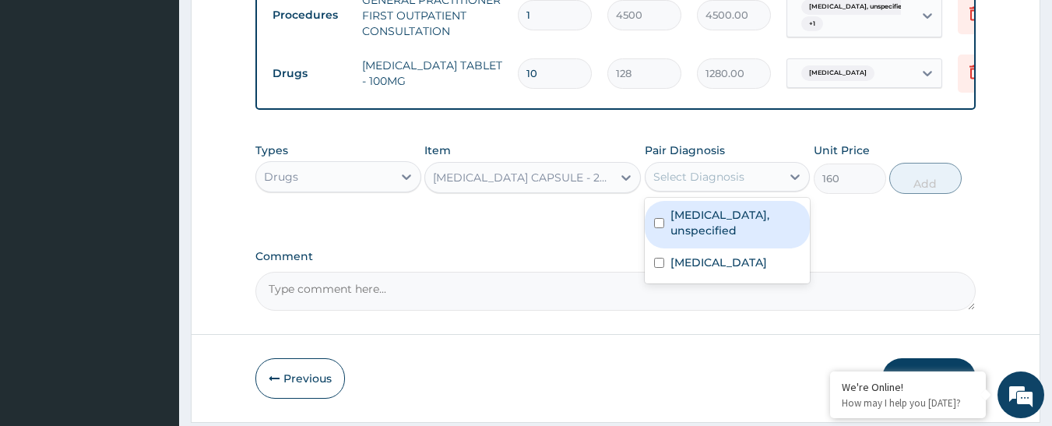
click at [727, 236] on div "Gastritis, unspecified" at bounding box center [728, 225] width 166 height 48
checkbox input "true"
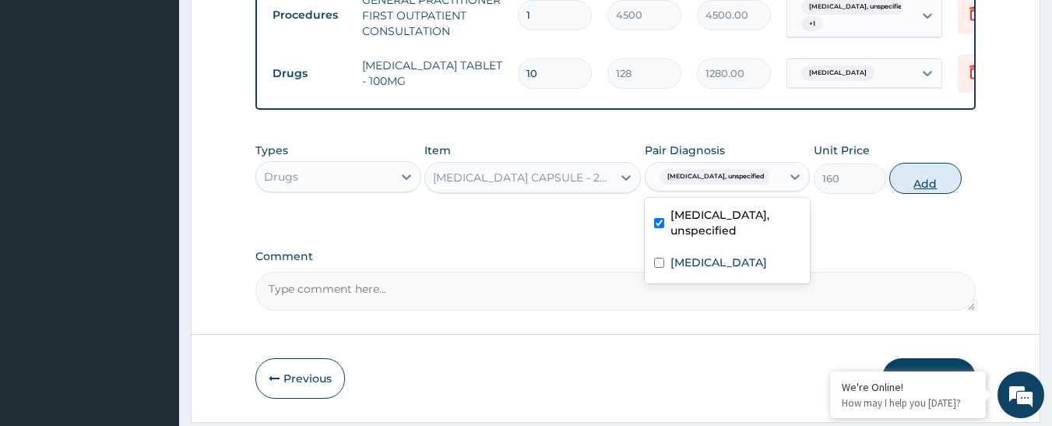
click at [900, 190] on button "Add" at bounding box center [926, 178] width 72 height 31
type input "0"
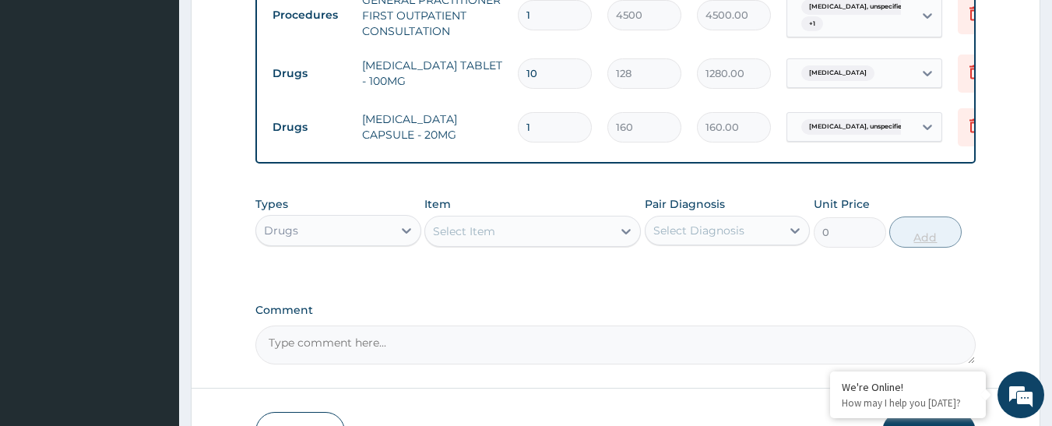
type input "14"
type input "2240.00"
type input "14"
click at [537, 244] on div "Select Item" at bounding box center [518, 231] width 187 height 25
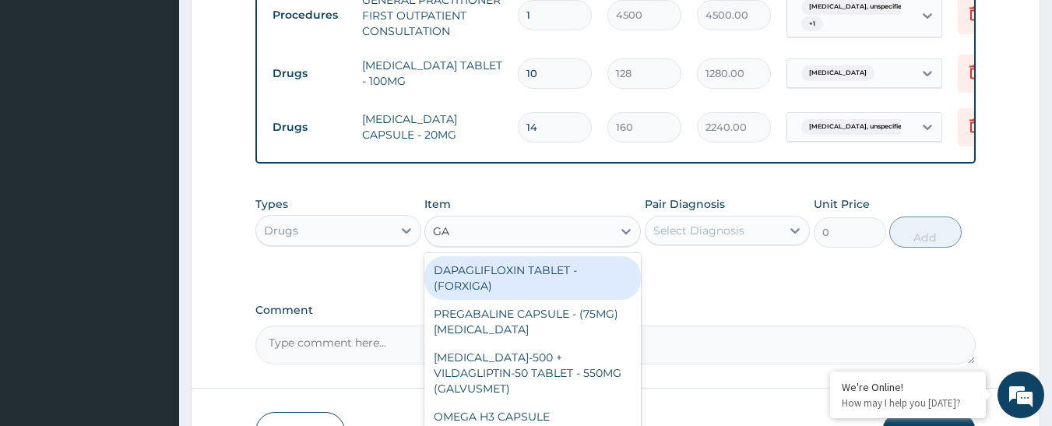
type input "GAV"
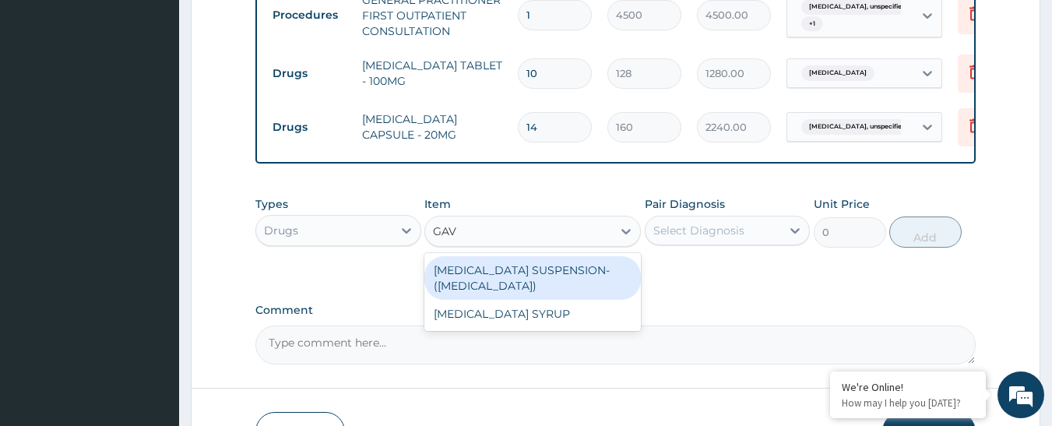
click at [532, 280] on div "[MEDICAL_DATA] SUSPENSION- ([MEDICAL_DATA])" at bounding box center [533, 278] width 217 height 44
type input "8960"
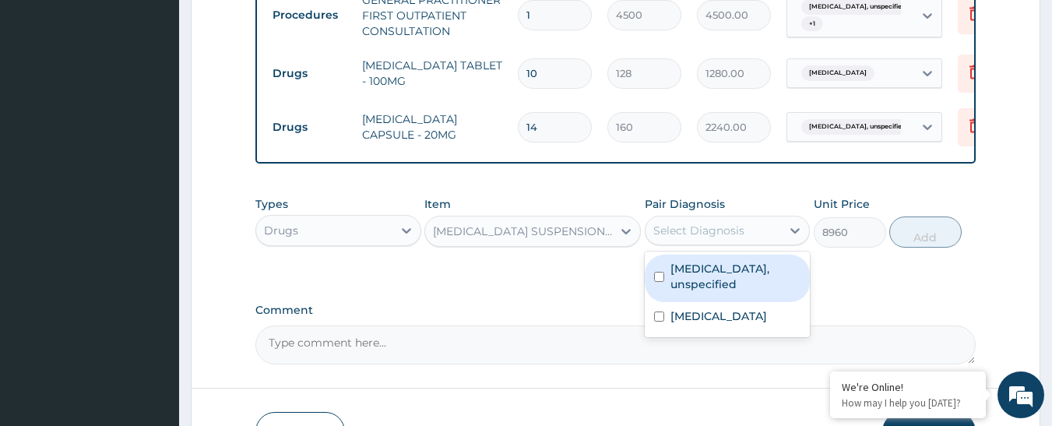
click at [699, 238] on div "Select Diagnosis" at bounding box center [699, 231] width 91 height 16
click at [700, 280] on label "Gastritis, unspecified" at bounding box center [736, 276] width 131 height 31
checkbox input "true"
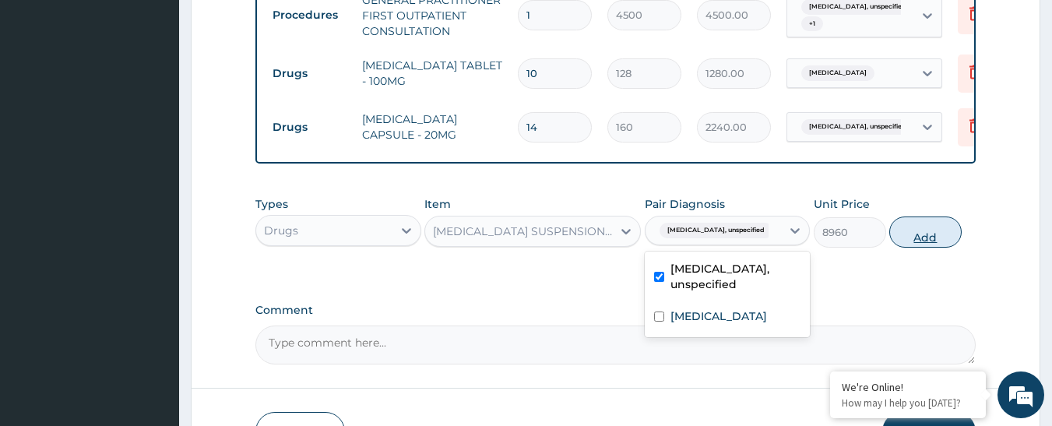
click at [925, 243] on button "Add" at bounding box center [926, 232] width 72 height 31
type input "0"
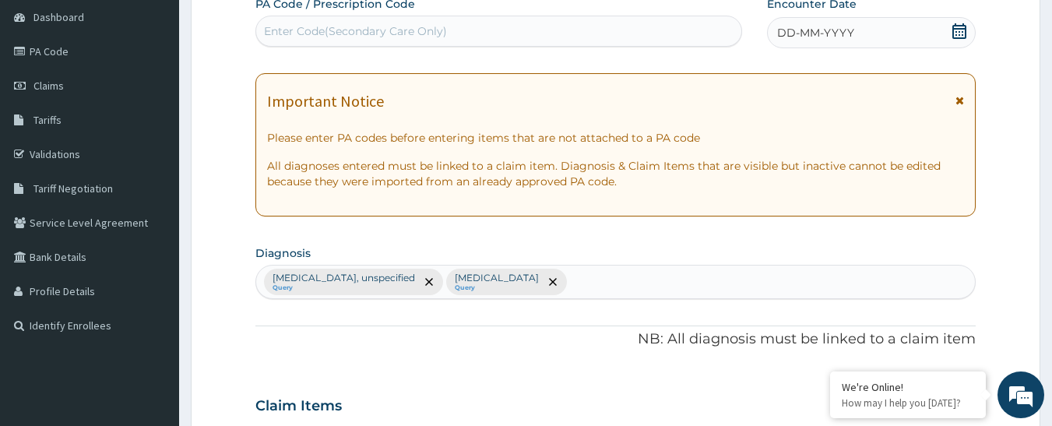
scroll to position [92, 0]
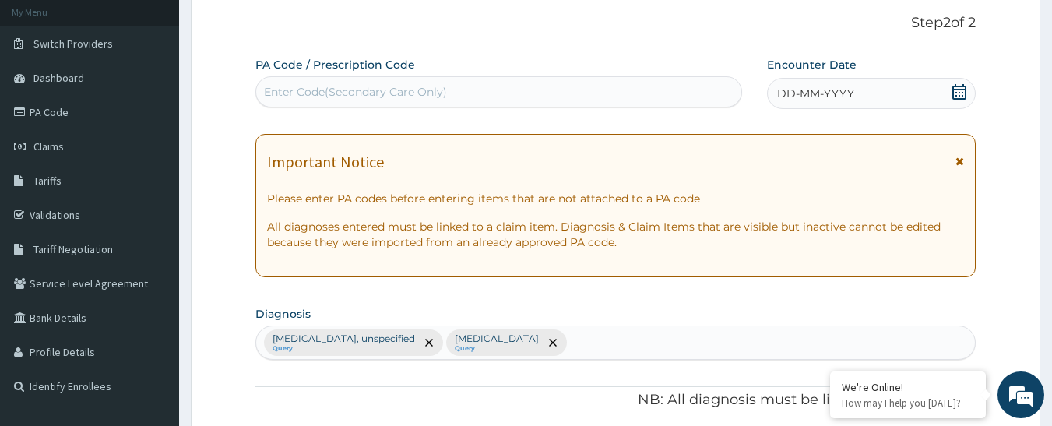
click at [791, 90] on span "DD-MM-YYYY" at bounding box center [815, 94] width 77 height 16
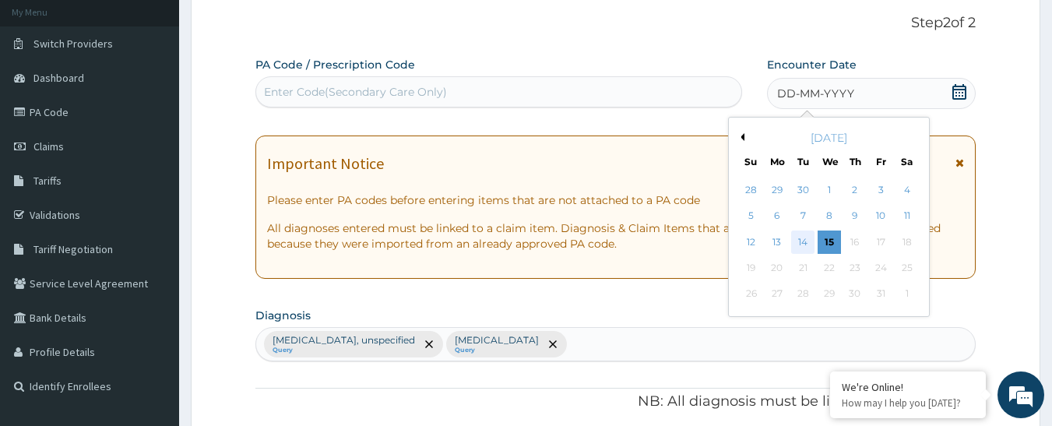
click at [798, 245] on div "14" at bounding box center [803, 242] width 23 height 23
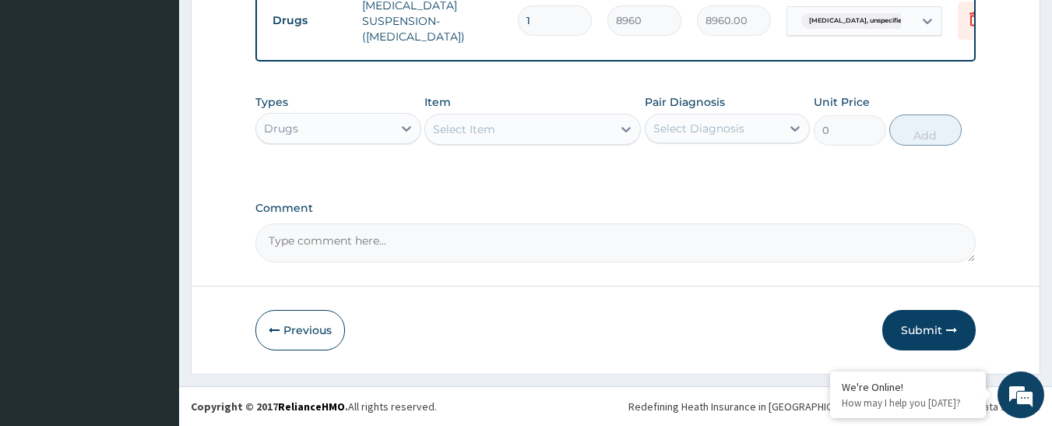
scroll to position [805, 0]
click at [921, 326] on button "Submit" at bounding box center [929, 330] width 93 height 41
click at [903, 333] on button "Submit" at bounding box center [929, 330] width 93 height 41
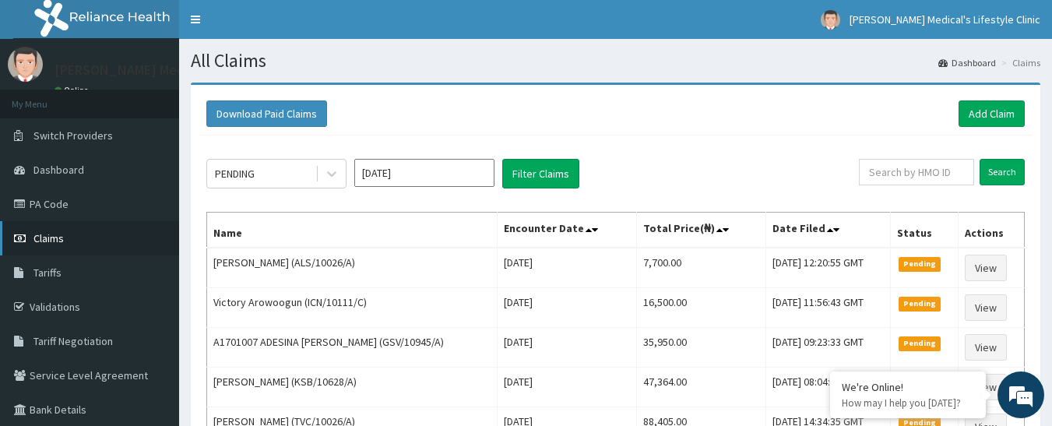
click at [51, 238] on span "Claims" at bounding box center [48, 238] width 30 height 14
click at [978, 118] on link "Add Claim" at bounding box center [992, 113] width 66 height 26
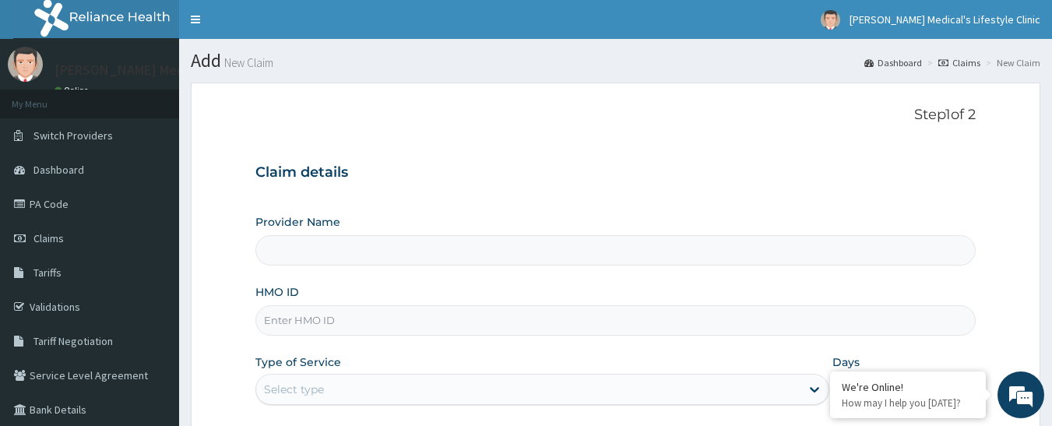
click at [319, 319] on input "HMO ID" at bounding box center [615, 320] width 721 height 30
type input "[PERSON_NAME] Medical's Lifestyle clinic"
paste input "CAM/10138/A"
type input "CAM/10138/A"
click at [357, 384] on div "Select type" at bounding box center [528, 389] width 544 height 25
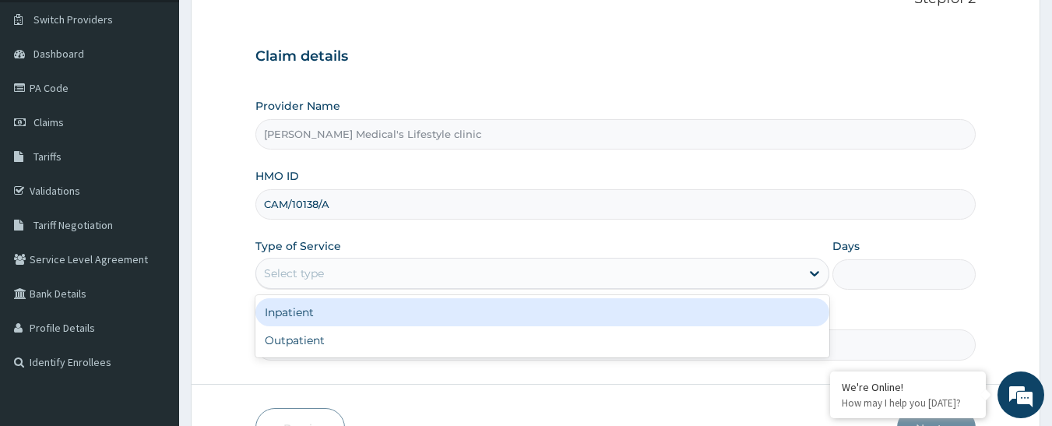
scroll to position [214, 0]
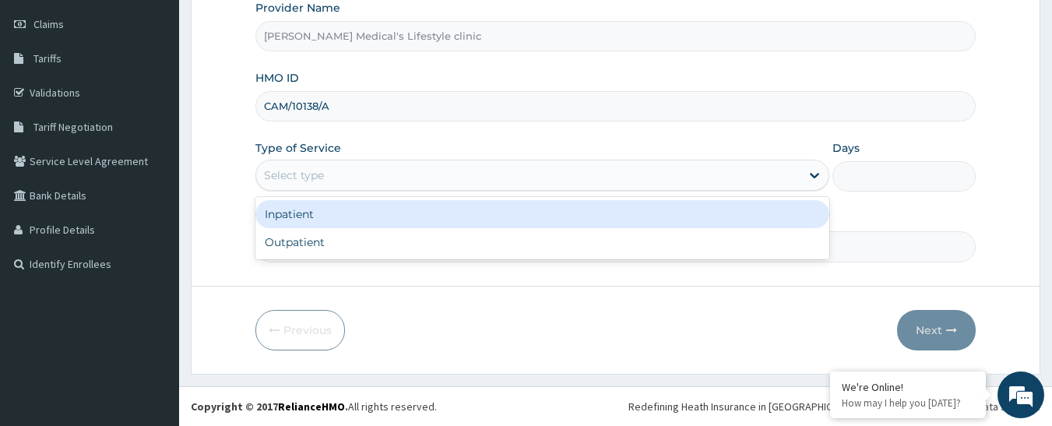
click at [368, 256] on div "Outpatient" at bounding box center [542, 242] width 574 height 28
type input "1"
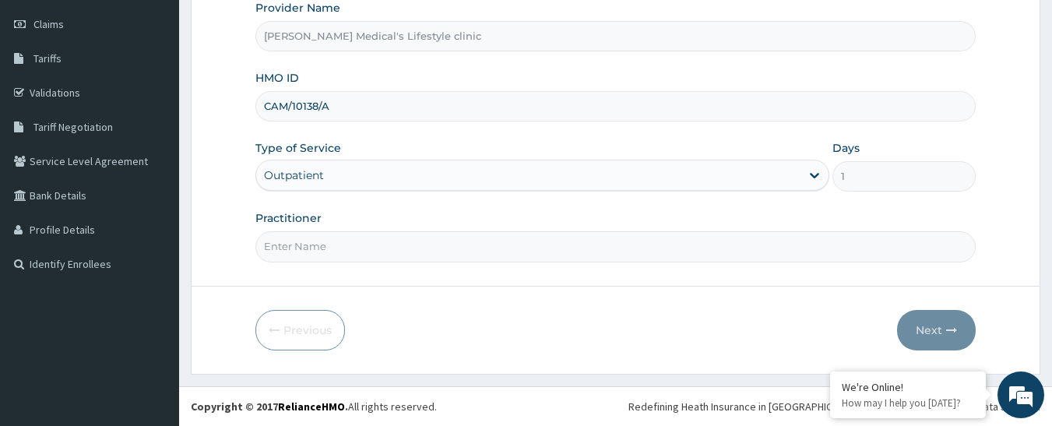
click at [368, 256] on input "Practitioner" at bounding box center [615, 246] width 721 height 30
type input "[PERSON_NAME]"
click at [946, 335] on button "Next" at bounding box center [936, 330] width 79 height 41
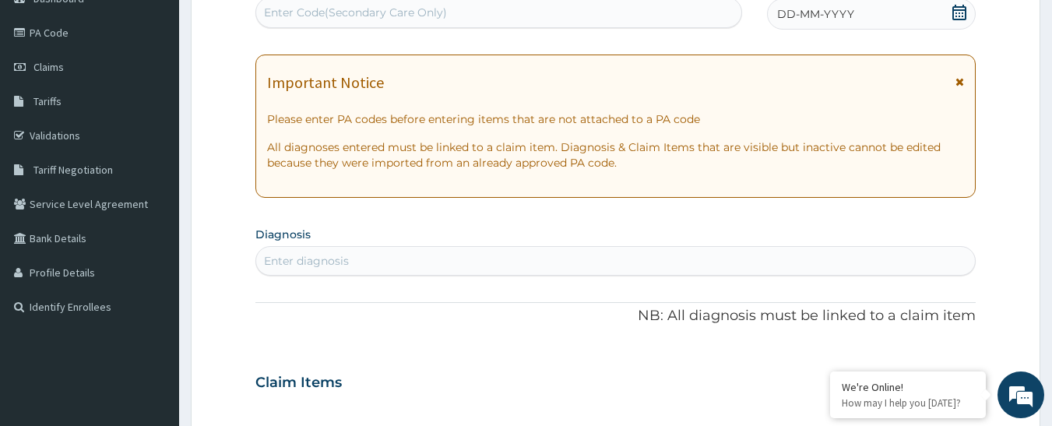
scroll to position [136, 0]
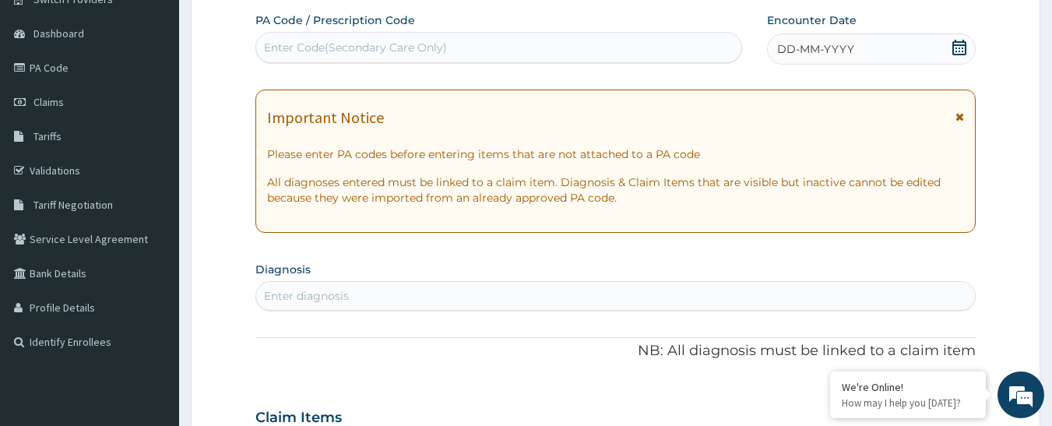
click at [375, 41] on div "Enter Code(Secondary Care Only)" at bounding box center [355, 48] width 183 height 16
paste input "PA/038A8B"
type input "PA/038A8B"
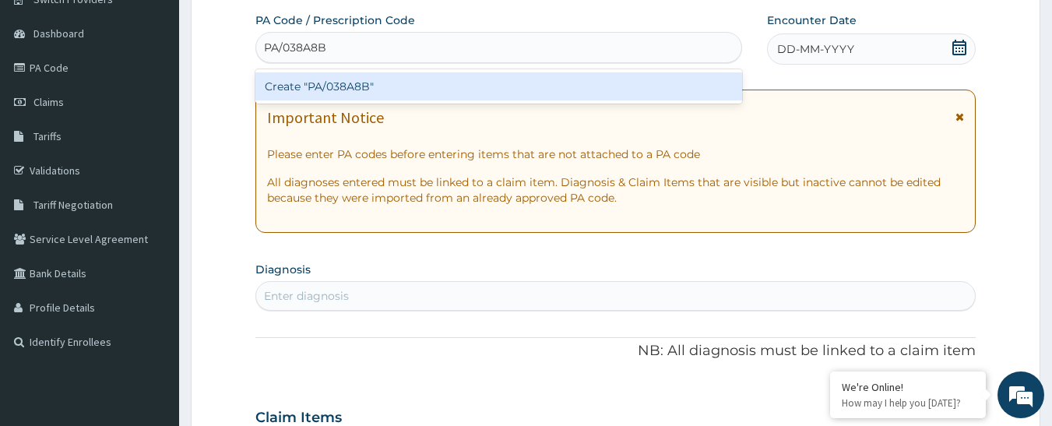
click at [421, 87] on div "Create "PA/038A8B"" at bounding box center [499, 86] width 488 height 28
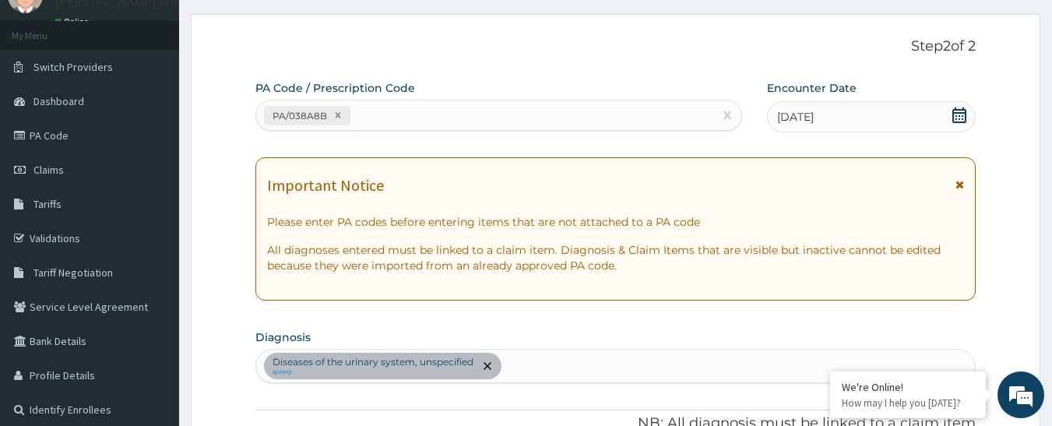
scroll to position [46, 0]
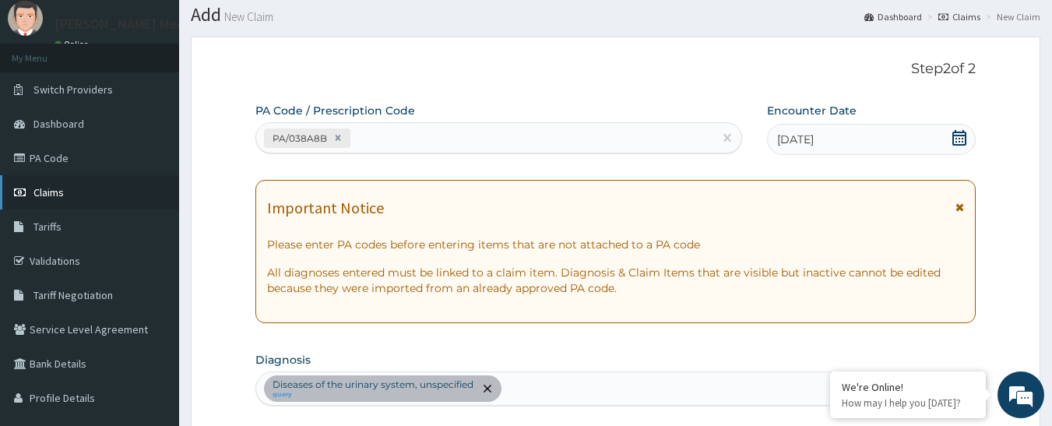
click at [44, 195] on span "Claims" at bounding box center [48, 192] width 30 height 14
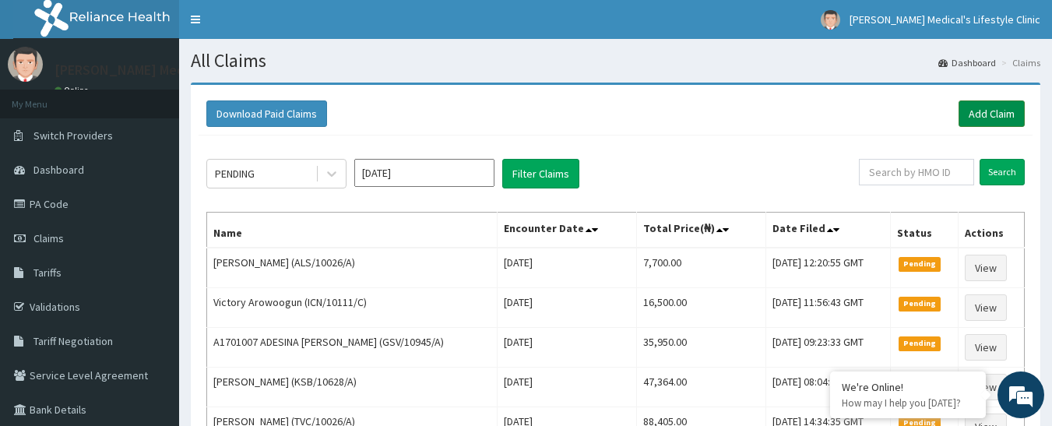
click at [994, 111] on link "Add Claim" at bounding box center [992, 113] width 66 height 26
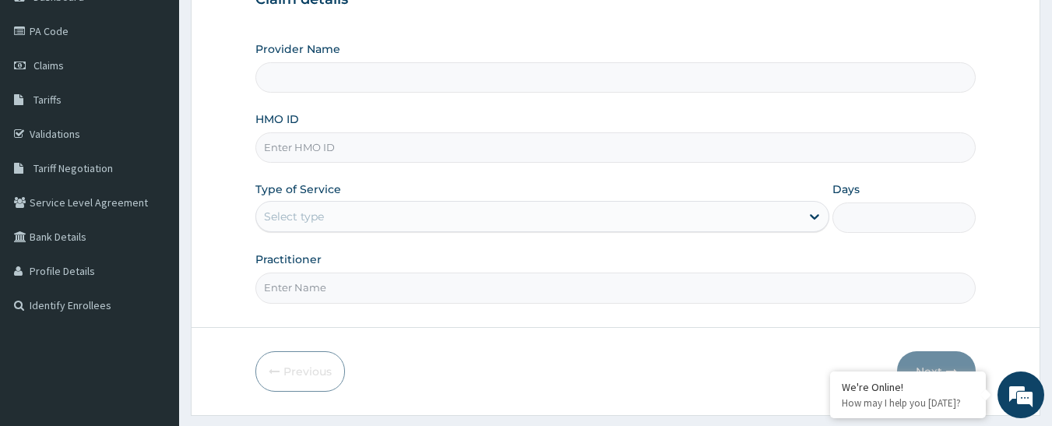
scroll to position [214, 0]
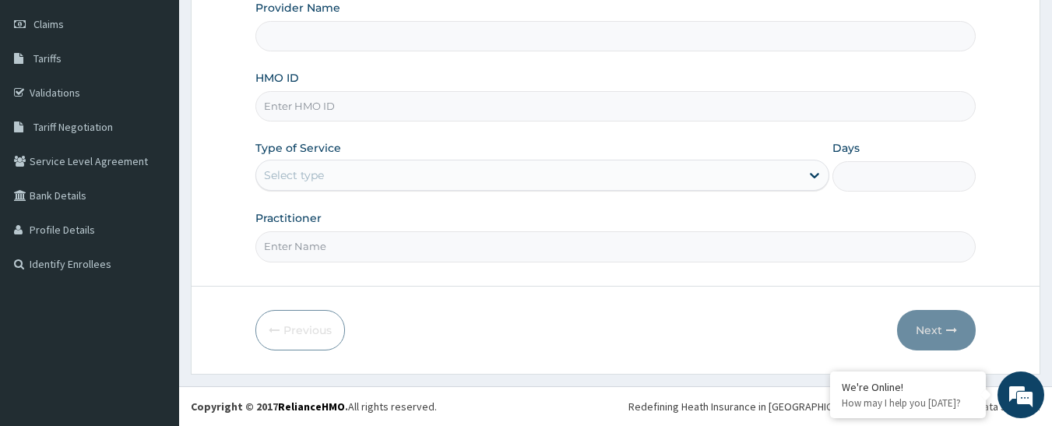
click at [407, 105] on input "HMO ID" at bounding box center [615, 106] width 721 height 30
type input "[PERSON_NAME] Medical's Lifestyle clinic"
paste input "JEE/10123/A"
type input "JEE/10123/A"
click at [386, 173] on div "Select type" at bounding box center [528, 175] width 544 height 25
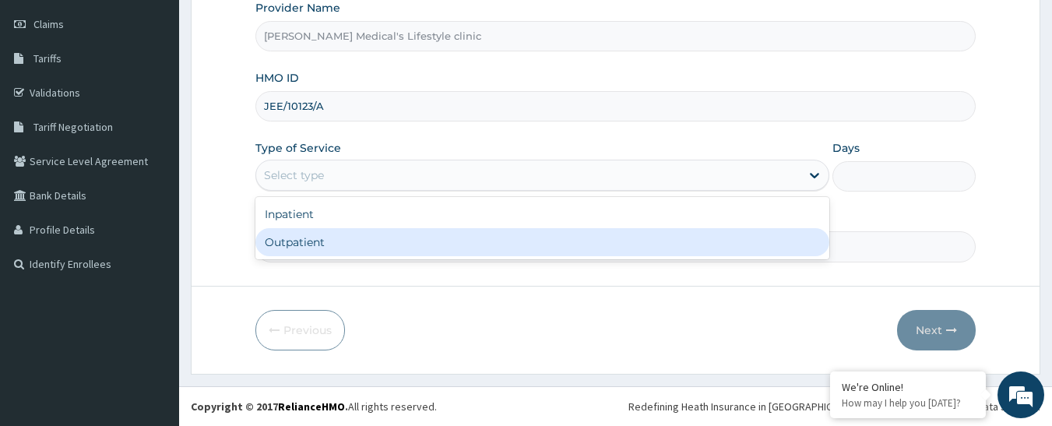
click at [373, 242] on div "Outpatient" at bounding box center [542, 242] width 574 height 28
type input "1"
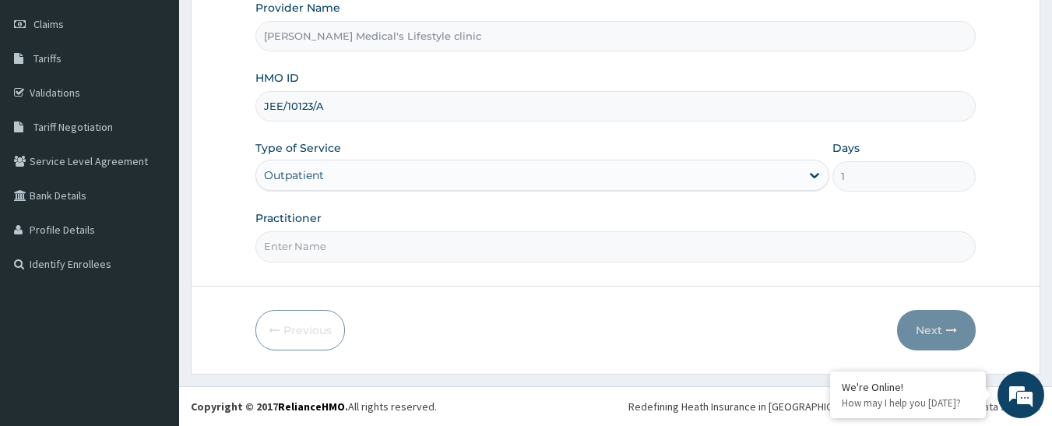
click at [369, 255] on input "Practitioner" at bounding box center [615, 246] width 721 height 30
type input "dr [PERSON_NAME]"
click at [953, 337] on button "Next" at bounding box center [936, 330] width 79 height 41
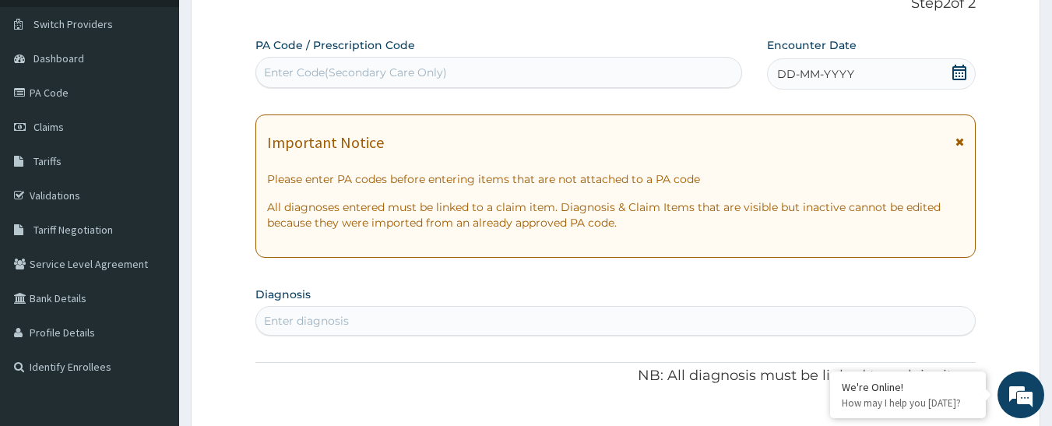
scroll to position [58, 0]
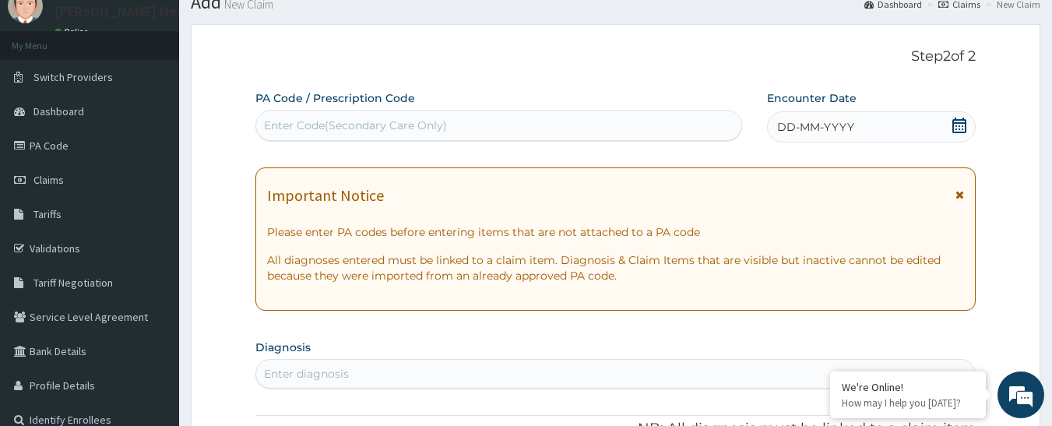
click at [400, 127] on div "Enter Code(Secondary Care Only)" at bounding box center [355, 126] width 183 height 16
paste input "PA/DF523A"
type input "PA/DF523A"
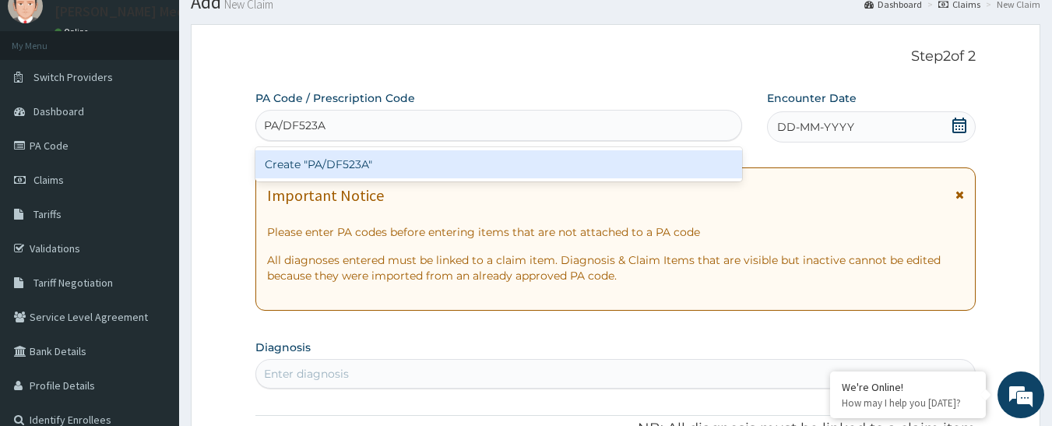
click at [389, 151] on div "Create "PA/DF523A"" at bounding box center [499, 164] width 488 height 28
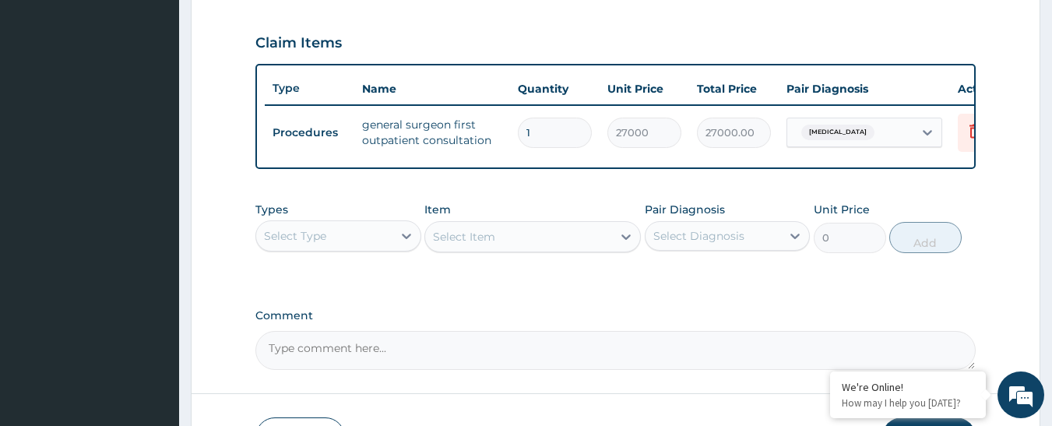
scroll to position [635, 0]
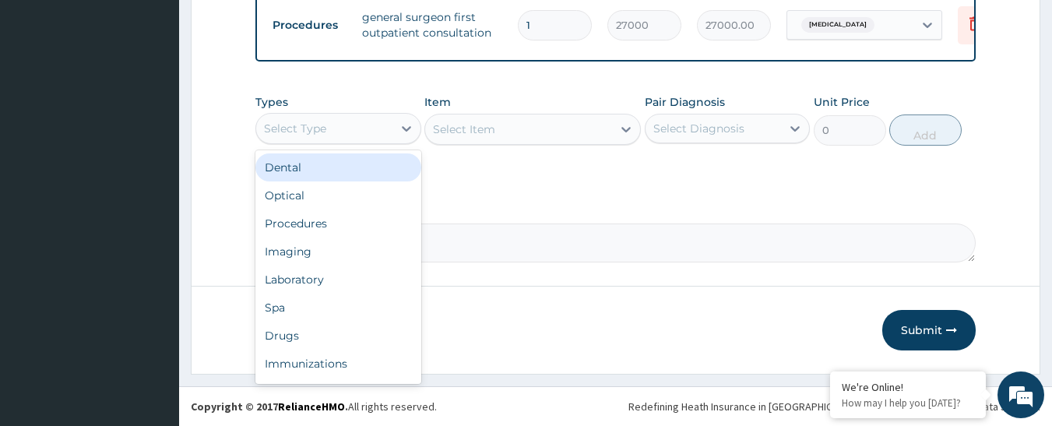
click at [369, 124] on div "Select Type" at bounding box center [324, 128] width 136 height 25
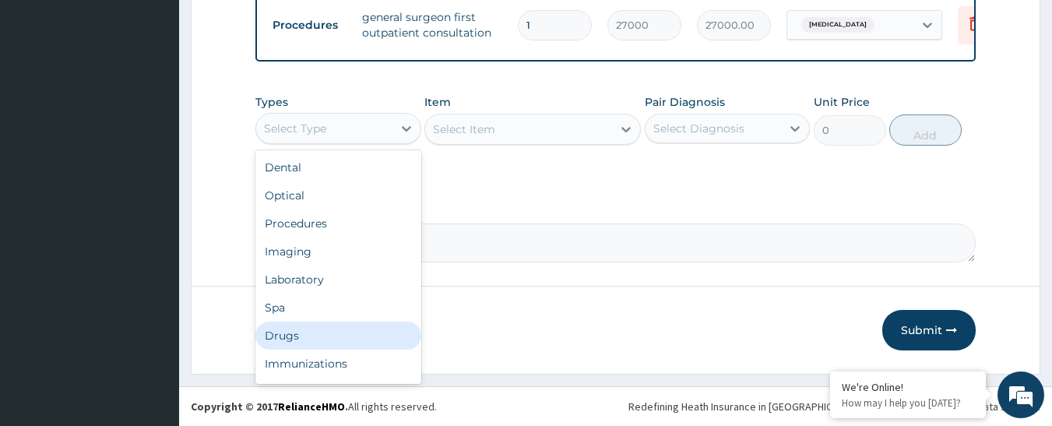
click at [402, 336] on div "Drugs" at bounding box center [338, 336] width 166 height 28
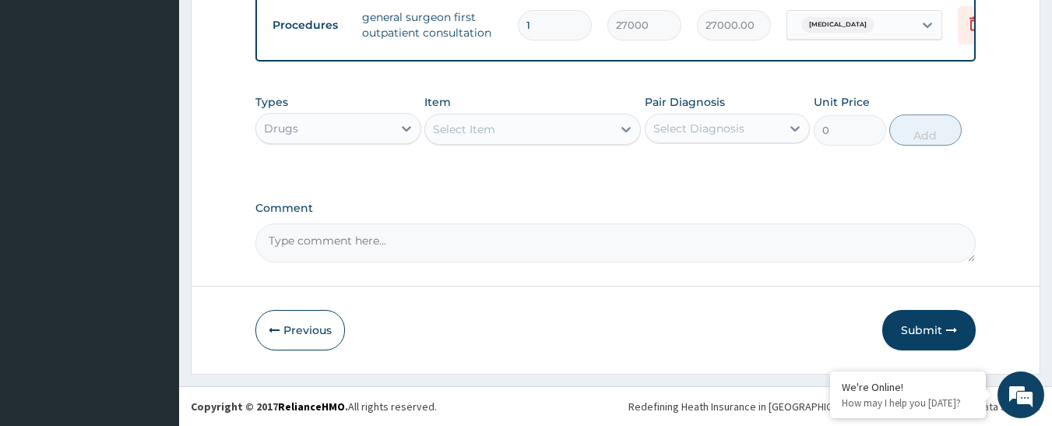
click at [566, 124] on div "Select Item" at bounding box center [518, 129] width 187 height 25
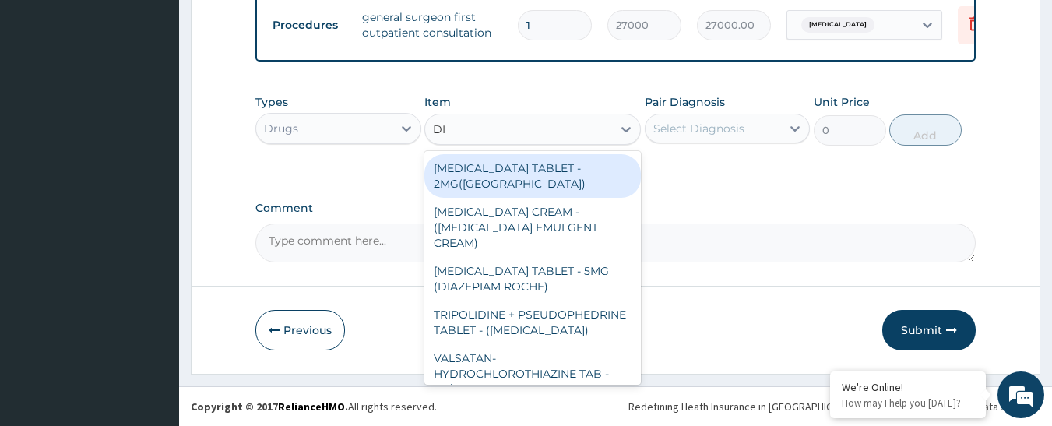
type input "DIC"
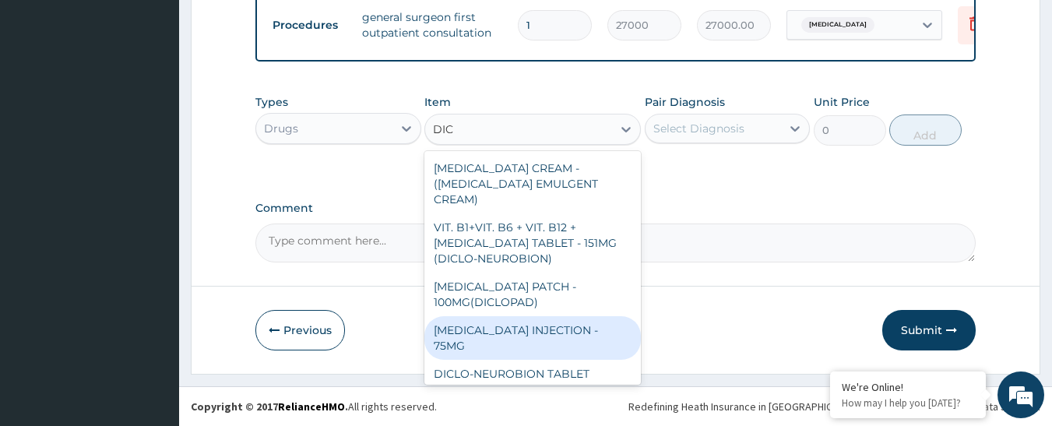
click at [614, 316] on div "[MEDICAL_DATA] INJECTION - 75MG" at bounding box center [533, 338] width 217 height 44
type input "480"
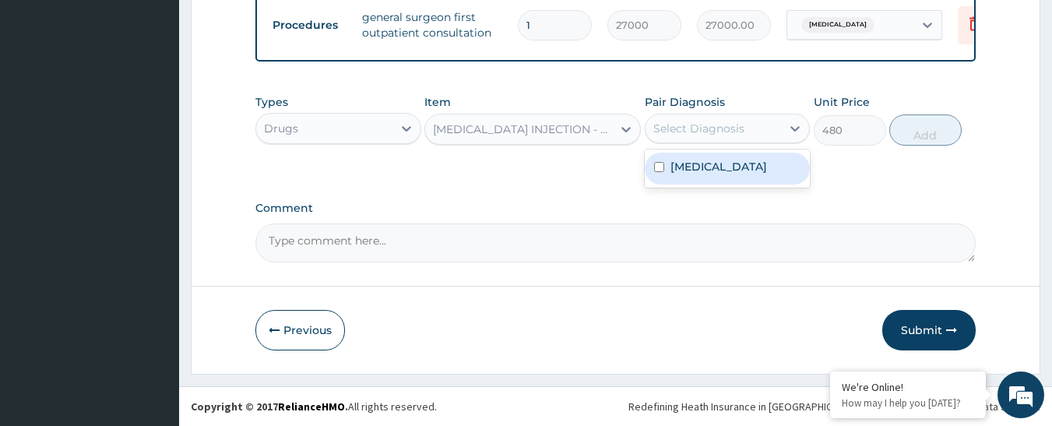
click at [713, 124] on div "Select Diagnosis" at bounding box center [699, 129] width 91 height 16
click at [717, 171] on label "[MEDICAL_DATA]" at bounding box center [719, 167] width 97 height 16
checkbox input "true"
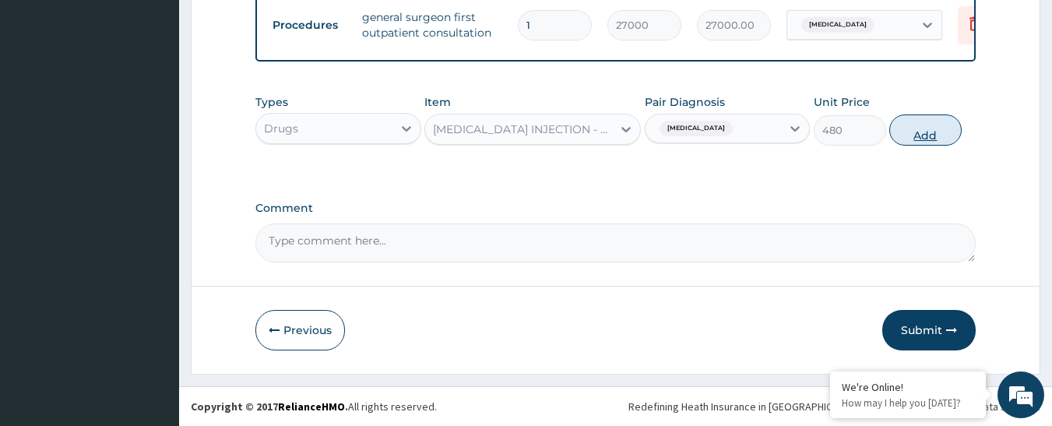
click at [903, 122] on button "Add" at bounding box center [926, 130] width 72 height 31
type input "0"
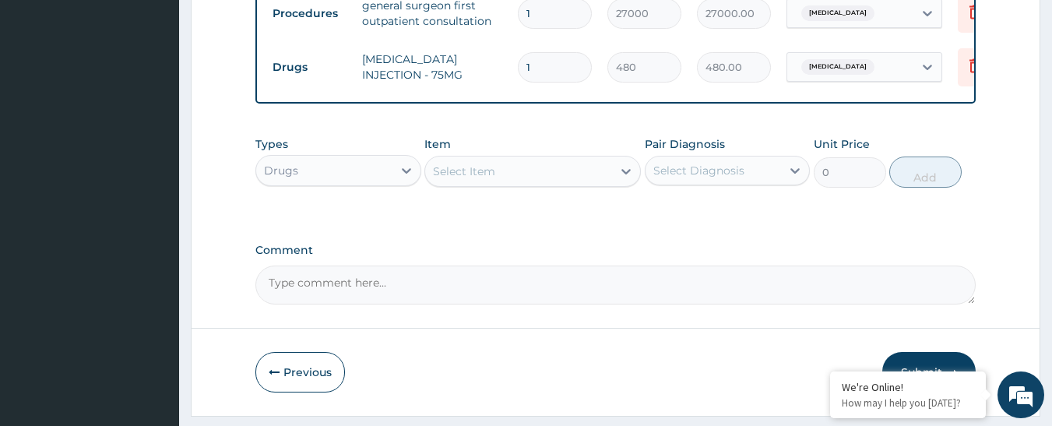
click at [559, 184] on div "Select Item" at bounding box center [518, 171] width 187 height 25
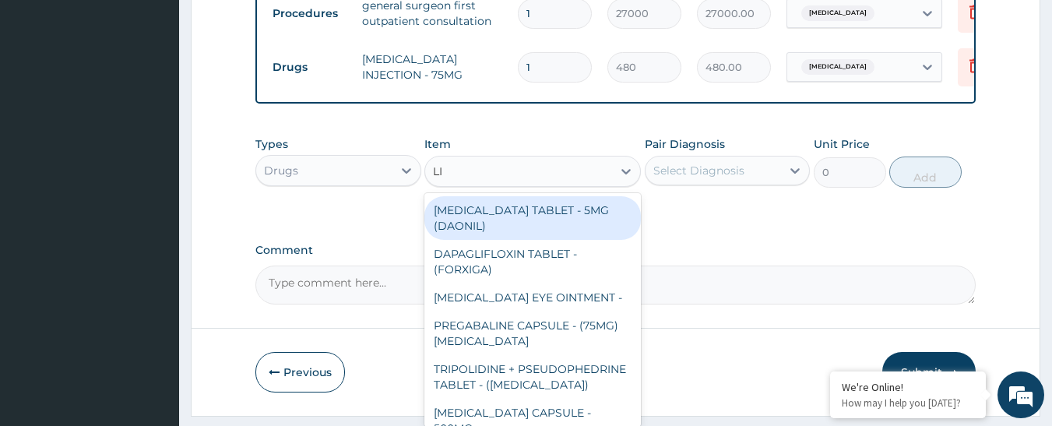
type input "LIQ"
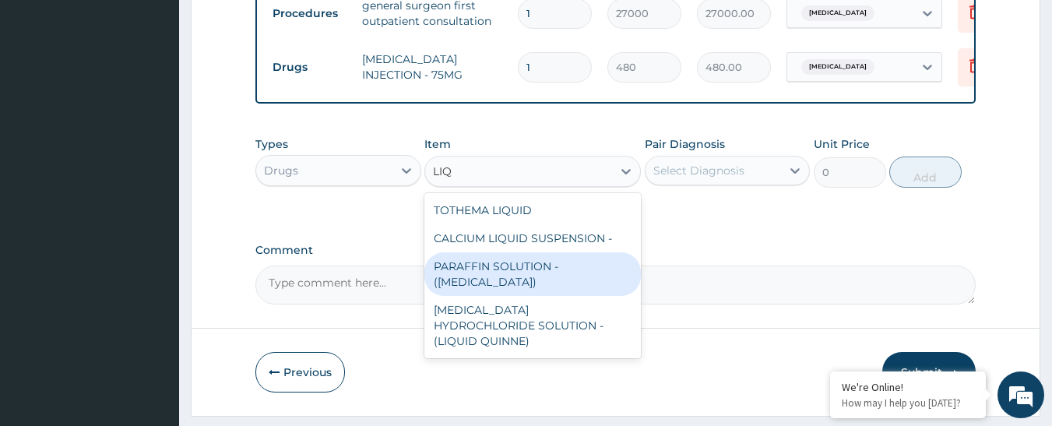
click at [550, 277] on div "PARAFFIN SOLUTION - ([MEDICAL_DATA])" at bounding box center [533, 274] width 217 height 44
type input "1920"
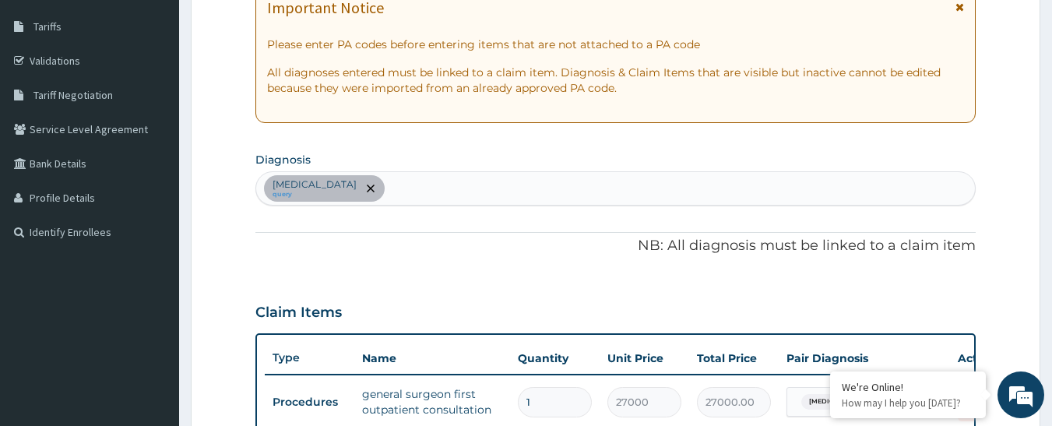
scroll to position [245, 0]
click at [453, 194] on div "[MEDICAL_DATA] query" at bounding box center [616, 189] width 720 height 33
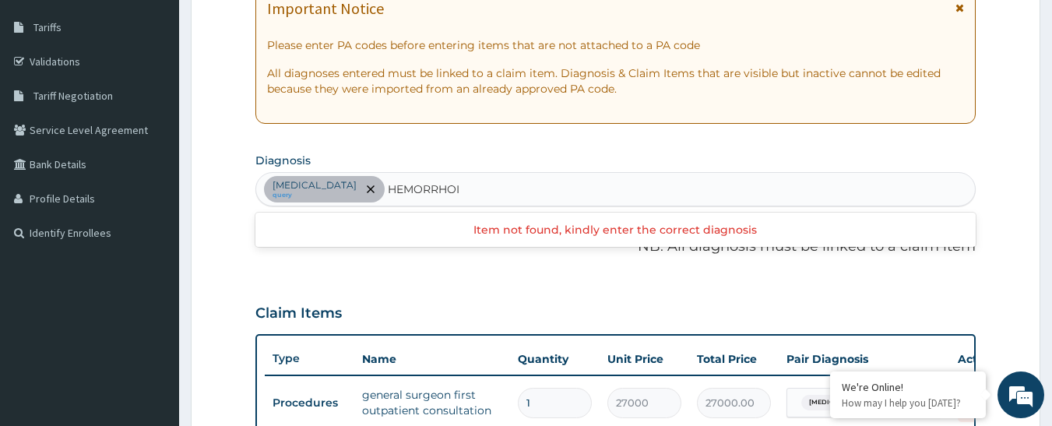
type input "[MEDICAL_DATA]"
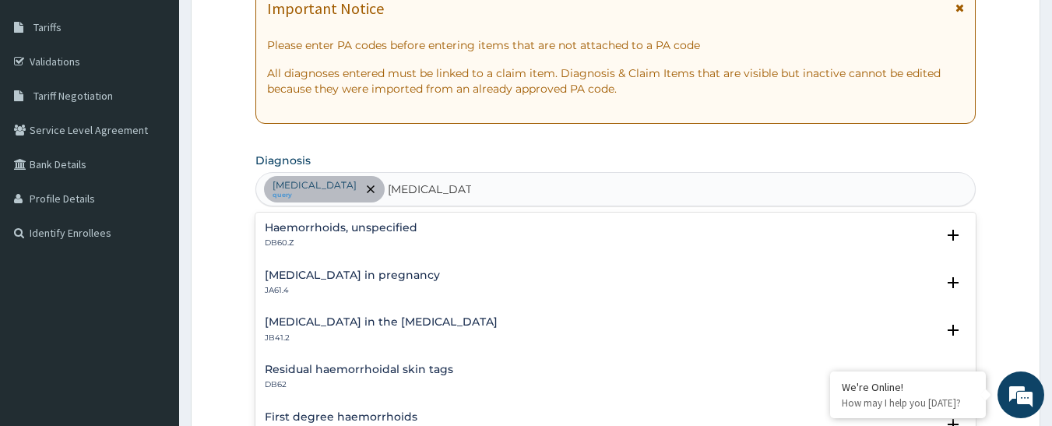
click at [386, 227] on h4 "Haemorrhoids, unspecified" at bounding box center [341, 228] width 153 height 12
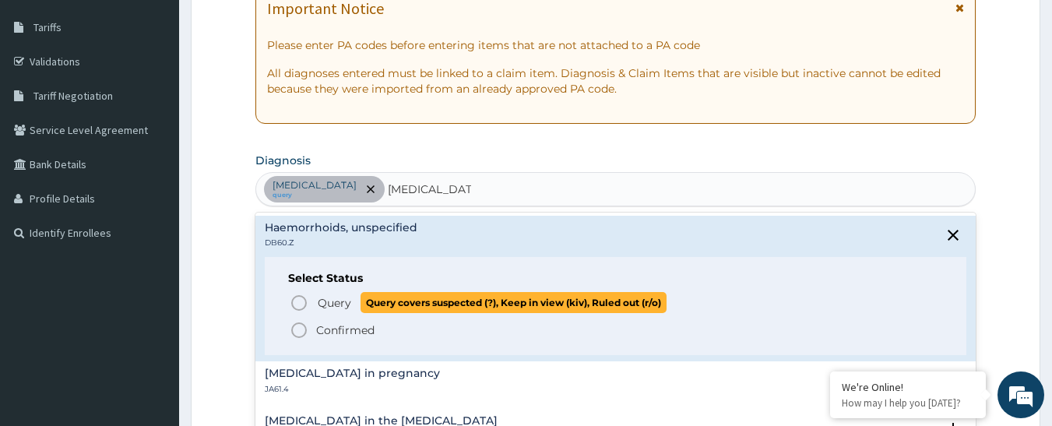
click at [333, 302] on span "Query" at bounding box center [334, 303] width 33 height 16
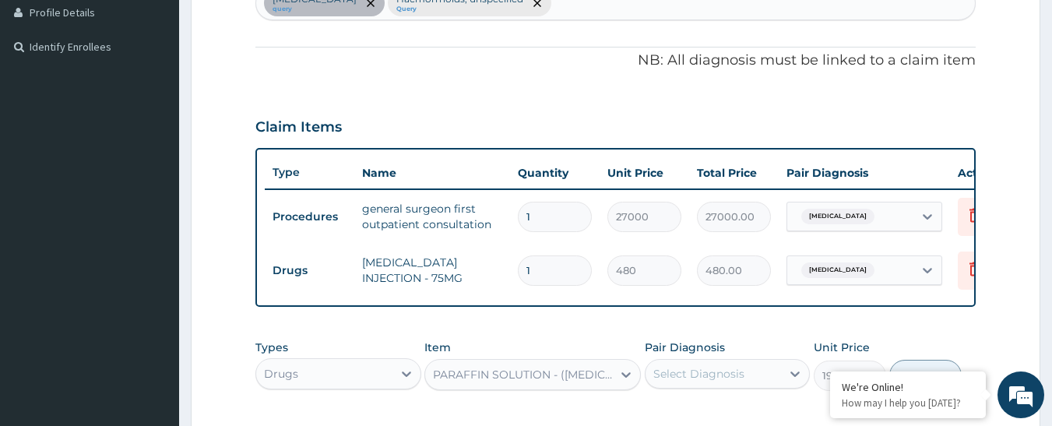
scroll to position [479, 0]
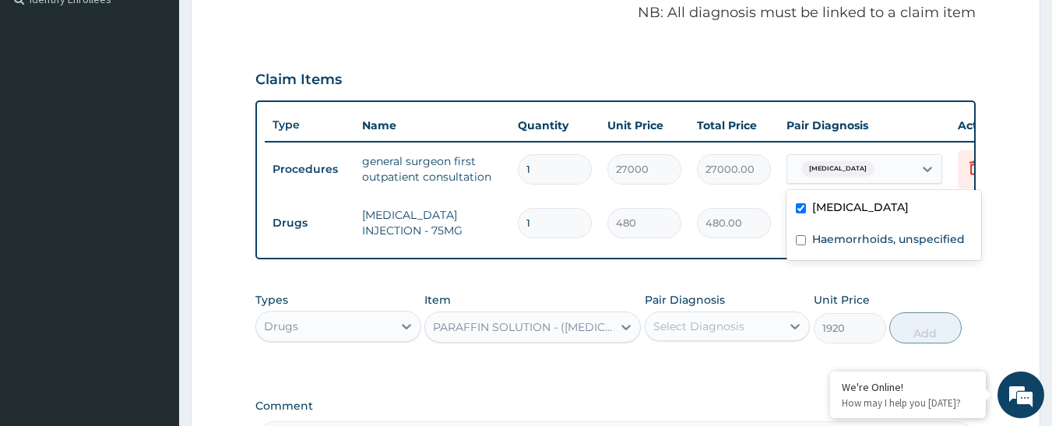
click at [859, 170] on span "[MEDICAL_DATA]" at bounding box center [838, 169] width 73 height 16
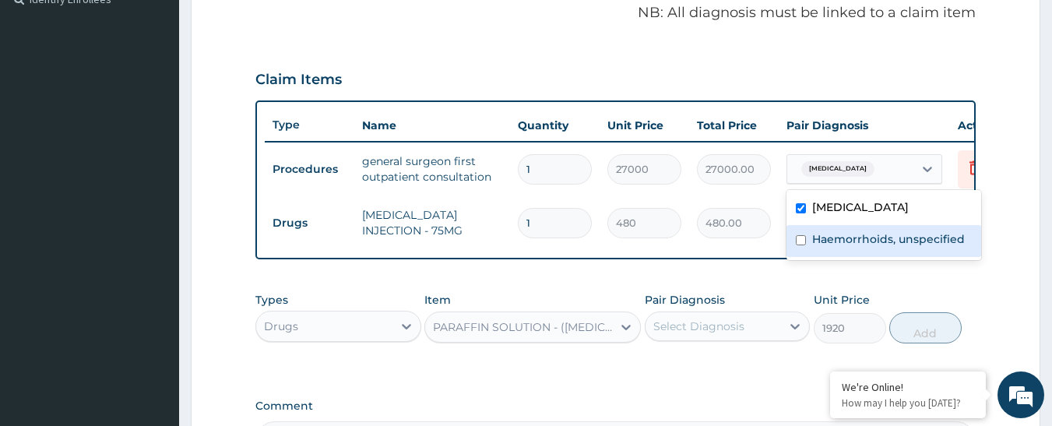
click at [847, 242] on label "Haemorrhoids, unspecified" at bounding box center [888, 239] width 153 height 16
checkbox input "true"
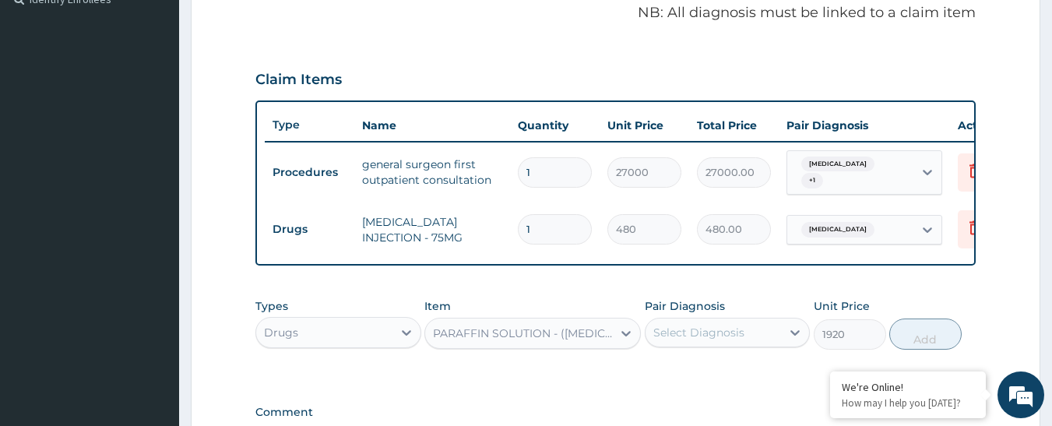
click at [742, 252] on div "Type Name Quantity Unit Price Total Price Pair Diagnosis Actions Procedures gen…" at bounding box center [615, 183] width 721 height 166
click at [851, 231] on span "[MEDICAL_DATA]" at bounding box center [838, 230] width 73 height 16
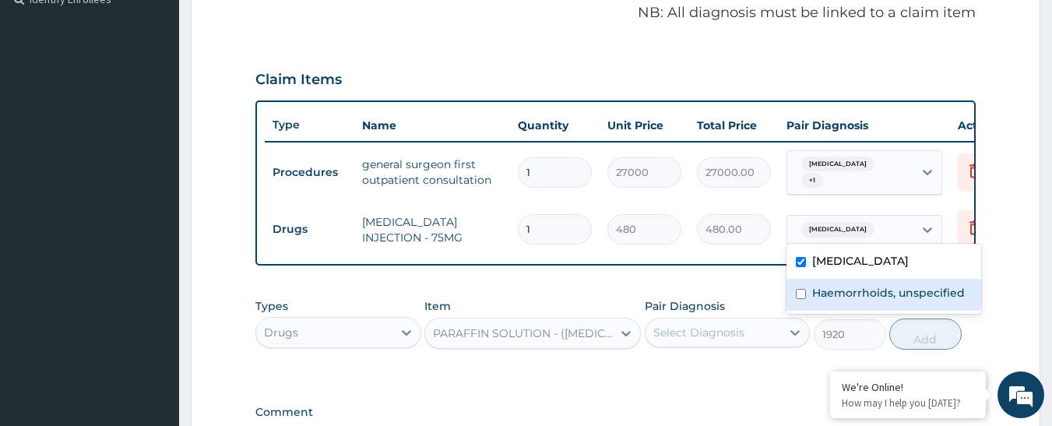
click at [853, 286] on label "Haemorrhoids, unspecified" at bounding box center [888, 293] width 153 height 16
checkbox input "true"
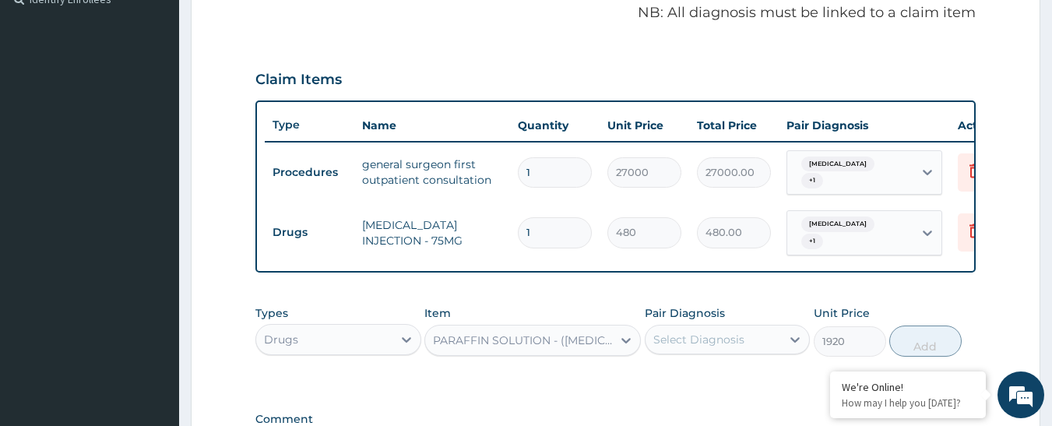
click at [664, 287] on div "PA Code / Prescription Code PA/DF523A Encounter Date [DATE] Important Notice Pl…" at bounding box center [615, 72] width 721 height 804
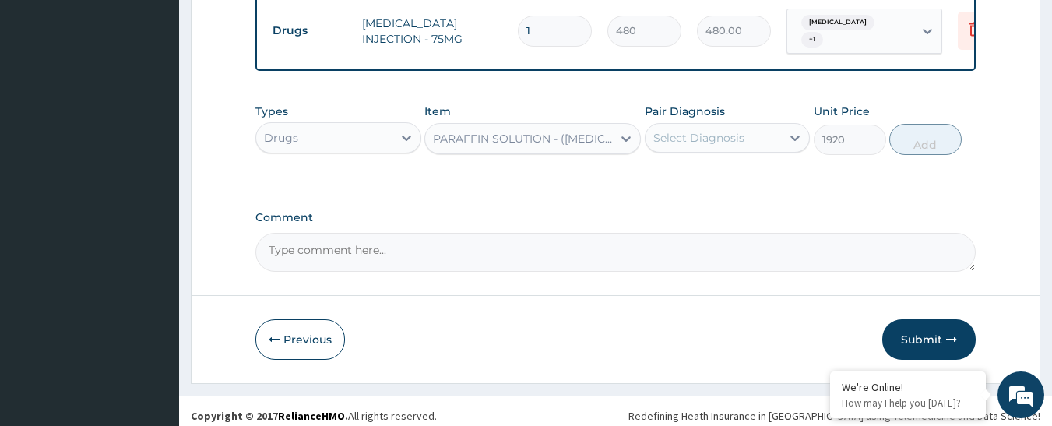
scroll to position [689, 0]
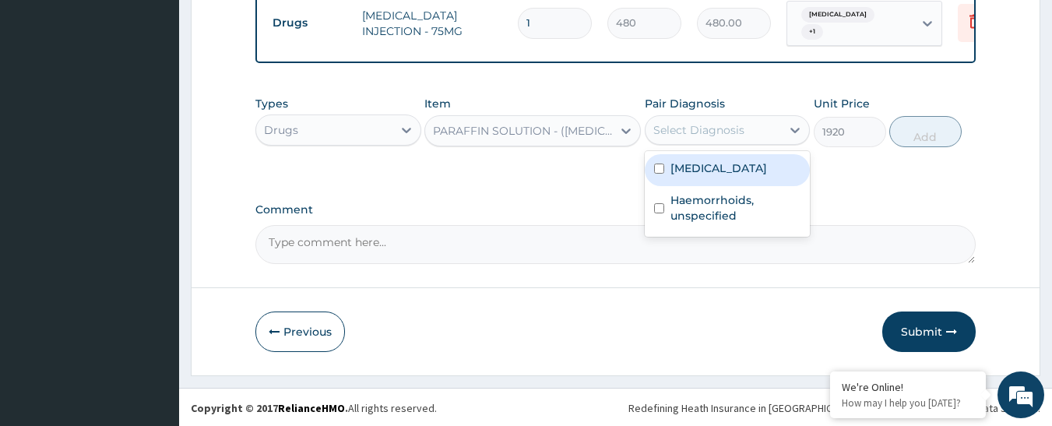
click at [722, 129] on div "Select Diagnosis" at bounding box center [699, 130] width 91 height 16
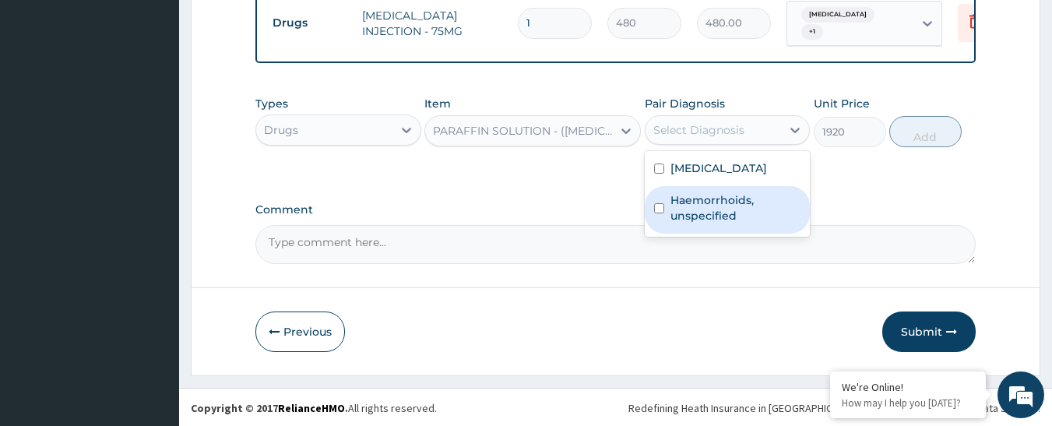
click at [741, 208] on label "Haemorrhoids, unspecified" at bounding box center [736, 207] width 131 height 31
checkbox input "true"
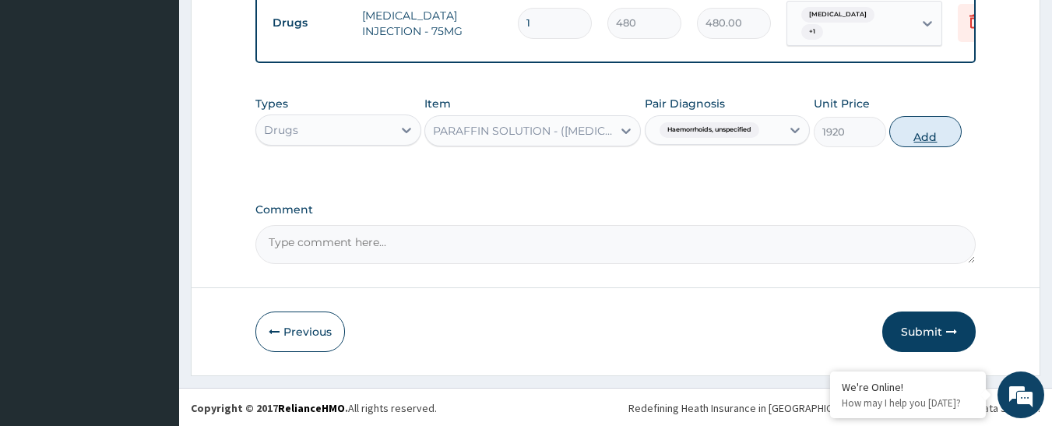
click at [903, 131] on button "Add" at bounding box center [926, 131] width 72 height 31
type input "0"
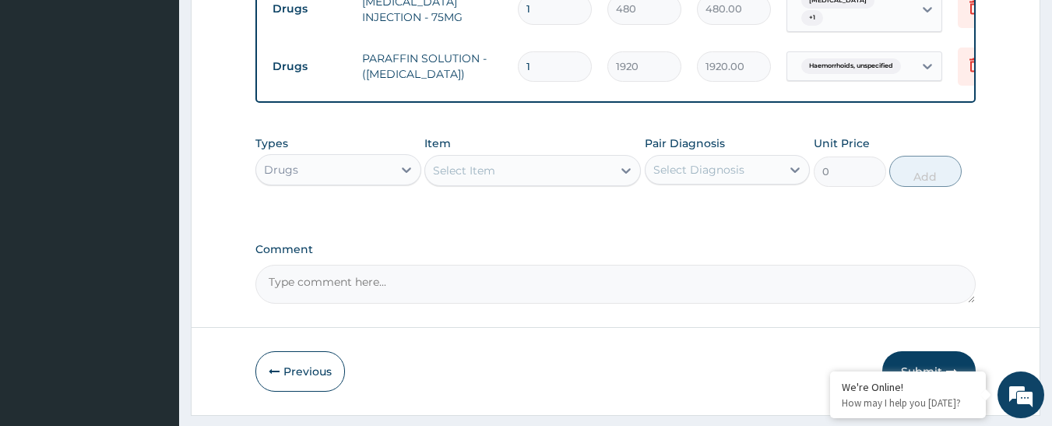
scroll to position [742, 0]
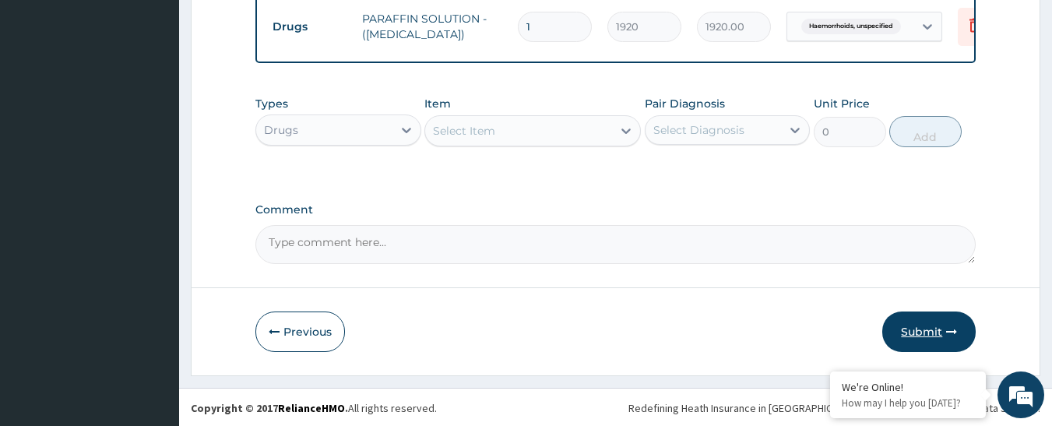
click at [926, 319] on button "Submit" at bounding box center [929, 332] width 93 height 41
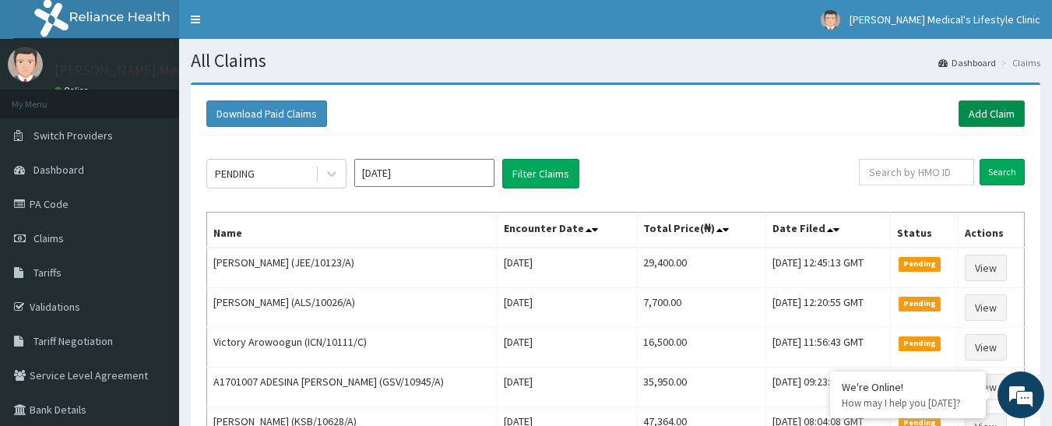
click at [992, 117] on link "Add Claim" at bounding box center [992, 113] width 66 height 26
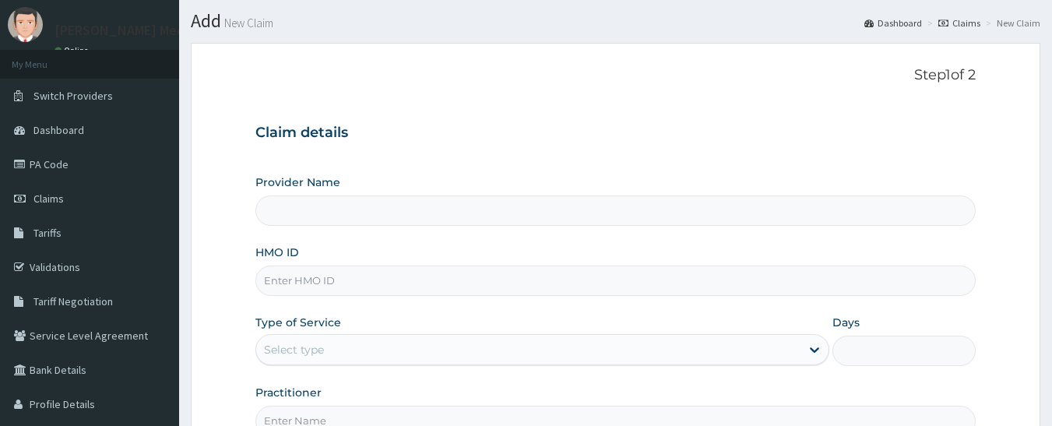
scroll to position [156, 0]
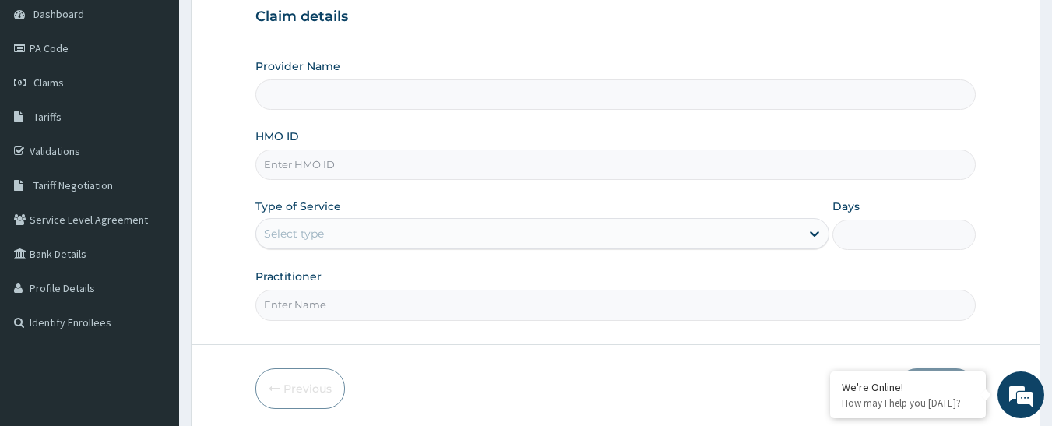
click at [353, 160] on input "HMO ID" at bounding box center [615, 165] width 721 height 30
type input "[PERSON_NAME] Medical's Lifestyle clinic"
paste input "NBC/11102/E"
type input "NBC/11102/E"
click at [353, 224] on div "Select type" at bounding box center [528, 233] width 544 height 25
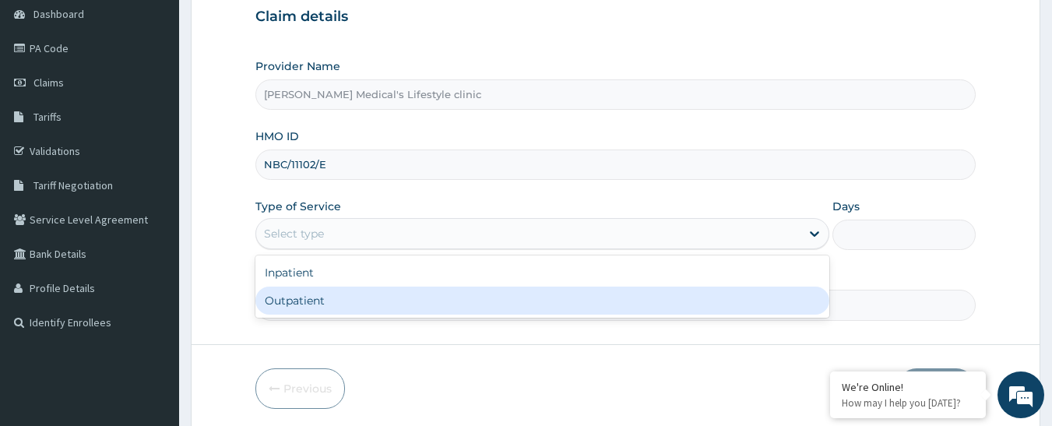
click at [326, 294] on div "Outpatient" at bounding box center [542, 301] width 574 height 28
type input "1"
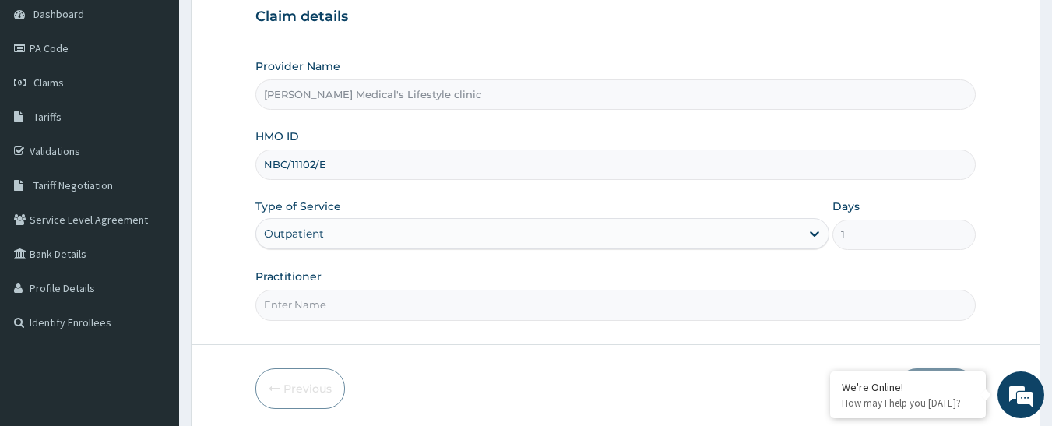
click at [327, 301] on input "Practitioner" at bounding box center [615, 305] width 721 height 30
type input "[PERSON_NAME]"
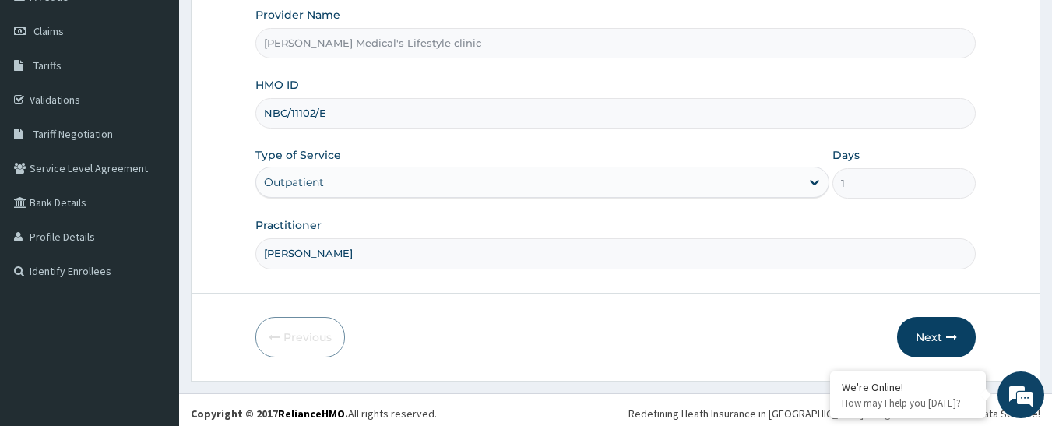
scroll to position [214, 0]
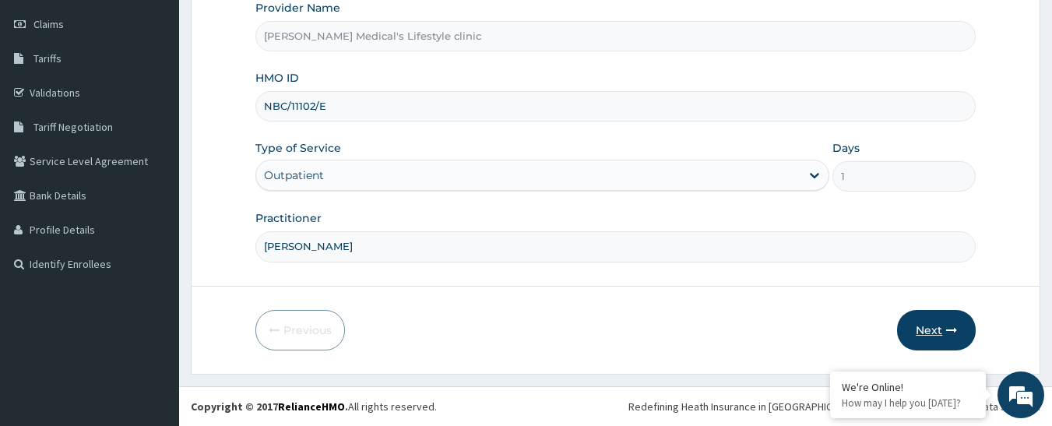
click at [949, 327] on icon "button" at bounding box center [951, 330] width 11 height 11
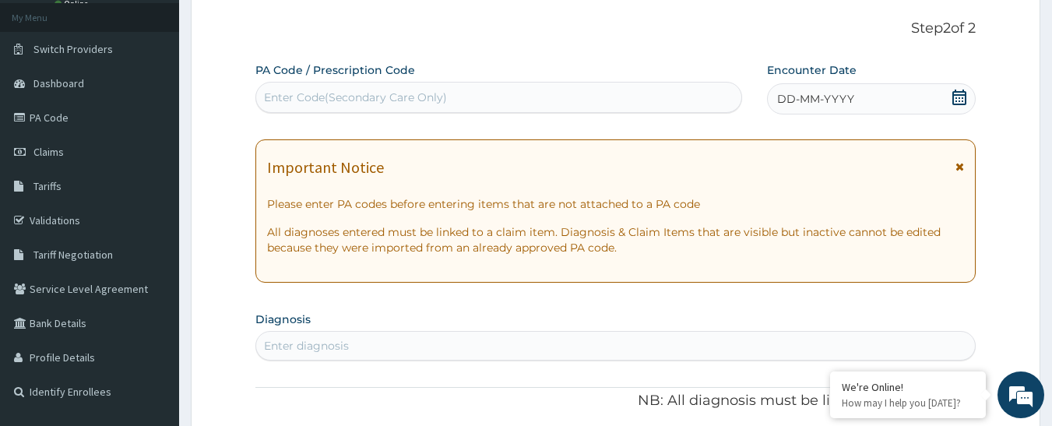
scroll to position [58, 0]
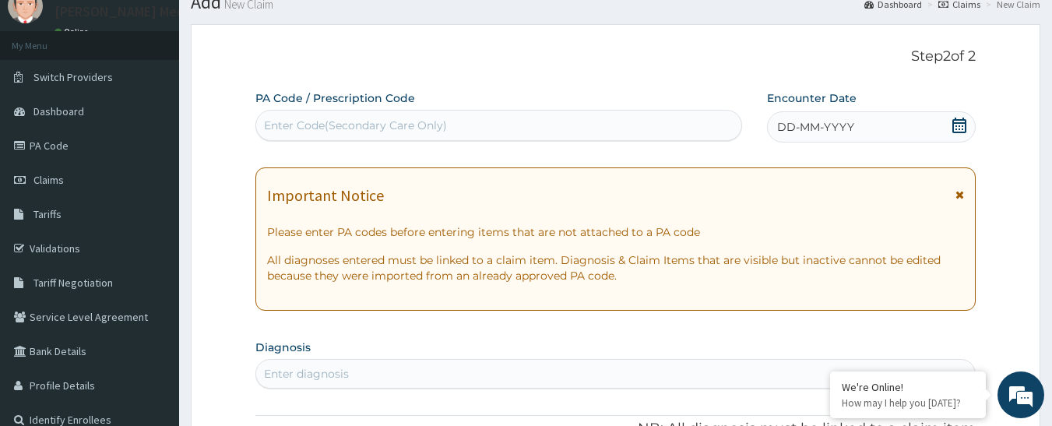
click at [398, 122] on div "Enter Code(Secondary Care Only)" at bounding box center [355, 126] width 183 height 16
paste input "PA/48D473"
type input "PA/48D473"
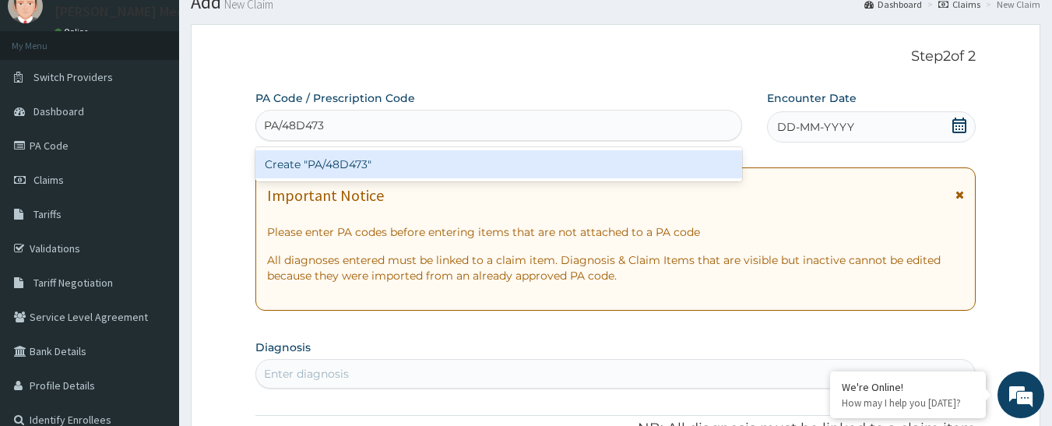
click at [365, 167] on div "Create "PA/48D473"" at bounding box center [499, 164] width 488 height 28
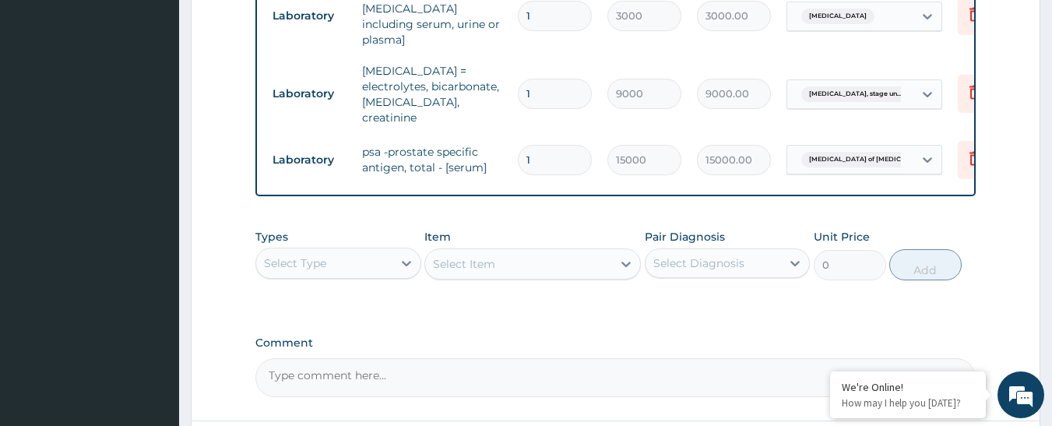
scroll to position [759, 0]
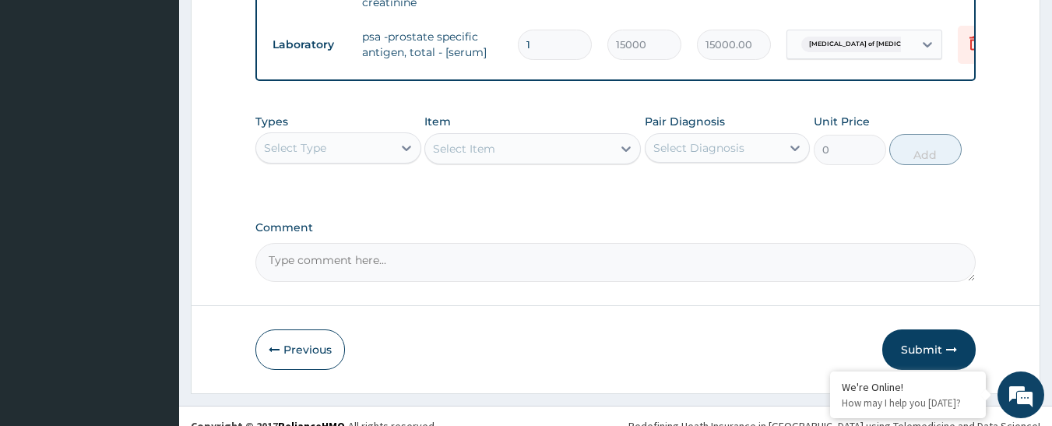
click at [344, 136] on div "Select Type" at bounding box center [324, 148] width 136 height 25
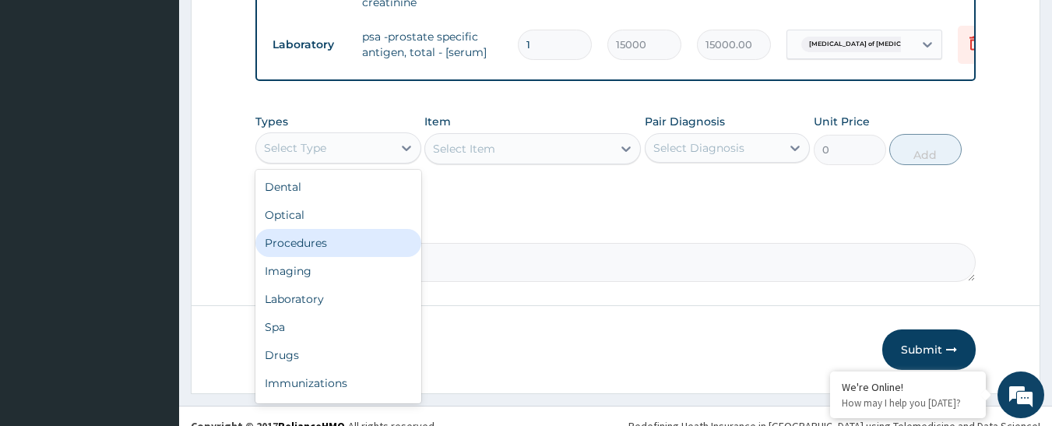
click at [340, 231] on div "Procedures" at bounding box center [338, 243] width 166 height 28
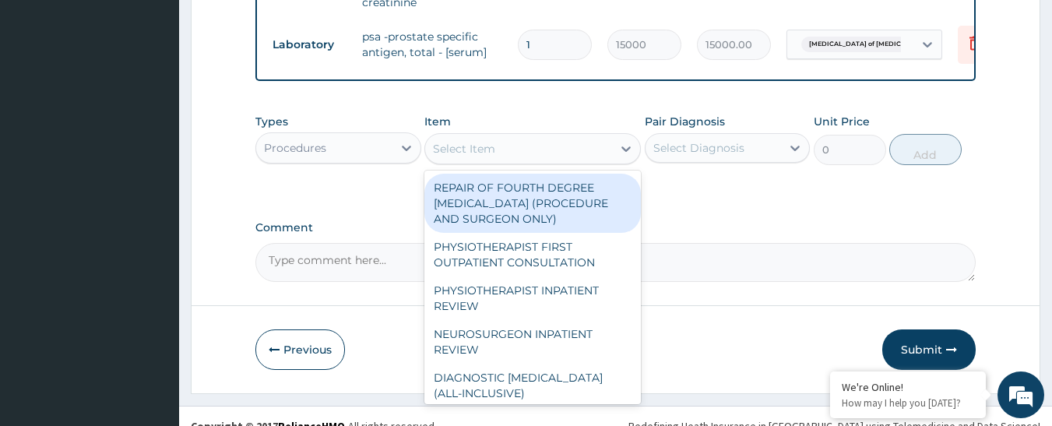
click at [553, 136] on div "Select Item" at bounding box center [518, 148] width 187 height 25
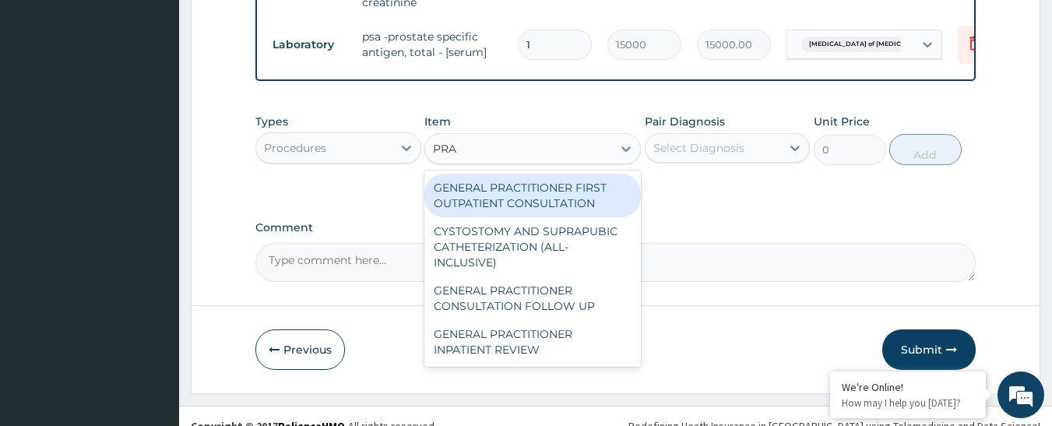
type input "PRAC"
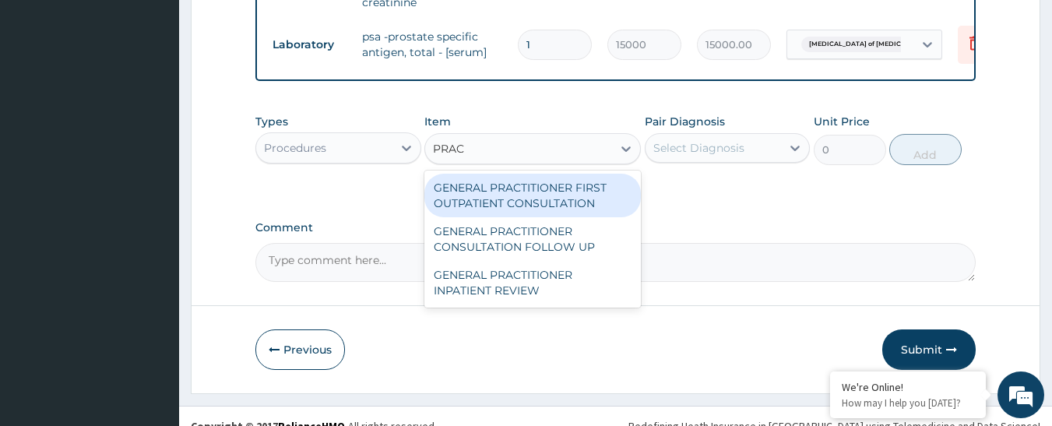
click at [536, 185] on div "GENERAL PRACTITIONER FIRST OUTPATIENT CONSULTATION" at bounding box center [533, 196] width 217 height 44
type input "4500"
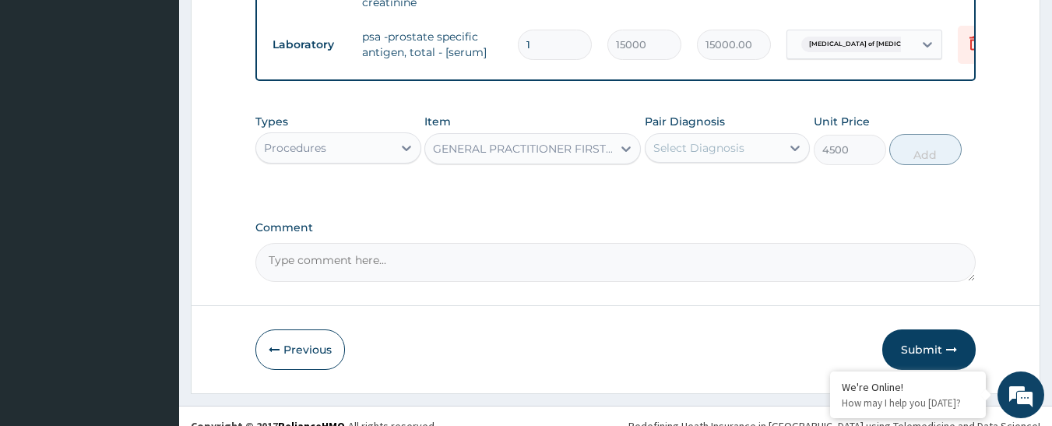
click at [694, 136] on div "Select Diagnosis" at bounding box center [714, 148] width 136 height 25
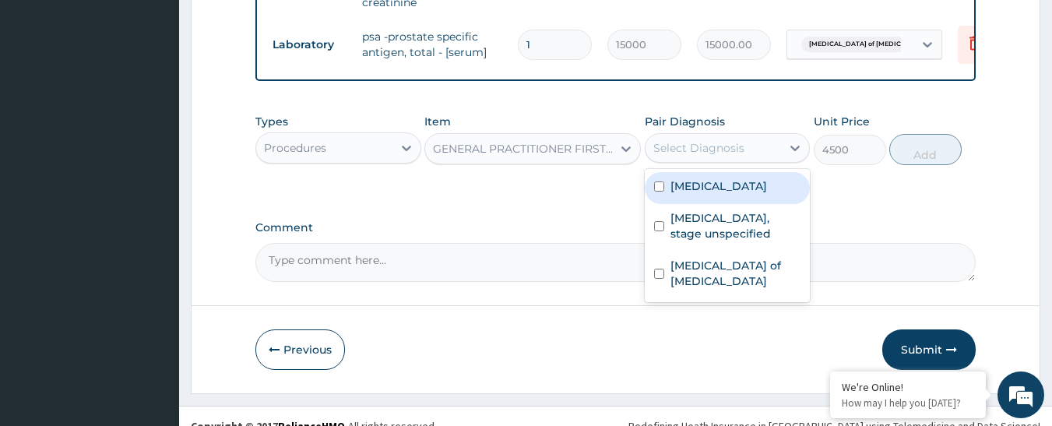
click at [694, 174] on div "[MEDICAL_DATA]" at bounding box center [728, 188] width 166 height 32
checkbox input "true"
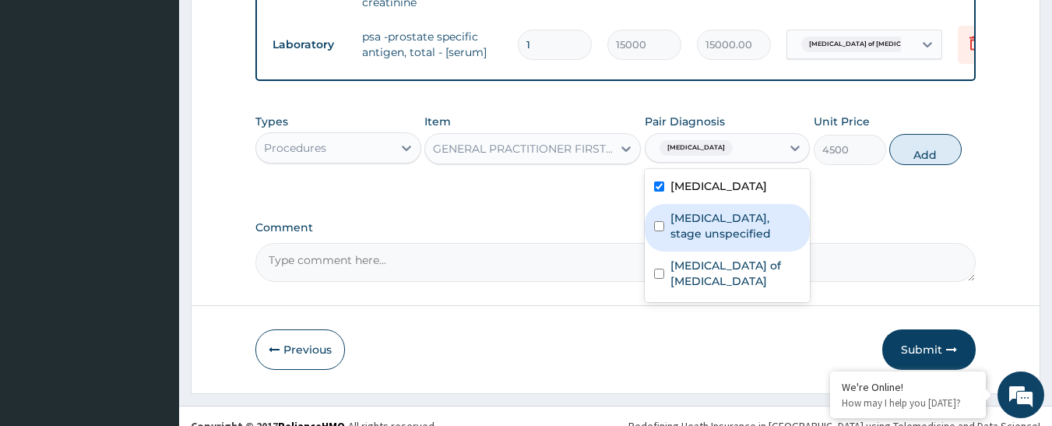
click at [707, 213] on label "[MEDICAL_DATA], stage unspecified" at bounding box center [736, 225] width 131 height 31
checkbox input "true"
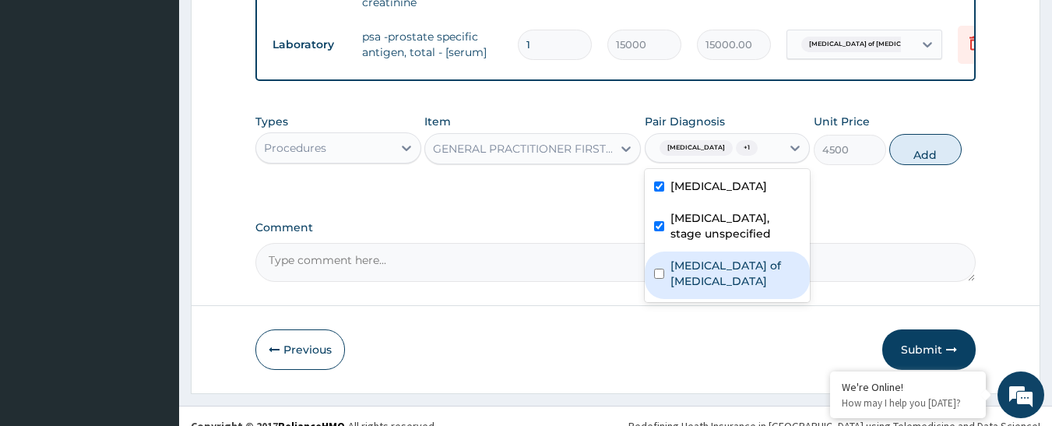
click at [703, 255] on div "[MEDICAL_DATA] of [MEDICAL_DATA]" at bounding box center [728, 276] width 166 height 48
checkbox input "true"
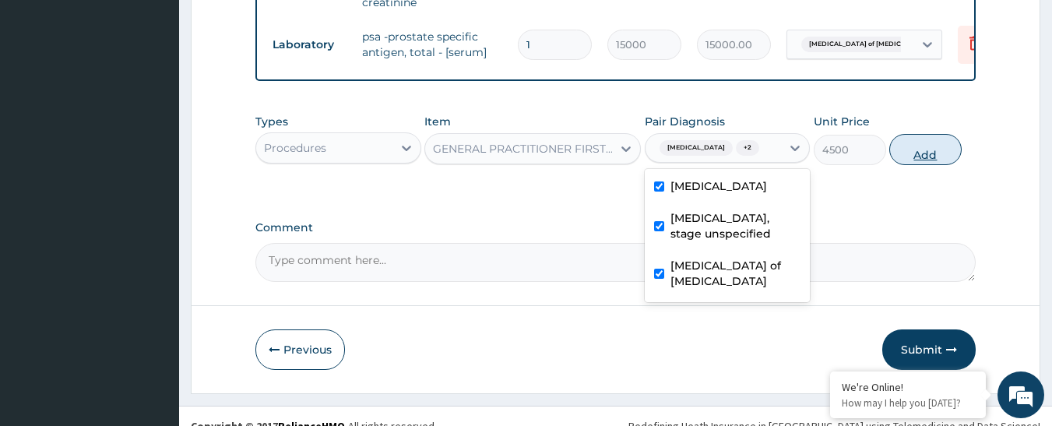
click at [918, 134] on button "Add" at bounding box center [926, 149] width 72 height 31
type input "0"
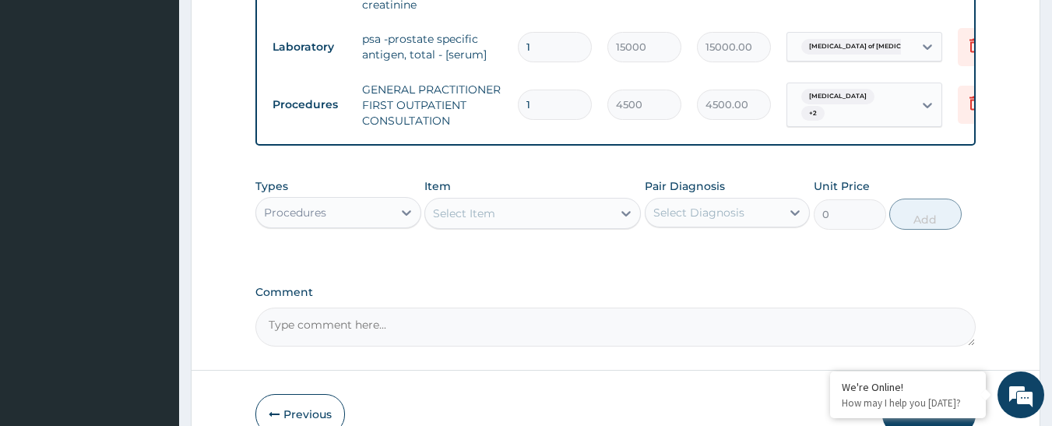
scroll to position [822, 0]
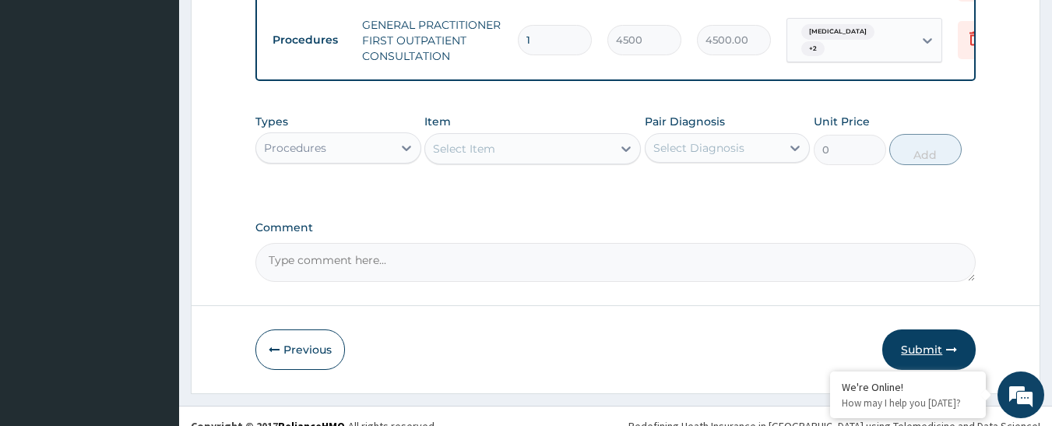
click at [914, 329] on button "Submit" at bounding box center [929, 349] width 93 height 41
